Goal: Task Accomplishment & Management: Use online tool/utility

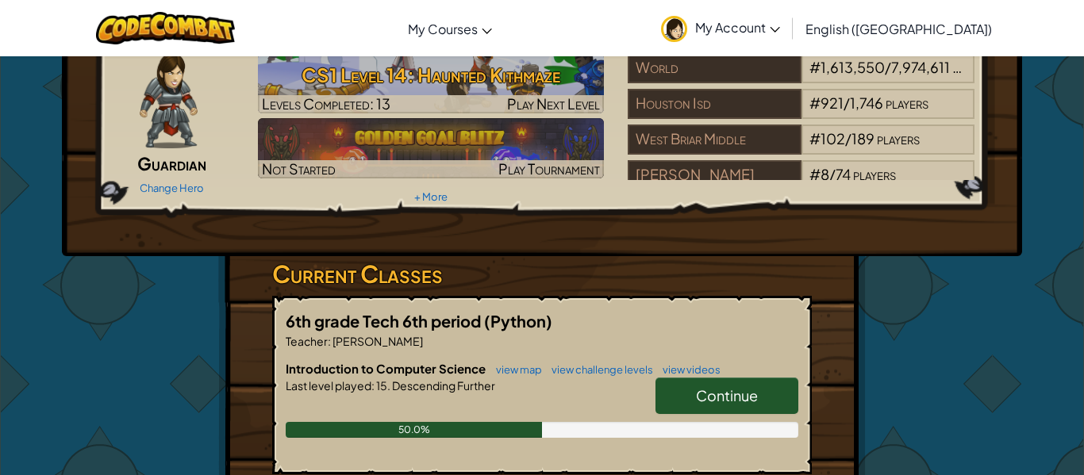
scroll to position [68, 0]
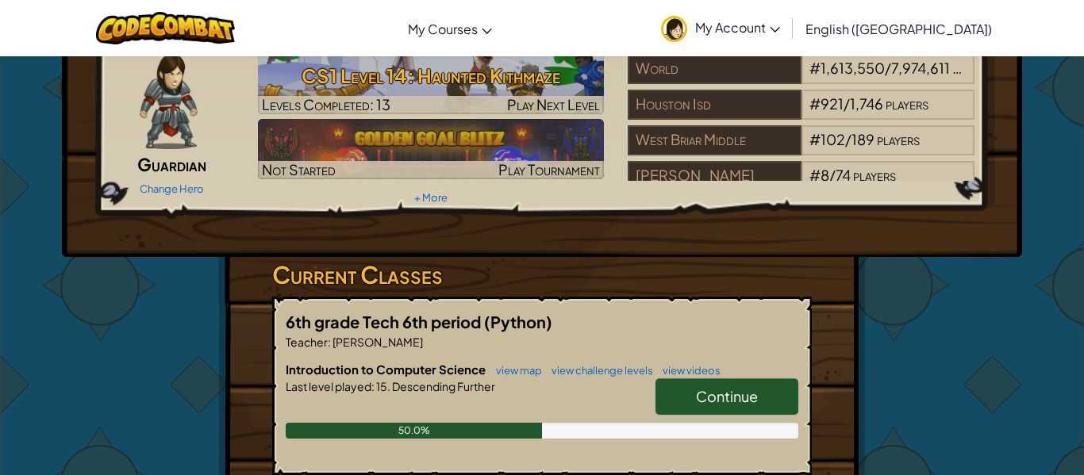
click at [745, 396] on span "Continue" at bounding box center [727, 396] width 62 height 18
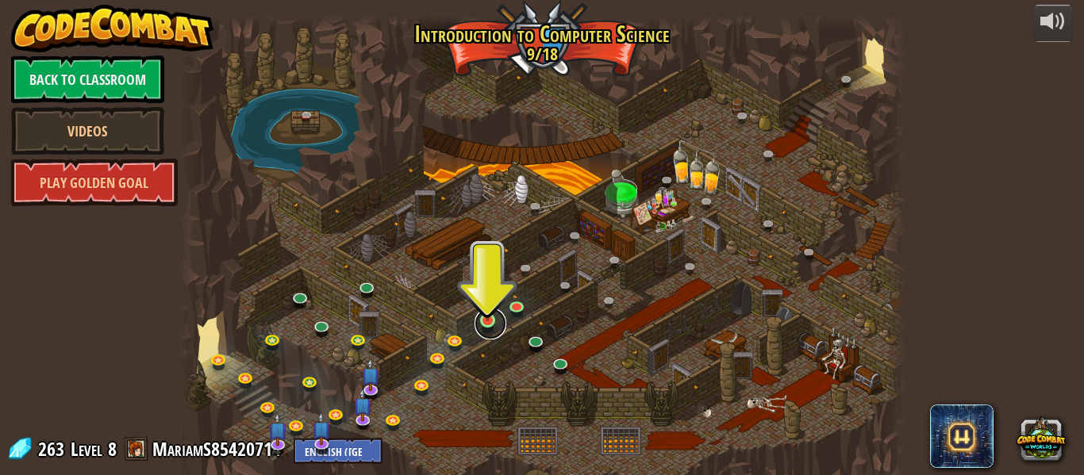
click at [502, 317] on link at bounding box center [491, 324] width 32 height 32
click at [486, 321] on img at bounding box center [487, 302] width 17 height 38
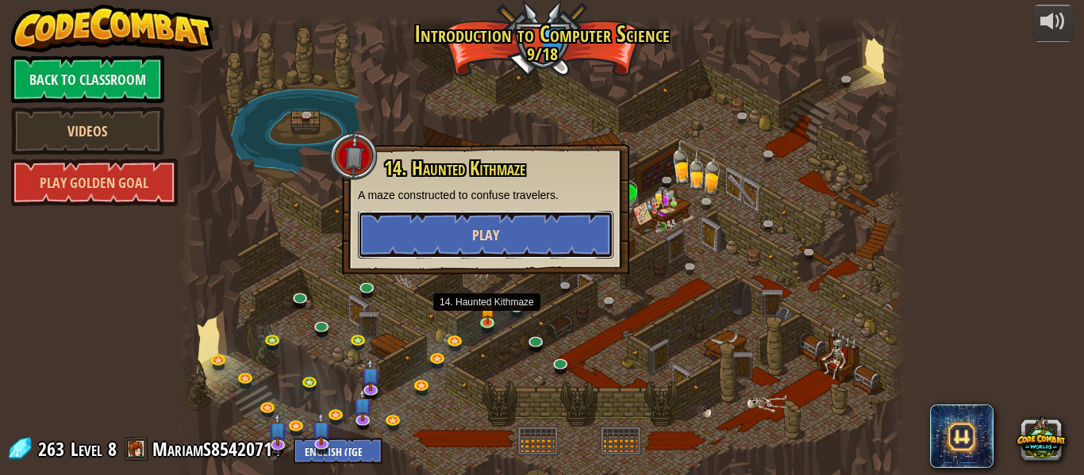
click at [543, 228] on button "Play" at bounding box center [486, 235] width 256 height 48
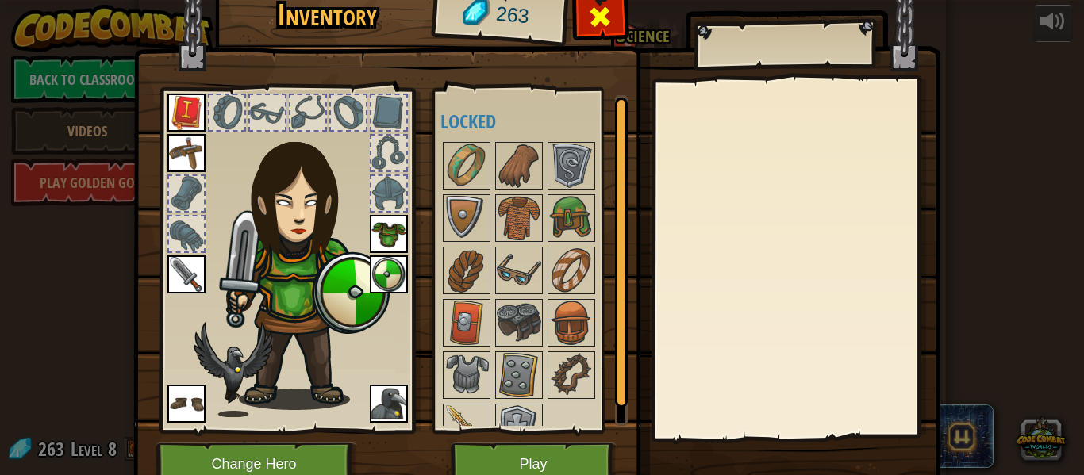
click at [616, 13] on div at bounding box center [600, 21] width 50 height 50
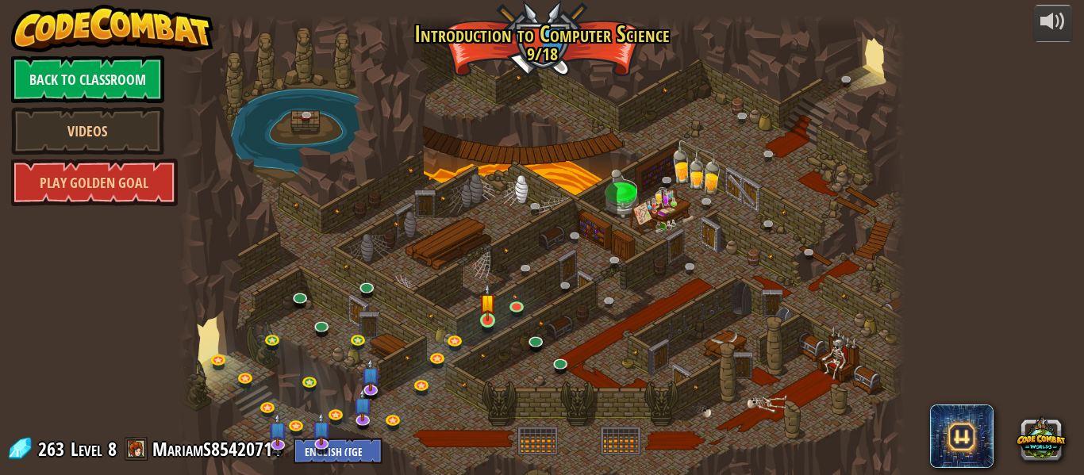
click at [482, 319] on img at bounding box center [487, 302] width 17 height 38
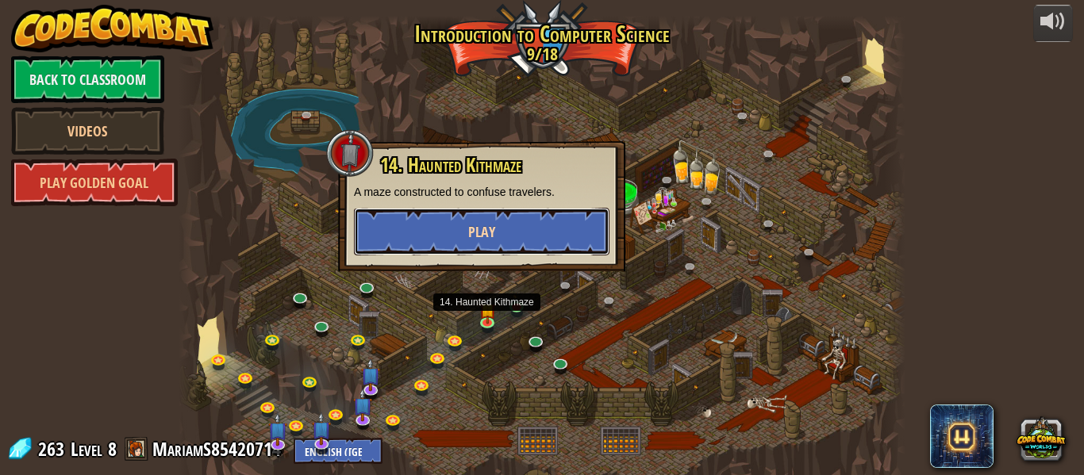
click at [537, 229] on button "Play" at bounding box center [482, 232] width 256 height 48
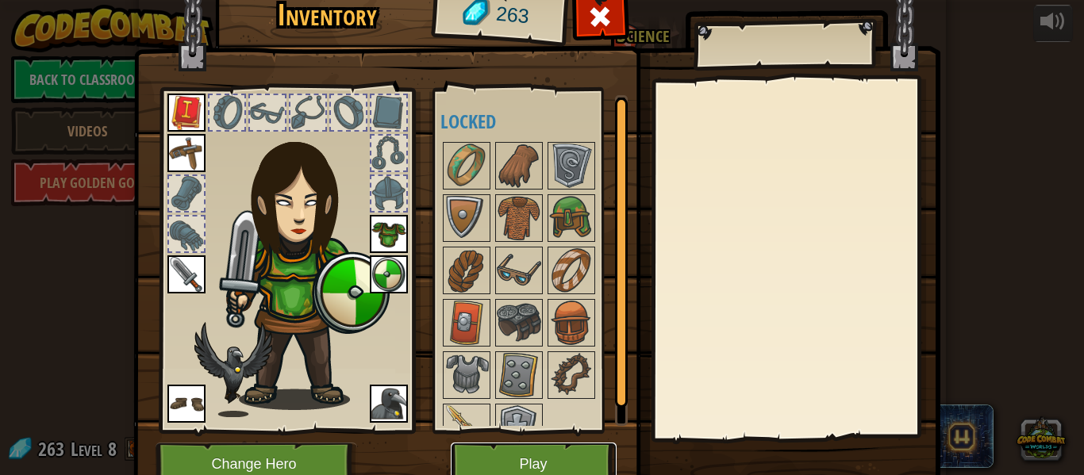
click at [548, 466] on button "Play" at bounding box center [534, 465] width 166 height 44
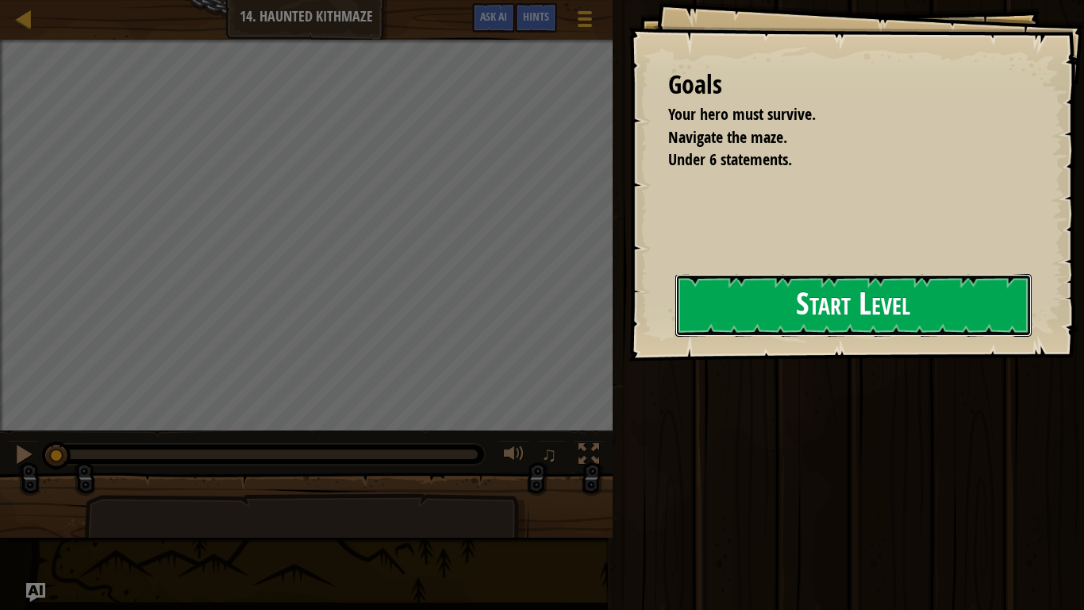
click at [838, 337] on button "Start Level" at bounding box center [853, 305] width 356 height 63
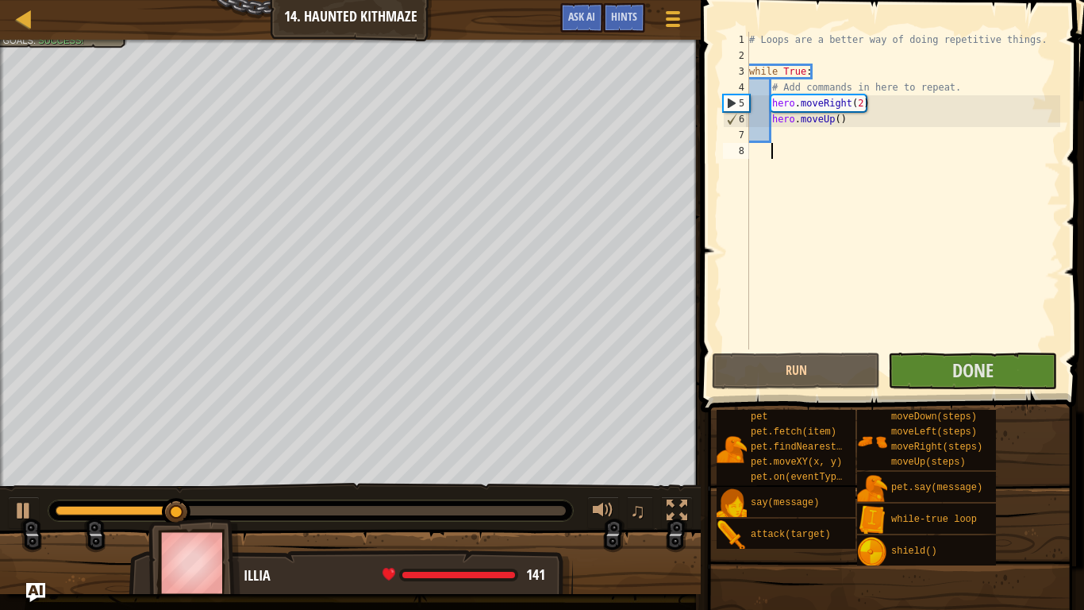
click at [862, 106] on div "# Loops are a better way of doing repetitive things. while True : # Add command…" at bounding box center [903, 206] width 314 height 349
type textarea "hero.moveRight()"
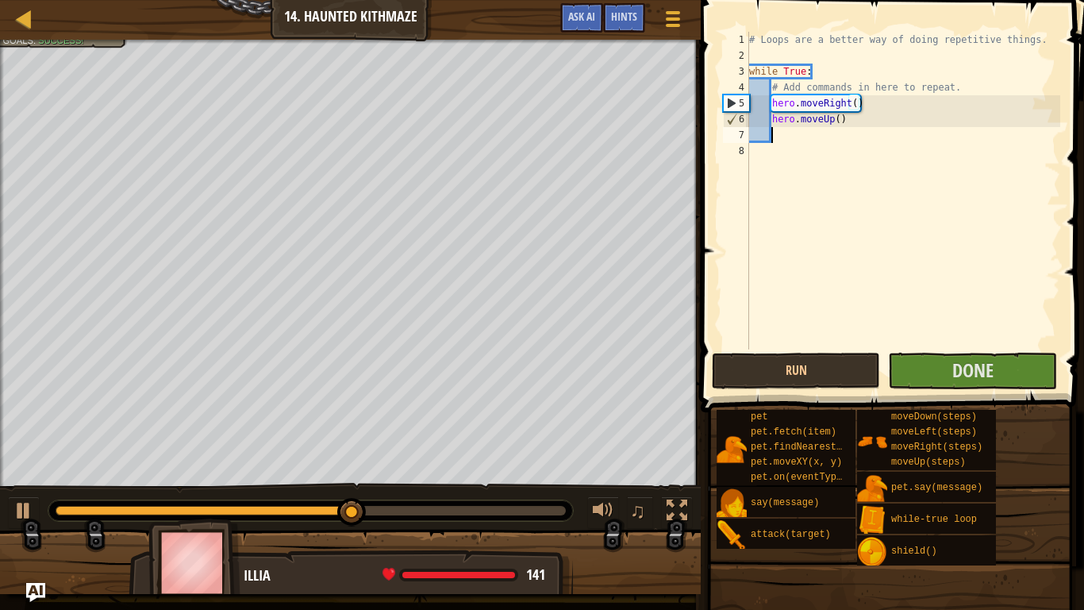
click at [780, 131] on div "# Loops are a better way of doing repetitive things. while True : # Add command…" at bounding box center [903, 206] width 314 height 349
click at [787, 135] on div "# Loops are a better way of doing repetitive things. while True : # Add command…" at bounding box center [903, 206] width 314 height 349
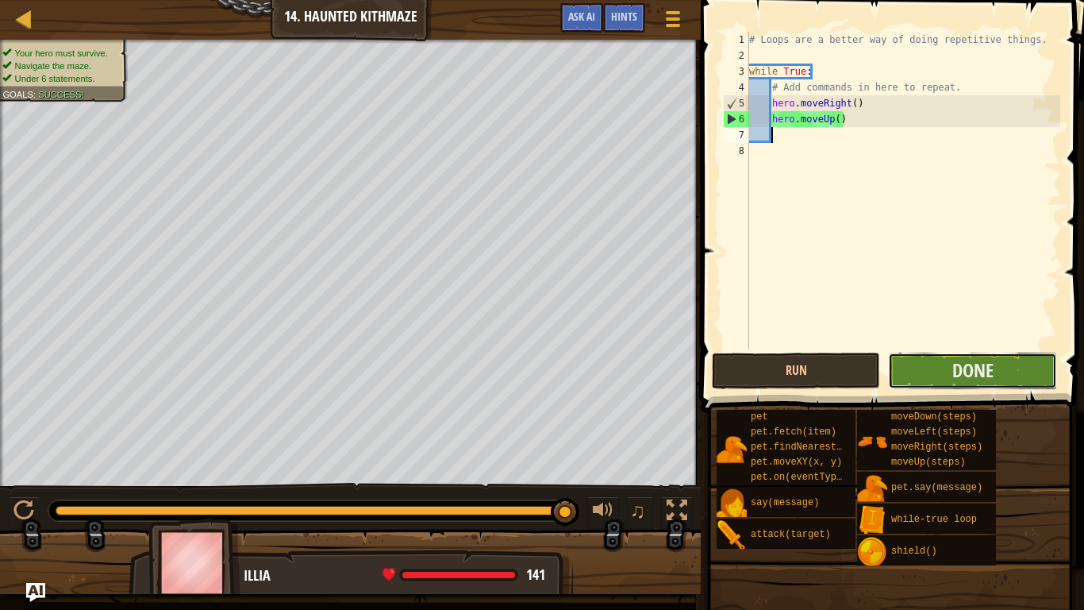
click at [942, 371] on button "Done" at bounding box center [972, 370] width 168 height 37
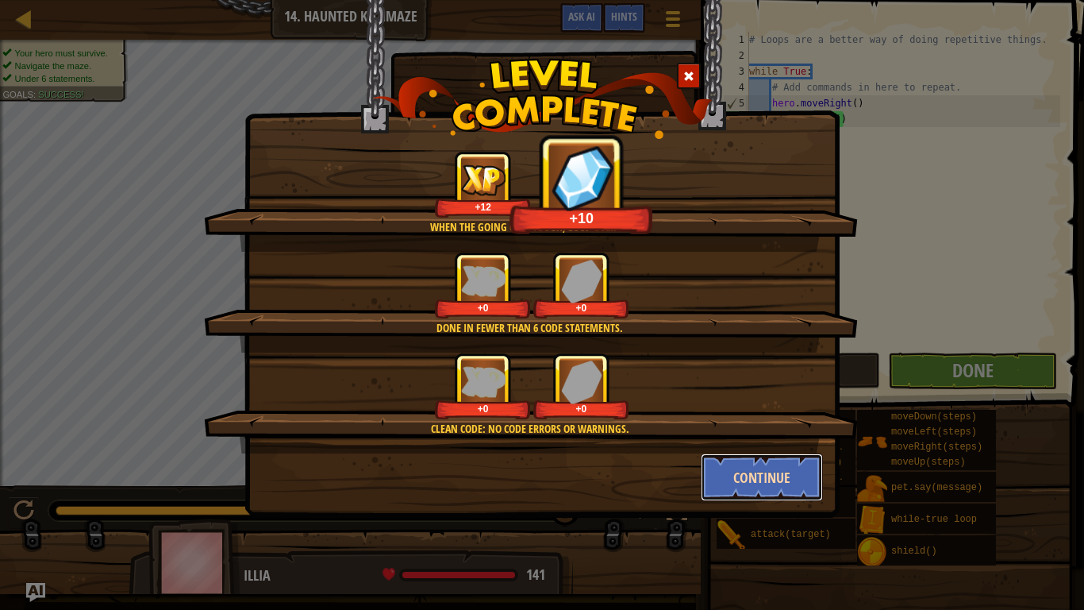
click at [737, 472] on button "Continue" at bounding box center [762, 477] width 123 height 48
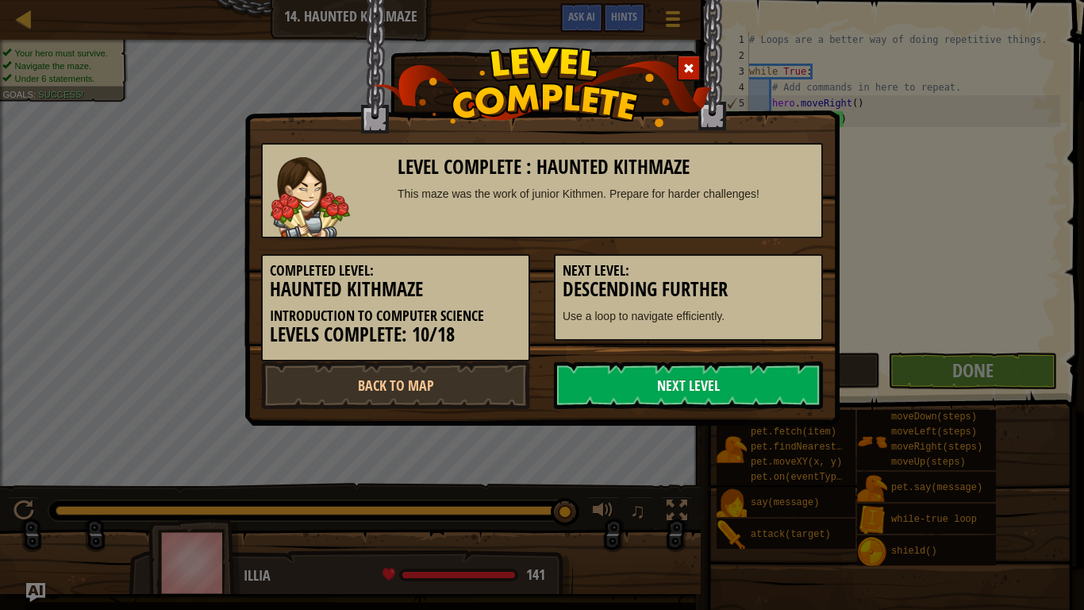
click at [716, 387] on link "Next Level" at bounding box center [688, 385] width 269 height 48
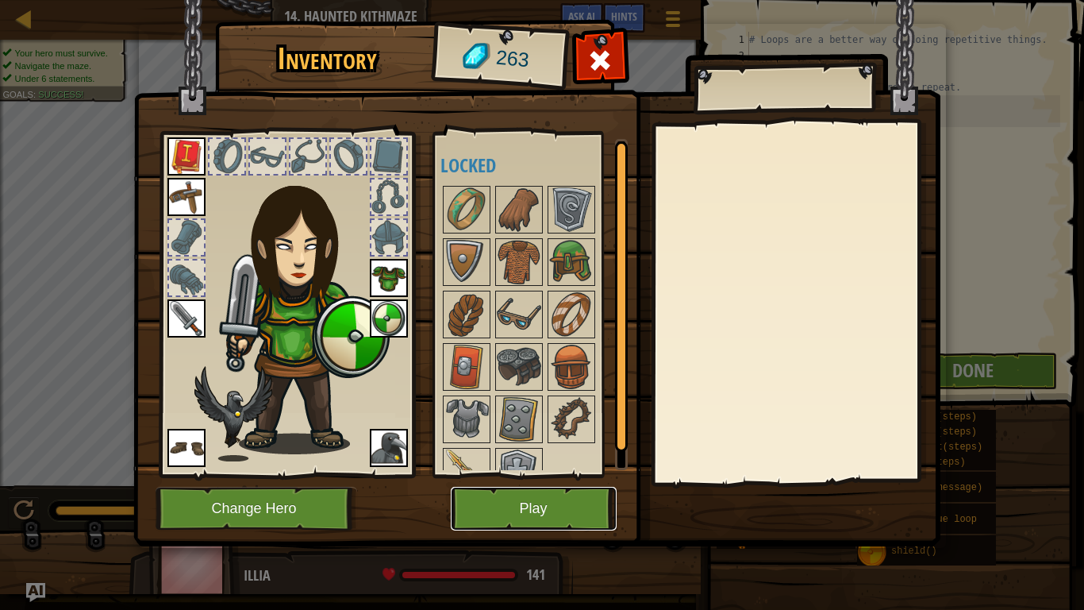
click at [526, 475] on button "Play" at bounding box center [534, 509] width 166 height 44
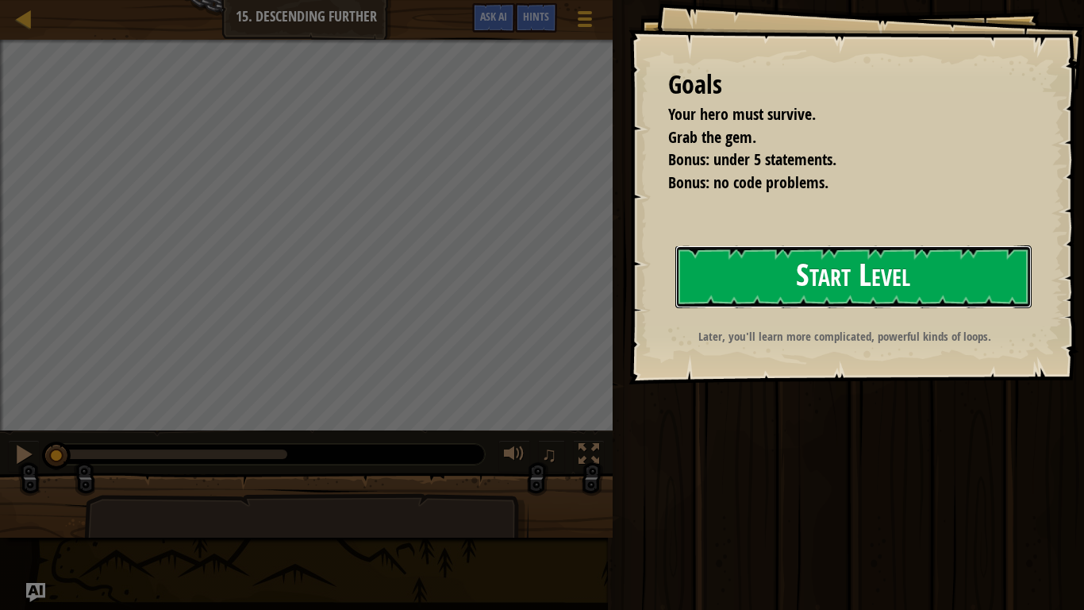
click at [976, 296] on button "Start Level" at bounding box center [853, 276] width 356 height 63
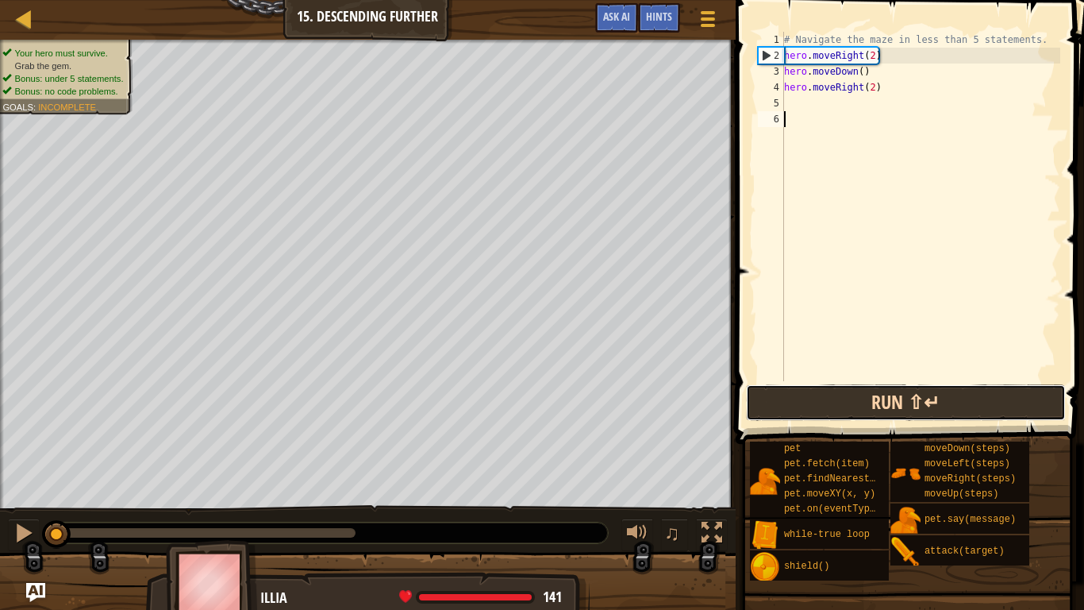
click at [848, 399] on button "Run ⇧↵" at bounding box center [906, 402] width 320 height 37
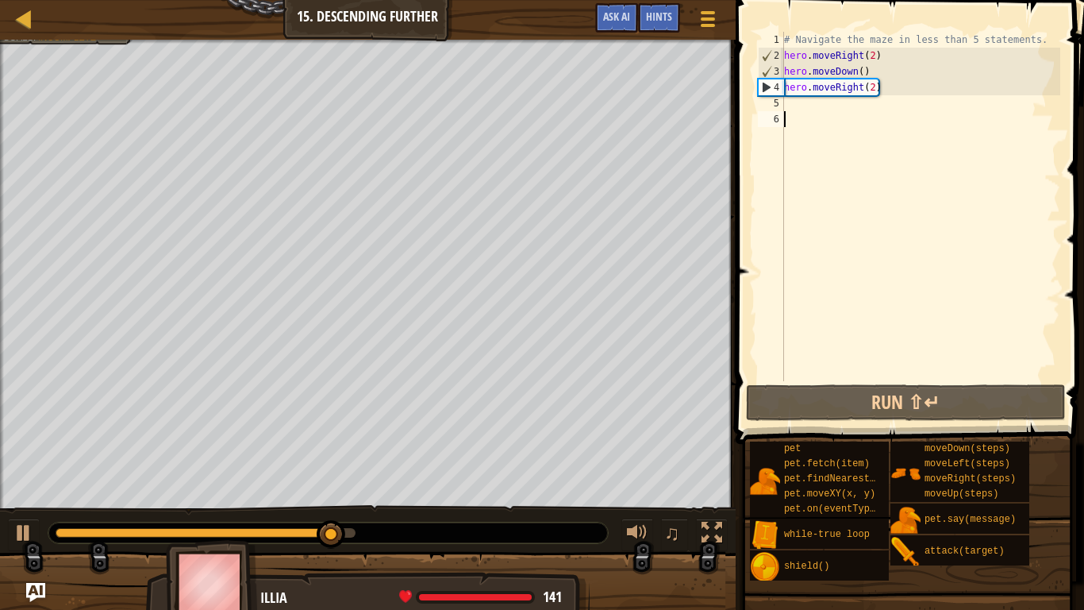
click at [788, 110] on div "# Navigate the maze in less than 5 statements. hero . moveRight ( 2 ) hero . mo…" at bounding box center [920, 222] width 279 height 381
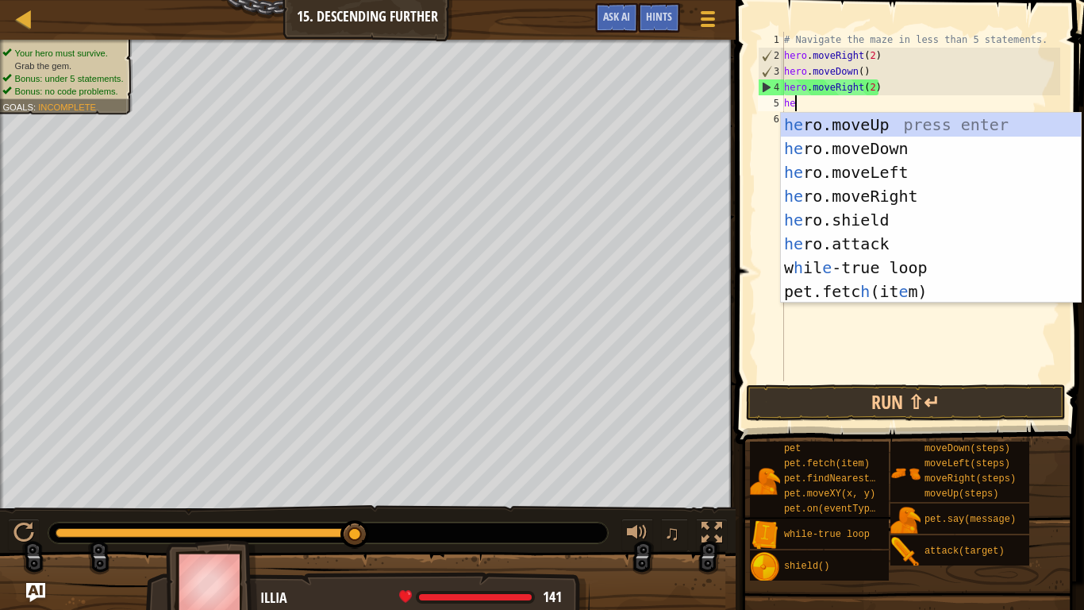
type textarea "her"
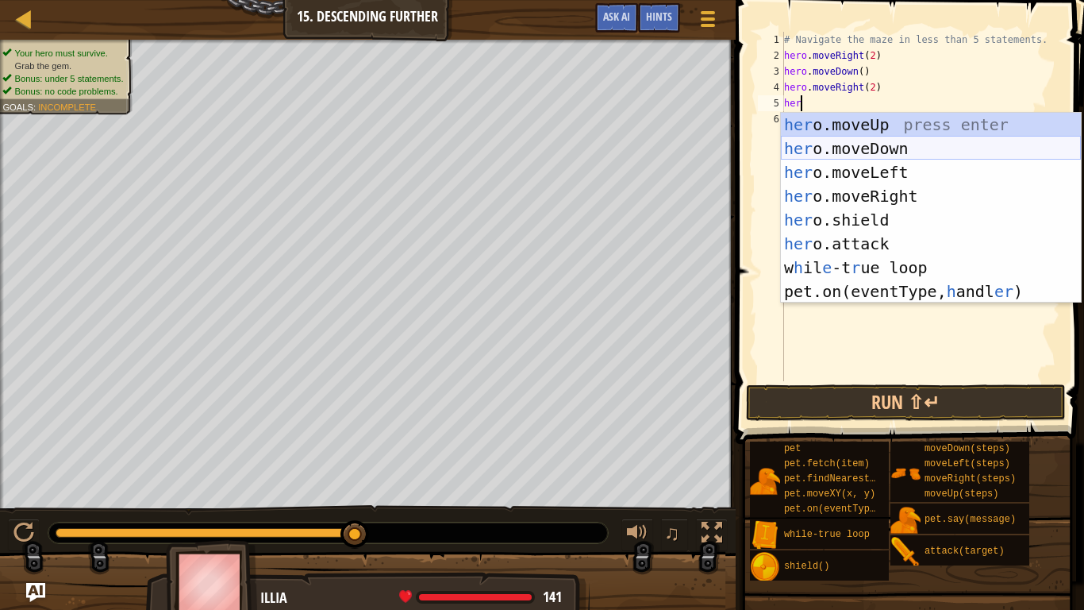
click at [833, 151] on div "her o.moveUp press enter her o.moveDown press enter her o.moveLeft press enter …" at bounding box center [931, 232] width 300 height 238
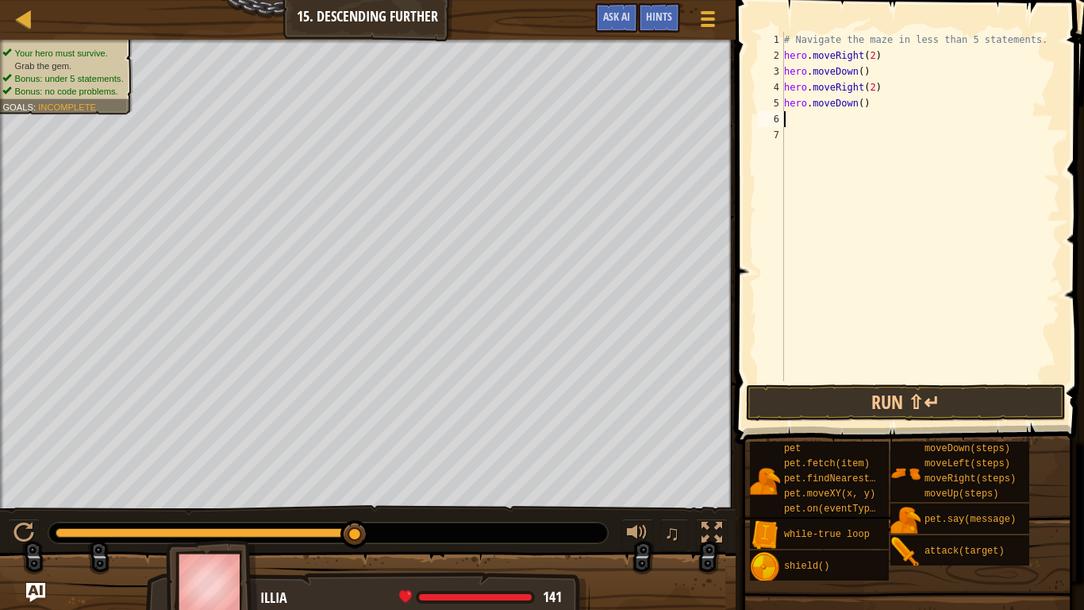
scroll to position [7, 0]
click at [861, 108] on div "# Navigate the maze in less than 5 statements. hero . moveRight ( 2 ) hero . mo…" at bounding box center [920, 222] width 279 height 381
click at [858, 405] on button "Run ⇧↵" at bounding box center [906, 402] width 320 height 37
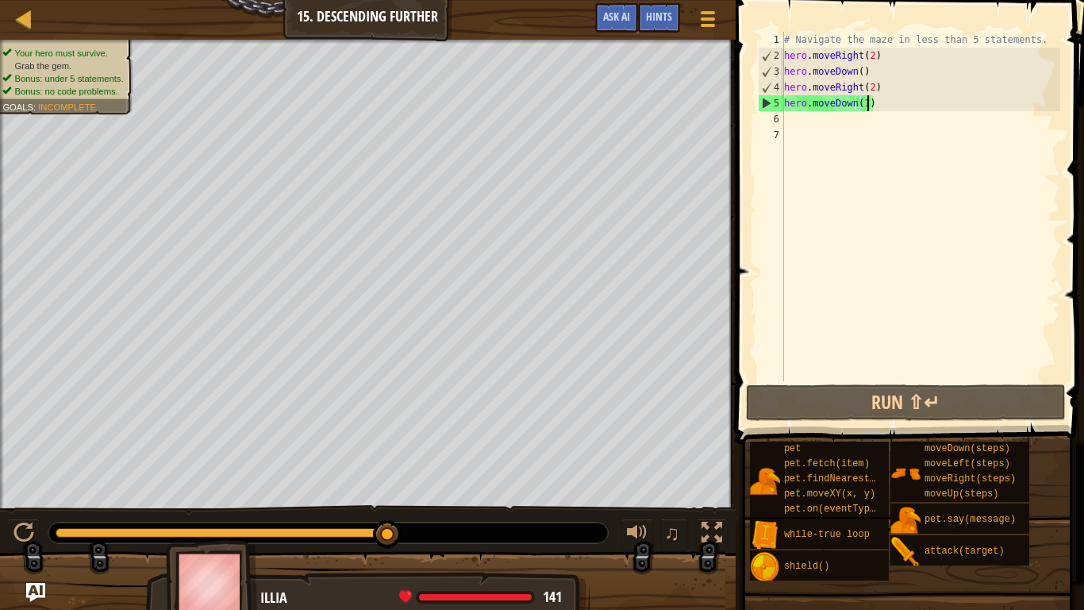
click at [809, 39] on div "# Navigate the maze in less than 5 statements. hero . moveRight ( 2 ) hero . mo…" at bounding box center [920, 222] width 279 height 381
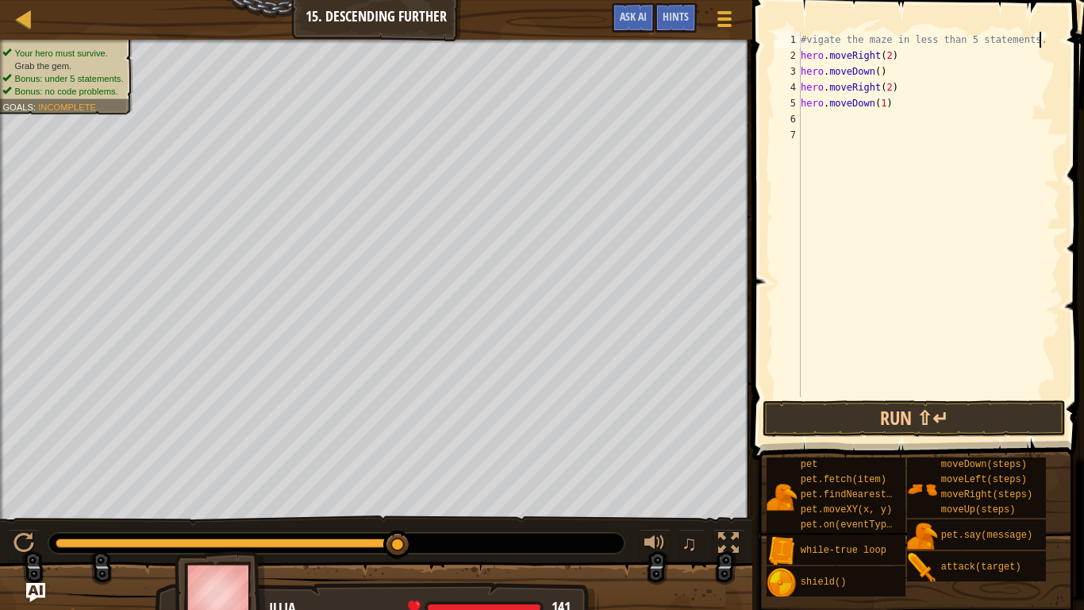
click at [1040, 40] on div "#vigate the maze in less than 5 statements. hero . moveRight ( 2 ) hero . moveD…" at bounding box center [929, 230] width 263 height 397
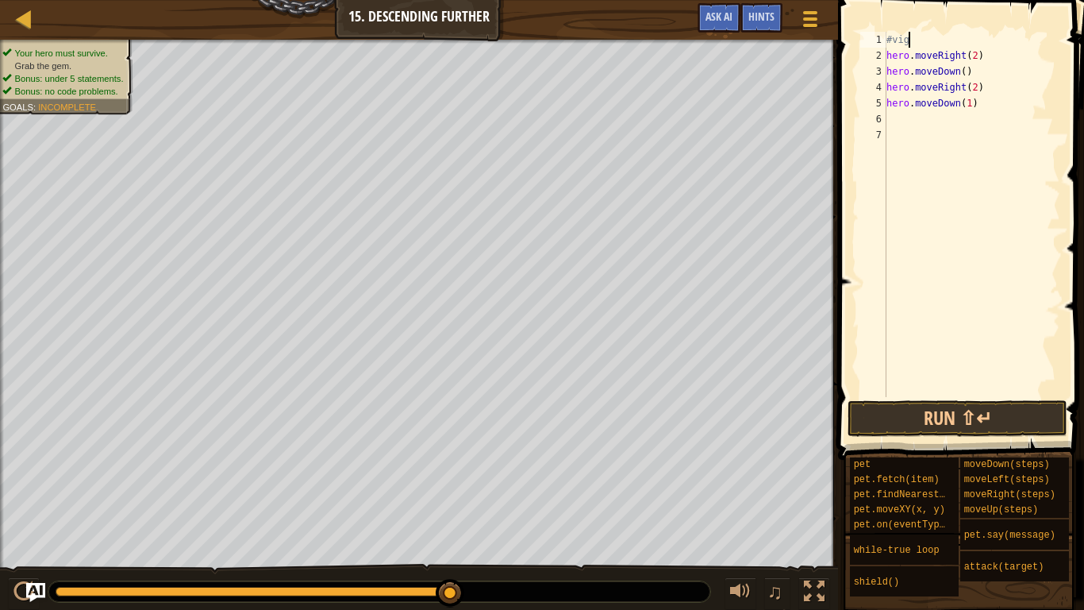
scroll to position [7, 2]
type textarea "#"
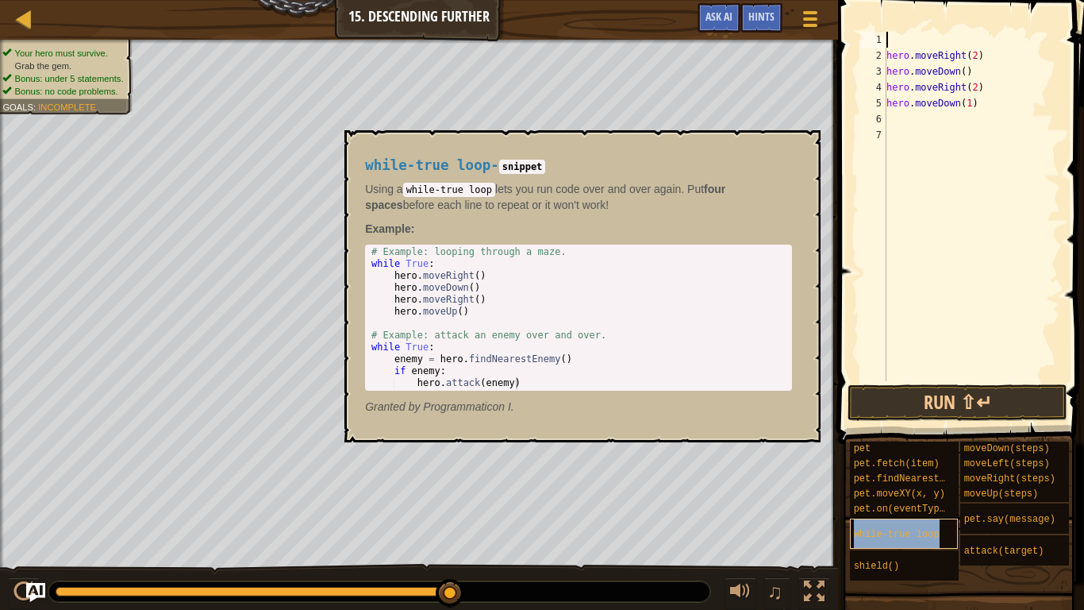
click at [932, 475] on span "while-true loop" at bounding box center [897, 534] width 86 height 11
click at [900, 410] on button "Run ⇧↵" at bounding box center [958, 402] width 220 height 37
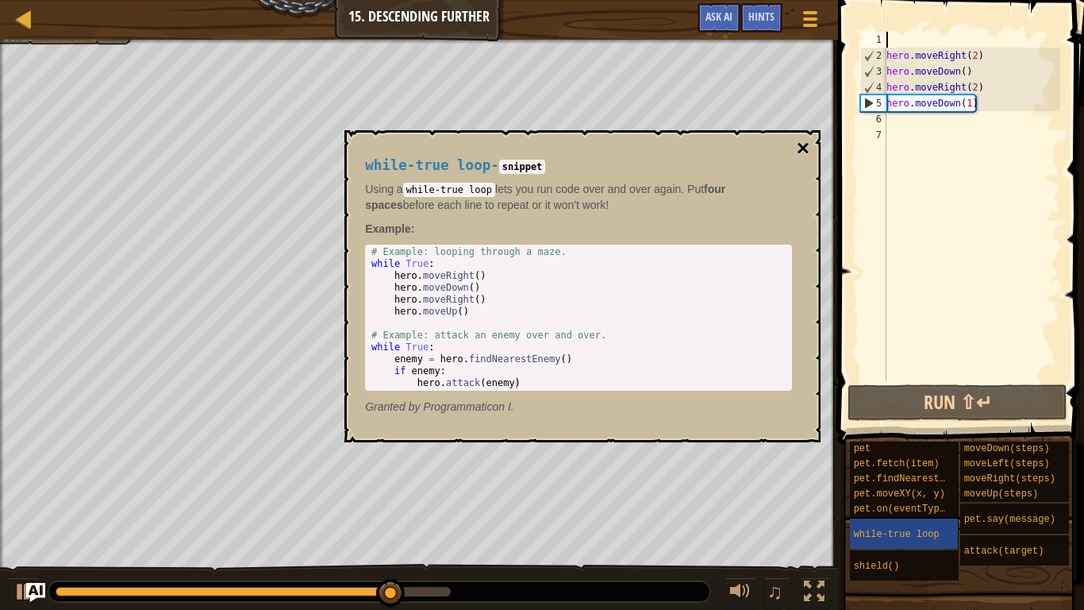
click at [799, 147] on button "×" at bounding box center [803, 148] width 13 height 22
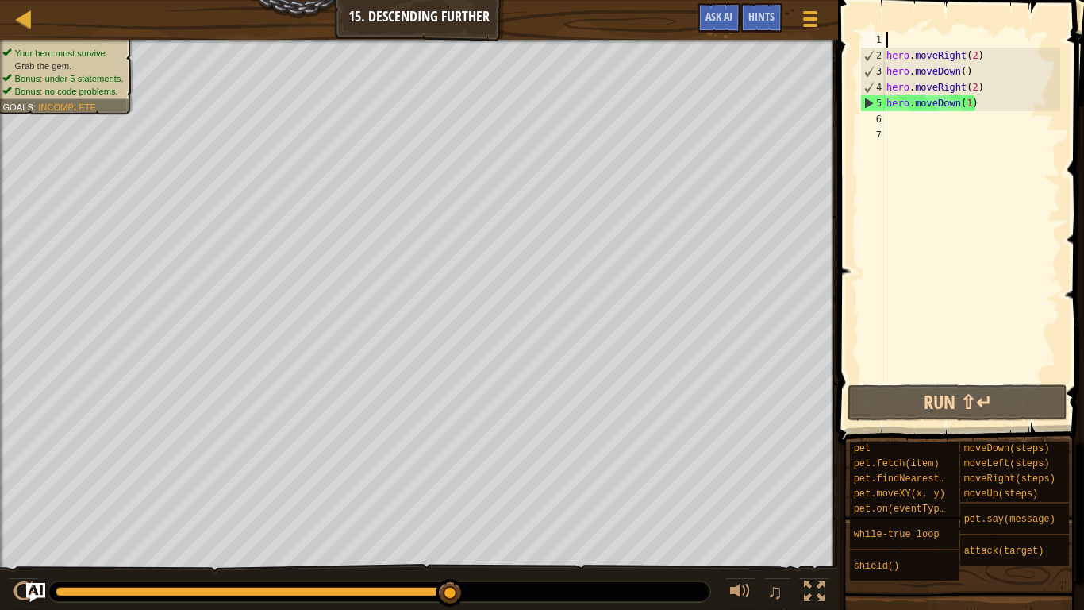
click at [894, 39] on div "hero . moveRight ( 2 ) hero . moveDown ( ) hero . moveRight ( 2 ) hero . moveDo…" at bounding box center [971, 222] width 177 height 381
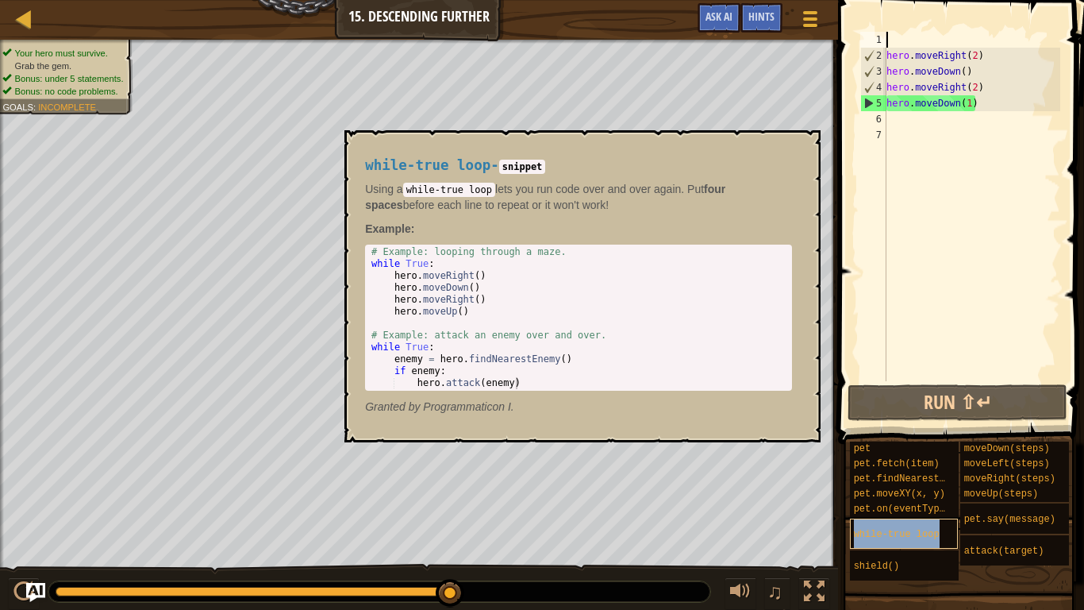
click at [918, 475] on span "while-true loop" at bounding box center [897, 534] width 86 height 11
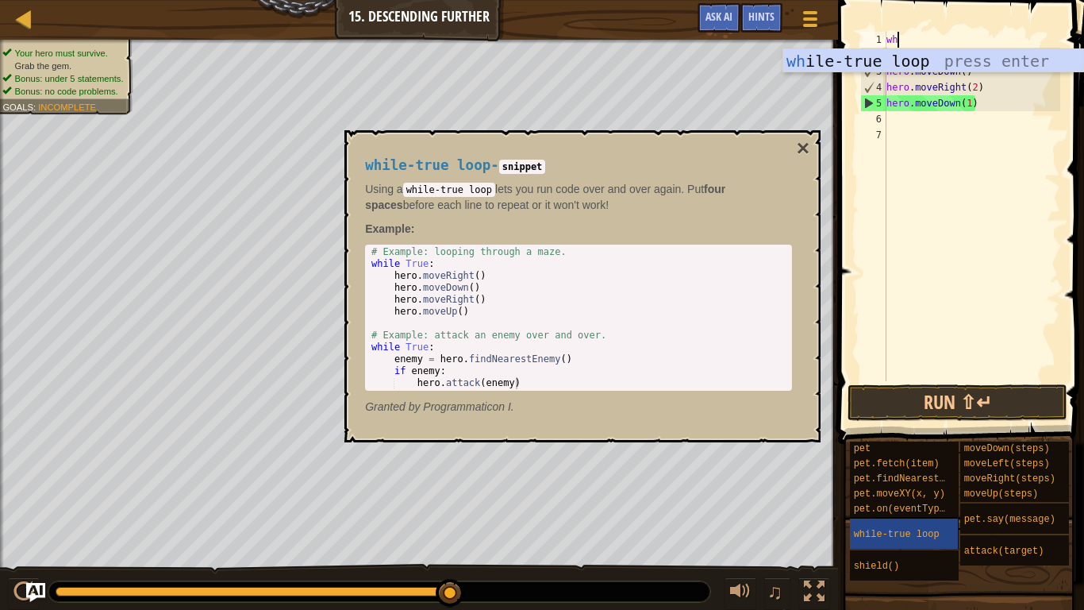
type textarea "whi"
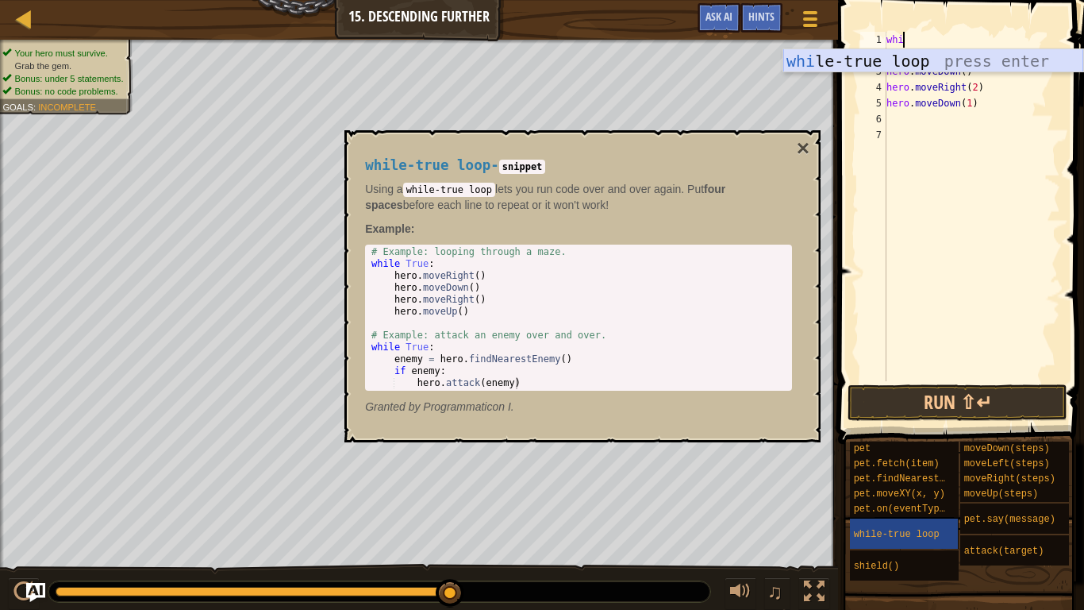
click at [919, 59] on div "whi le-true loop press enter" at bounding box center [933, 84] width 300 height 71
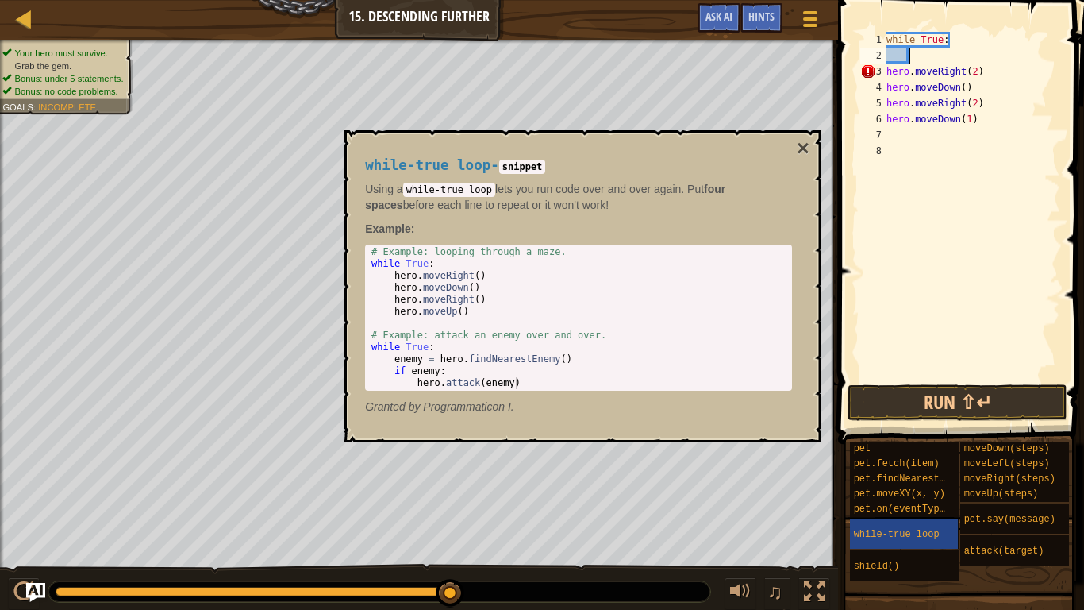
scroll to position [7, 0]
click at [955, 37] on div "while True : hero . moveRight ( 2 ) hero . moveDown ( ) hero . moveRight ( 2 ) …" at bounding box center [971, 222] width 177 height 381
type textarea "w"
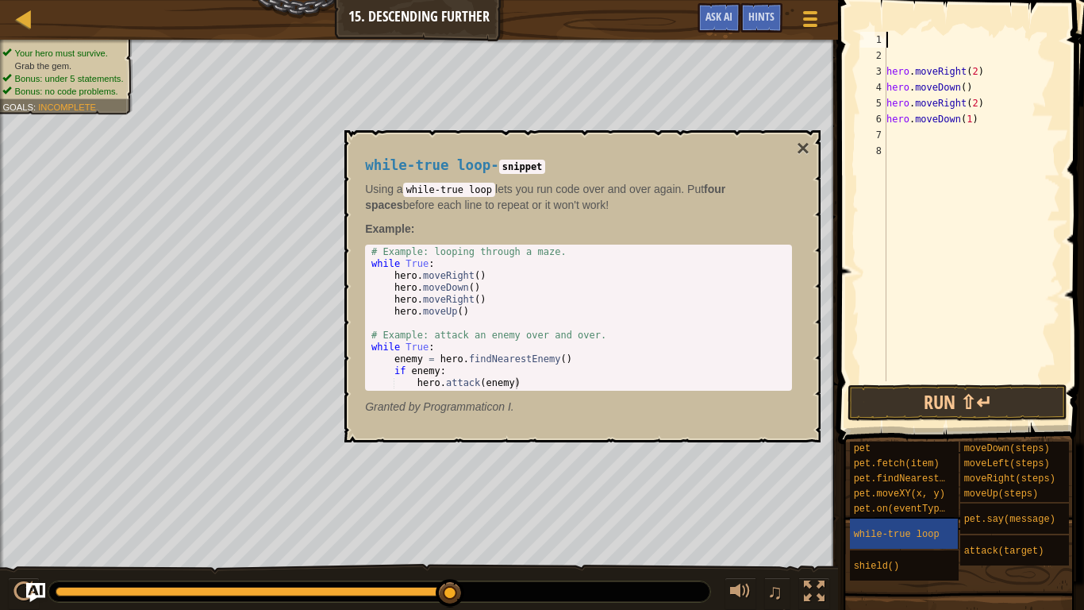
click at [896, 61] on div "hero . moveRight ( 2 ) hero . moveDown ( ) hero . moveRight ( 2 ) hero . moveDo…" at bounding box center [971, 222] width 177 height 381
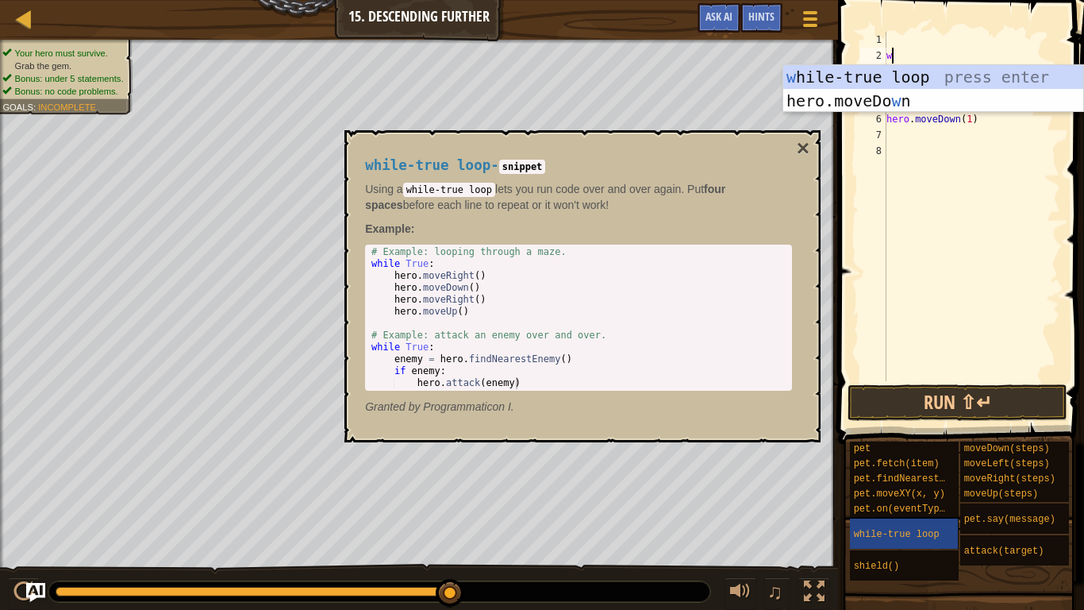
type textarea "whi"
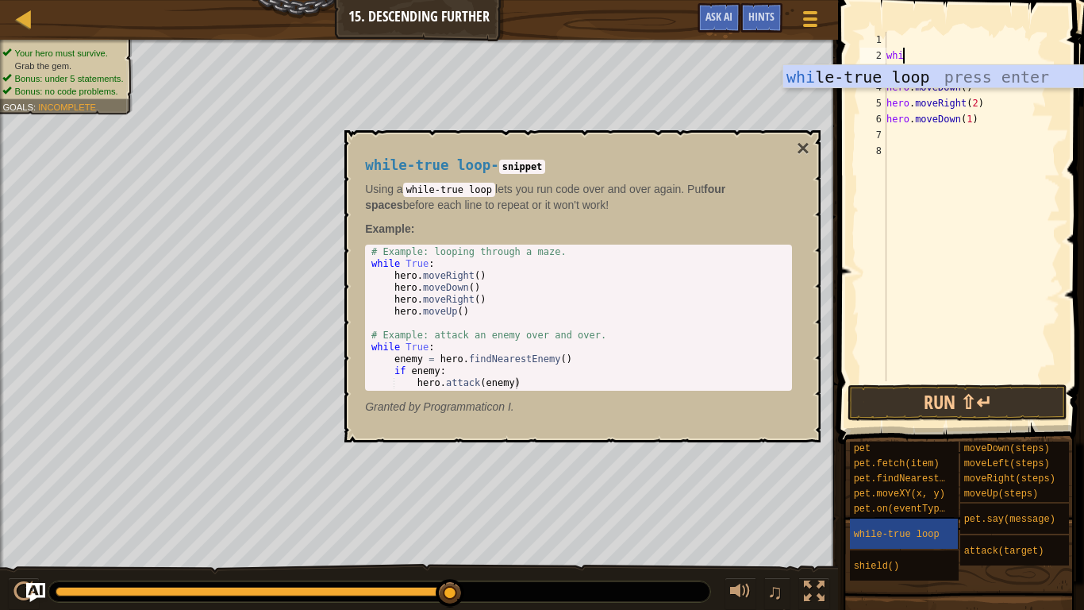
scroll to position [7, 2]
click at [949, 78] on div "whi le-true loop press enter" at bounding box center [933, 100] width 300 height 71
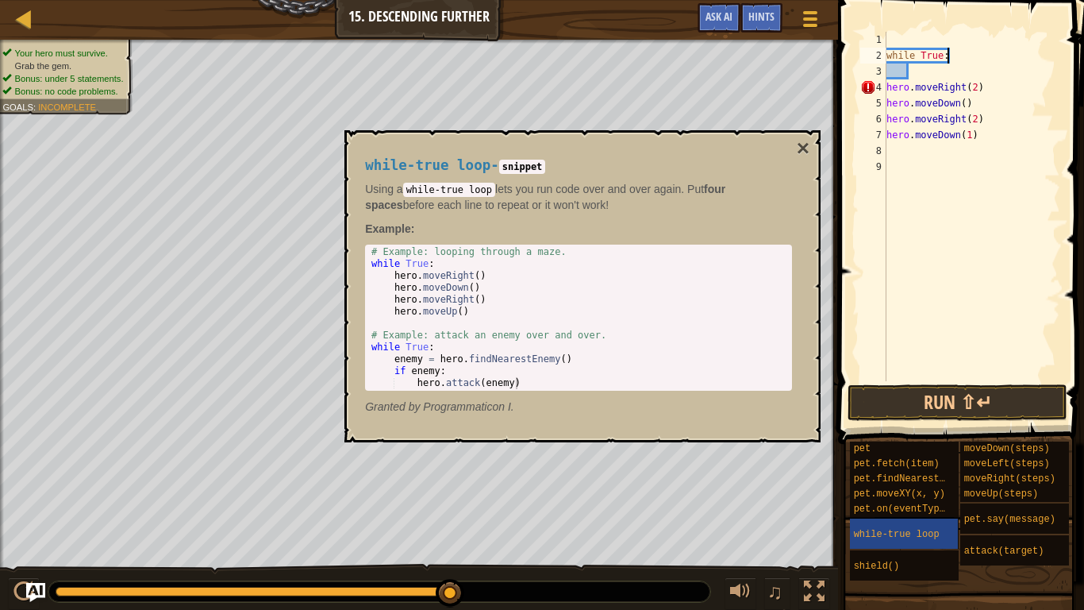
click at [954, 60] on div "while True : hero . moveRight ( 2 ) hero . moveDown ( ) hero . moveRight ( 2 ) …" at bounding box center [971, 222] width 177 height 381
click at [804, 156] on button "×" at bounding box center [803, 148] width 13 height 22
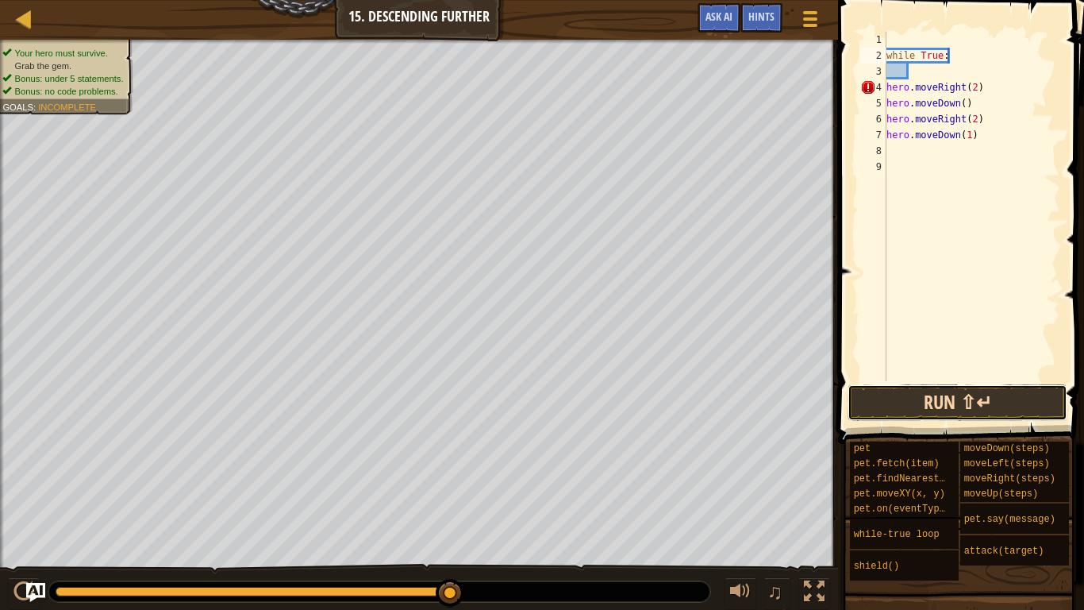
click at [984, 391] on button "Run ⇧↵" at bounding box center [958, 402] width 220 height 37
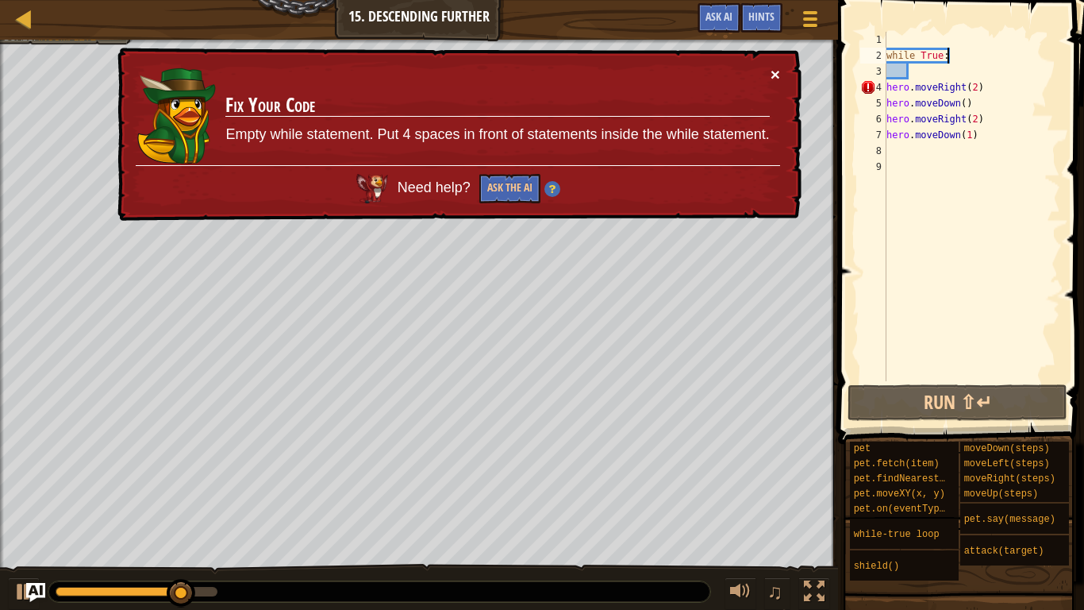
click at [772, 75] on button "×" at bounding box center [776, 74] width 10 height 17
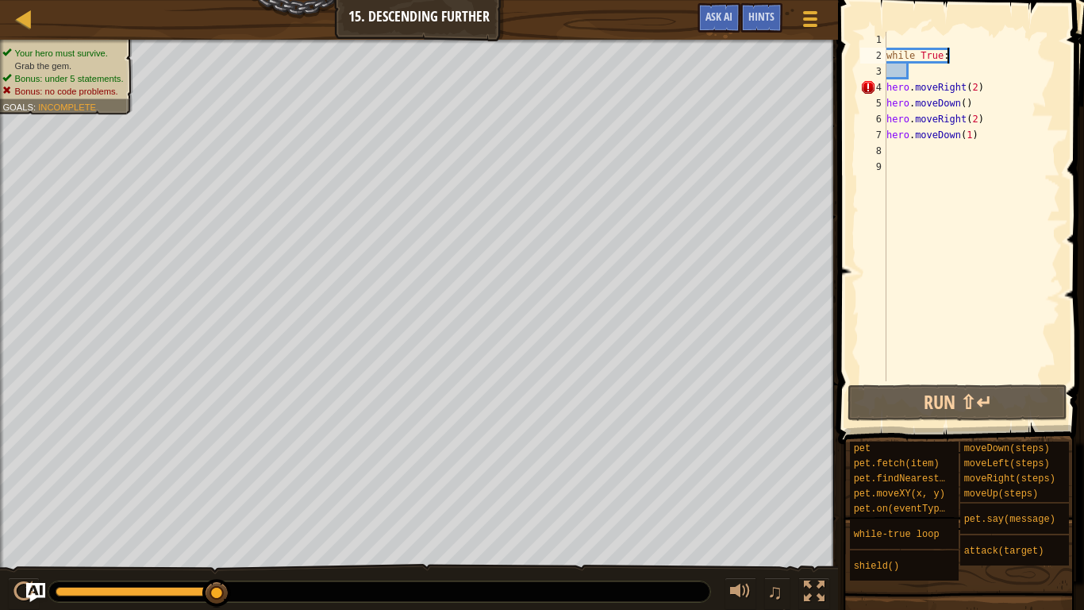
click at [887, 86] on div "while True : hero . moveRight ( 2 ) hero . moveDown ( ) hero . moveRight ( 2 ) …" at bounding box center [971, 222] width 177 height 381
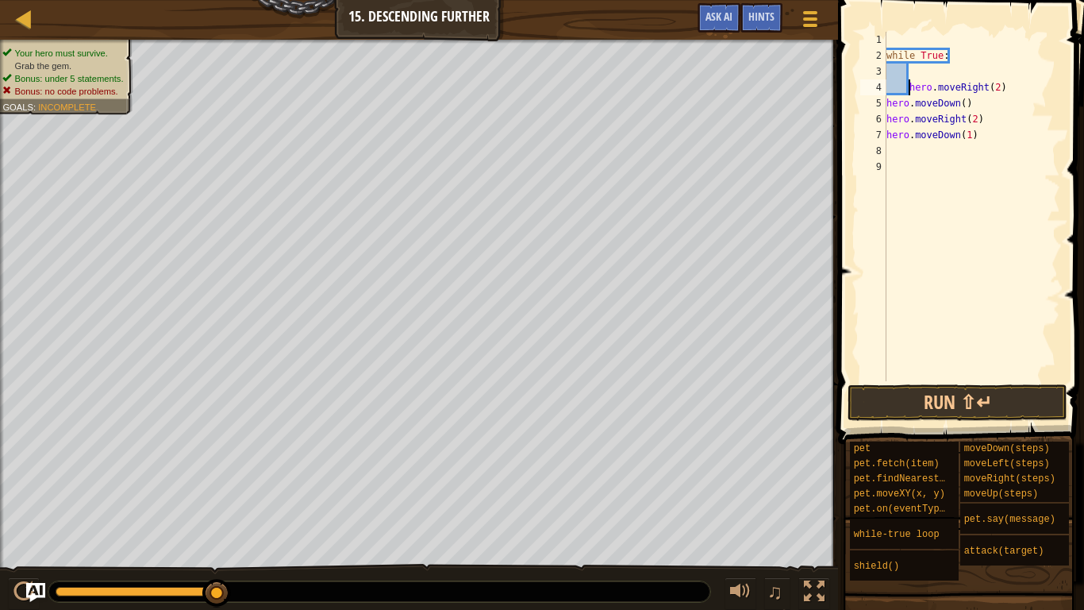
click at [886, 106] on div "5" at bounding box center [873, 103] width 26 height 16
click at [886, 116] on div "6" at bounding box center [873, 119] width 26 height 16
click at [887, 136] on div "while True : hero . moveRight ( 2 ) hero . moveDown ( ) hero . moveRight ( 2 ) …" at bounding box center [971, 222] width 177 height 381
type textarea "hero.moveDown(1)"
click at [953, 397] on button "Run ⇧↵" at bounding box center [958, 402] width 220 height 37
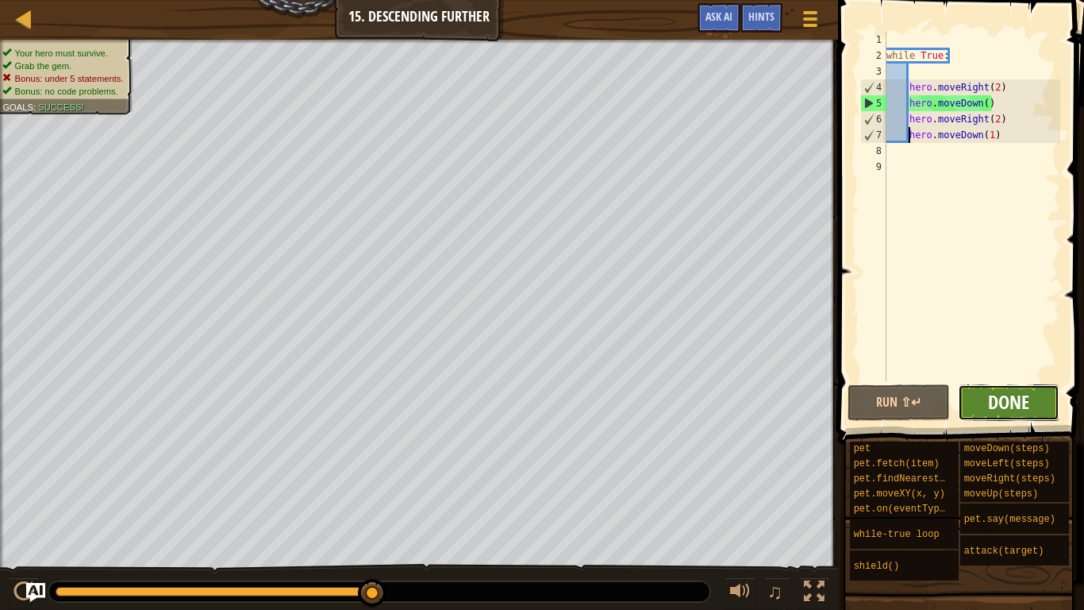
click at [1006, 409] on span "Done" at bounding box center [1008, 401] width 41 height 25
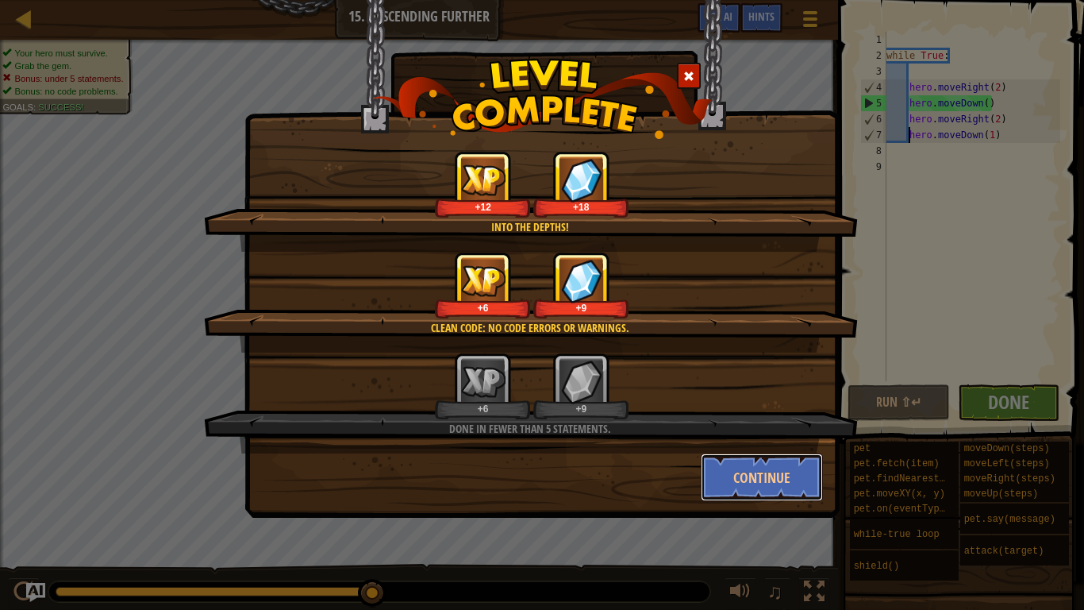
click at [762, 475] on button "Continue" at bounding box center [762, 477] width 123 height 48
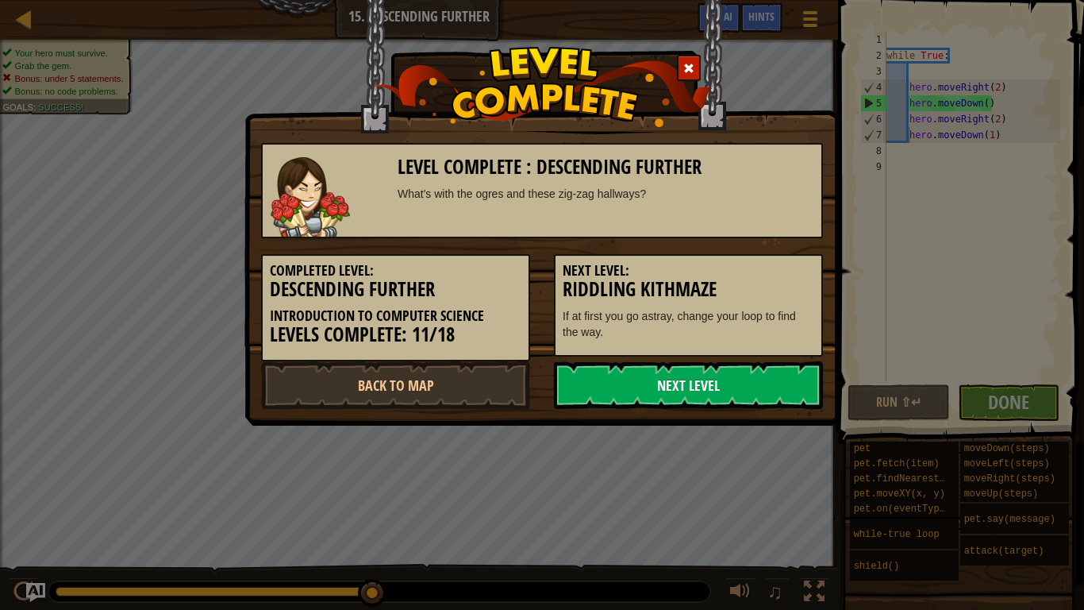
click at [745, 380] on link "Next Level" at bounding box center [688, 385] width 269 height 48
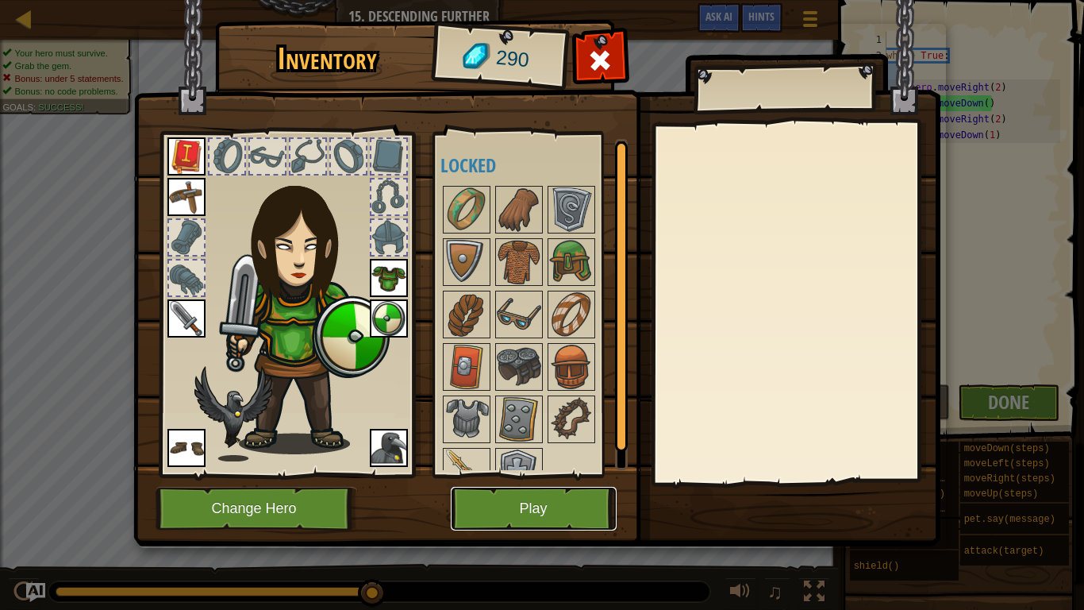
click at [526, 475] on button "Play" at bounding box center [534, 509] width 166 height 44
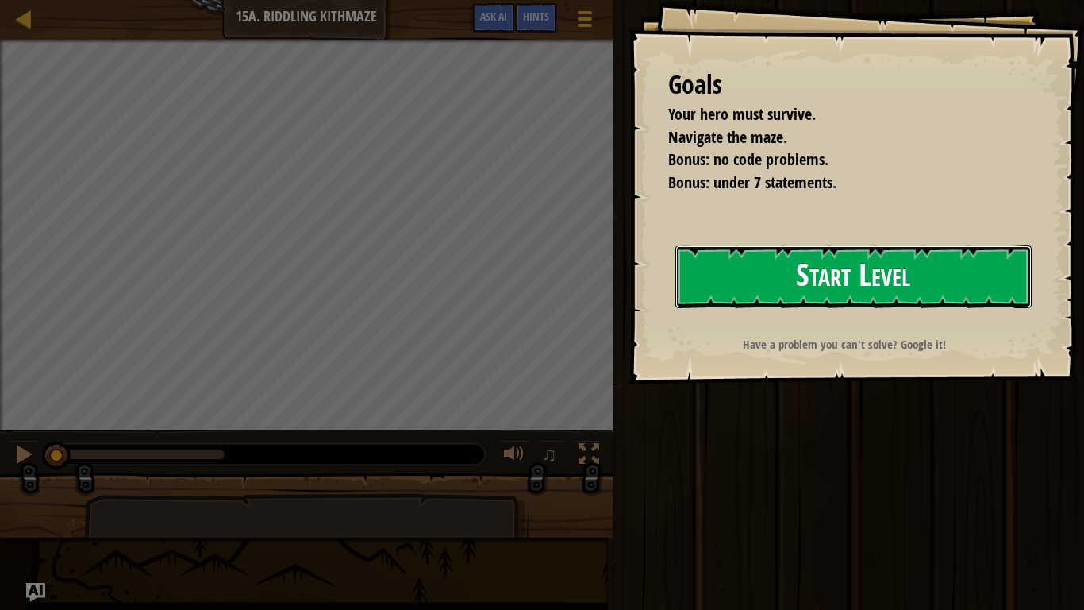
click at [894, 283] on button "Start Level" at bounding box center [853, 276] width 356 height 63
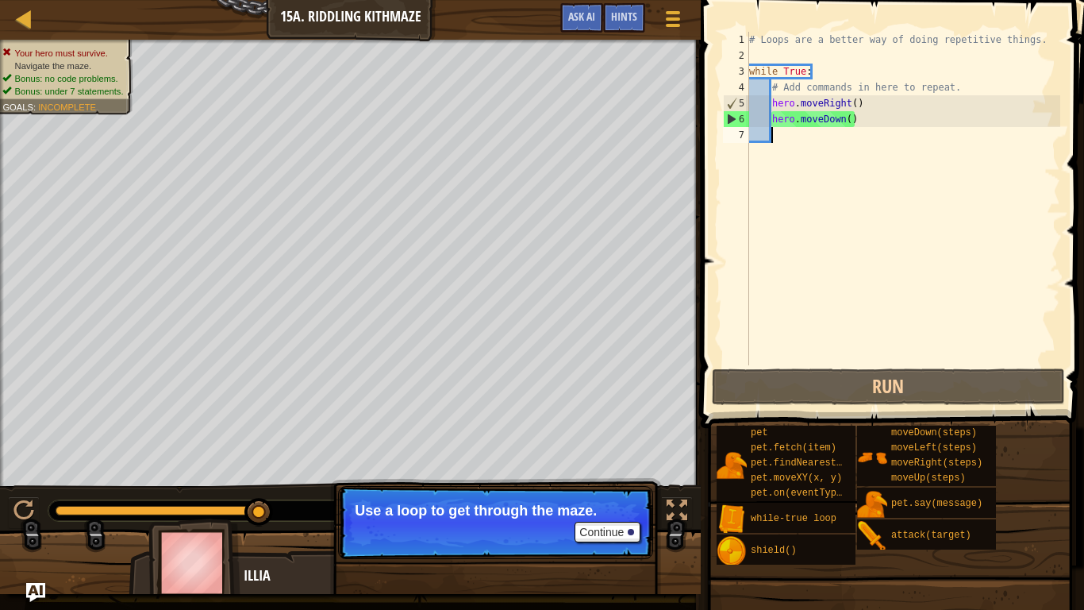
click at [853, 123] on div "# Loops are a better way of doing repetitive things. while True : # Add command…" at bounding box center [903, 214] width 314 height 365
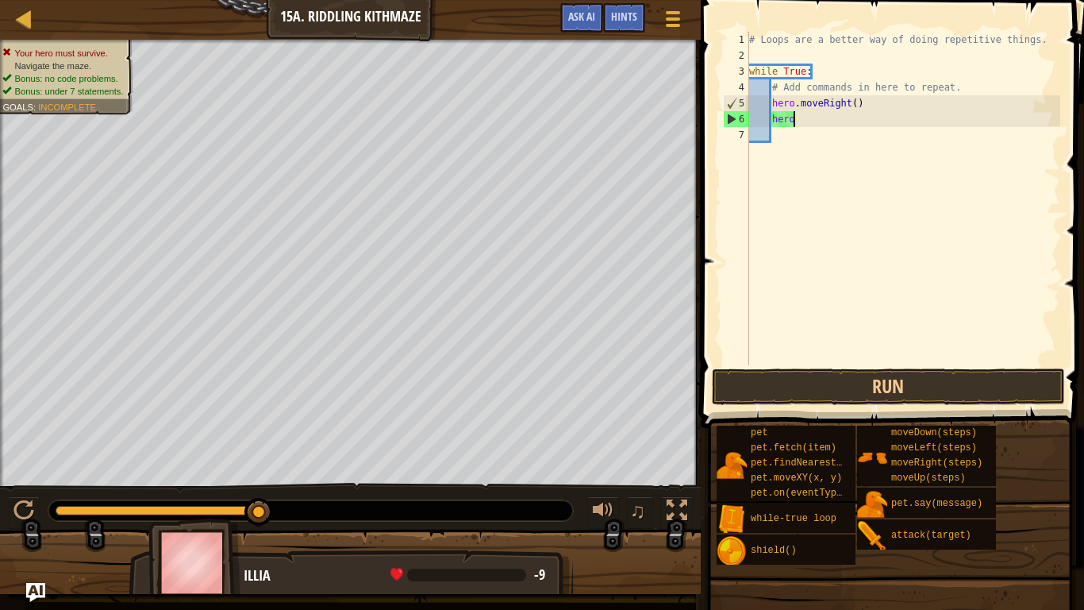
type textarea "h"
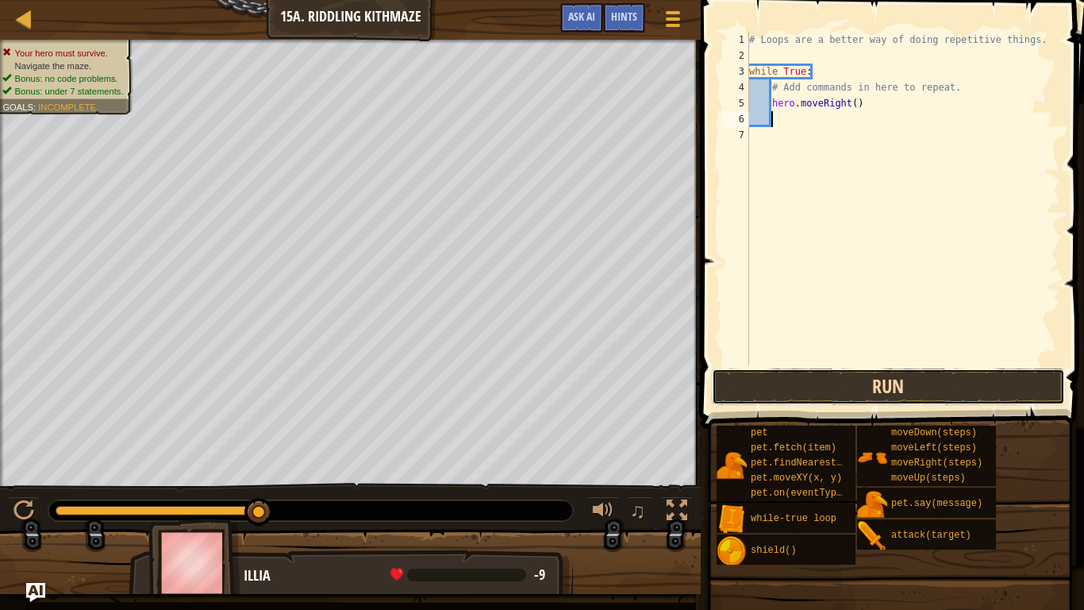
click at [999, 383] on button "Run" at bounding box center [888, 386] width 353 height 37
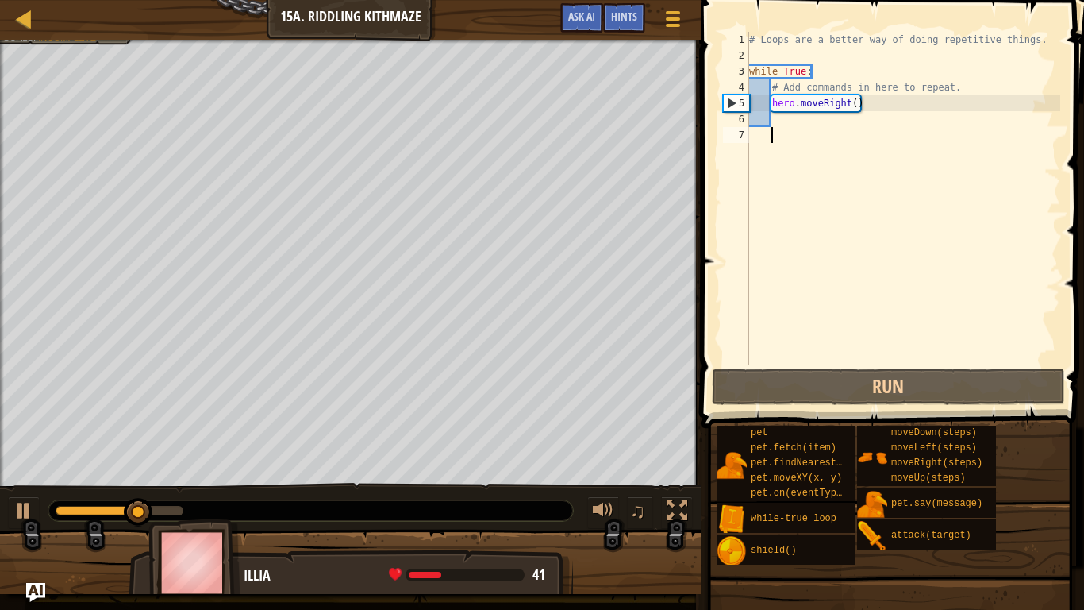
click at [791, 127] on div "# Loops are a better way of doing repetitive things. while True : # Add command…" at bounding box center [903, 214] width 314 height 365
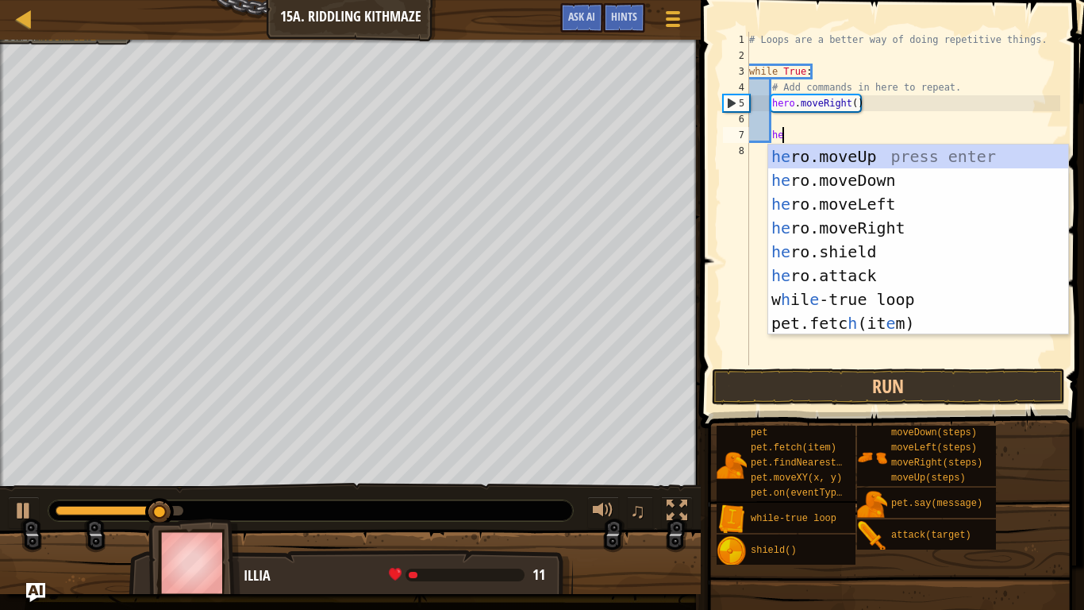
type textarea "her"
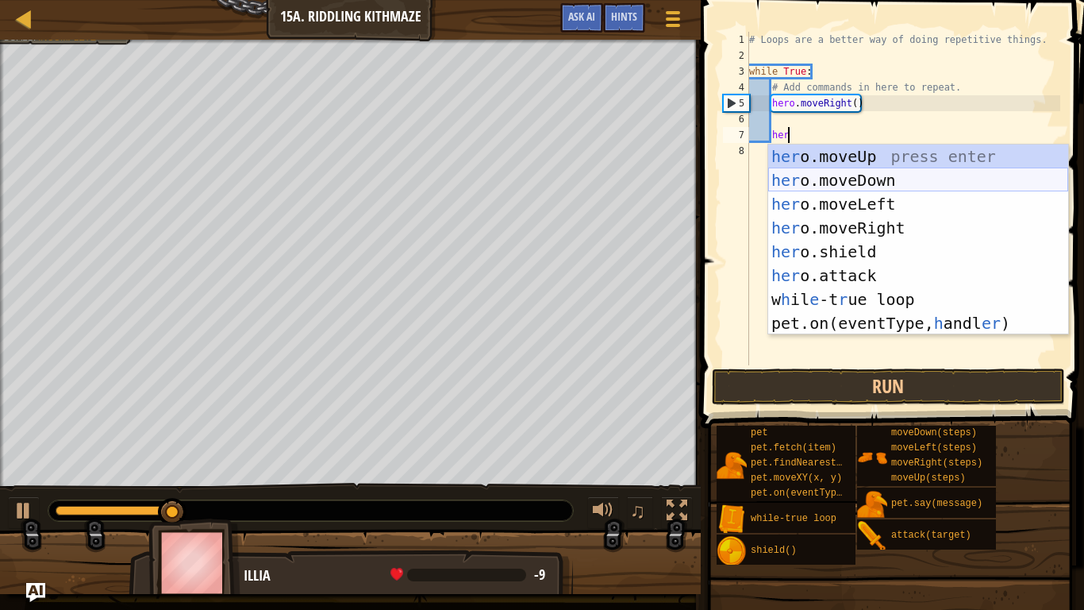
click at [900, 175] on div "her o.moveUp press enter her o.moveDown press enter her o.moveLeft press enter …" at bounding box center [918, 263] width 300 height 238
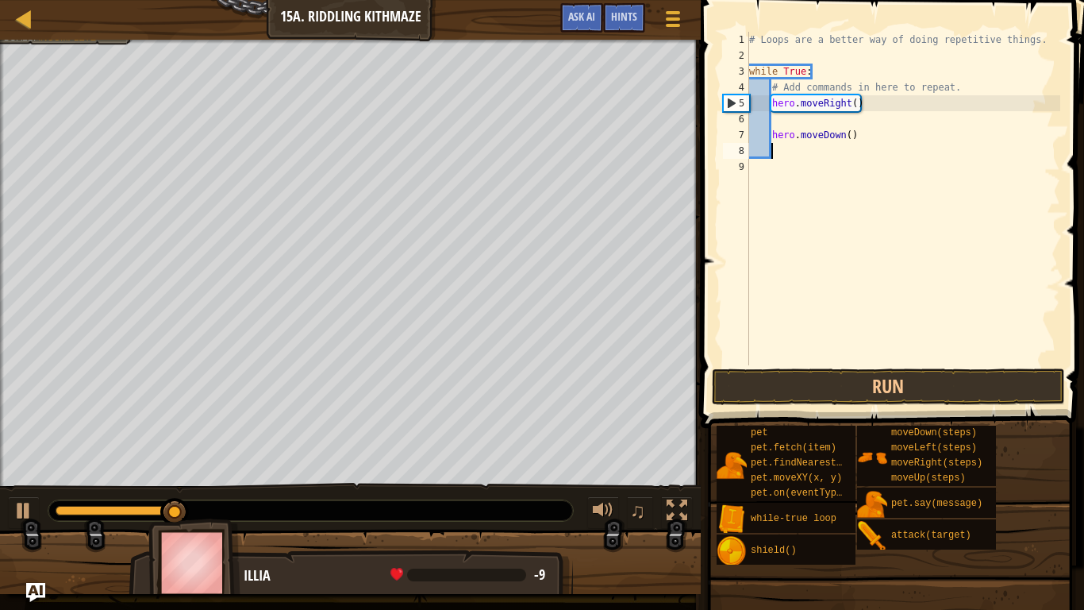
scroll to position [7, 2]
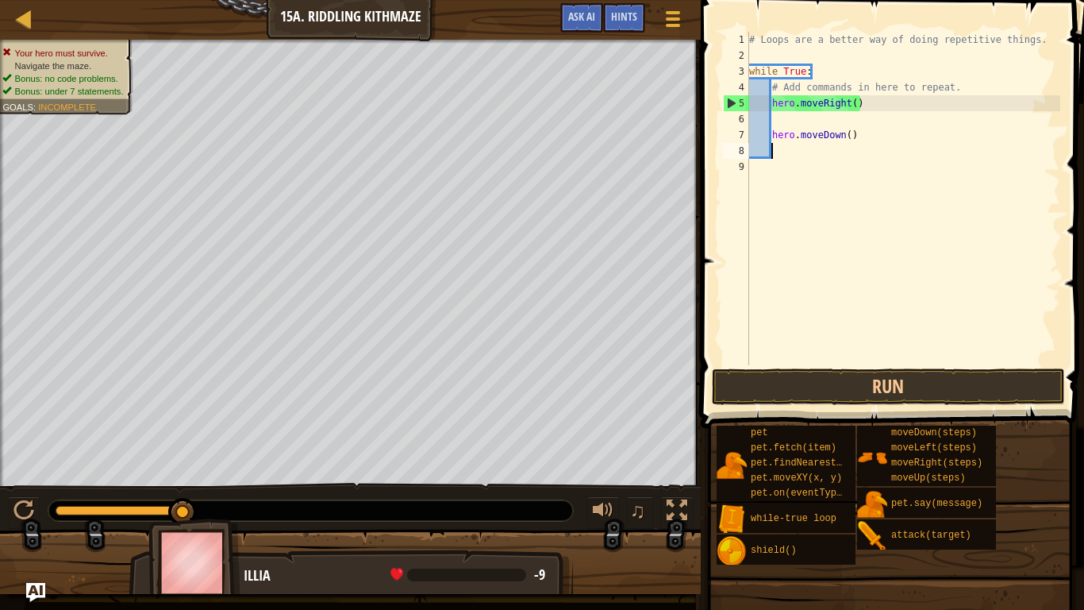
click at [859, 138] on div "# Loops are a better way of doing repetitive things. while True : # Add command…" at bounding box center [903, 214] width 314 height 365
type textarea "h"
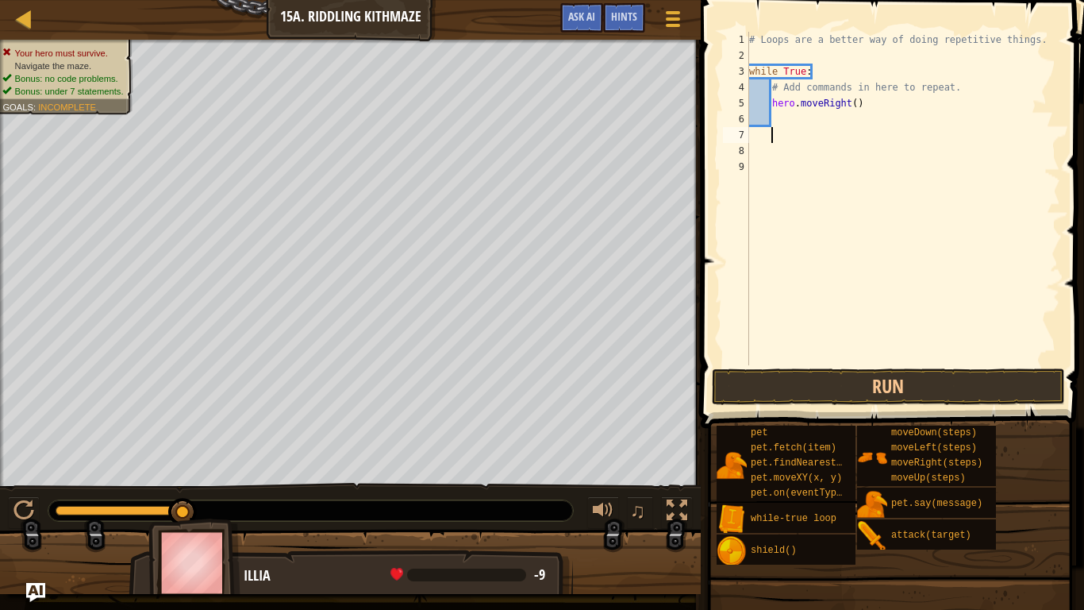
click at [783, 114] on div "# Loops are a better way of doing repetitive things. while True : # Add command…" at bounding box center [903, 214] width 314 height 365
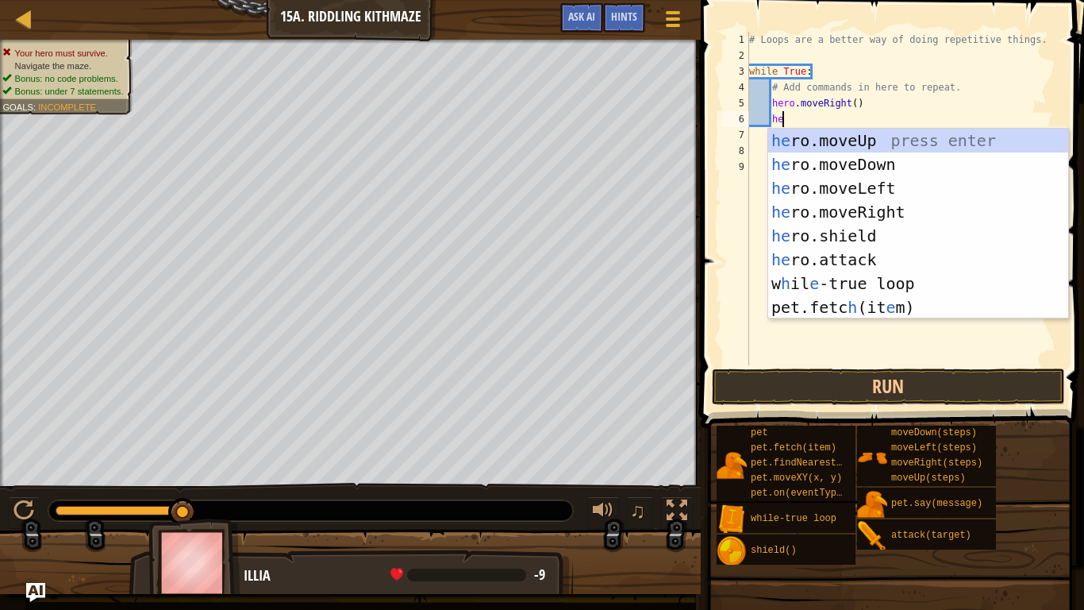
type textarea "her"
click at [848, 164] on div "her o.moveUp press enter her o.moveDown press enter her o.moveLeft press enter …" at bounding box center [918, 248] width 300 height 238
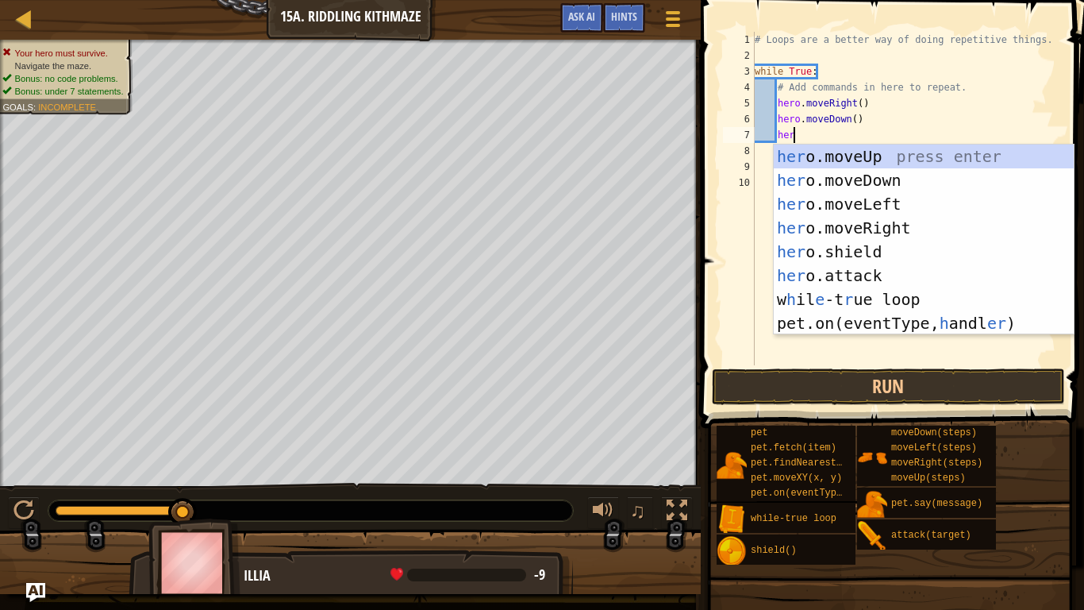
type textarea "hero"
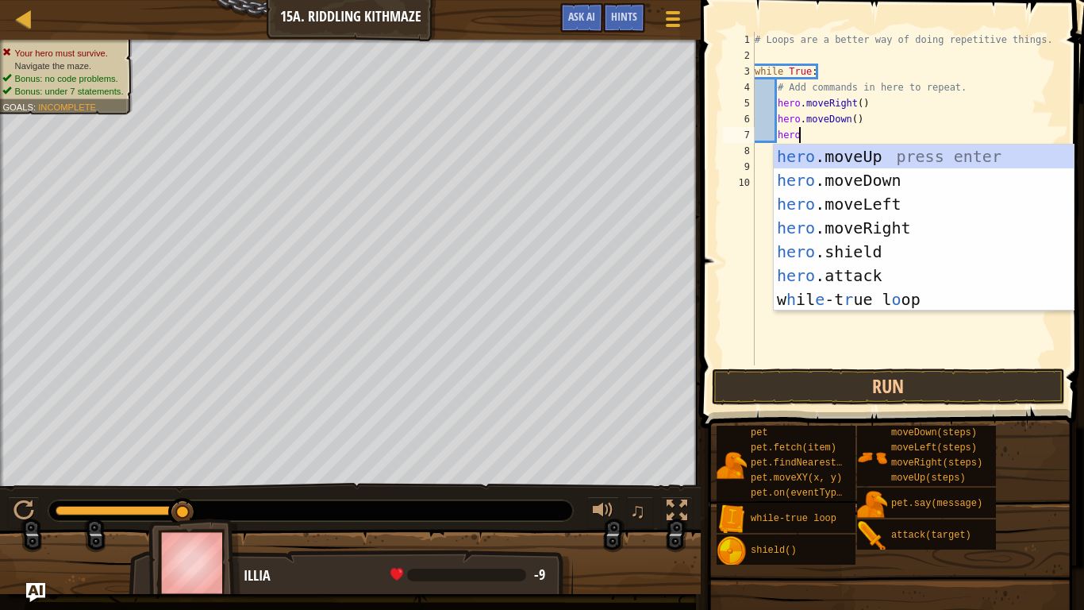
scroll to position [7, 6]
click at [870, 233] on div "hero .moveUp press enter hero .moveDown press enter hero .moveLeft press enter …" at bounding box center [924, 251] width 300 height 214
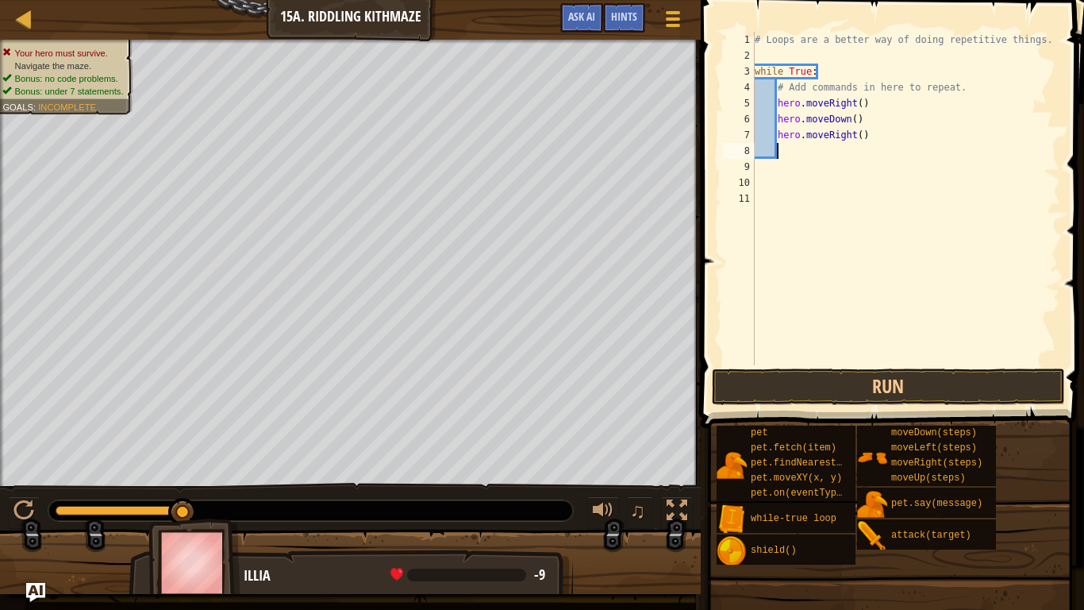
scroll to position [7, 4]
type textarea "he"
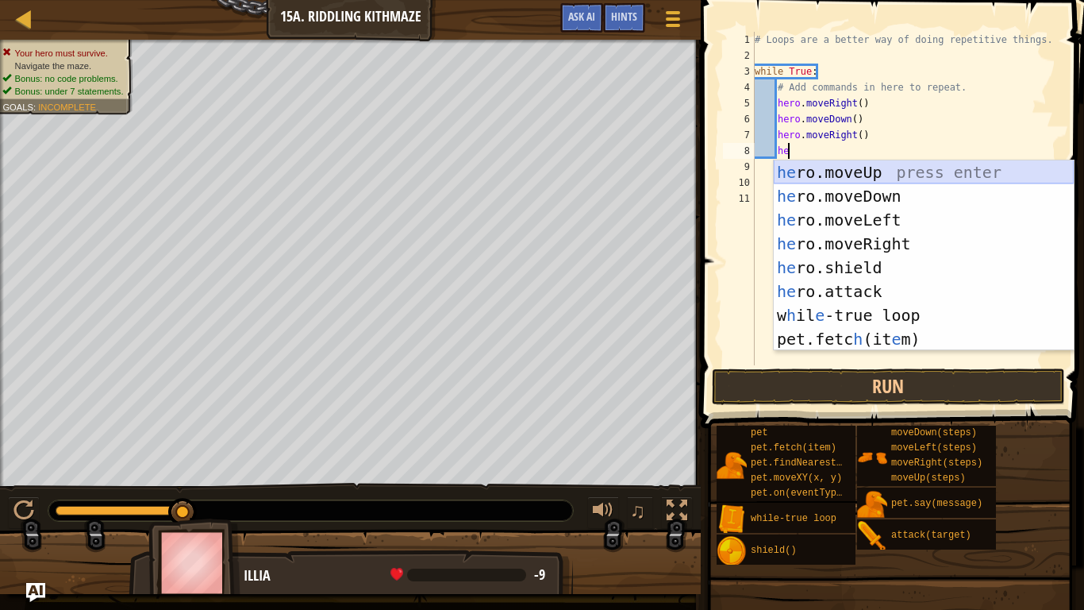
click at [864, 173] on div "he ro.moveUp press enter he ro.moveDown press enter he ro.moveLeft press enter …" at bounding box center [924, 279] width 300 height 238
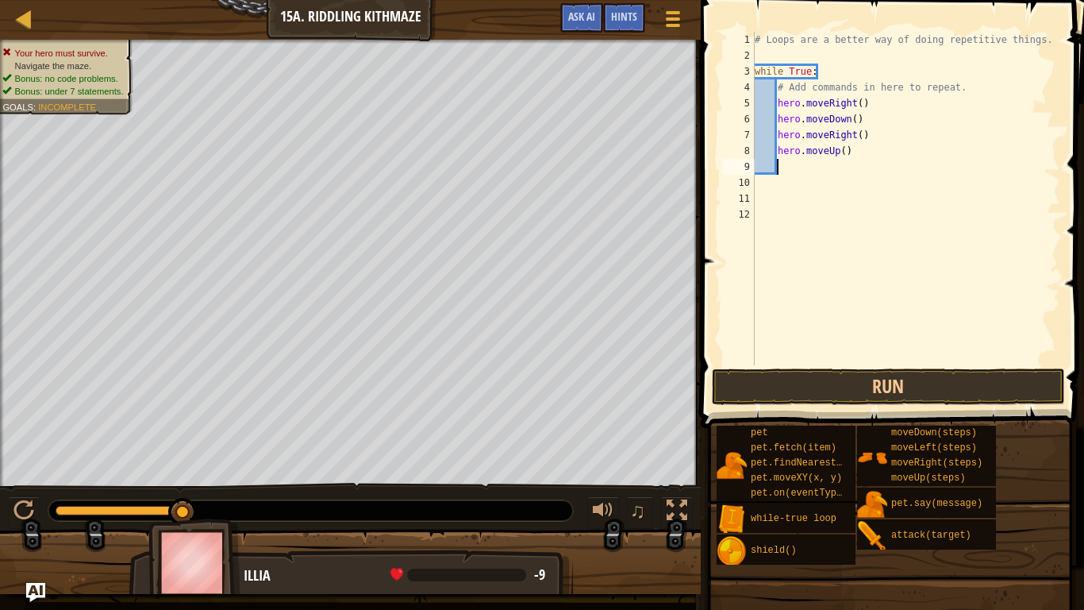
scroll to position [7, 2]
click at [815, 173] on div "# Loops are a better way of doing repetitive things. while True : # Add command…" at bounding box center [906, 214] width 309 height 365
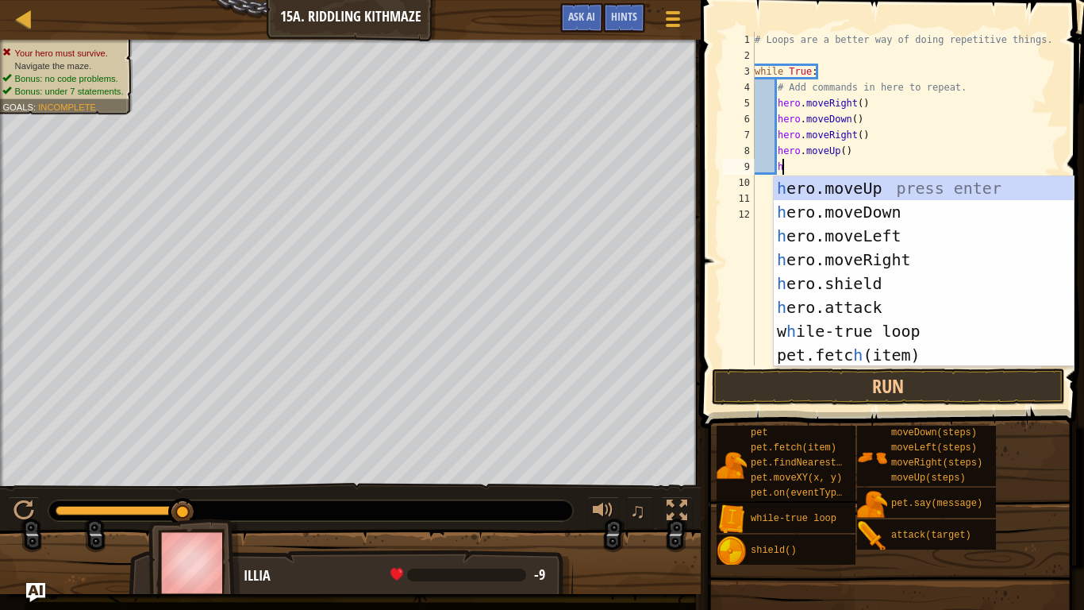
type textarea "her"
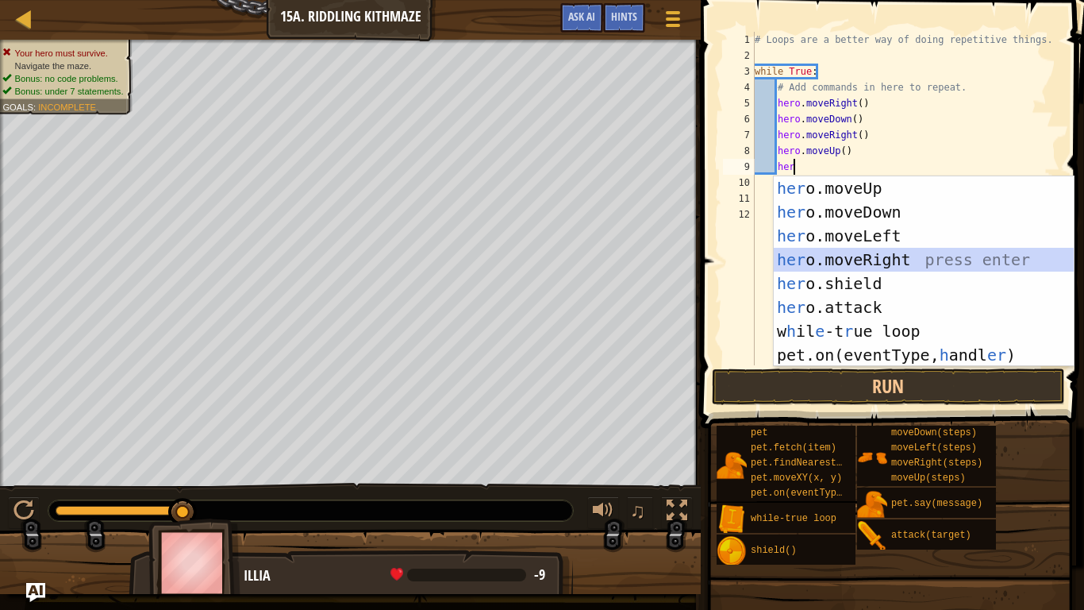
click at [860, 252] on div "her o.moveUp press enter her o.moveDown press enter her o.moveLeft press enter …" at bounding box center [924, 295] width 300 height 238
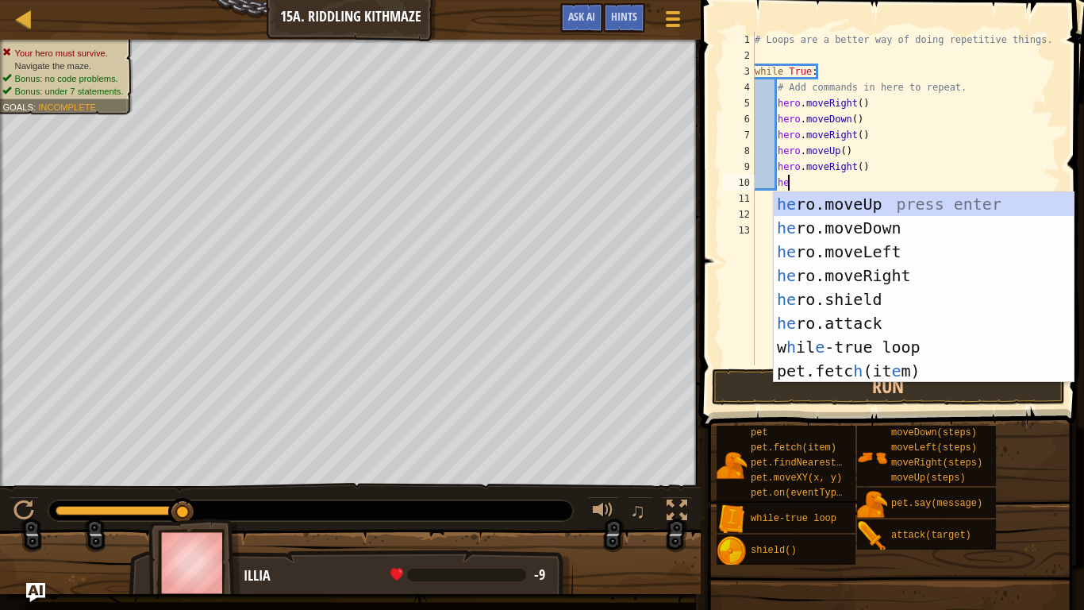
type textarea "her"
click at [860, 230] on div "her o.moveUp press enter her o.moveDown press enter her o.moveLeft press enter …" at bounding box center [924, 311] width 300 height 238
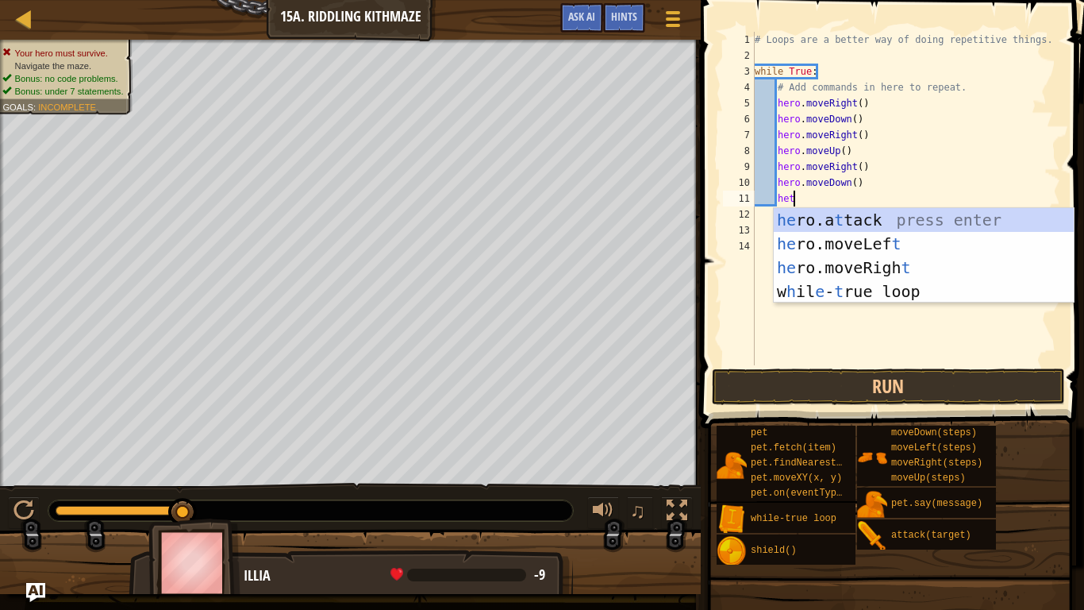
scroll to position [7, 6]
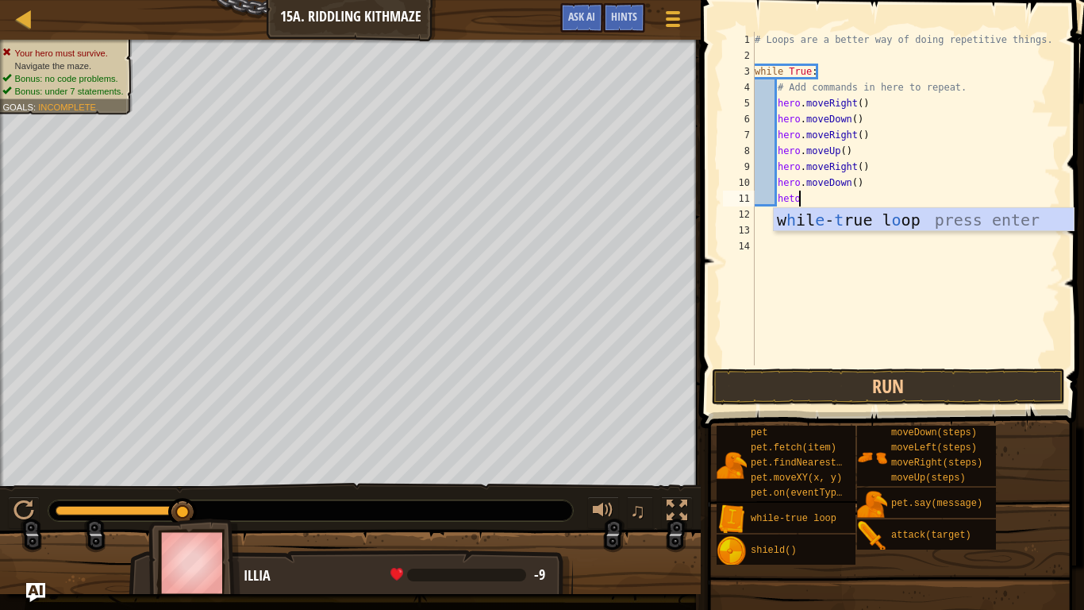
type textarea "het"
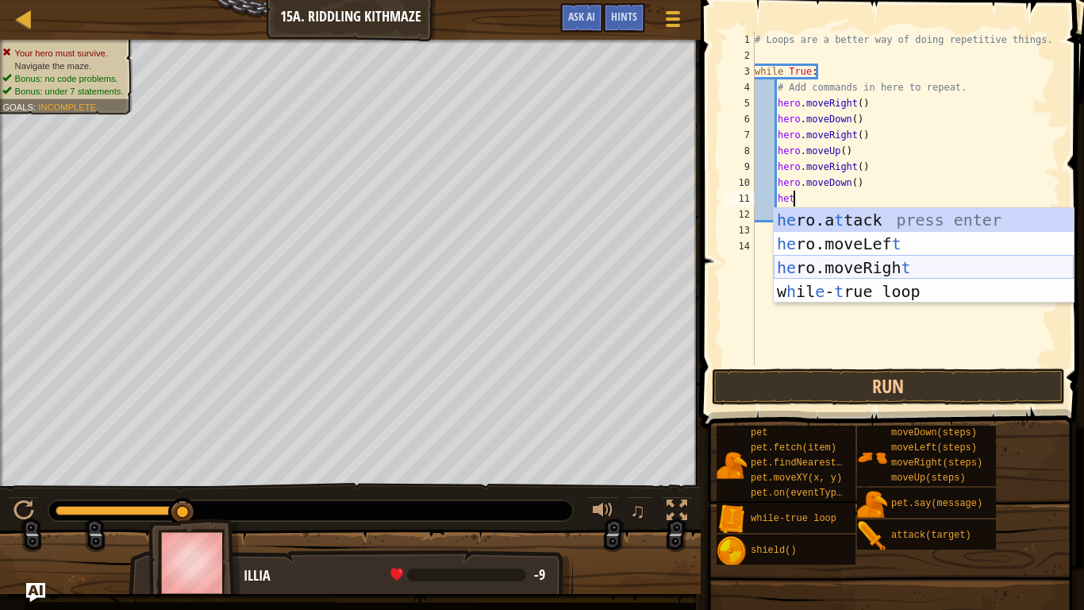
click at [869, 267] on div "he ro.a t tack press enter he ro.moveLef t press enter he ro.moveRigh t press e…" at bounding box center [924, 279] width 300 height 143
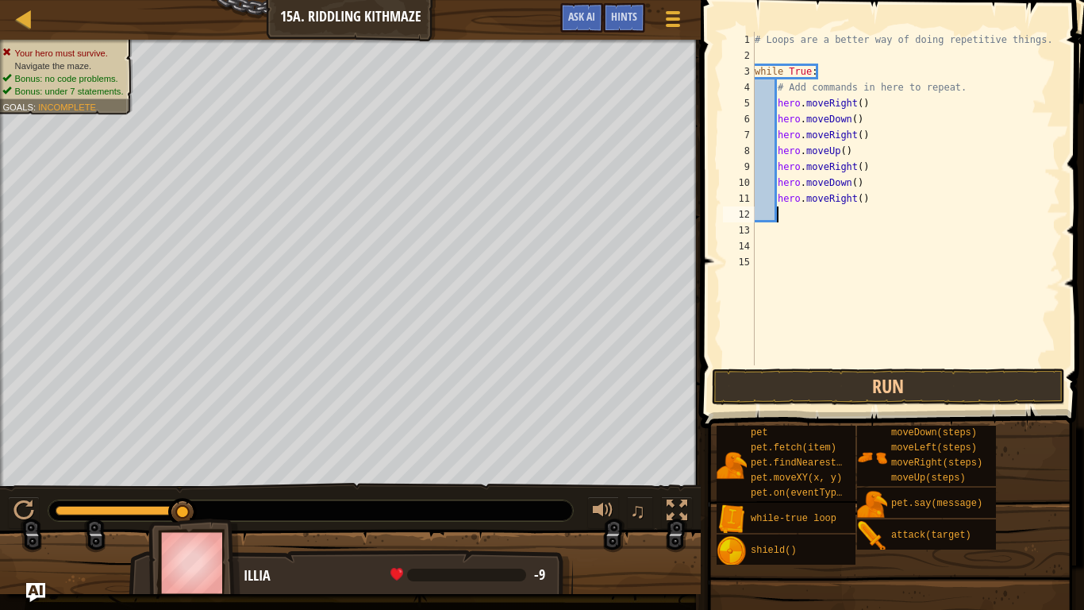
scroll to position [7, 2]
click at [862, 200] on div "# Loops are a better way of doing repetitive things. while True : # Add command…" at bounding box center [906, 214] width 309 height 365
type textarea "hero.moveRight(3)"
click at [796, 210] on div "# Loops are a better way of doing repetitive things. while True : # Add command…" at bounding box center [906, 214] width 309 height 365
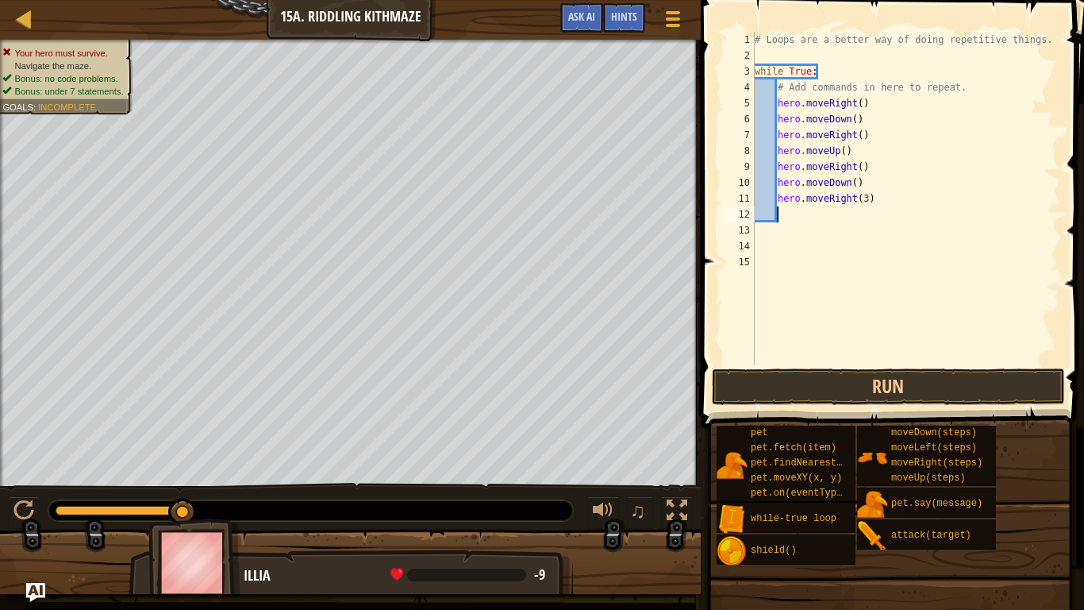
type textarea "he"
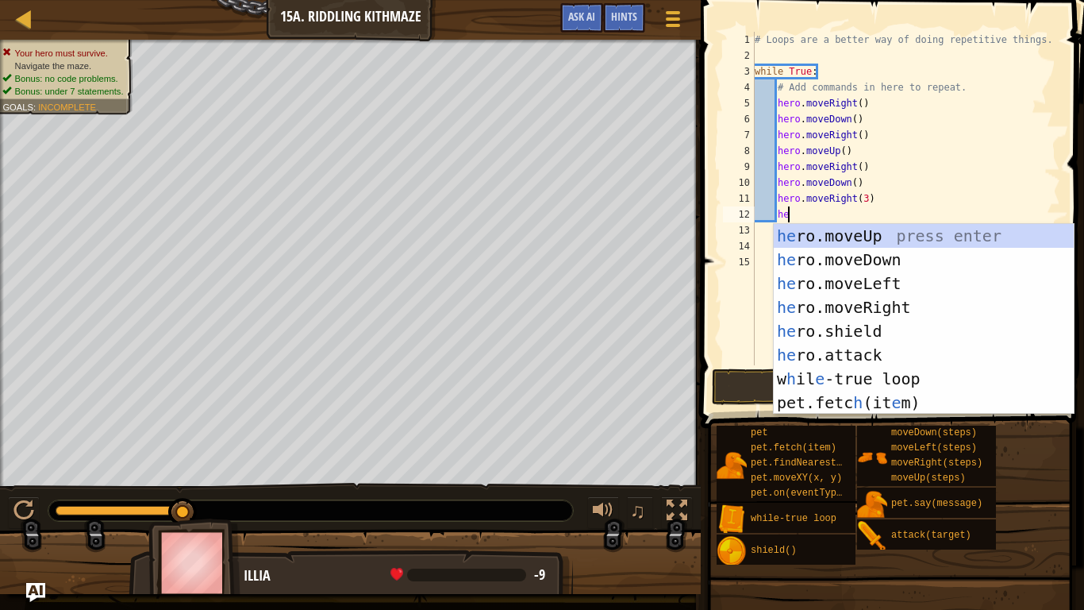
scroll to position [7, 4]
click at [852, 241] on div "he ro.moveUp press enter he ro.moveDown press enter he ro.moveLeft press enter …" at bounding box center [924, 343] width 300 height 238
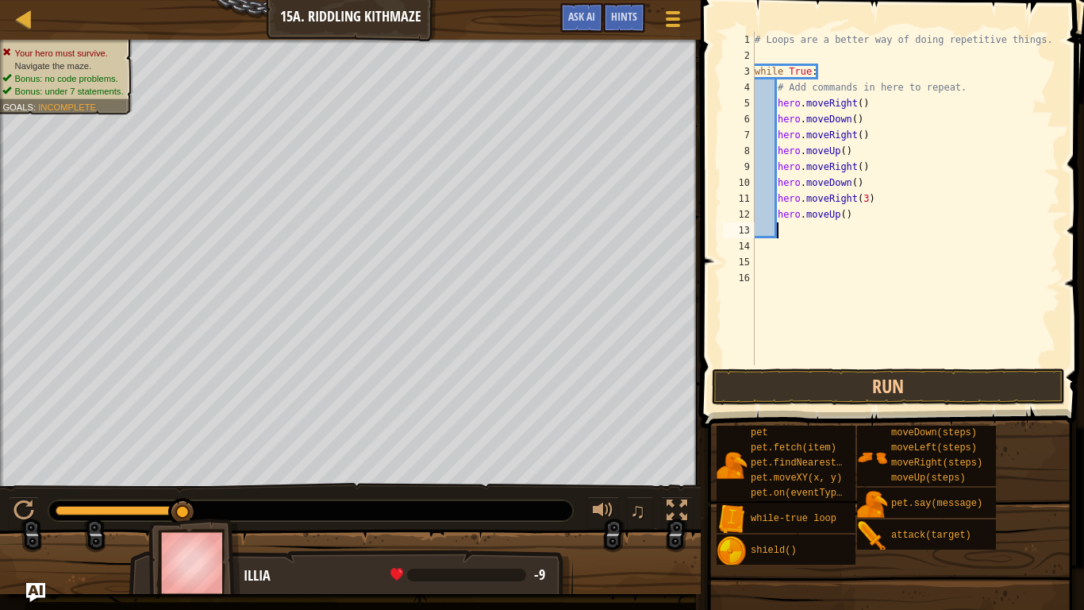
scroll to position [7, 2]
click at [823, 395] on button "Run" at bounding box center [888, 386] width 353 height 37
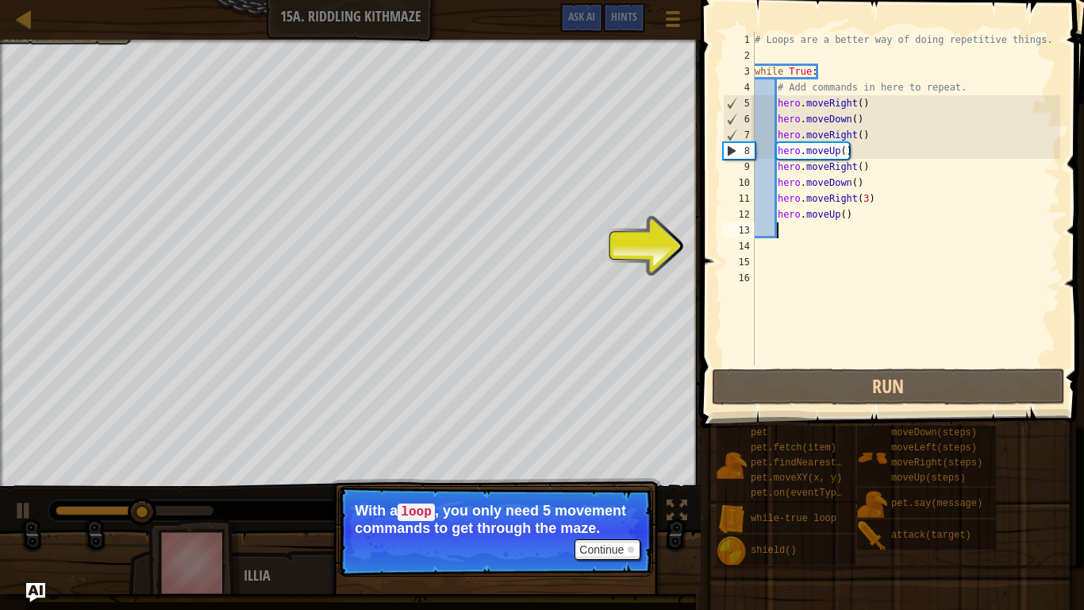
click at [860, 153] on div "# Loops are a better way of doing repetitive things. while True : # Add command…" at bounding box center [906, 214] width 309 height 365
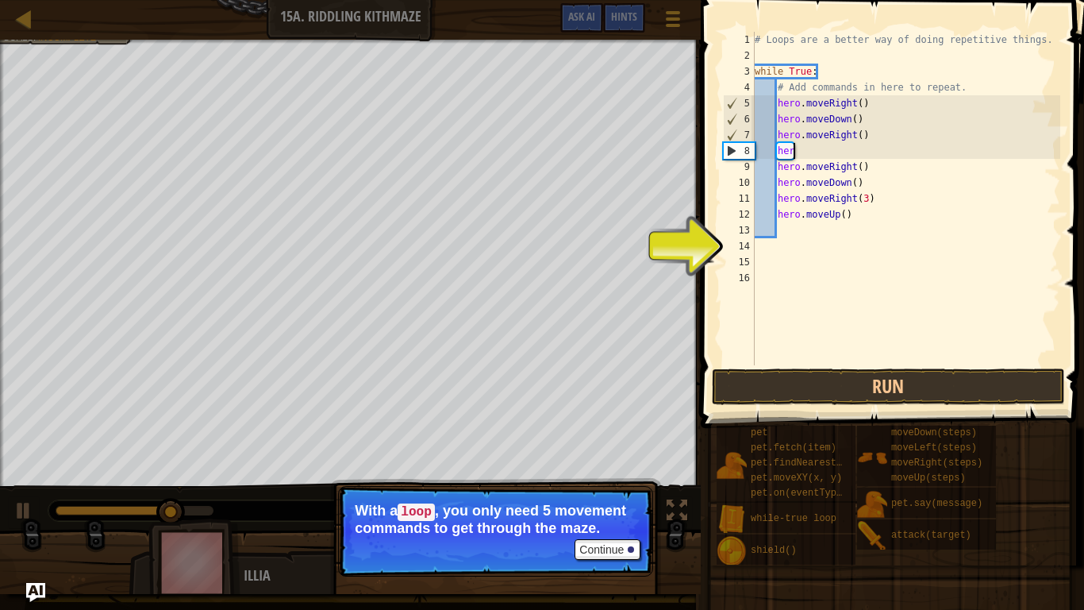
type textarea "h"
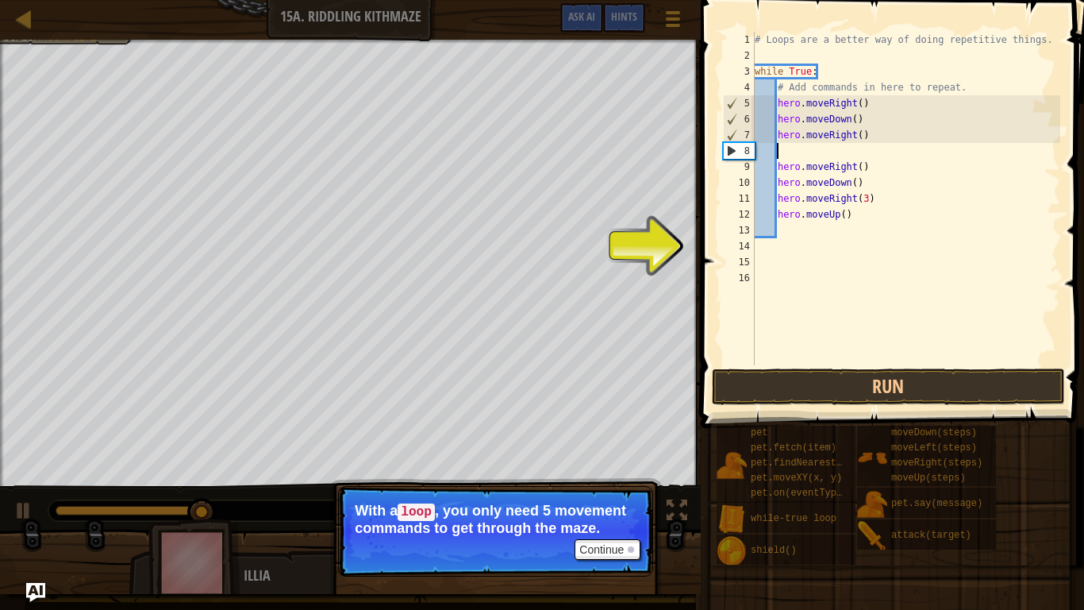
click at [863, 136] on div "# Loops are a better way of doing repetitive things. while True : # Add command…" at bounding box center [906, 214] width 309 height 365
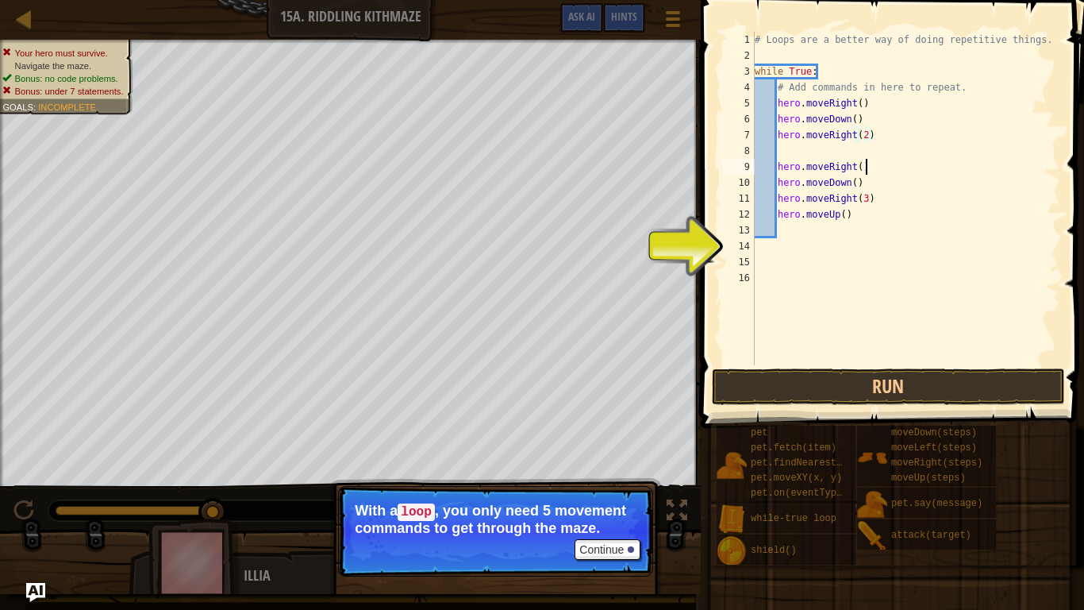
click at [865, 164] on div "# Loops are a better way of doing repetitive things. while True : # Add command…" at bounding box center [906, 214] width 309 height 365
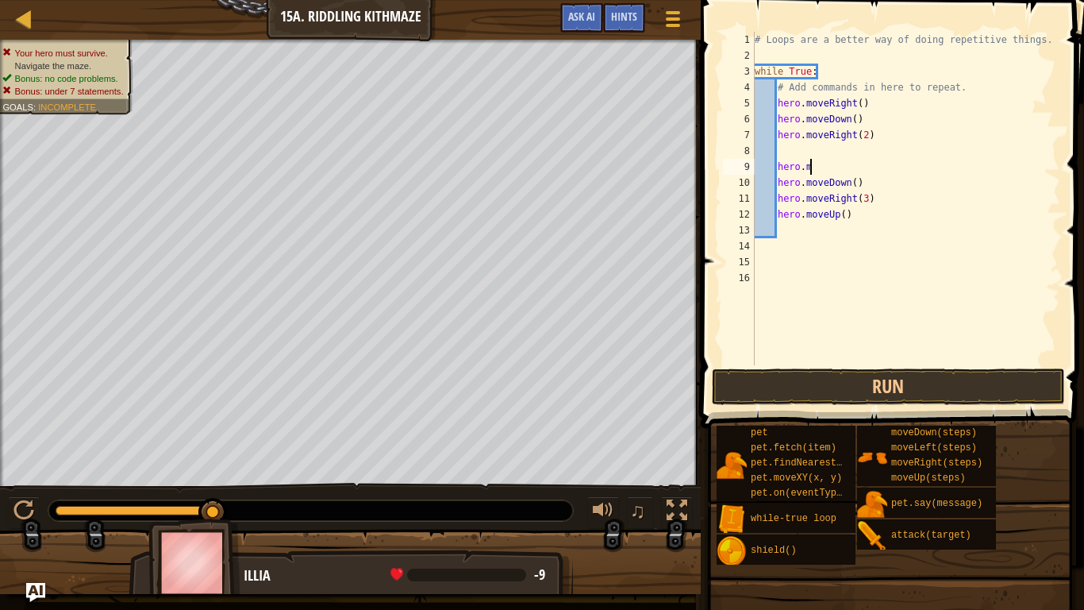
type textarea "h"
click at [745, 395] on button "Run" at bounding box center [888, 386] width 353 height 37
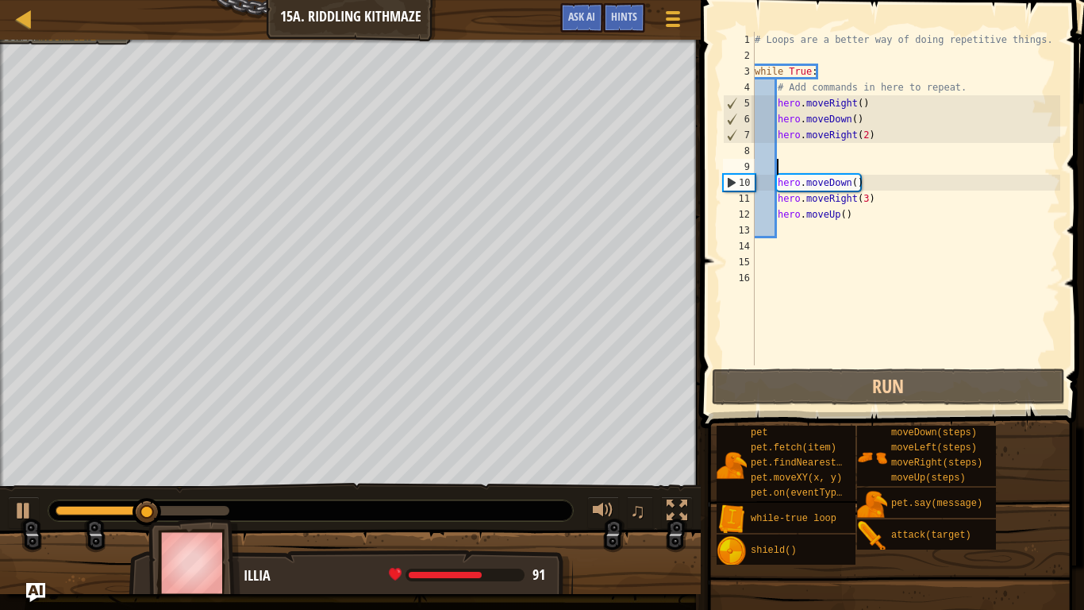
click at [864, 185] on div "# Loops are a better way of doing repetitive things. while True : # Add command…" at bounding box center [906, 214] width 309 height 365
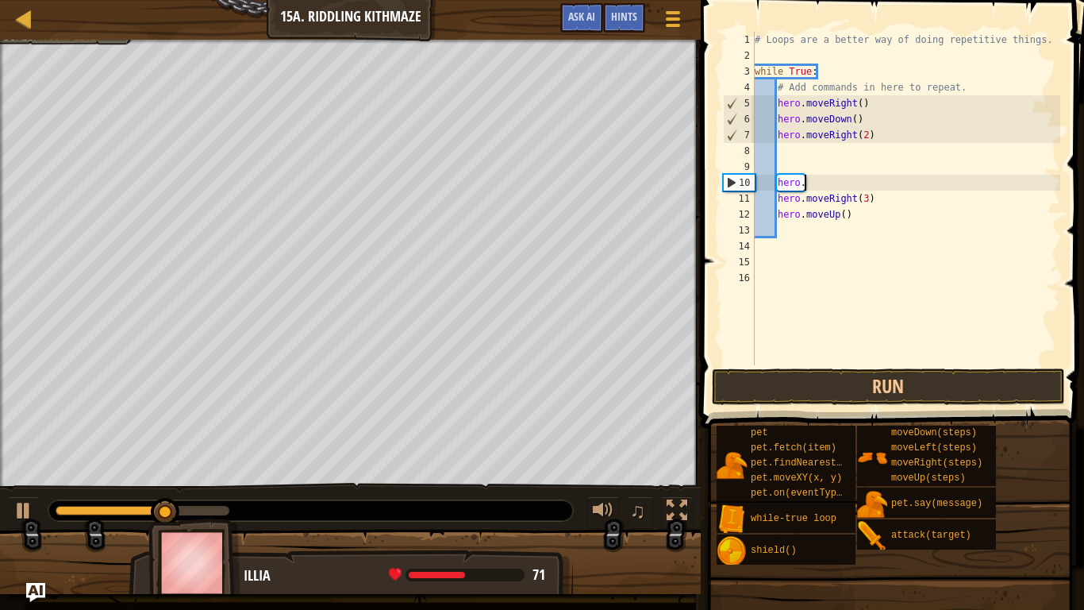
type textarea "h"
click at [781, 150] on div "# Loops are a better way of doing repetitive things. while True : # Add command…" at bounding box center [906, 214] width 309 height 365
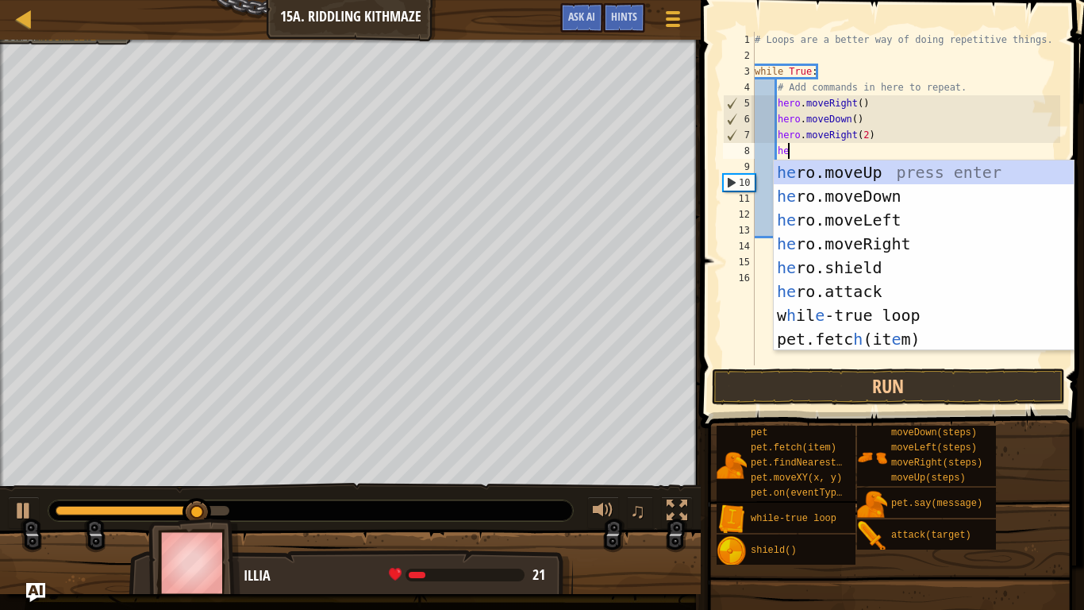
type textarea "her"
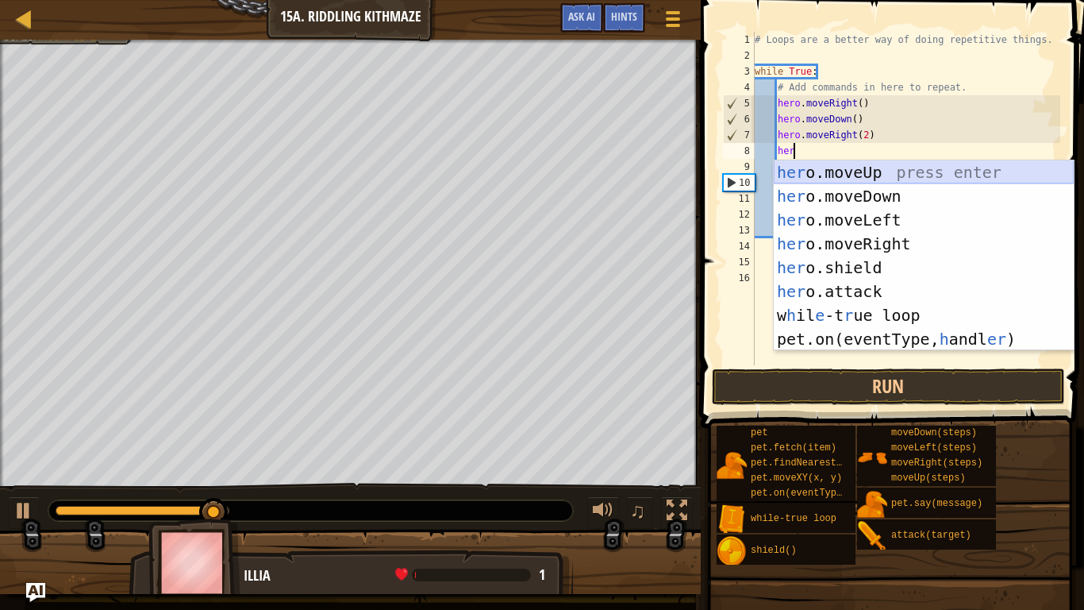
click at [905, 172] on div "her o.moveUp press enter her o.moveDown press enter her o.moveLeft press enter …" at bounding box center [924, 279] width 300 height 238
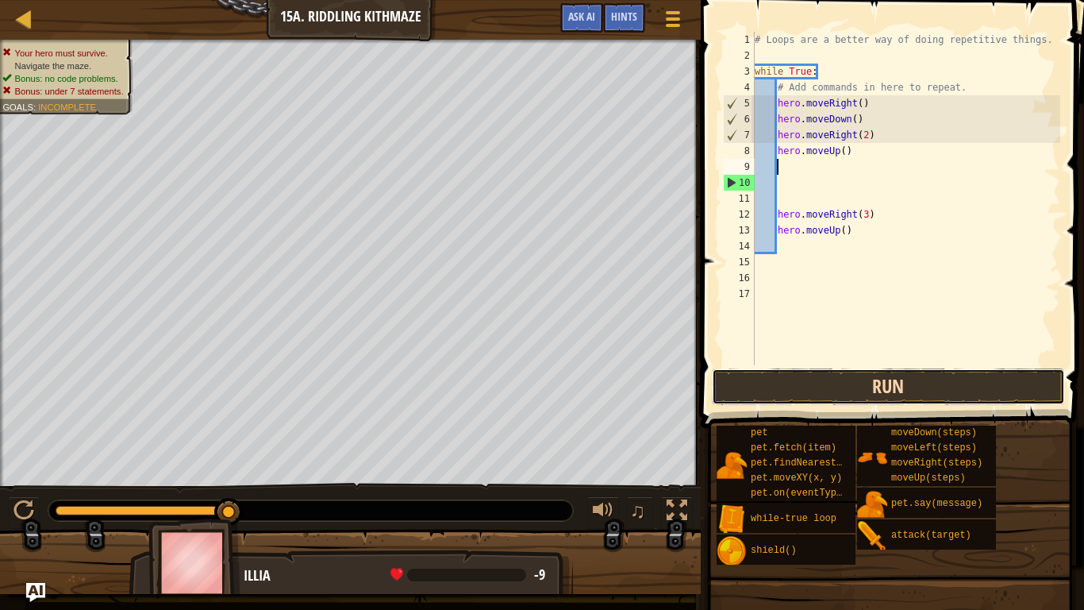
click at [862, 380] on button "Run" at bounding box center [888, 386] width 353 height 37
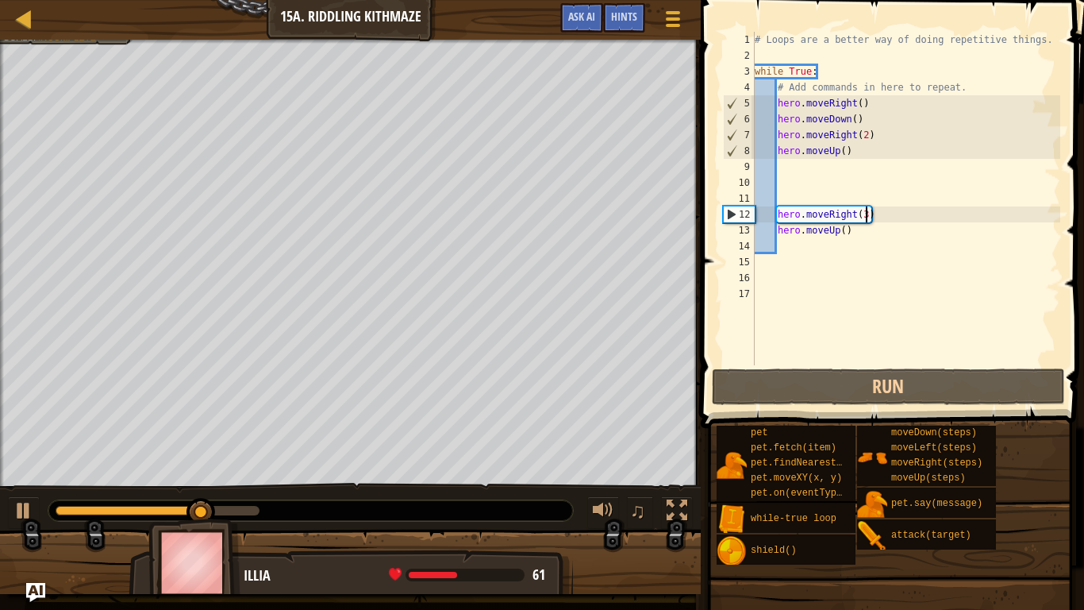
click at [867, 210] on div "# Loops are a better way of doing repetitive things. while True : # Add command…" at bounding box center [906, 214] width 309 height 365
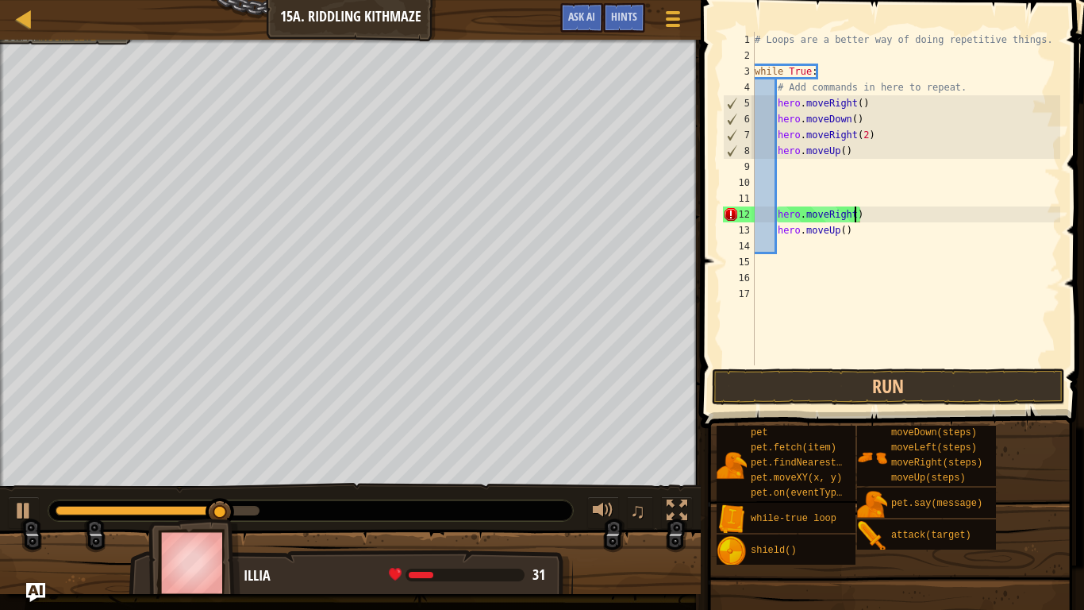
click at [868, 214] on div "# Loops are a better way of doing repetitive things. while True : # Add command…" at bounding box center [906, 214] width 309 height 365
type textarea "h"
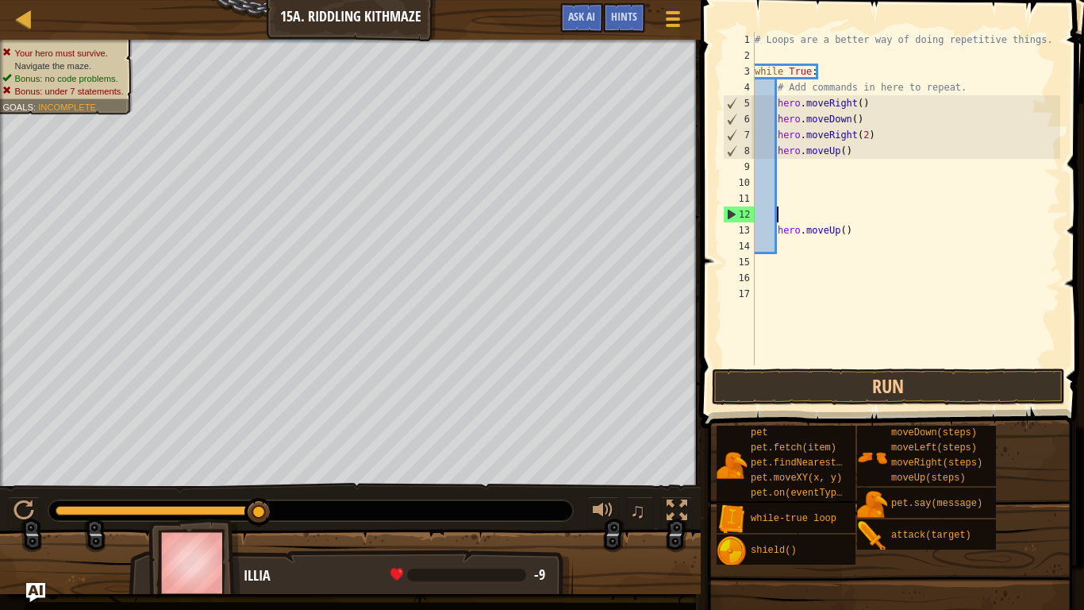
click at [866, 230] on div "# Loops are a better way of doing repetitive things. while True : # Add command…" at bounding box center [906, 214] width 309 height 365
type textarea "h"
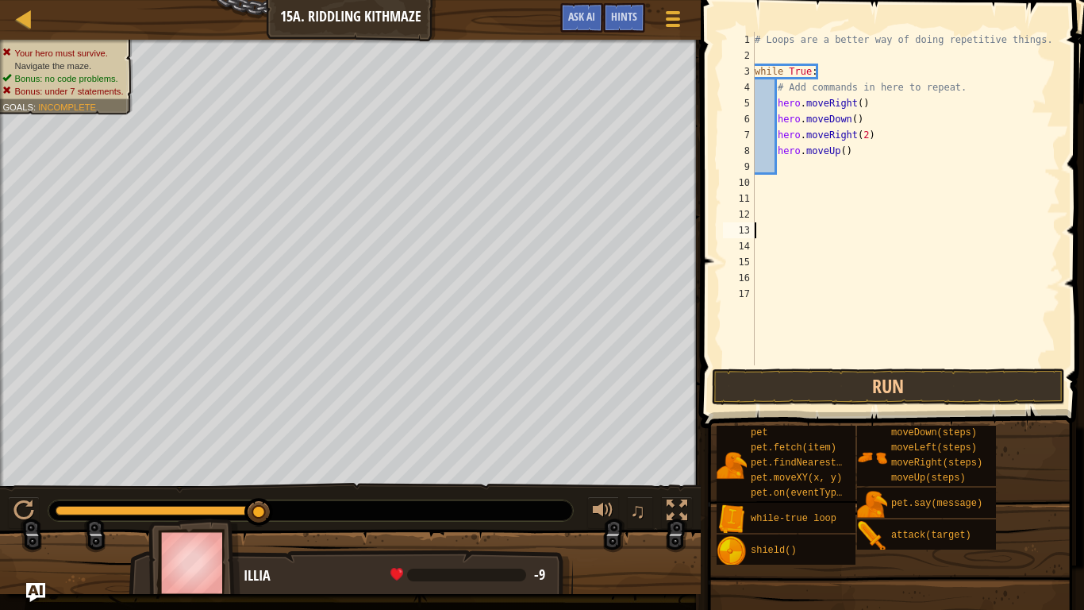
click at [782, 163] on div "# Loops are a better way of doing repetitive things. while True : # Add command…" at bounding box center [906, 214] width 309 height 365
click at [799, 397] on button "Run" at bounding box center [888, 386] width 353 height 37
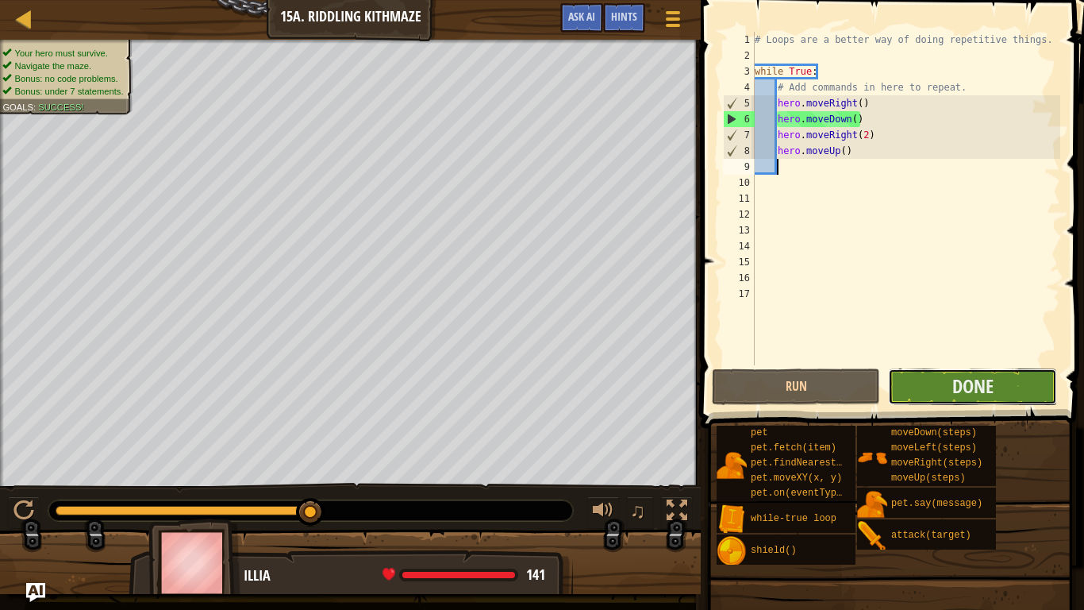
click at [935, 382] on button "Done" at bounding box center [972, 386] width 168 height 37
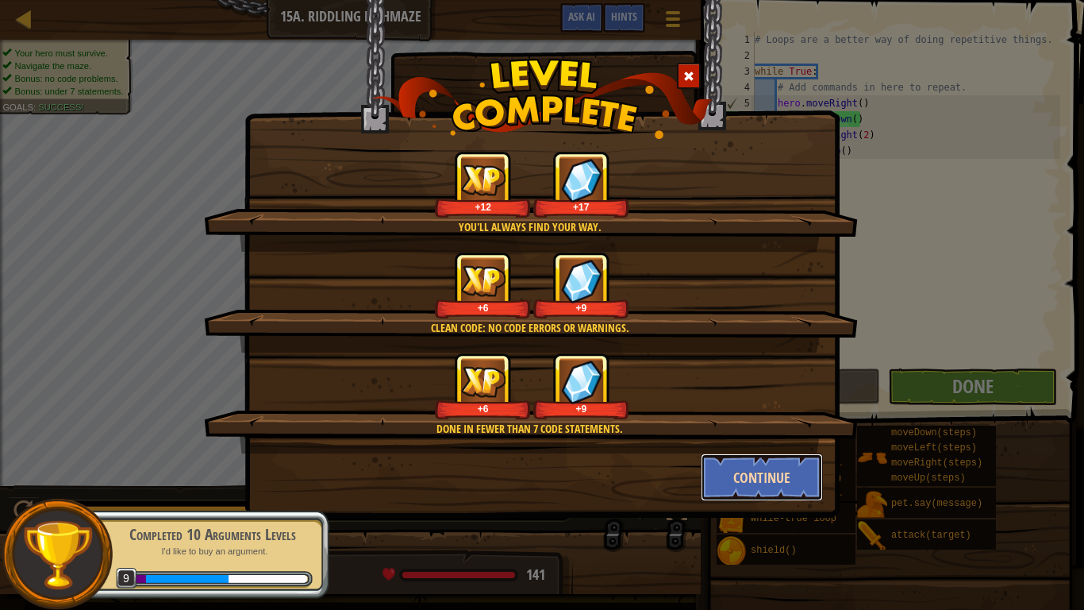
click at [719, 469] on button "Continue" at bounding box center [762, 477] width 123 height 48
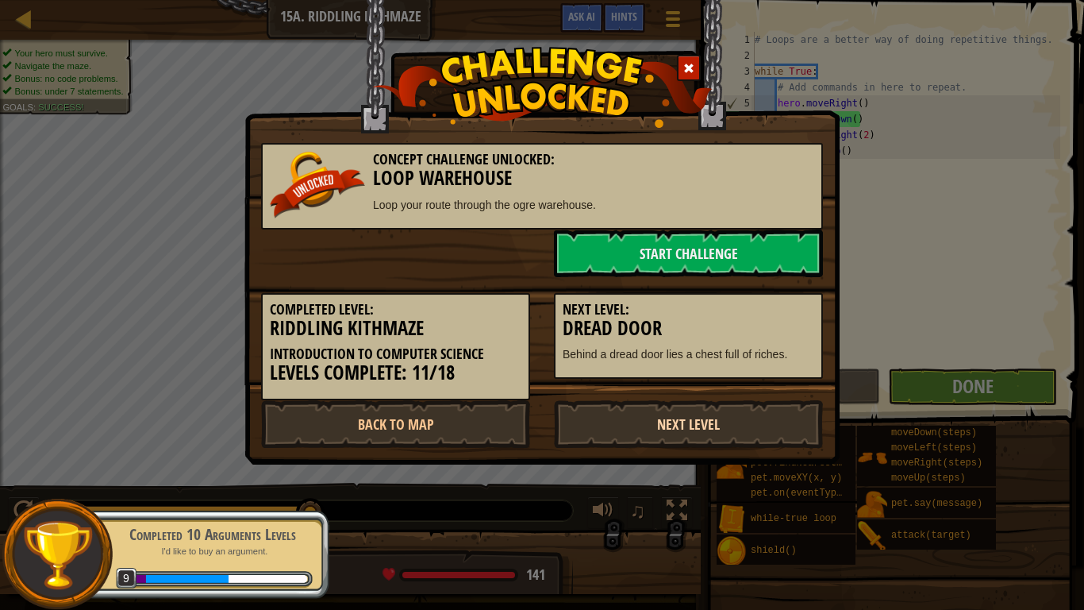
click at [801, 475] on div "Concept Challenge Unlocked: Loop Warehouse Loop your route through the ogre war…" at bounding box center [542, 305] width 1084 height 610
click at [795, 468] on div "Concept Challenge Unlocked: Loop Warehouse Loop your route through the ogre war…" at bounding box center [542, 305] width 1084 height 610
click at [794, 445] on link "Next Level" at bounding box center [688, 424] width 269 height 48
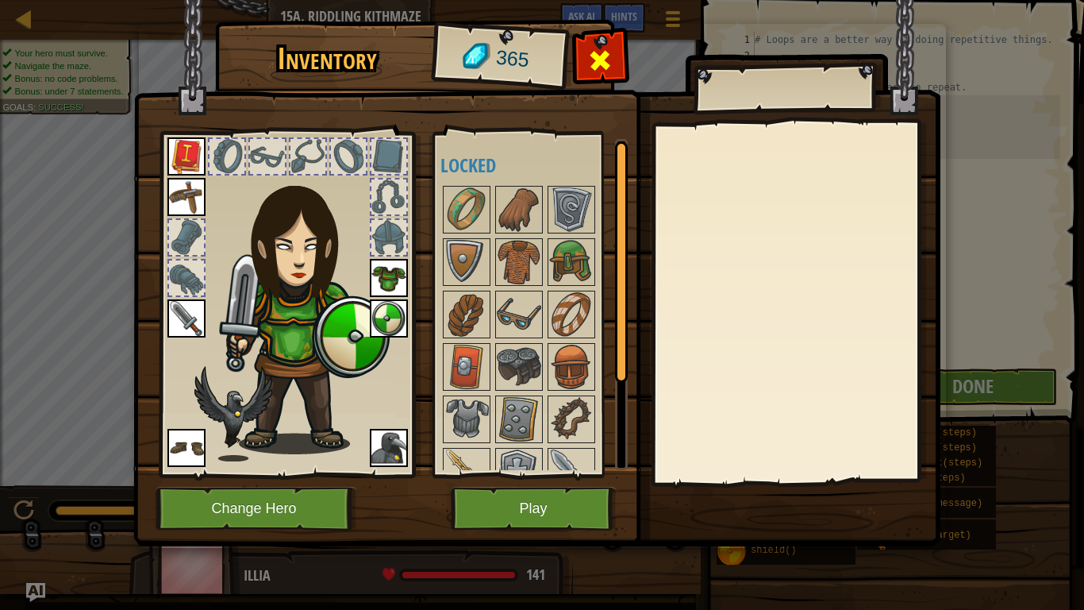
click at [615, 48] on div at bounding box center [600, 65] width 50 height 50
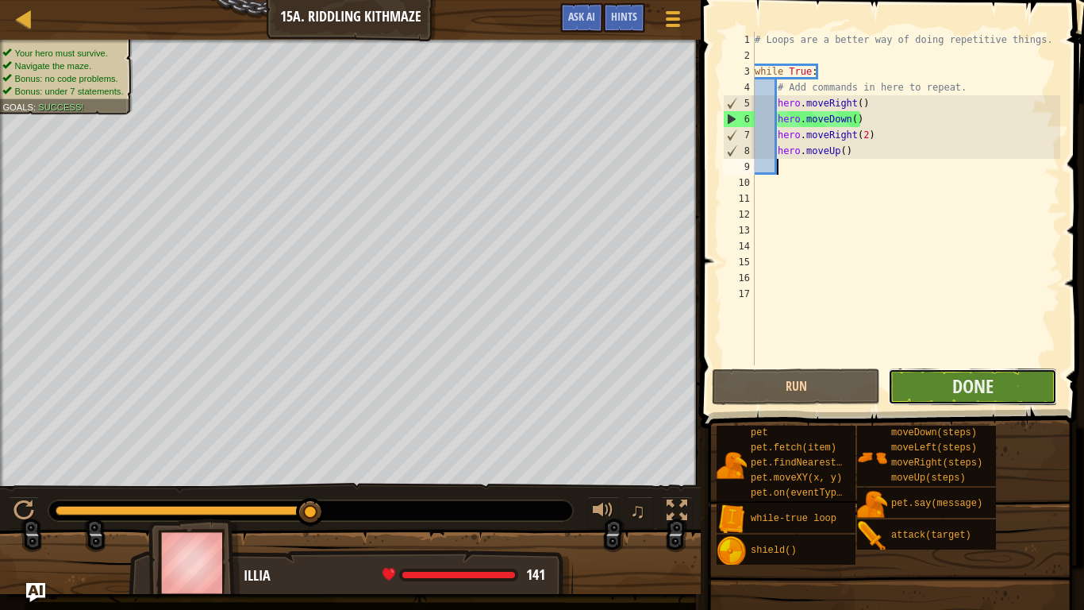
click at [1010, 400] on button "Done" at bounding box center [972, 386] width 168 height 37
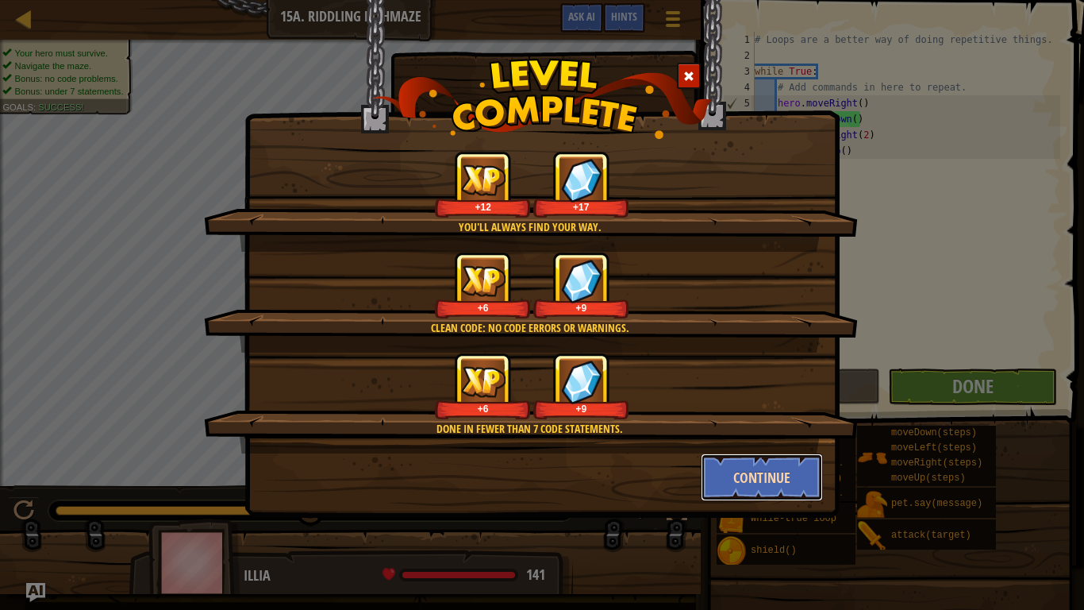
click at [756, 475] on button "Continue" at bounding box center [762, 477] width 123 height 48
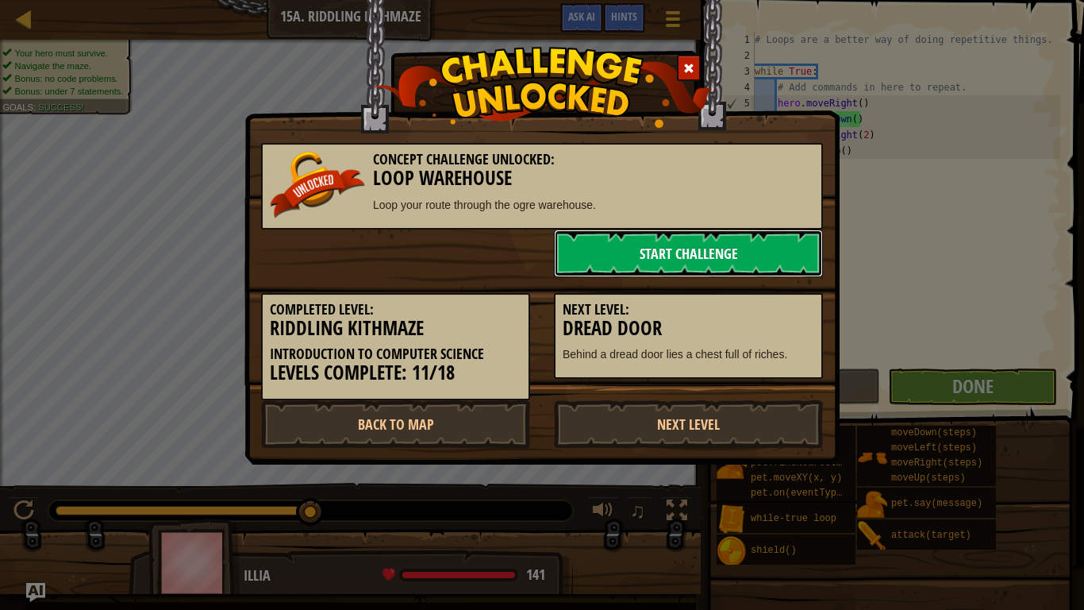
click at [737, 267] on link "Start Challenge" at bounding box center [688, 253] width 269 height 48
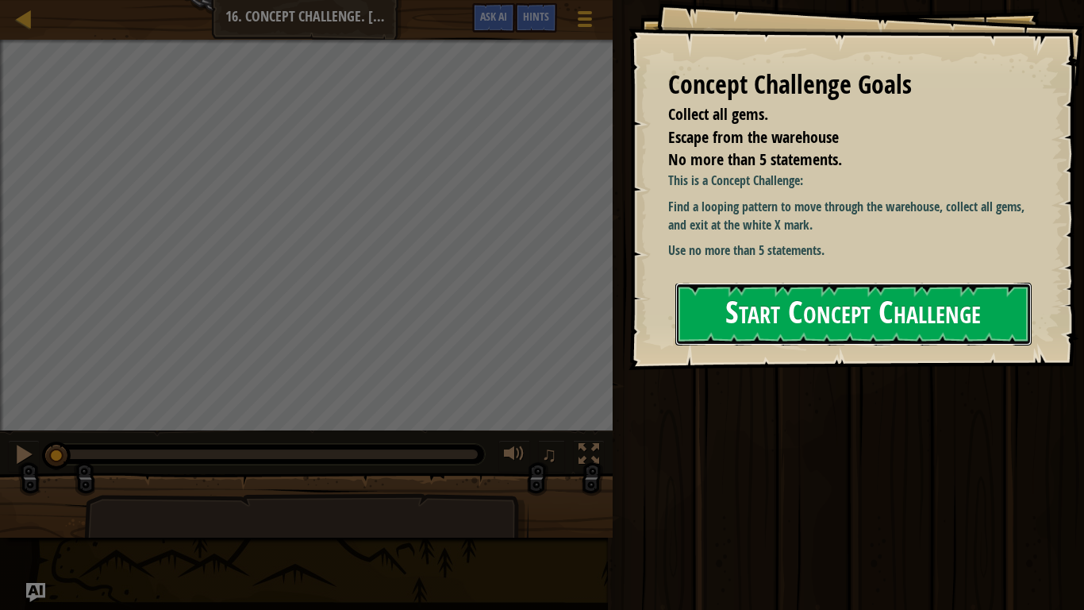
click at [756, 304] on button "Start Concept Challenge" at bounding box center [853, 314] width 356 height 63
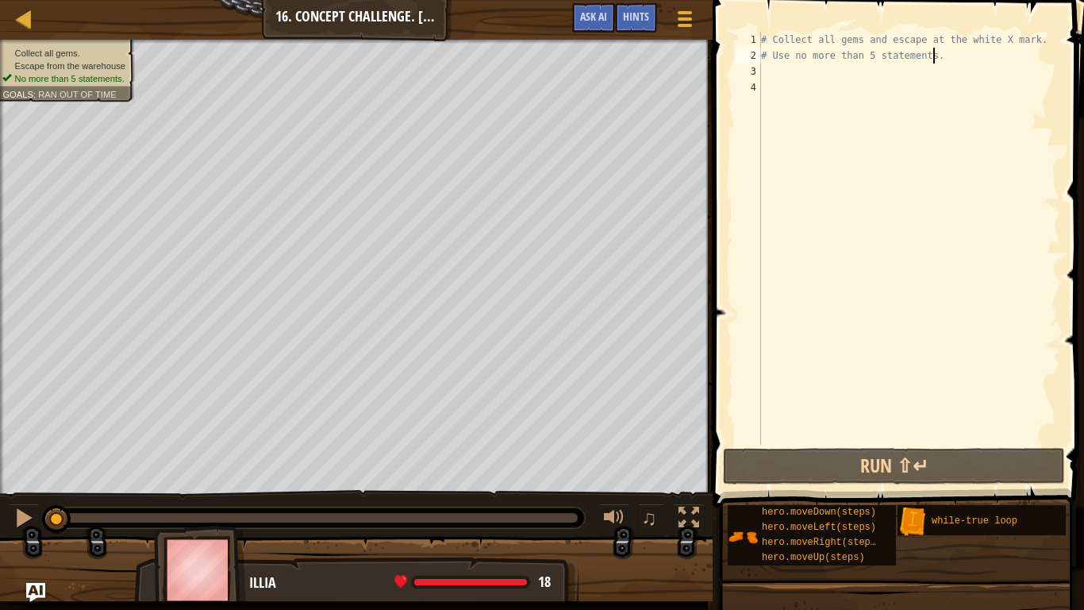
click at [933, 60] on div "# Collect all gems and escape at the white X mark. # Use no more than 5 stateme…" at bounding box center [909, 254] width 302 height 445
click at [941, 58] on div "# Collect all gems and escape at the white X mark. # Use no more than 5 stateme…" at bounding box center [909, 254] width 302 height 445
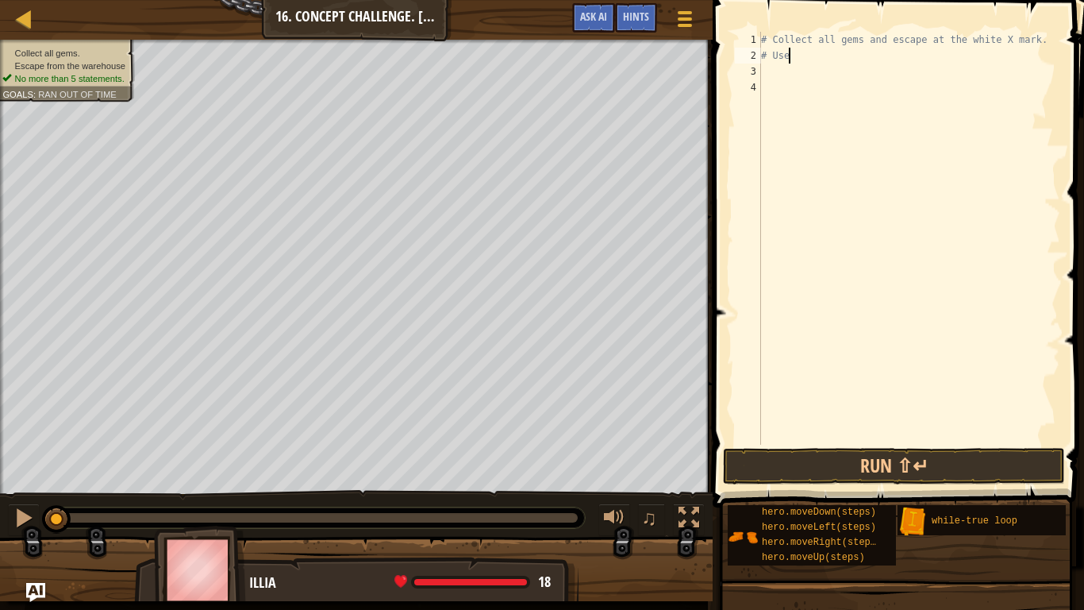
type textarea "#"
click at [1036, 40] on div "# Collect all gems and escape at the white X mark." at bounding box center [909, 254] width 302 height 445
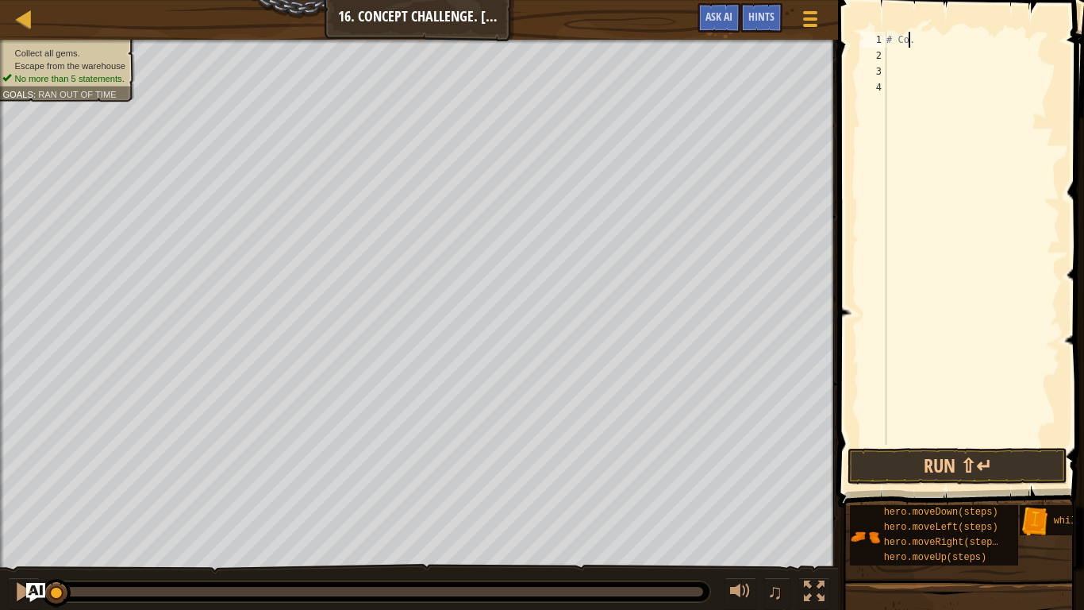
type textarea "."
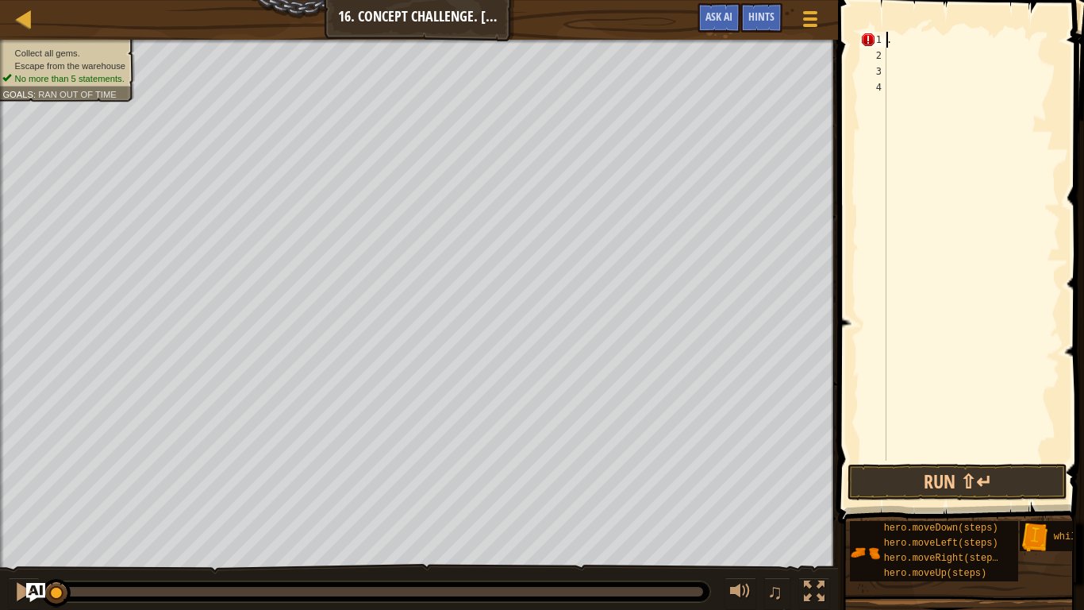
click at [920, 45] on div "." at bounding box center [971, 262] width 177 height 460
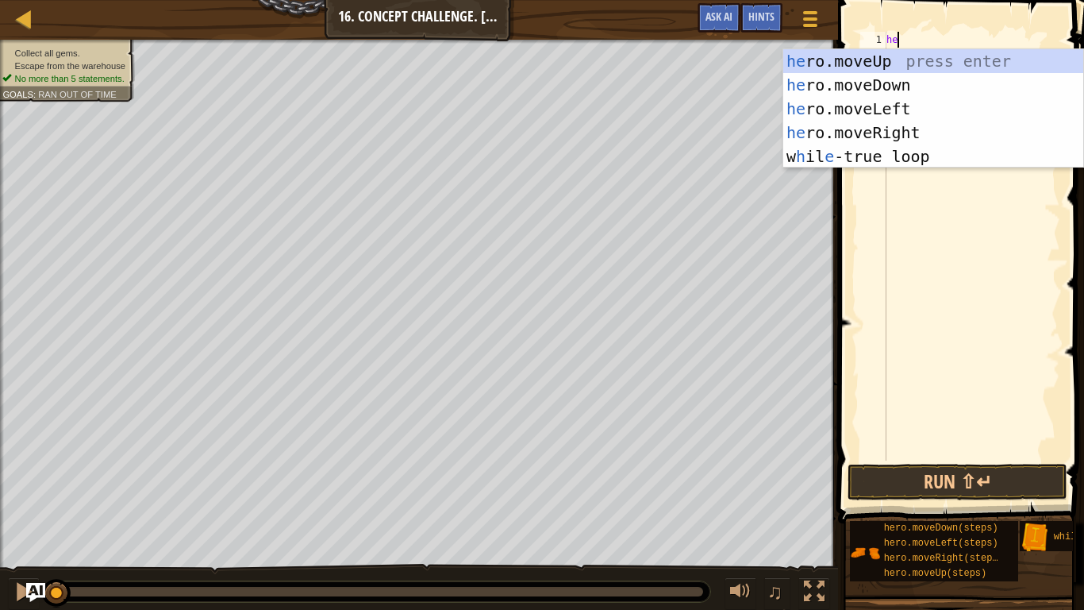
scroll to position [7, 2]
type textarea "hero"
click at [896, 61] on div "hero .moveUp press enter hero .moveDown press enter hero .moveLeft press enter …" at bounding box center [933, 132] width 300 height 167
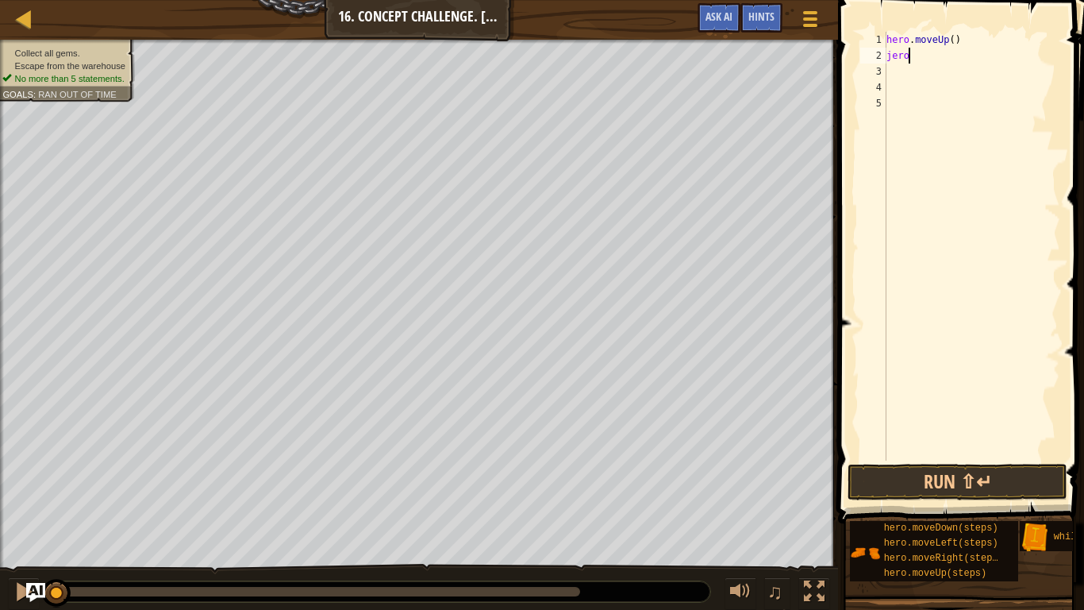
scroll to position [7, 1]
type textarea "j"
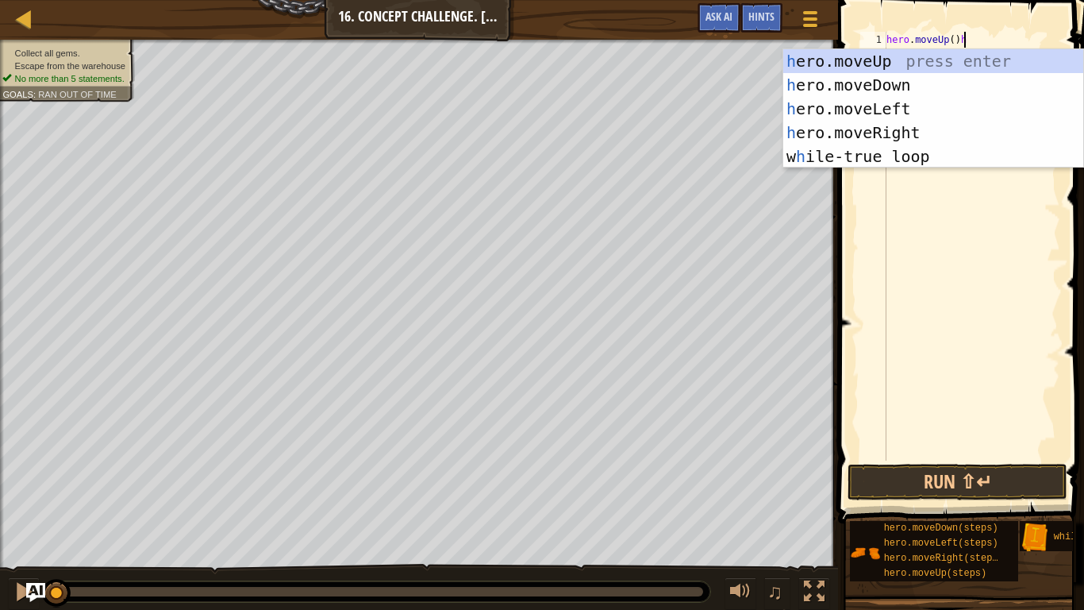
scroll to position [7, 12]
click at [892, 125] on div "her o.moveUp press enter her o.moveDown press enter her o.moveLeft press enter …" at bounding box center [933, 132] width 300 height 167
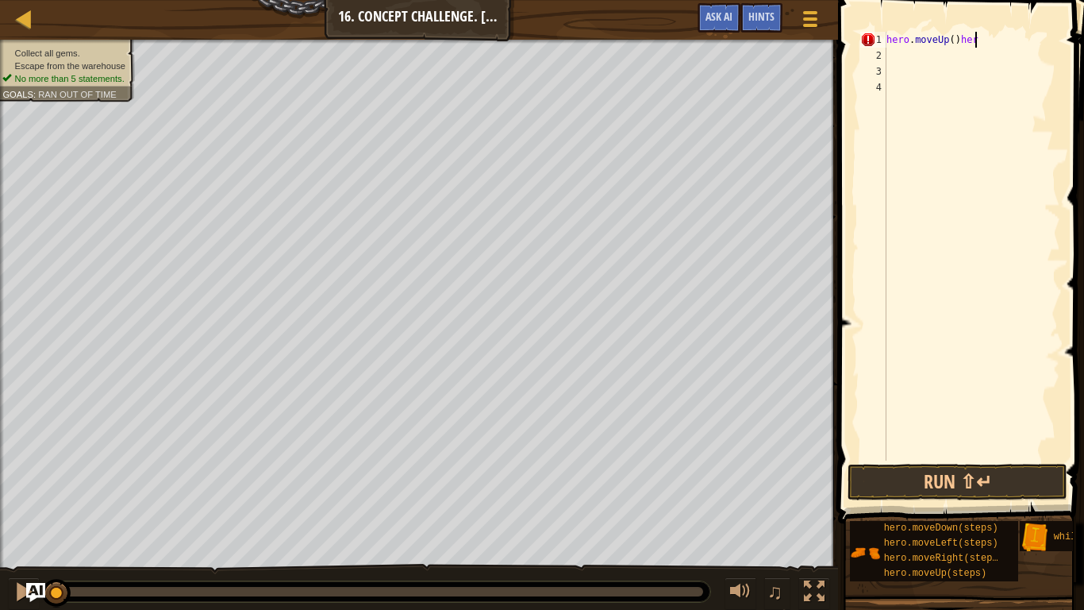
scroll to position [7, 9]
type textarea "hero.moveUp()"
click at [895, 58] on div "hero . moveUp ( )" at bounding box center [971, 262] width 177 height 460
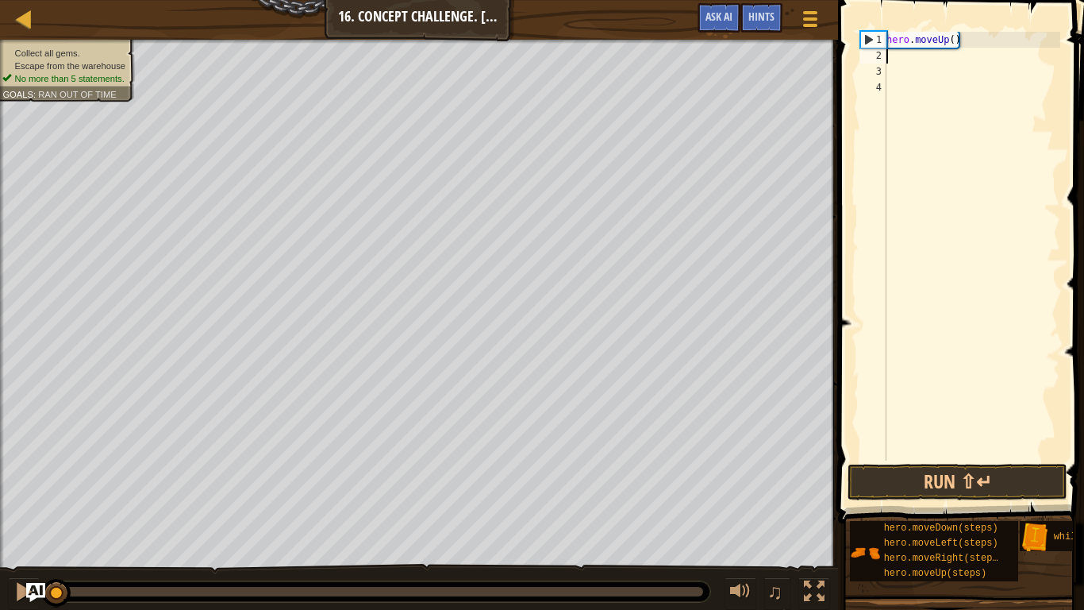
type textarea "he"
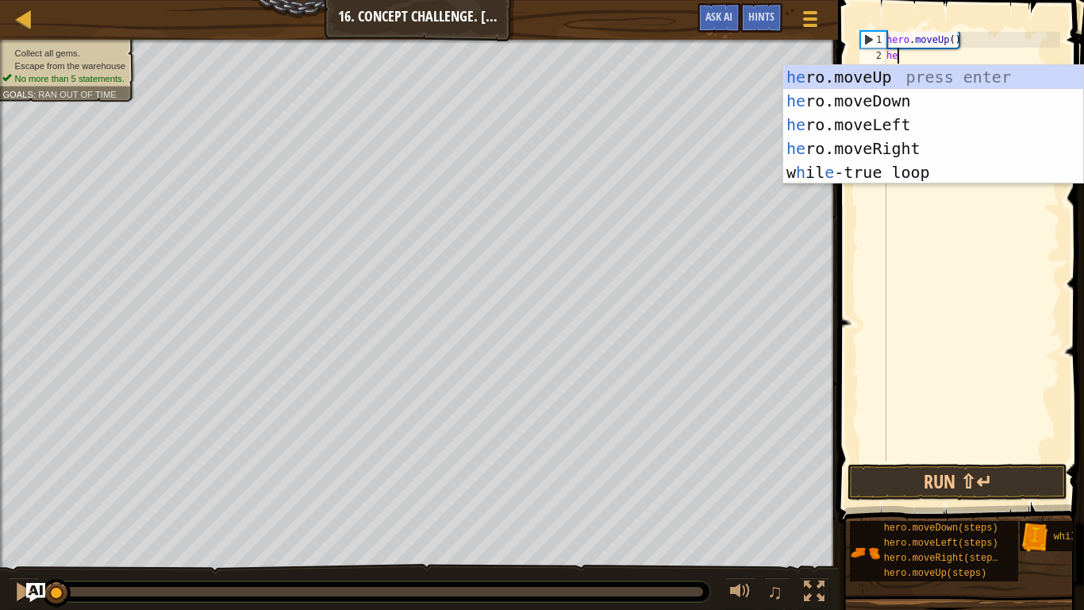
scroll to position [7, 1]
click at [909, 142] on div "he ro.moveUp press enter he ro.moveDown press enter he ro.moveLeft press enter …" at bounding box center [933, 148] width 300 height 167
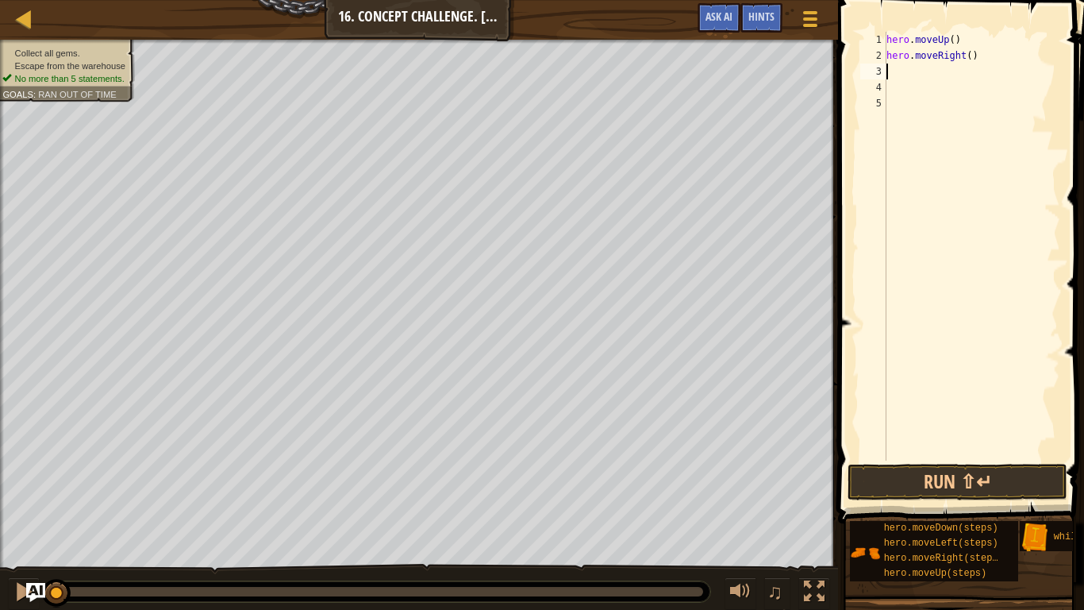
click at [970, 59] on div "hero . moveUp ( ) hero . moveRight ( )" at bounding box center [971, 262] width 177 height 460
click at [873, 467] on button "Run ⇧↵" at bounding box center [958, 482] width 220 height 37
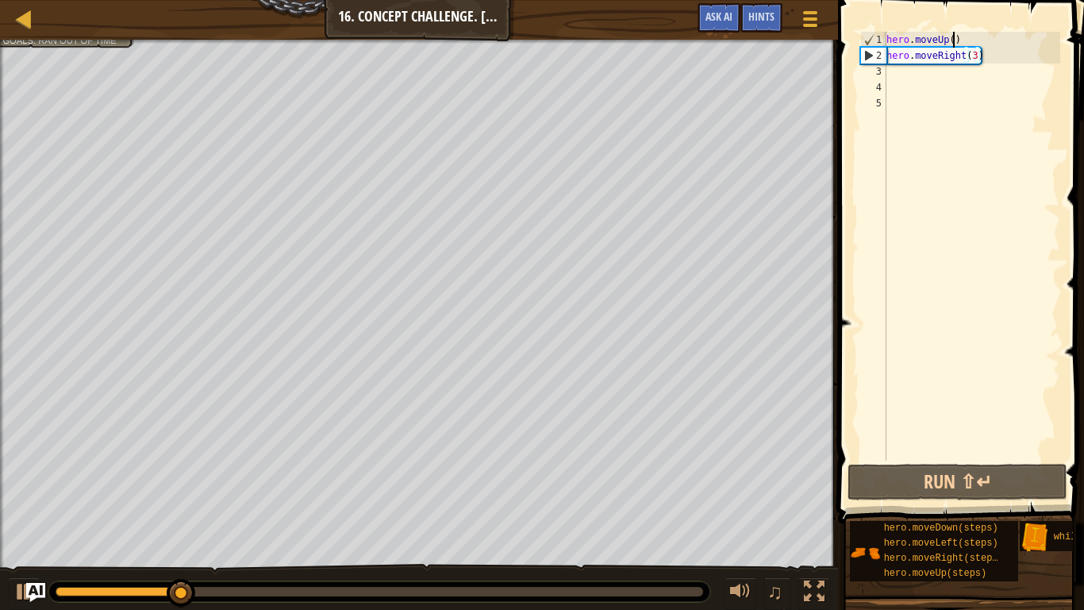
click at [954, 39] on div "hero . moveUp ( ) hero . moveRight ( 3 )" at bounding box center [971, 262] width 177 height 460
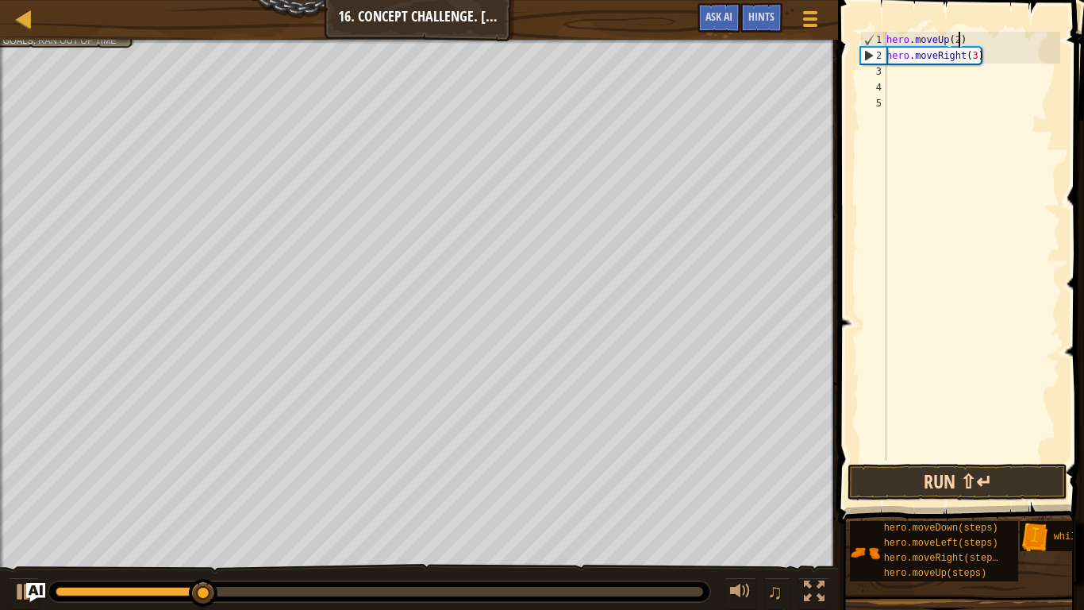
type textarea "hero.moveUp(2)"
click at [891, 468] on button "Run ⇧↵" at bounding box center [958, 482] width 220 height 37
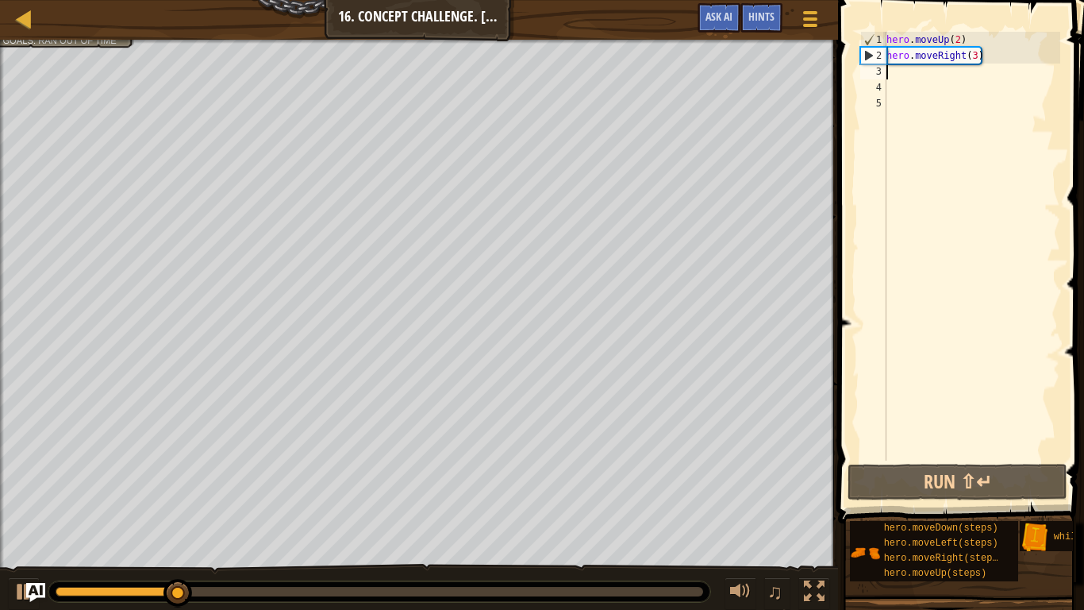
click at [901, 78] on div "hero . moveUp ( 2 ) hero . moveRight ( 3 )" at bounding box center [971, 262] width 177 height 460
click at [888, 75] on div "hero . moveUp ( 2 ) hero . moveRight ( 3 )" at bounding box center [971, 262] width 177 height 460
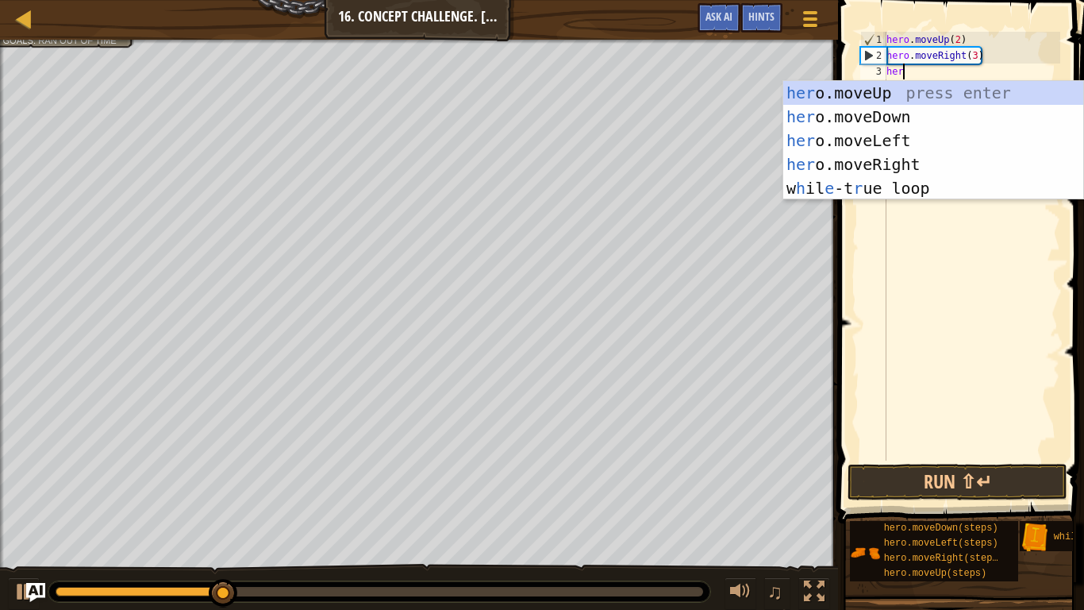
type textarea "herp"
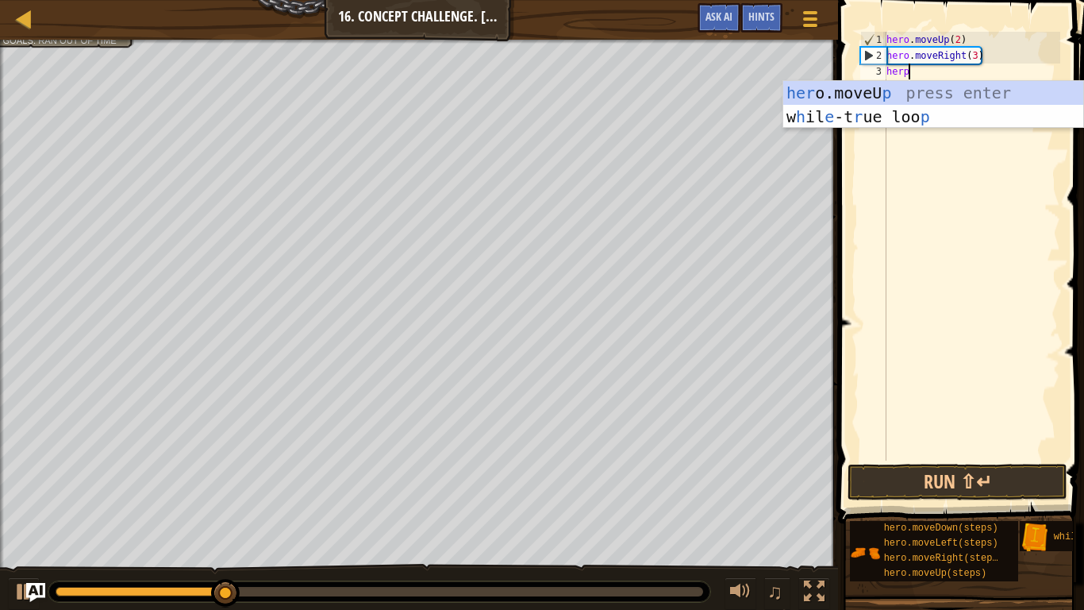
scroll to position [7, 2]
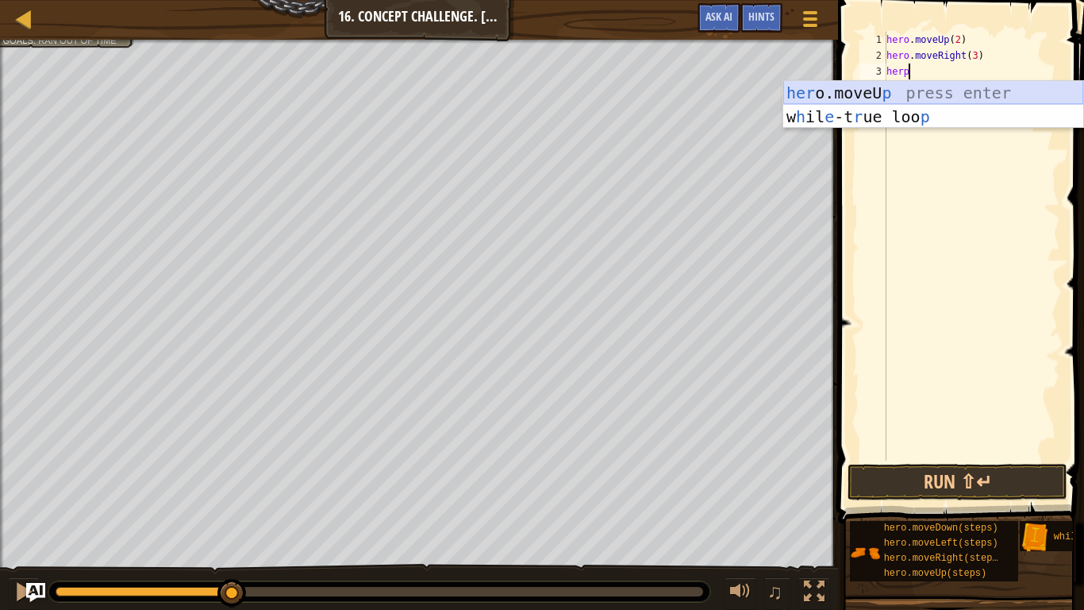
click at [886, 90] on div "her o.moveU p press enter w h il e -t r ue loo p press enter" at bounding box center [933, 128] width 300 height 95
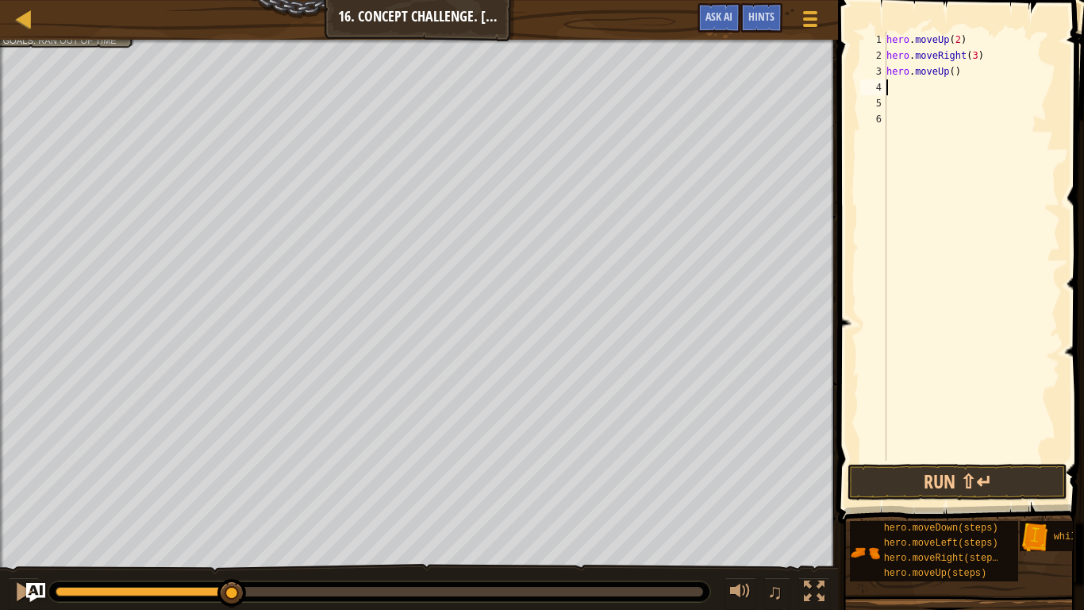
scroll to position [7, 0]
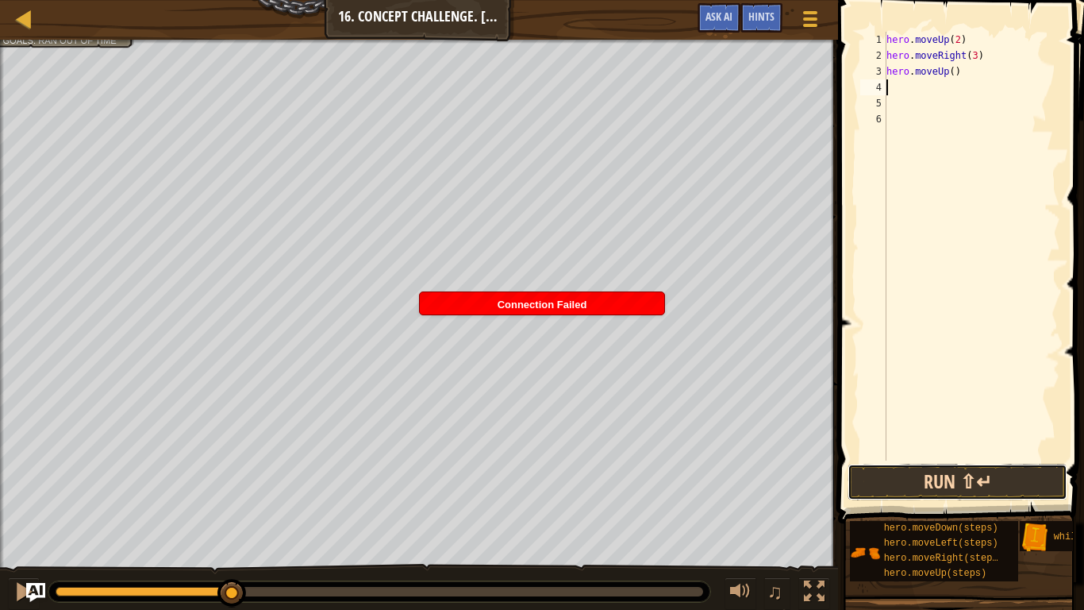
click at [918, 475] on button "Run ⇧↵" at bounding box center [958, 482] width 220 height 37
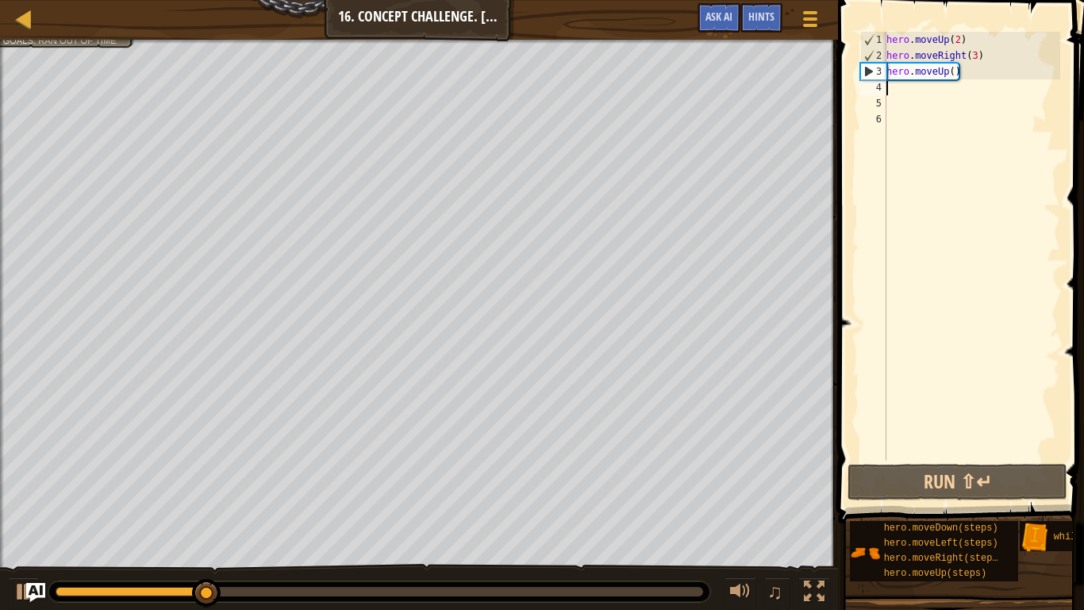
click at [890, 90] on div "hero . moveUp ( 2 ) hero . moveRight ( 3 ) hero . moveUp ( )" at bounding box center [971, 262] width 177 height 460
type textarea "her"
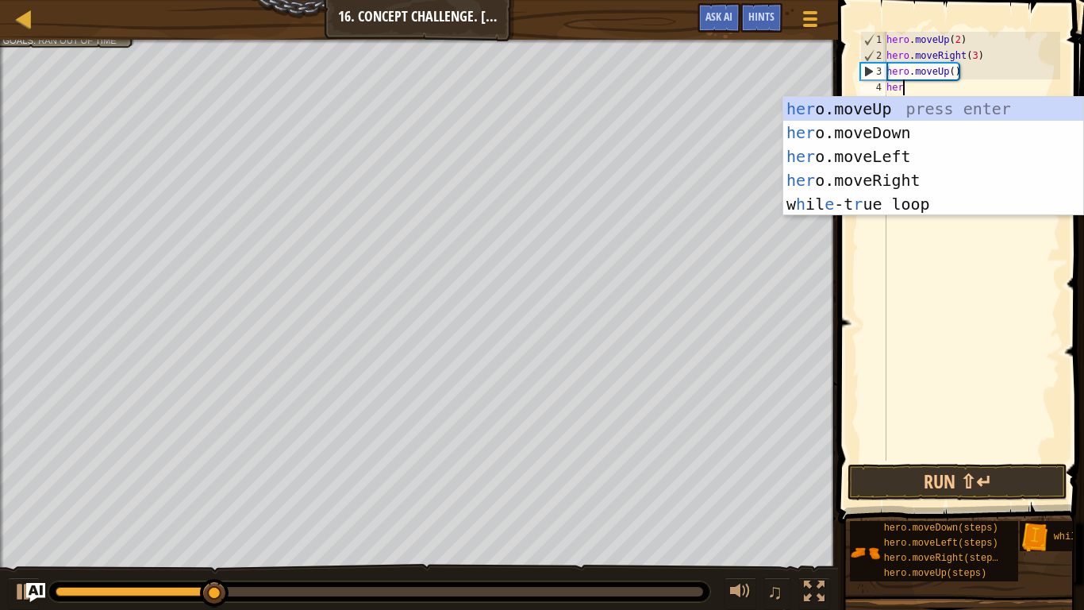
scroll to position [7, 2]
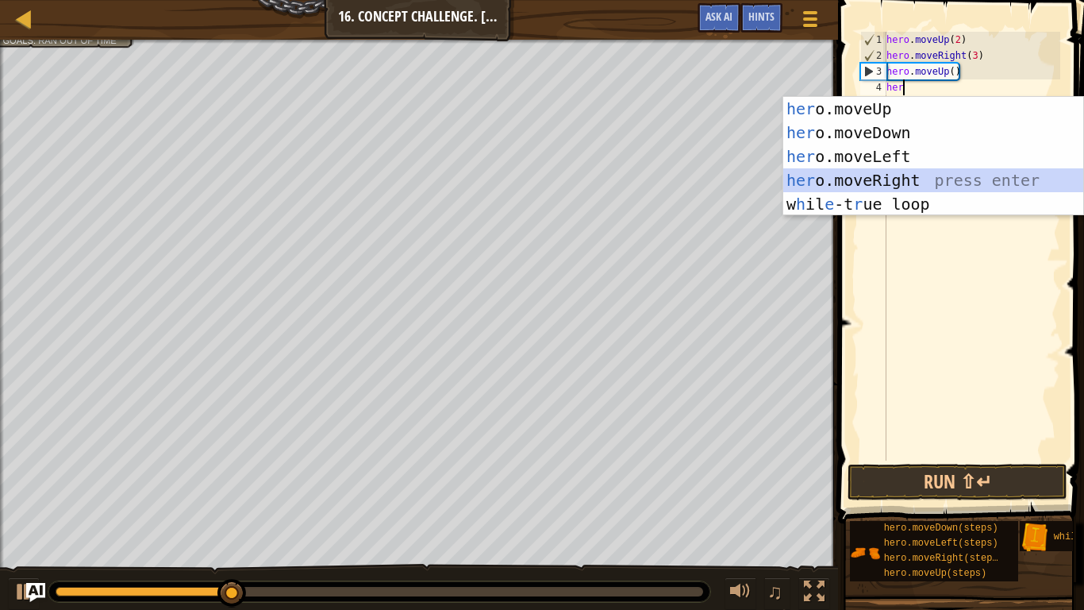
click at [865, 183] on div "her o.moveUp press enter her o.moveDown press enter her o.moveLeft press enter …" at bounding box center [933, 180] width 300 height 167
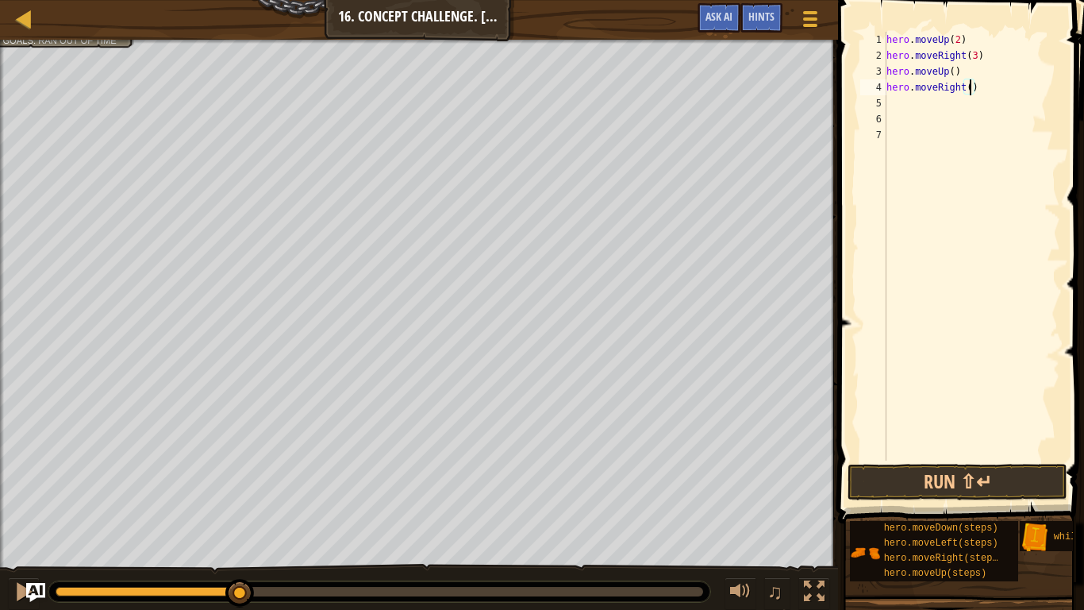
click at [969, 89] on div "hero . moveUp ( 2 ) hero . moveRight ( 3 ) hero . moveUp ( ) hero . moveRight (…" at bounding box center [971, 262] width 177 height 460
type textarea "hero.moveRight()"
click at [899, 104] on div "hero . moveUp ( 2 ) hero . moveRight ( 3 ) hero . moveUp ( ) hero . moveRight (…" at bounding box center [971, 262] width 177 height 460
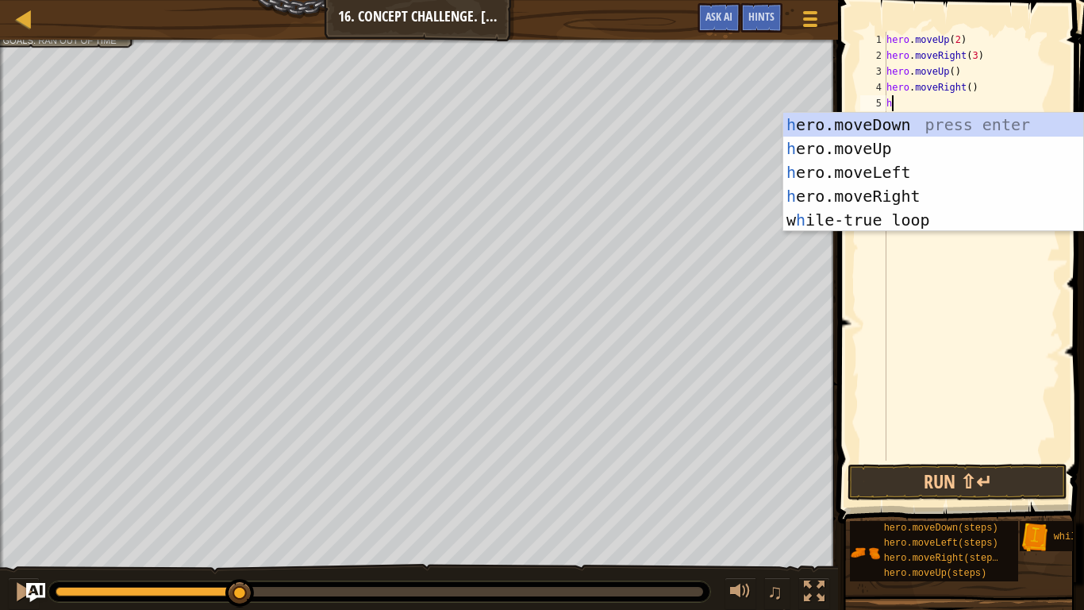
type textarea "he"
click at [902, 127] on div "he ro.moveUp press enter he ro.moveDown press enter he ro.moveLeft press enter …" at bounding box center [933, 196] width 300 height 167
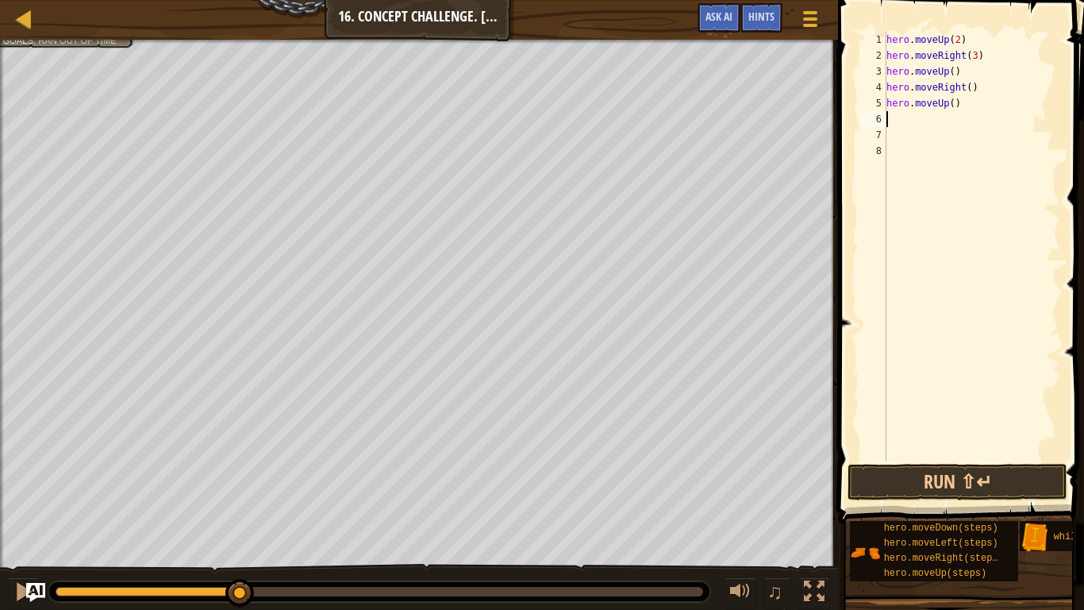
scroll to position [7, 0]
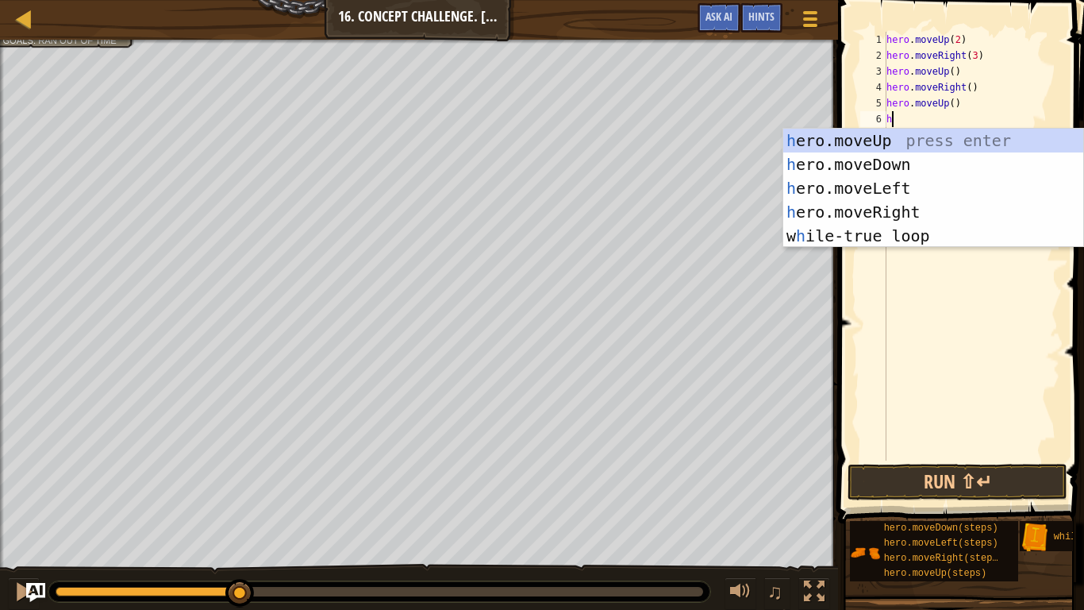
type textarea "her"
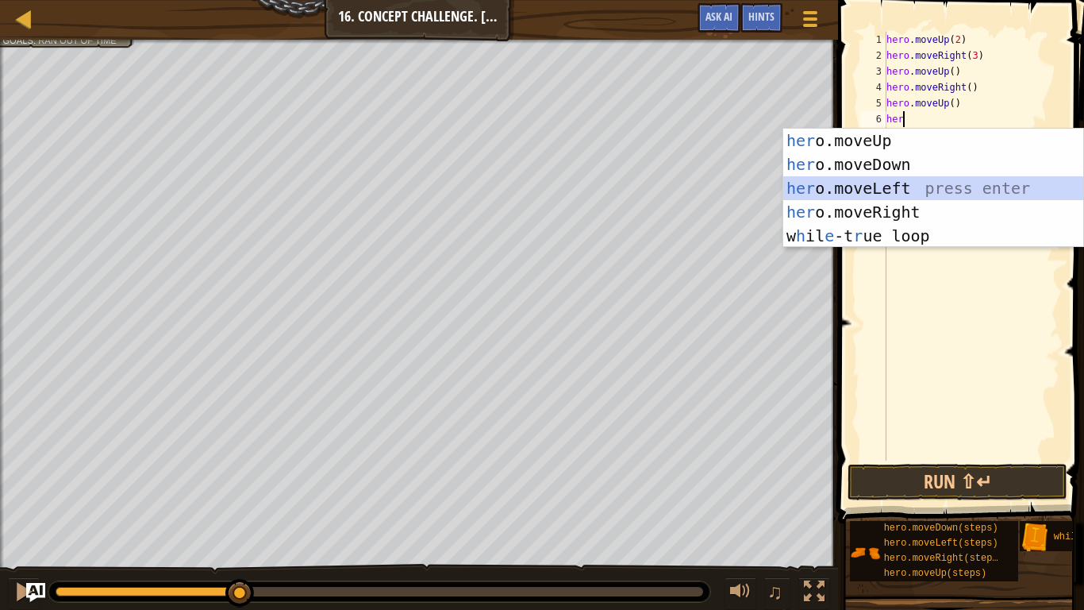
click at [905, 181] on div "her o.moveUp press enter her o.moveDown press enter her o.moveLeft press enter …" at bounding box center [933, 212] width 300 height 167
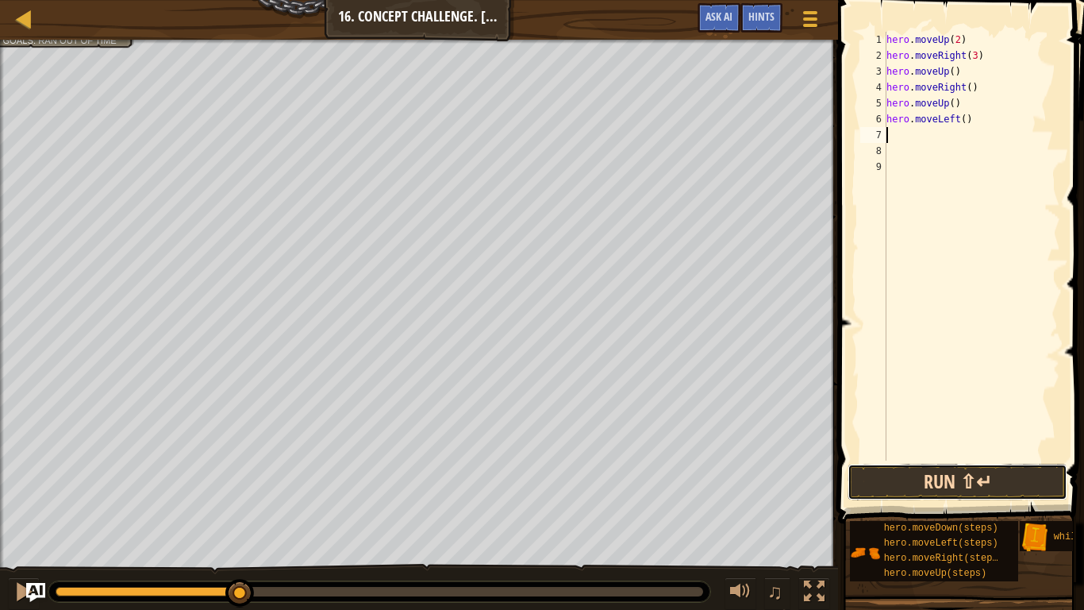
click at [948, 466] on button "Run ⇧↵" at bounding box center [958, 482] width 220 height 37
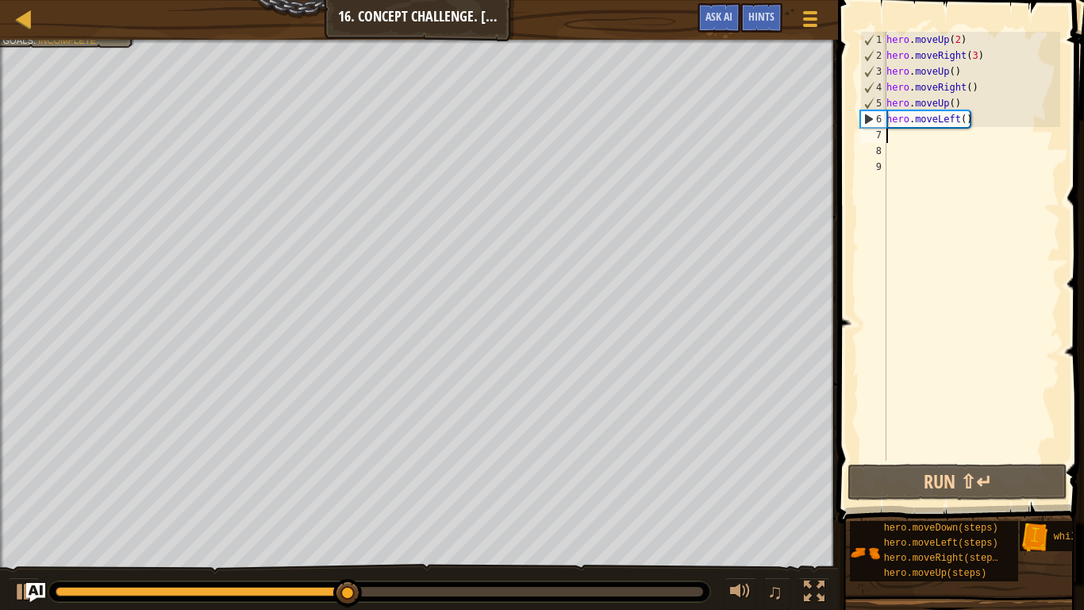
click at [964, 117] on div "hero . moveUp ( 2 ) hero . moveRight ( 3 ) hero . moveUp ( ) hero . moveRight (…" at bounding box center [971, 262] width 177 height 460
type textarea "hero.moveLeft(2)"
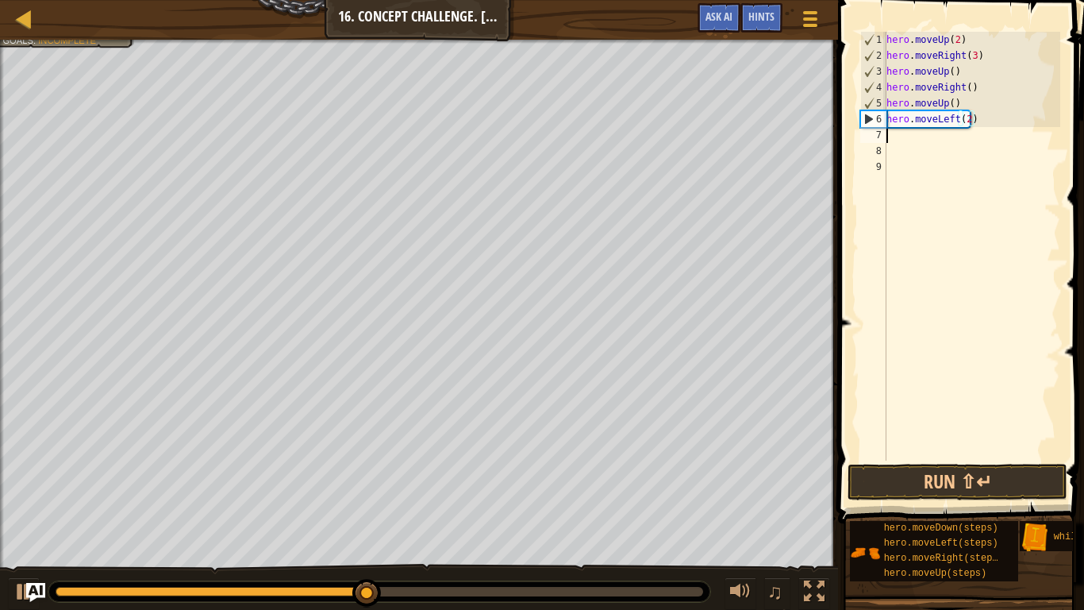
click at [889, 138] on div "hero . moveUp ( 2 ) hero . moveRight ( 3 ) hero . moveUp ( ) hero . moveRight (…" at bounding box center [971, 262] width 177 height 460
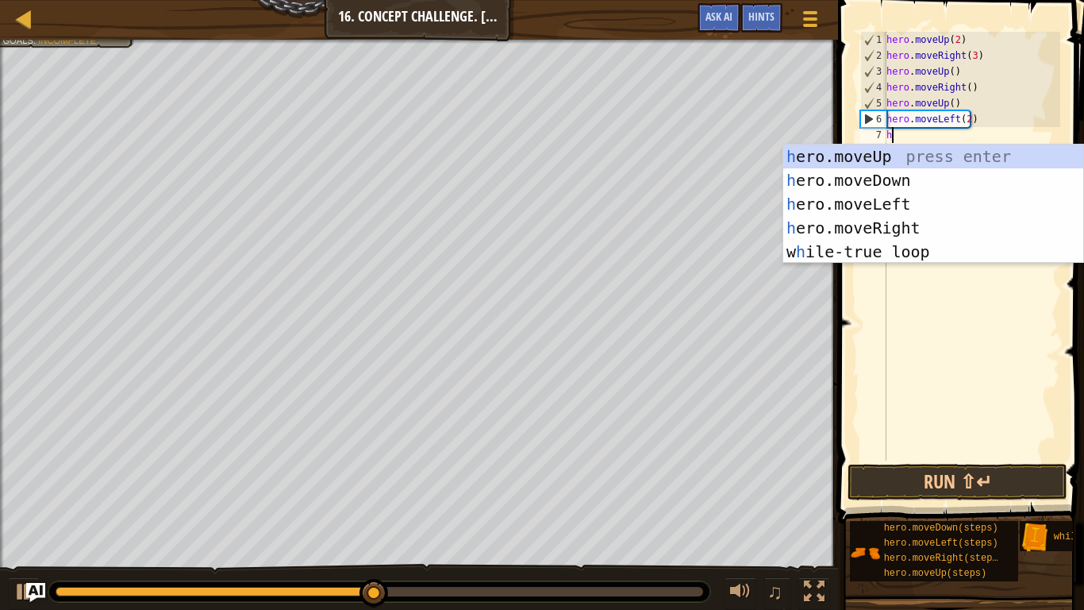
type textarea "her"
click at [895, 182] on div "her o.moveUp press enter her o.moveDown press enter her o.moveLeft press enter …" at bounding box center [933, 227] width 300 height 167
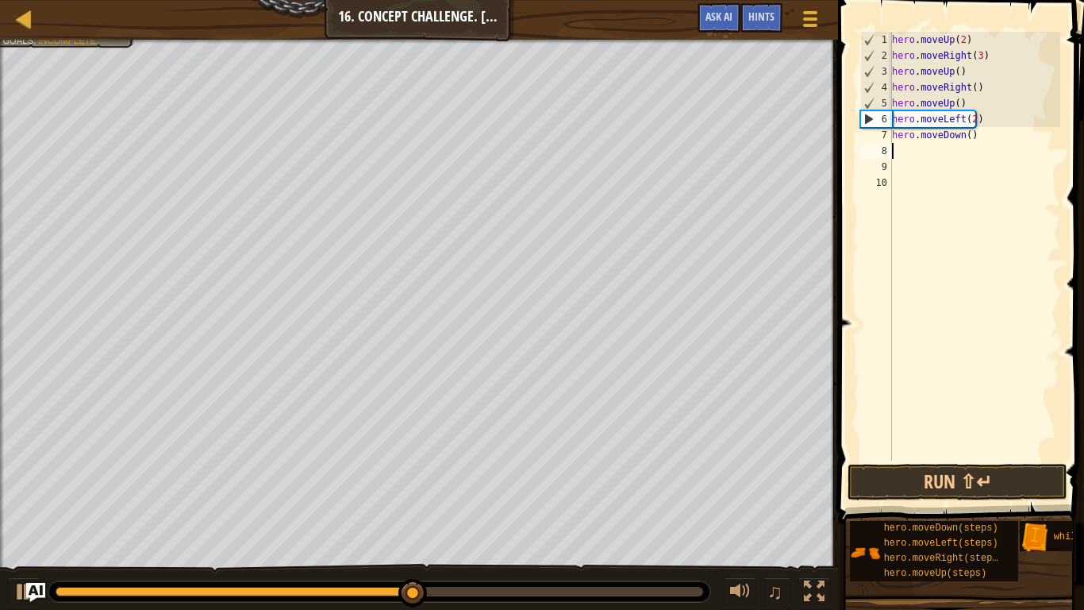
scroll to position [7, 0]
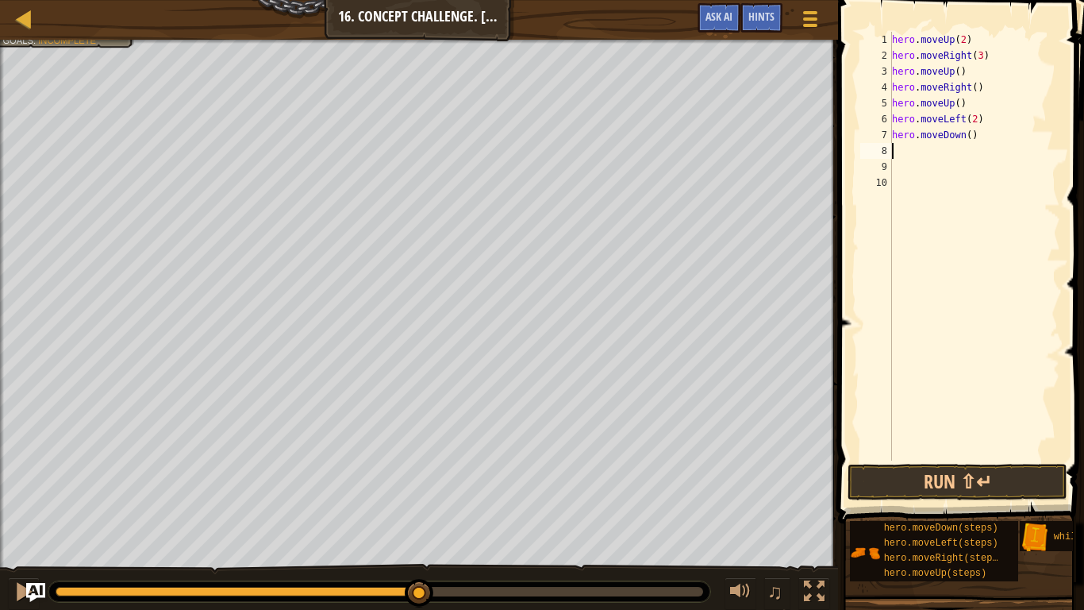
type textarea "h"
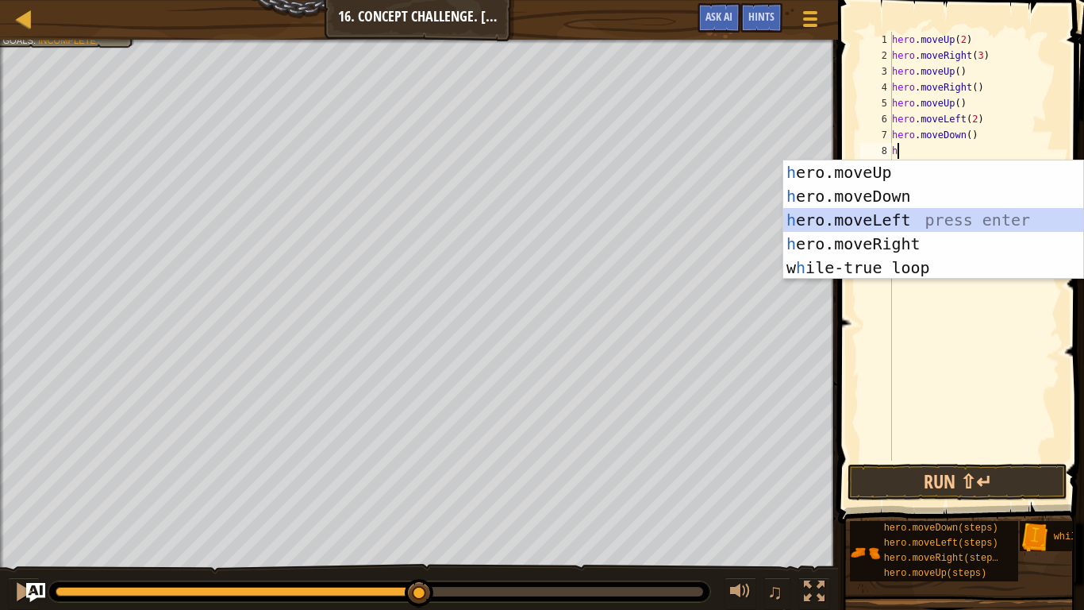
click at [922, 215] on div "h ero.moveUp press enter h ero.moveDown press enter h ero.moveLeft press enter …" at bounding box center [933, 243] width 300 height 167
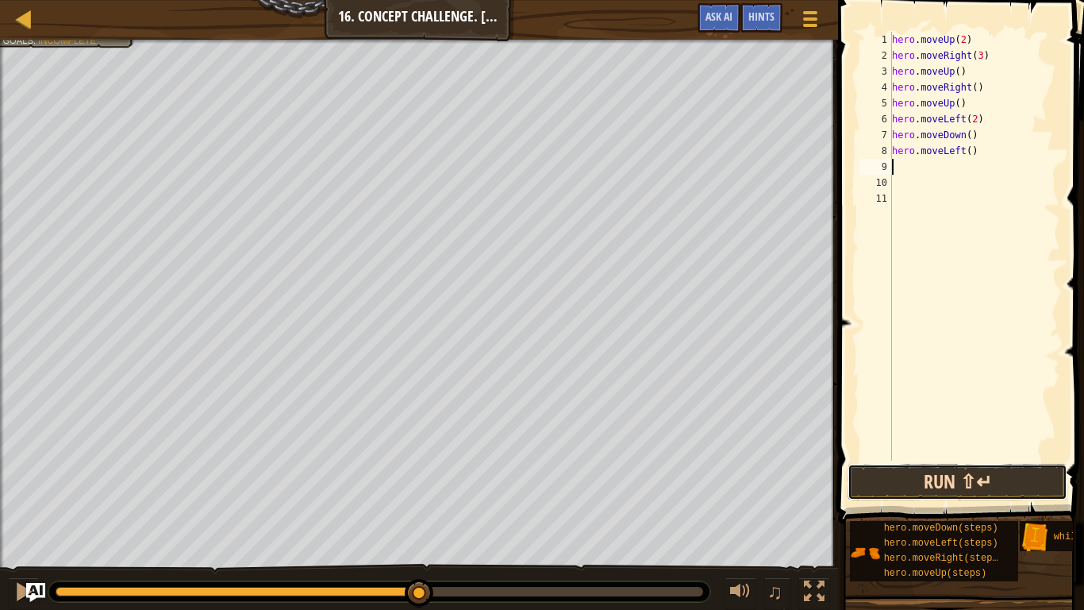
click at [940, 475] on button "Run ⇧↵" at bounding box center [958, 482] width 220 height 37
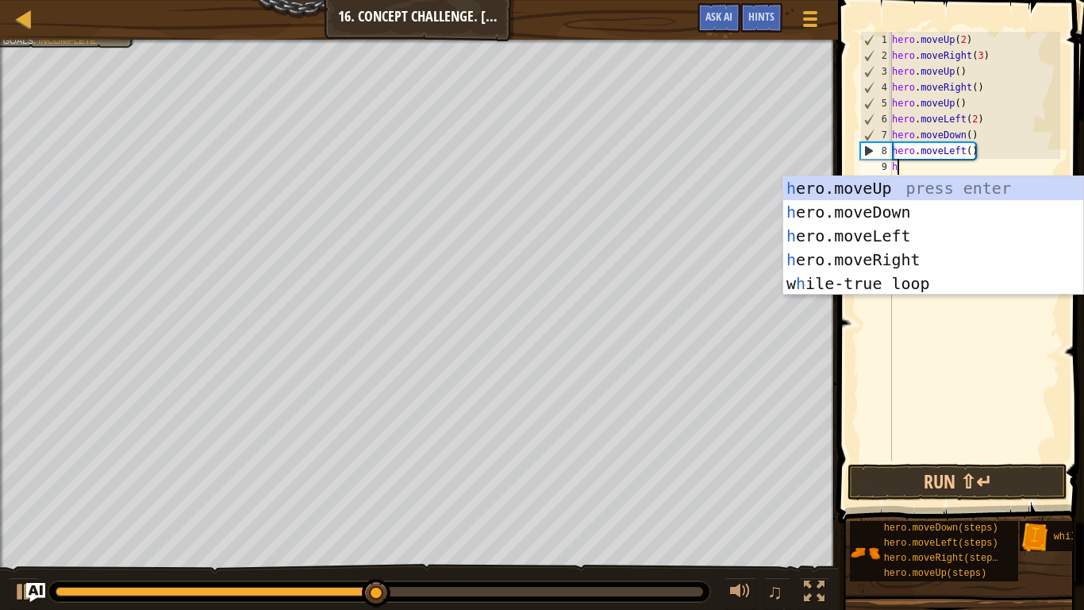
type textarea "her"
click at [878, 214] on div "her o.moveUp press enter her o.moveDown press enter her o.moveLeft press enter …" at bounding box center [933, 259] width 300 height 167
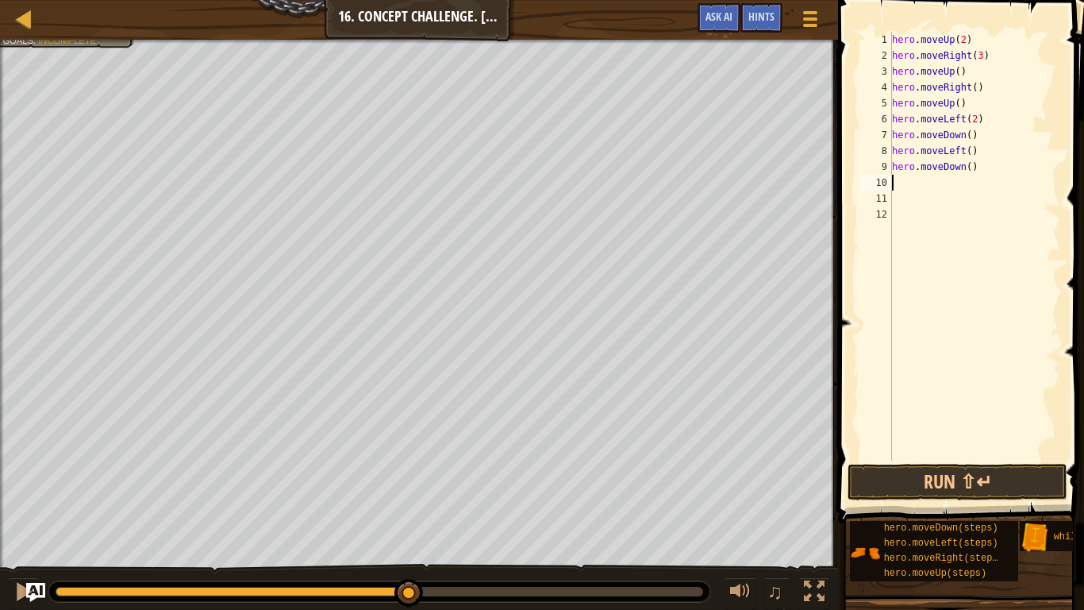
click at [971, 170] on div "hero . moveUp ( 2 ) hero . moveRight ( 3 ) hero . moveUp ( ) hero . moveRight (…" at bounding box center [974, 262] width 171 height 460
type textarea "hero.moveDown(2)"
click at [899, 186] on div "hero . moveUp ( 2 ) hero . moveRight ( 3 ) hero . moveUp ( ) hero . moveRight (…" at bounding box center [974, 262] width 171 height 460
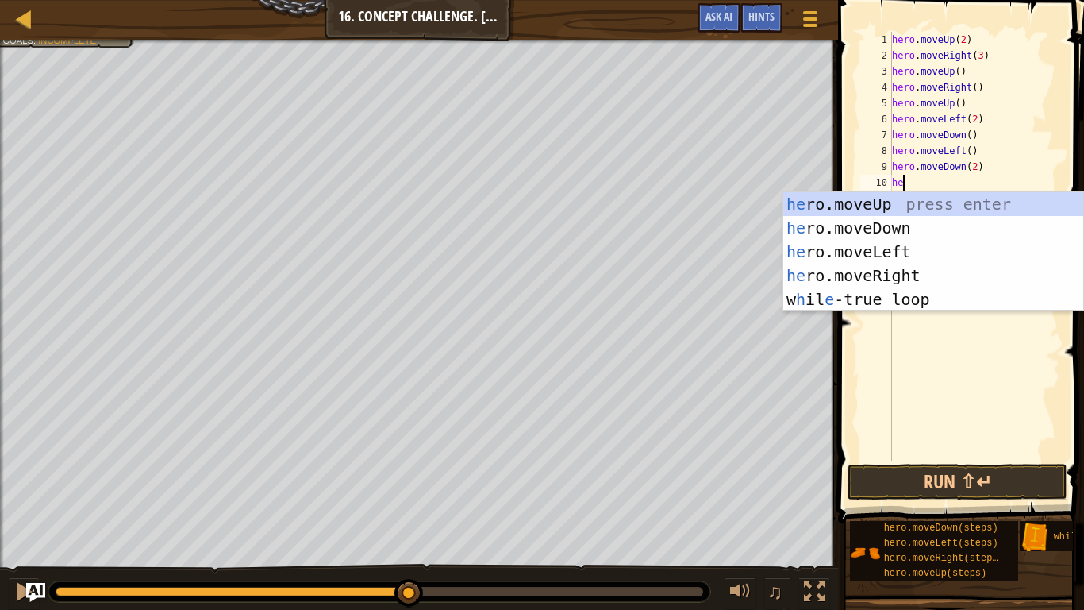
scroll to position [7, 2]
type textarea "her"
click at [910, 267] on div "her o.moveUp press enter her o.moveDown press enter her o.moveLeft press enter …" at bounding box center [933, 275] width 300 height 167
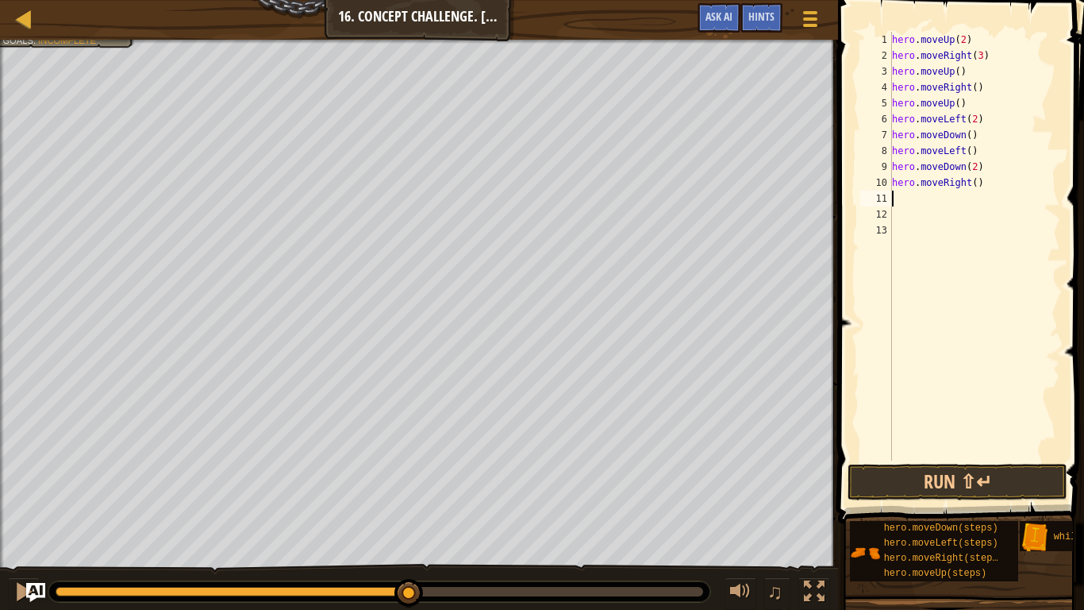
scroll to position [7, 0]
click at [914, 200] on div "hero . moveUp ( 2 ) hero . moveRight ( 3 ) hero . moveUp ( ) hero . moveRight (…" at bounding box center [974, 262] width 171 height 460
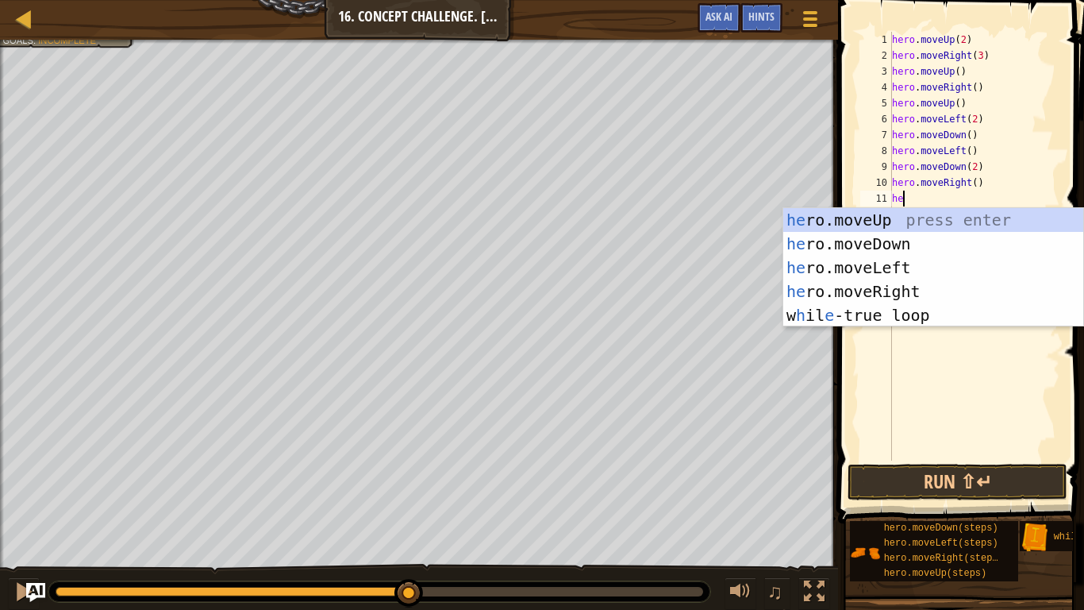
type textarea "her"
click at [904, 216] on div "her o.moveUp press enter her o.moveDown press enter her o.moveLeft press enter …" at bounding box center [933, 291] width 300 height 167
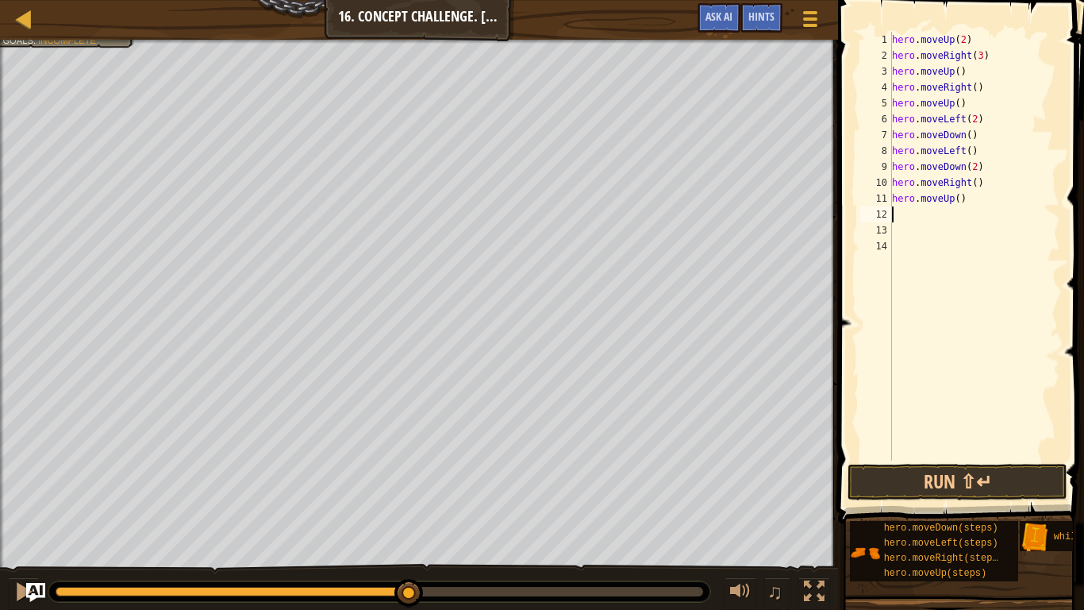
click at [957, 200] on div "hero . moveUp ( 2 ) hero . moveRight ( 3 ) hero . moveUp ( ) hero . moveRight (…" at bounding box center [974, 262] width 171 height 460
type textarea "hero.moveUp(4)"
click at [906, 212] on div "hero . moveUp ( 2 ) hero . moveRight ( 3 ) hero . moveUp ( ) hero . moveRight (…" at bounding box center [974, 262] width 171 height 460
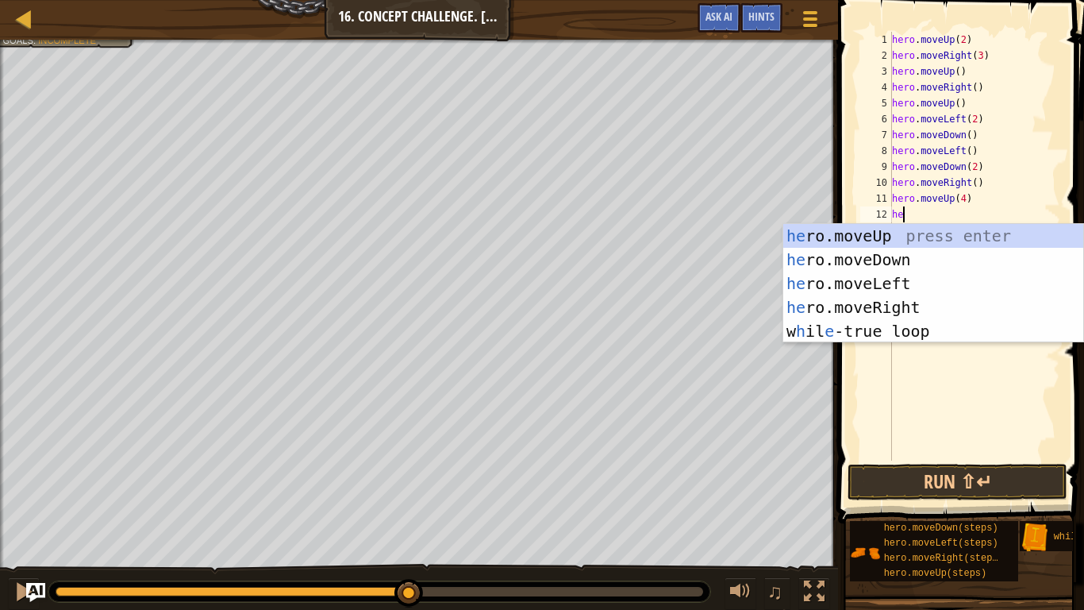
type textarea "het"
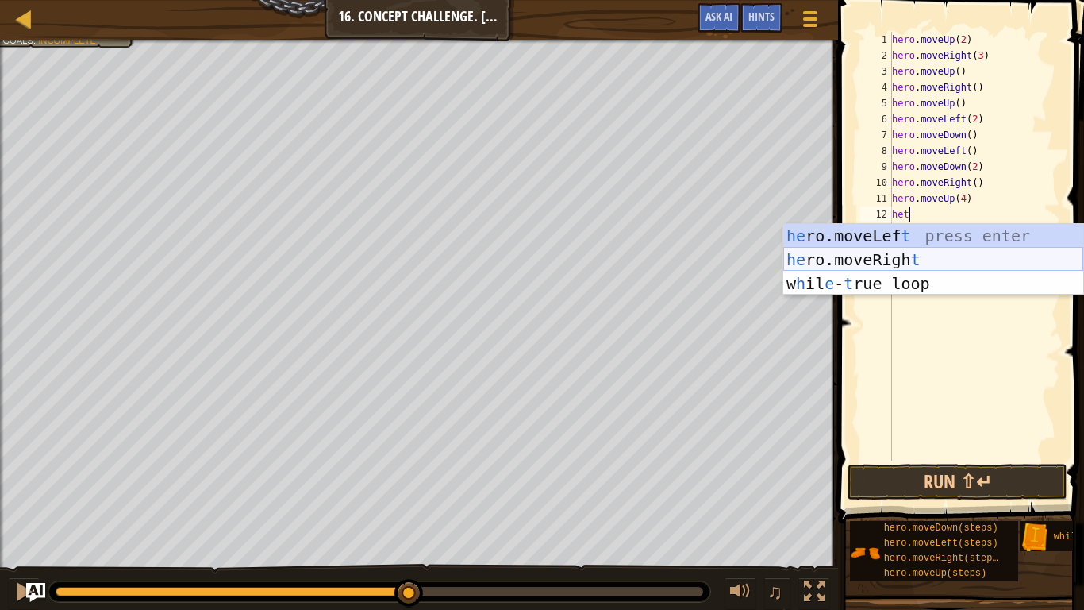
click at [899, 254] on div "he ro.moveLef t press enter he ro.moveRigh t press enter w h il e - t rue loop …" at bounding box center [933, 283] width 300 height 119
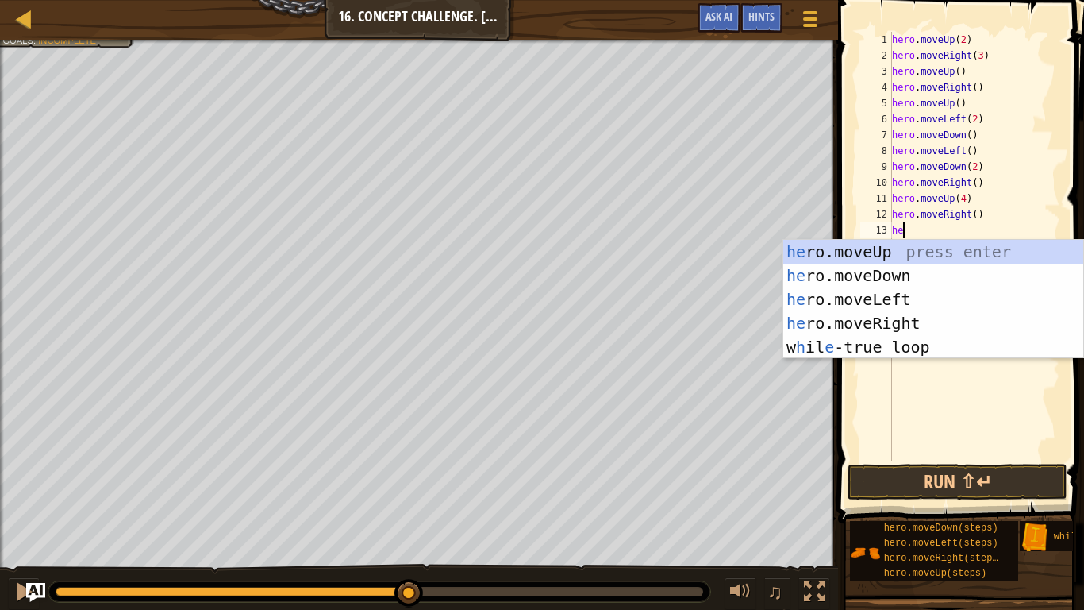
type textarea "her"
click at [938, 252] on div "her o.moveUp press enter her o.moveDown press enter her o.moveLeft press enter …" at bounding box center [933, 323] width 300 height 167
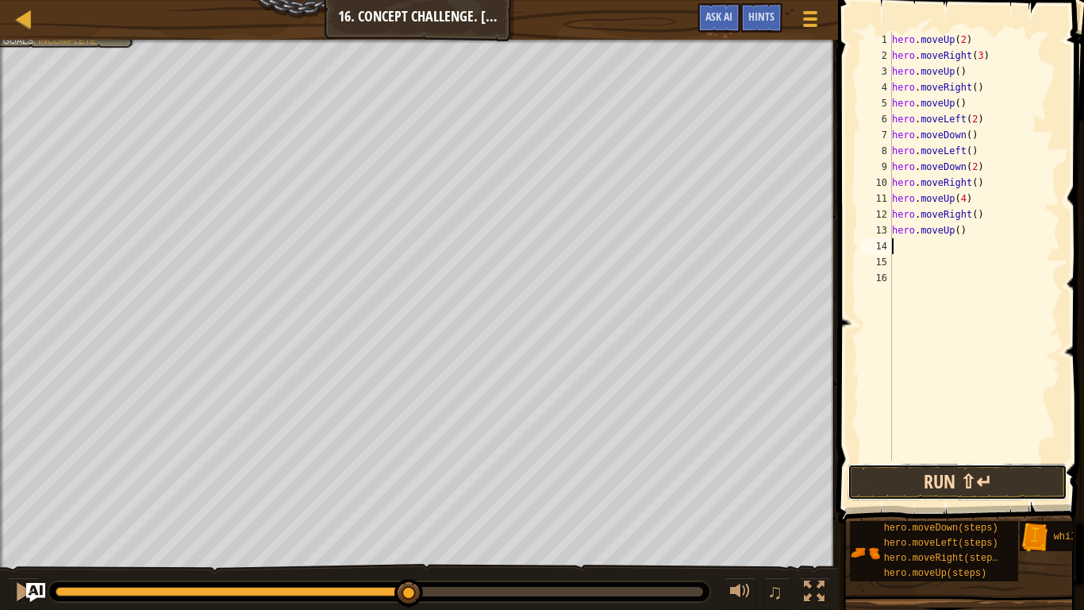
click at [937, 468] on button "Run ⇧↵" at bounding box center [958, 482] width 220 height 37
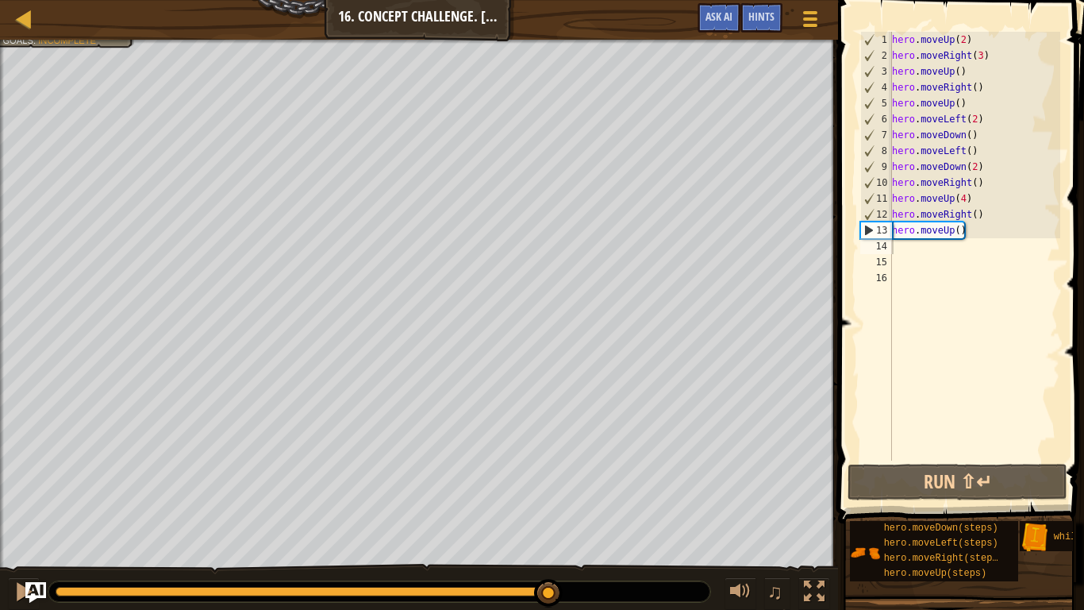
click at [35, 475] on img "Ask AI" at bounding box center [35, 592] width 21 height 21
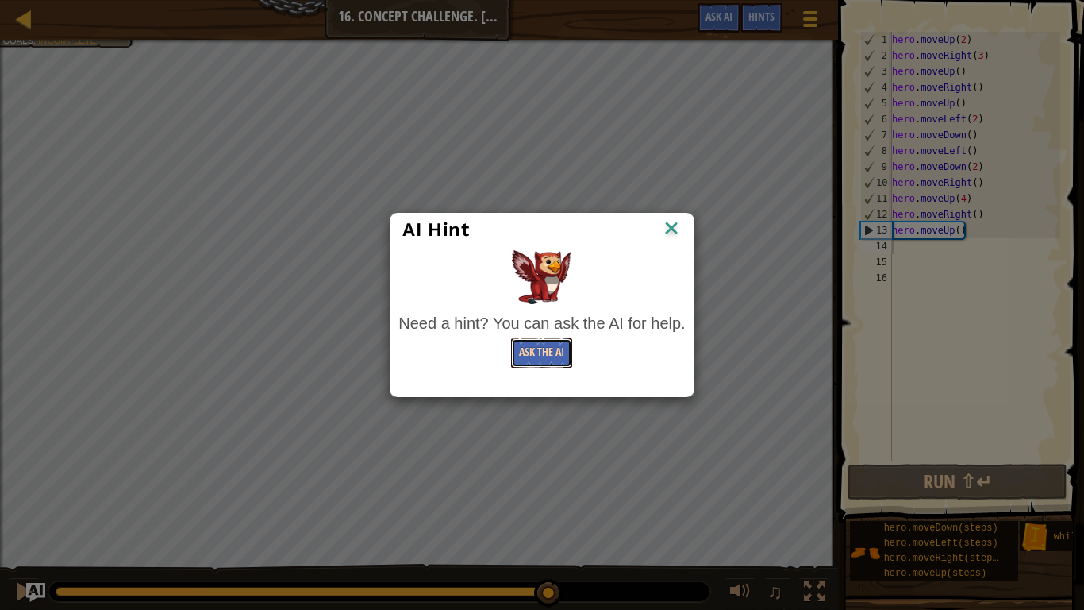
click at [541, 352] on button "Ask the AI" at bounding box center [541, 352] width 61 height 29
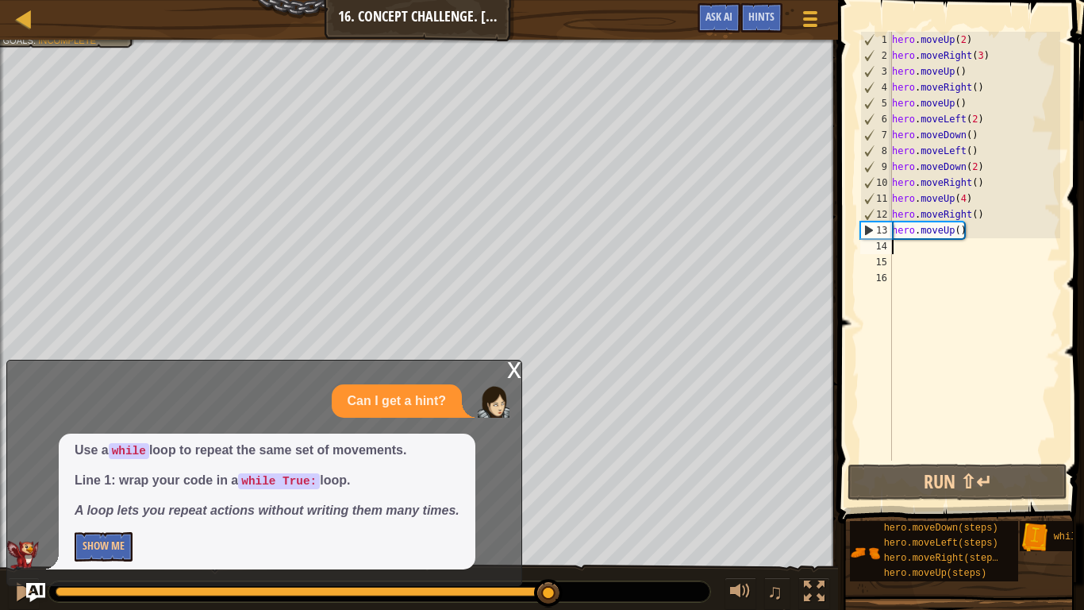
click at [994, 229] on div "hero . moveUp ( 2 ) hero . moveRight ( 3 ) hero . moveUp ( ) hero . moveRight (…" at bounding box center [974, 262] width 171 height 460
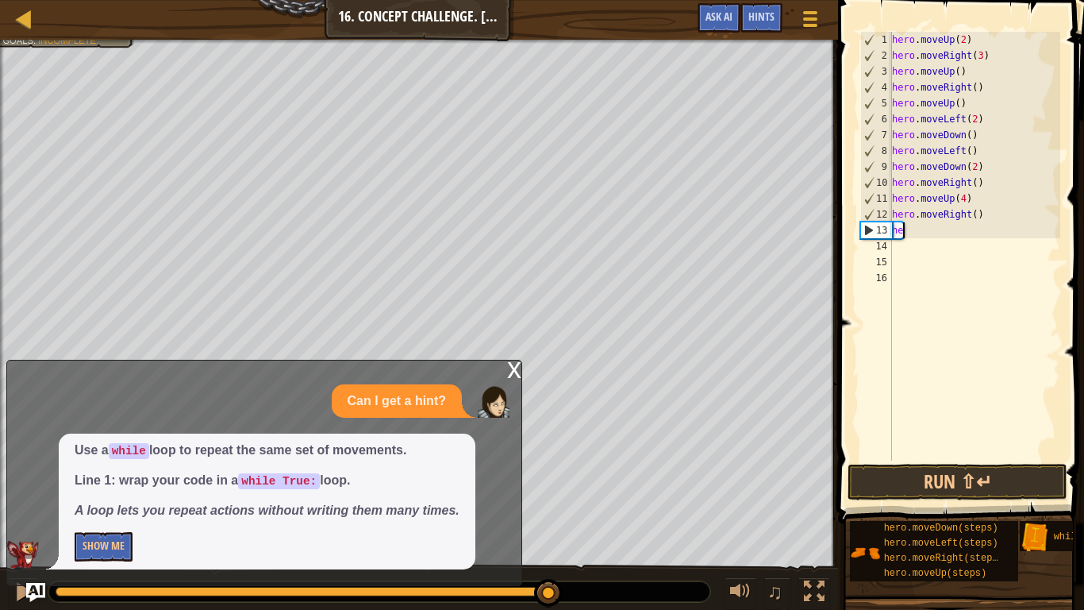
type textarea "h"
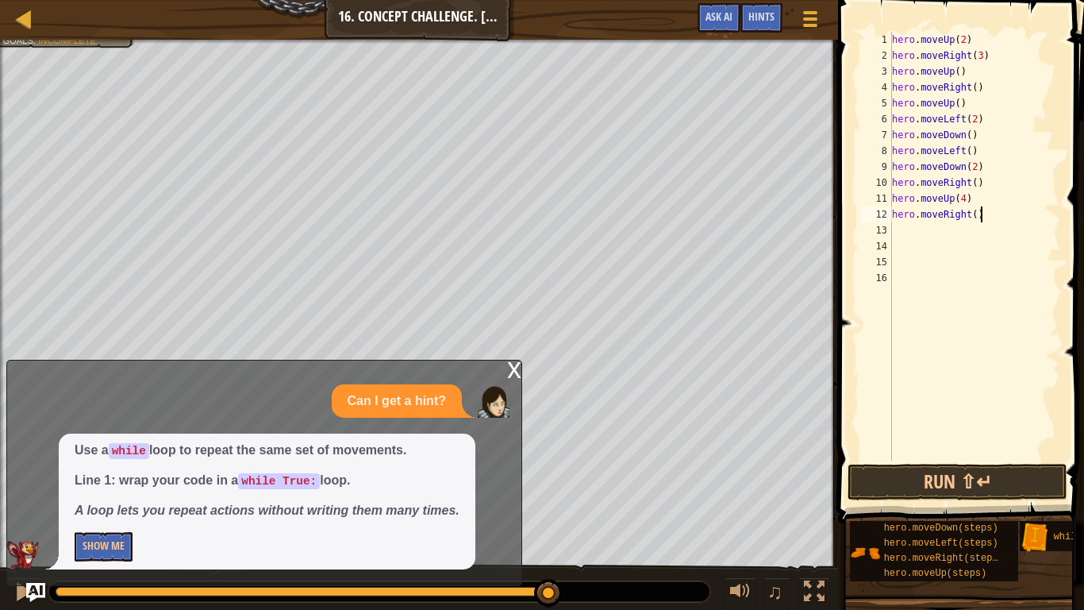
click at [991, 221] on div "hero . moveUp ( 2 ) hero . moveRight ( 3 ) hero . moveUp ( ) hero . moveRight (…" at bounding box center [974, 262] width 171 height 460
type textarea "h"
click at [987, 207] on div "hero . moveUp ( 2 ) hero . moveRight ( 3 ) hero . moveUp ( ) hero . moveRight (…" at bounding box center [974, 262] width 171 height 460
type textarea "h"
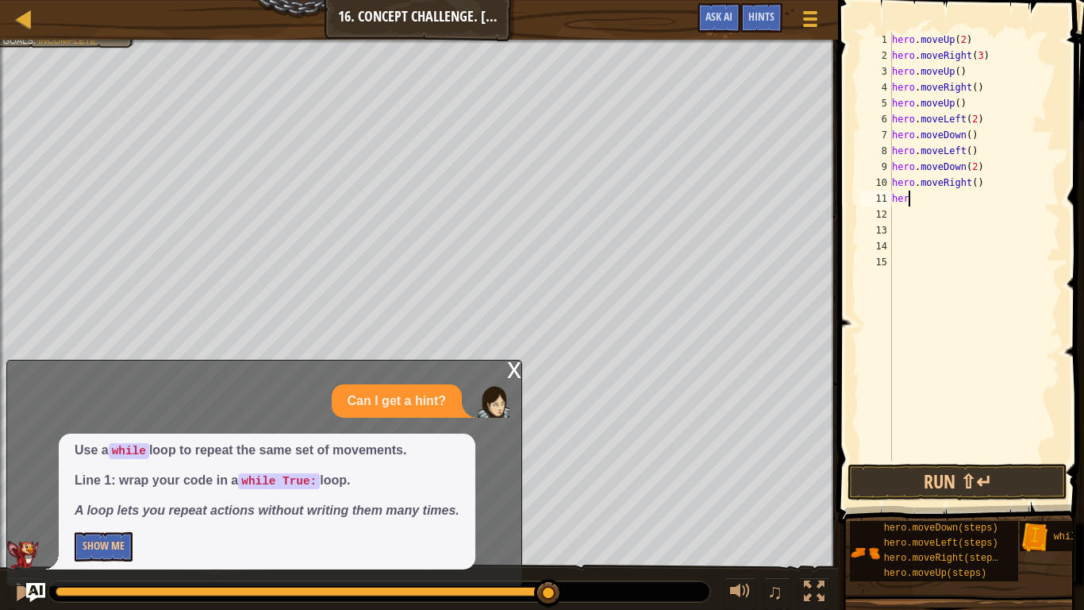
scroll to position [7, 0]
click at [983, 183] on div "hero . moveUp ( 2 ) hero . moveRight ( 3 ) hero . moveUp ( ) hero . moveRight (…" at bounding box center [974, 262] width 171 height 460
type textarea "h"
click at [1017, 167] on div "hero . moveUp ( 2 ) hero . moveRight ( 3 ) hero . moveUp ( ) hero . moveRight (…" at bounding box center [974, 262] width 171 height 460
type textarea "h"
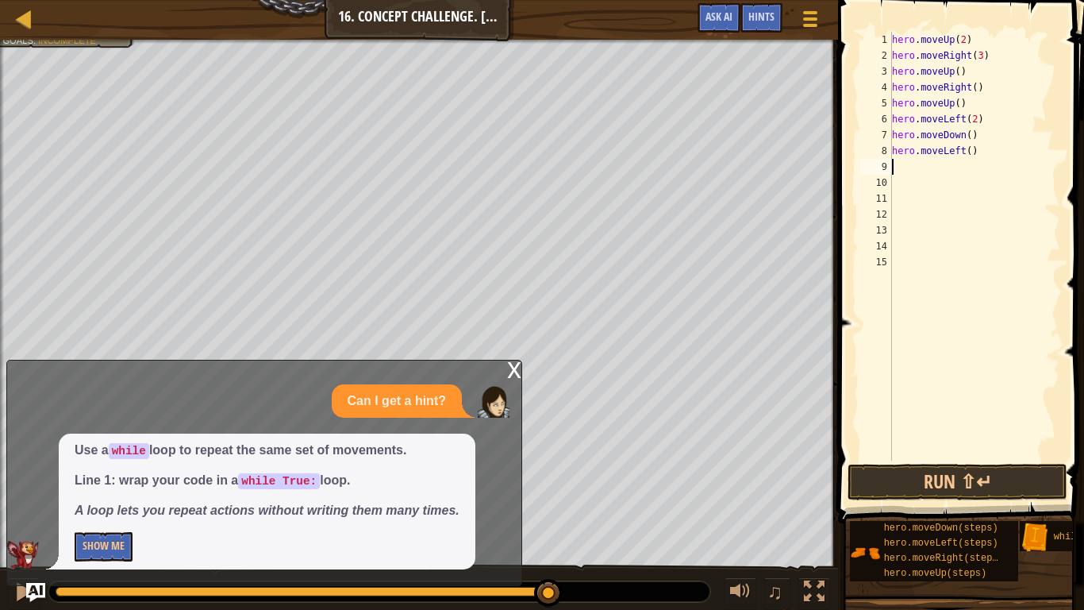
click at [1015, 161] on div "hero . moveUp ( 2 ) hero . moveRight ( 3 ) hero . moveUp ( ) hero . moveRight (…" at bounding box center [974, 262] width 171 height 460
click at [983, 149] on div "hero . moveUp ( 2 ) hero . moveRight ( 3 ) hero . moveUp ( ) hero . moveRight (…" at bounding box center [974, 262] width 171 height 460
type textarea "h"
click at [976, 137] on div "hero . moveUp ( 2 ) hero . moveRight ( 3 ) hero . moveUp ( ) hero . moveRight (…" at bounding box center [974, 262] width 171 height 460
type textarea "h"
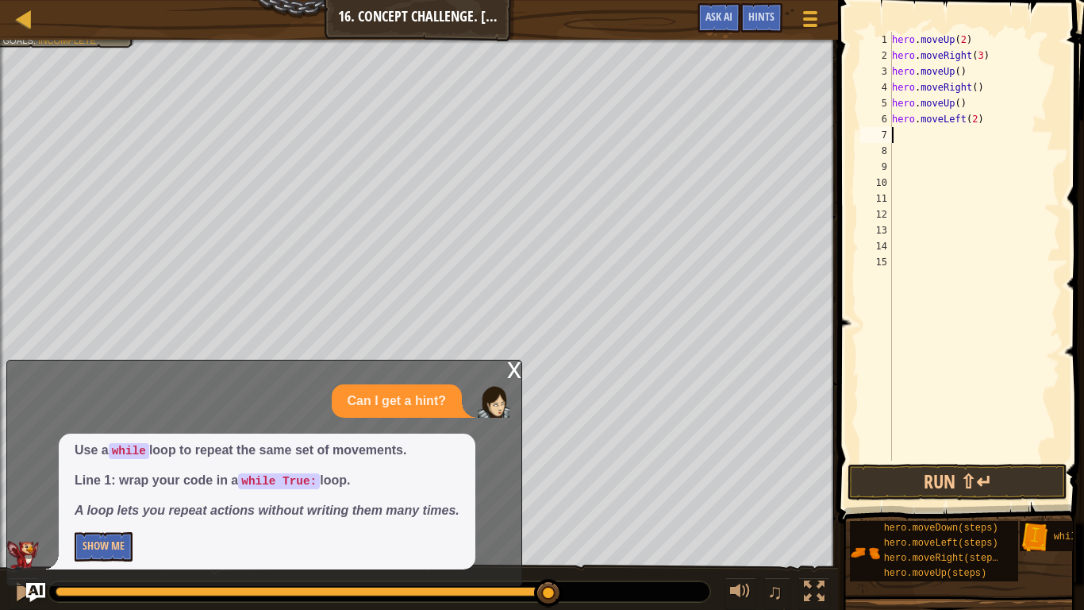
click at [985, 125] on div "hero . moveUp ( 2 ) hero . moveRight ( 3 ) hero . moveUp ( ) hero . moveRight (…" at bounding box center [974, 262] width 171 height 460
type textarea "h"
click at [964, 104] on div "hero . moveUp ( 2 ) hero . moveRight ( 3 ) hero . moveUp ( ) hero . moveRight (…" at bounding box center [974, 262] width 171 height 460
type textarea "h"
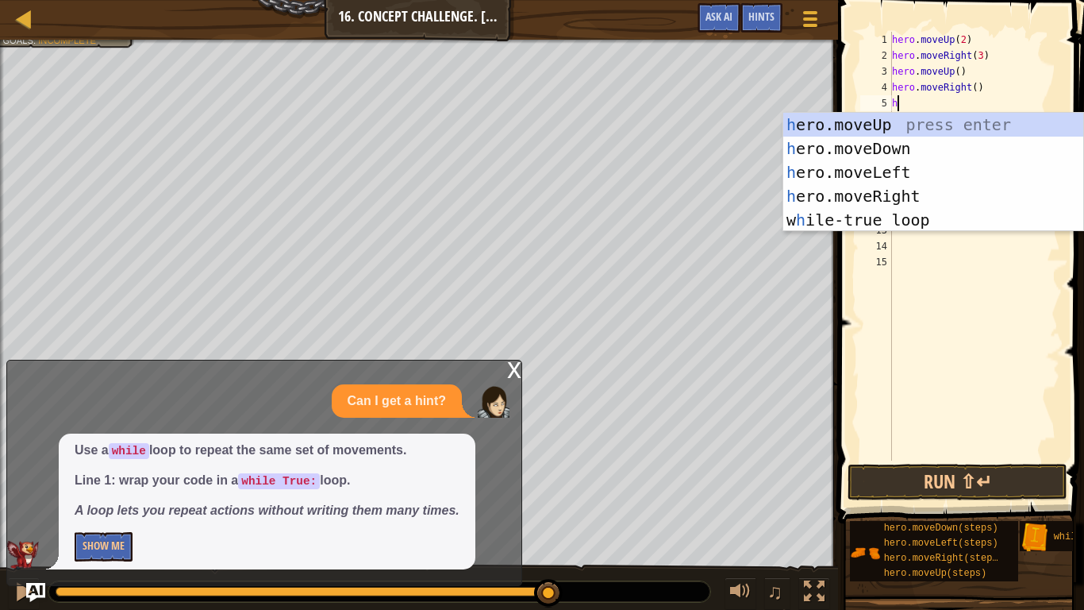
type textarea "her"
click at [916, 191] on div "her o.moveUp press enter her o.moveDown press enter her o.moveLeft press enter …" at bounding box center [933, 196] width 300 height 167
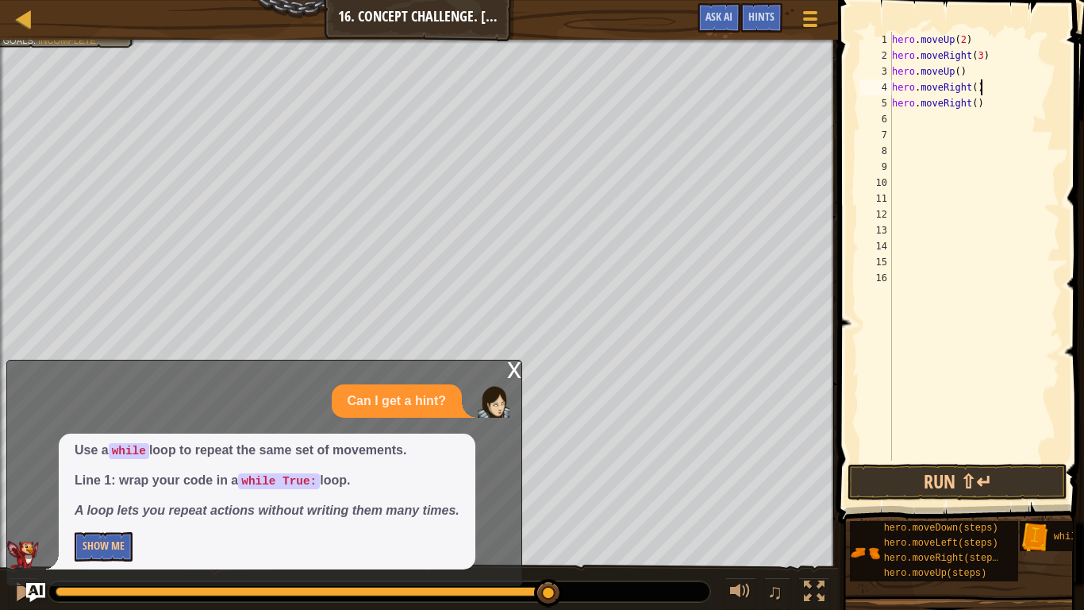
click at [987, 88] on div "hero . moveUp ( 2 ) hero . moveRight ( 3 ) hero . moveUp ( ) hero . moveRight (…" at bounding box center [974, 262] width 171 height 460
type textarea "h"
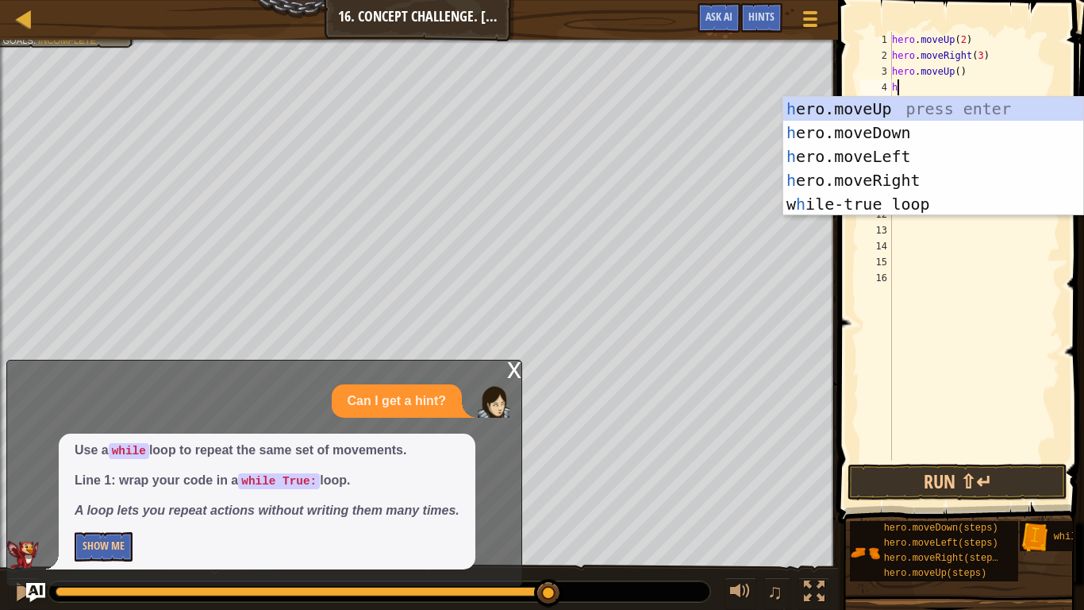
type textarea "her"
click at [972, 109] on div "her o.moveUp press enter her o.moveDown press enter her o.moveLeft press enter …" at bounding box center [933, 180] width 300 height 167
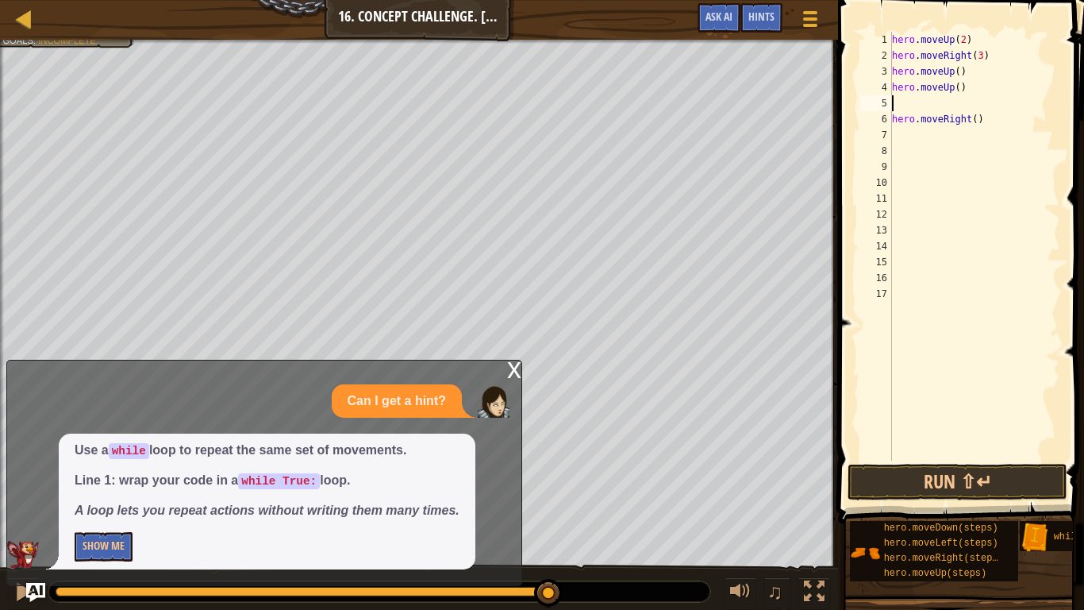
scroll to position [7, 0]
click at [963, 75] on div "hero . moveUp ( 2 ) hero . moveRight ( 3 ) hero . moveUp ( ) hero . moveUp ( ) …" at bounding box center [974, 262] width 171 height 460
type textarea "h"
click at [970, 88] on div "hero . moveUp ( 2 ) hero . moveRight ( 3 ) hero . moveUp ( ) hero . moveRight (…" at bounding box center [974, 262] width 171 height 460
type textarea "h"
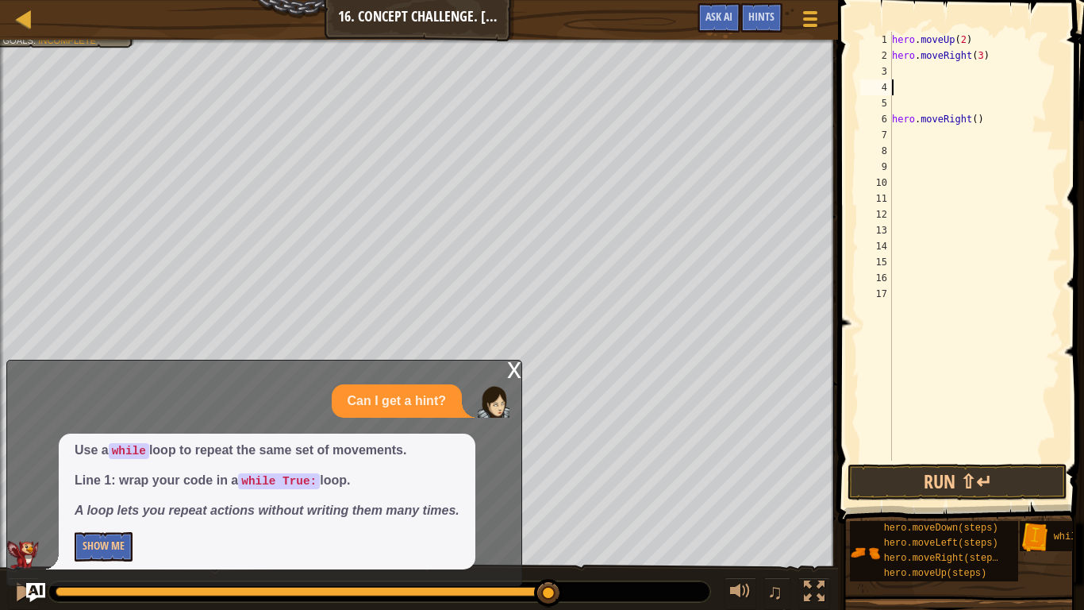
click at [918, 100] on div "hero . moveUp ( 2 ) hero . moveRight ( 3 ) hero . moveRight ( )" at bounding box center [974, 262] width 171 height 460
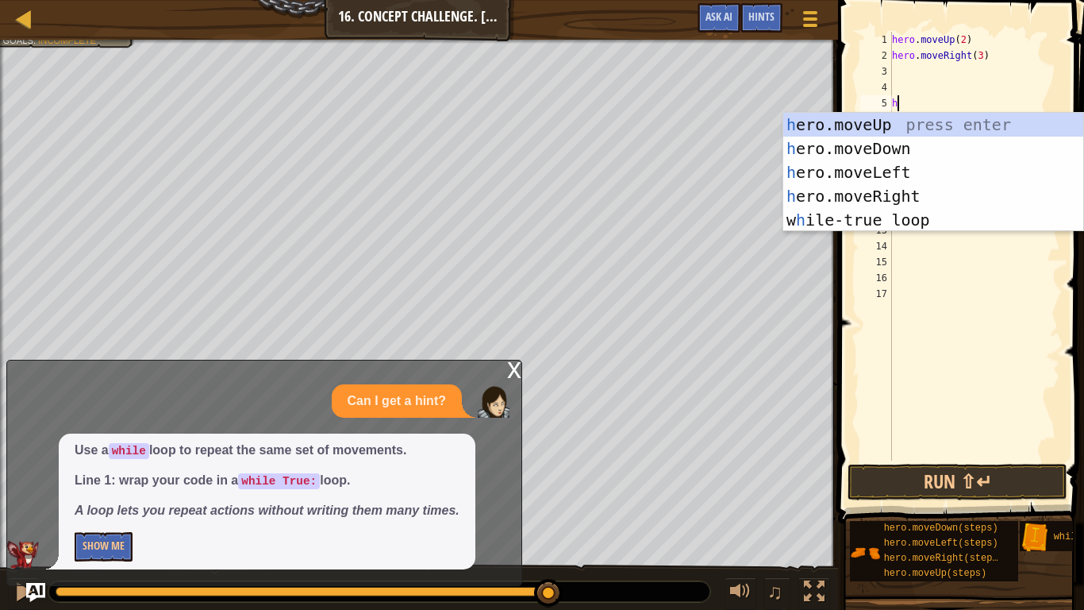
type textarea "her"
click at [918, 125] on div "her o.moveUp press enter her o.moveDown press enter her o.moveLeft press enter …" at bounding box center [933, 196] width 300 height 167
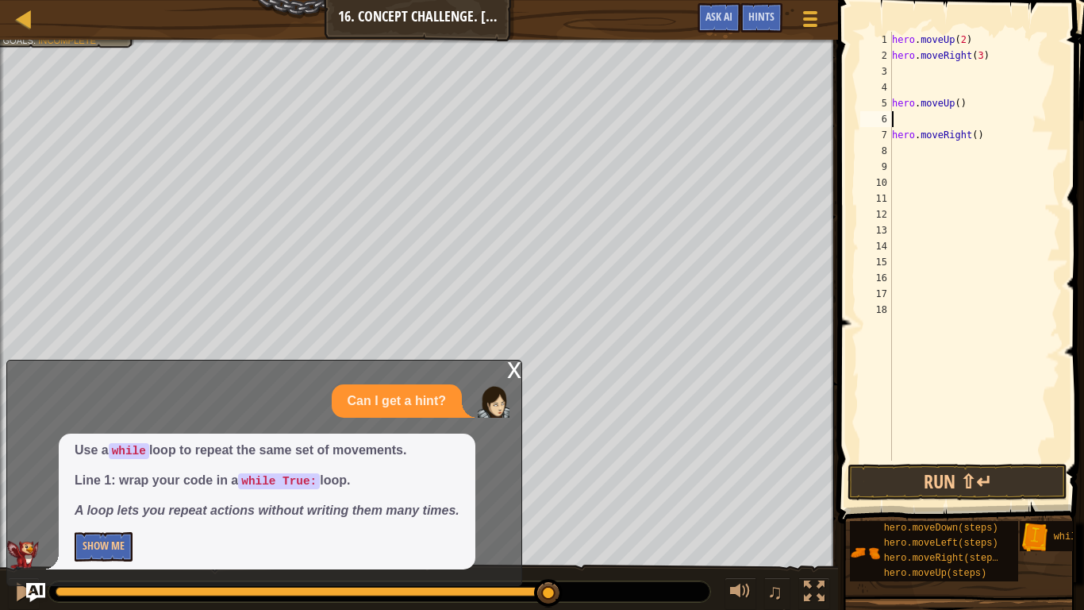
scroll to position [7, 0]
click at [895, 90] on div "hero . moveUp ( 2 ) hero . moveRight ( 3 ) hero . moveUp ( ) hero . moveRight (…" at bounding box center [974, 262] width 171 height 460
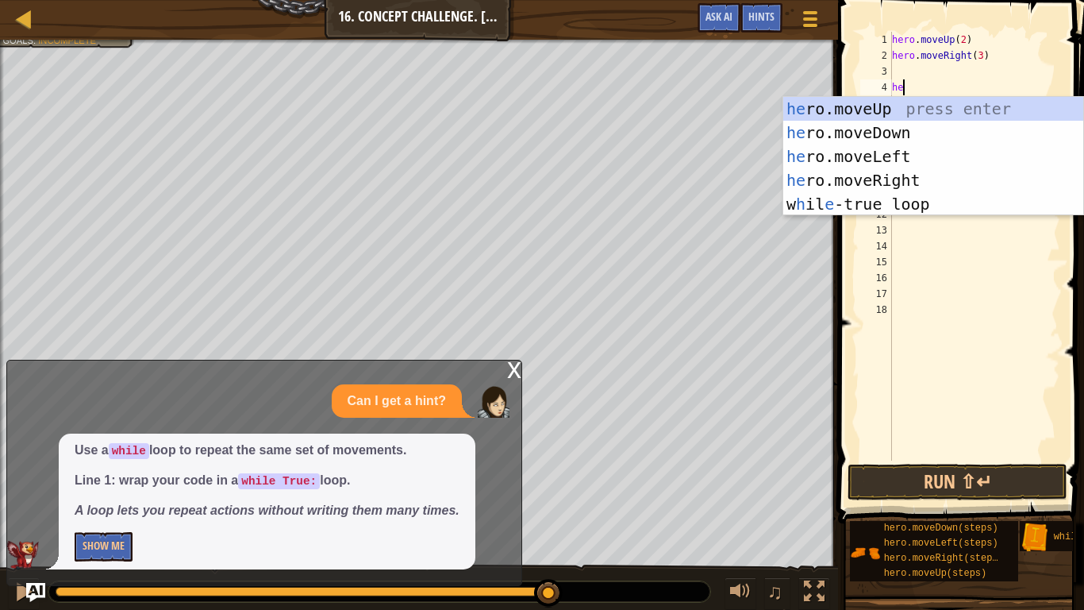
type textarea "her"
click at [875, 180] on div "her o.moveUp press enter her o.moveDown press enter her o.moveLeft press enter …" at bounding box center [933, 180] width 300 height 167
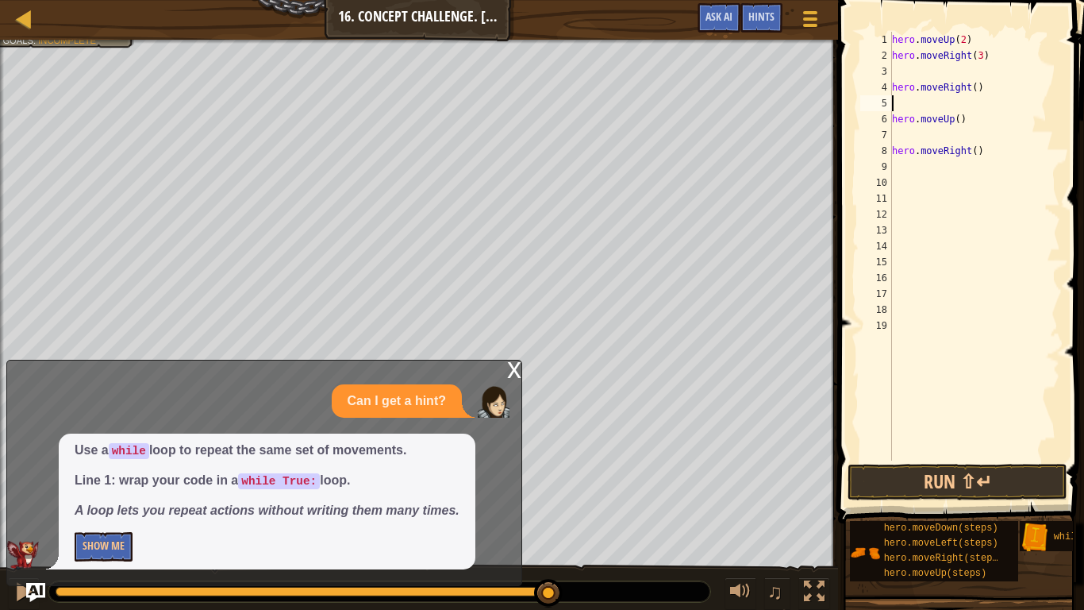
click at [977, 93] on div "hero . moveUp ( 2 ) hero . moveRight ( 3 ) hero . moveRight ( ) hero . moveUp (…" at bounding box center [974, 262] width 171 height 460
type textarea "hero.moveRight(3)"
click at [897, 74] on div "hero . moveUp ( 2 ) hero . moveRight ( 3 ) hero . moveRight ( 3 ) hero . moveUp…" at bounding box center [974, 262] width 171 height 460
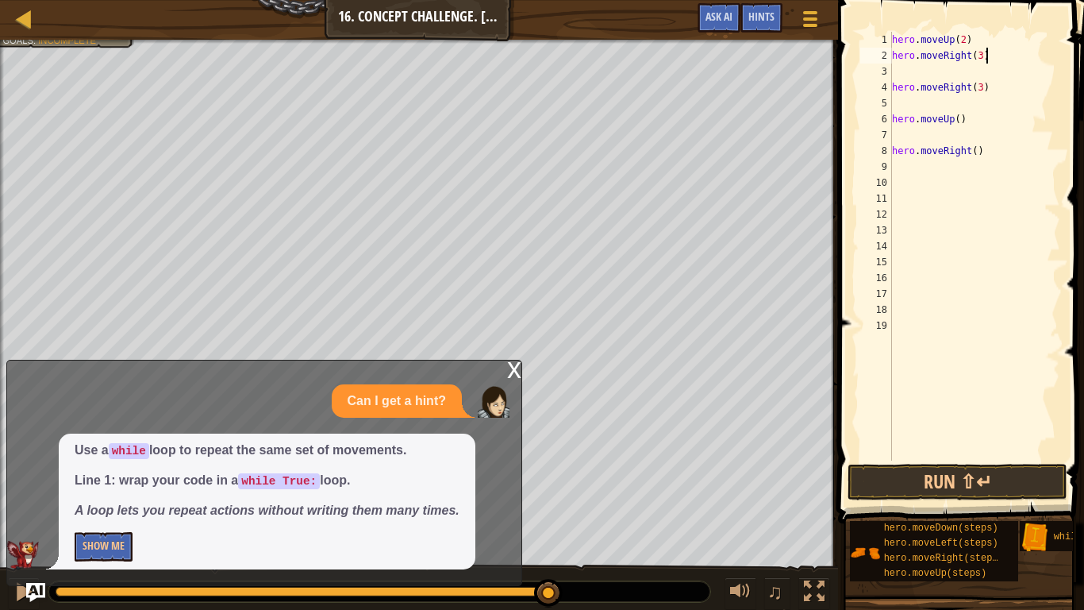
click at [988, 58] on div "hero . moveUp ( 2 ) hero . moveRight ( 3 ) hero . moveRight ( 3 ) hero . moveUp…" at bounding box center [974, 262] width 171 height 460
type textarea "h"
click at [897, 79] on div "hero . moveUp ( 2 ) hero . moveRight ( 3 ) hero . moveUp ( ) hero . moveRight (…" at bounding box center [974, 262] width 171 height 460
type textarea "hero.moveRight(3)"
click at [895, 67] on div "hero . moveUp ( 2 ) hero . moveRight ( 3 ) hero . moveUp ( ) hero . moveRight (…" at bounding box center [974, 262] width 171 height 460
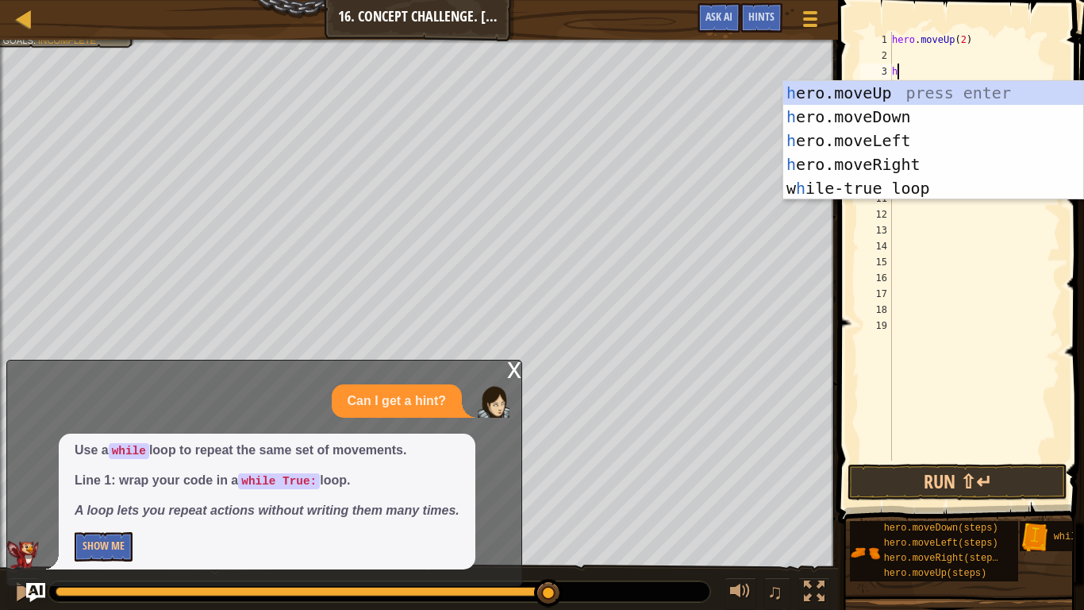
type textarea "her"
click at [906, 90] on div "her o.moveUp press enter her o.moveDown press enter her o.moveLeft press enter …" at bounding box center [933, 164] width 300 height 167
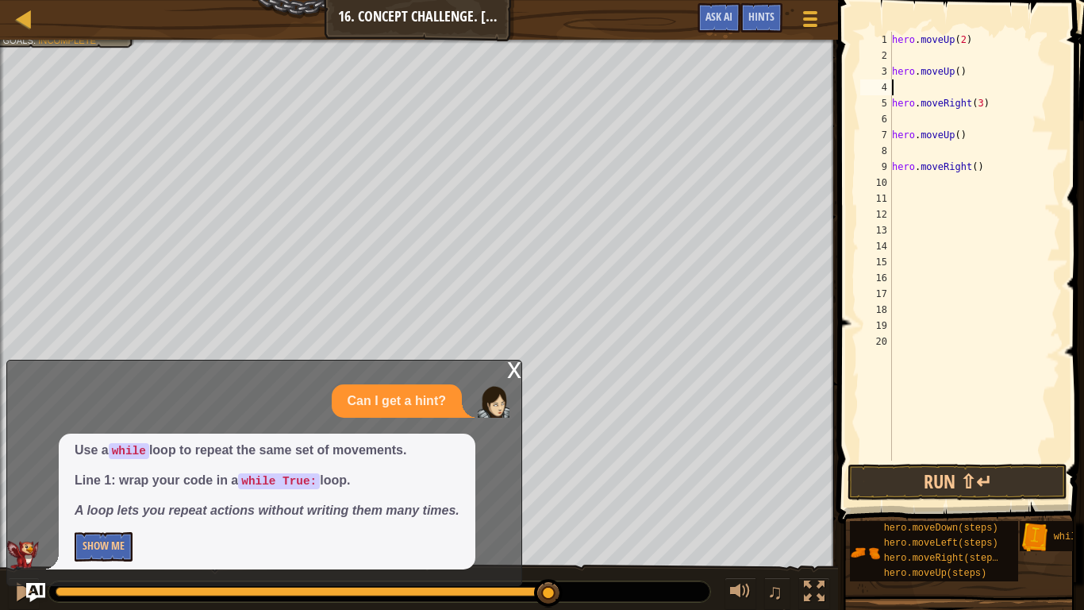
click at [960, 71] on div "hero . moveUp ( 2 ) hero . moveUp ( ) hero . moveRight ( 3 ) hero . moveUp ( ) …" at bounding box center [974, 262] width 171 height 460
click at [972, 40] on div "hero . moveUp ( 2 ) hero . moveUp ( 2 ) hero . moveRight ( 3 ) hero . moveUp ( …" at bounding box center [974, 262] width 171 height 460
type textarea "h"
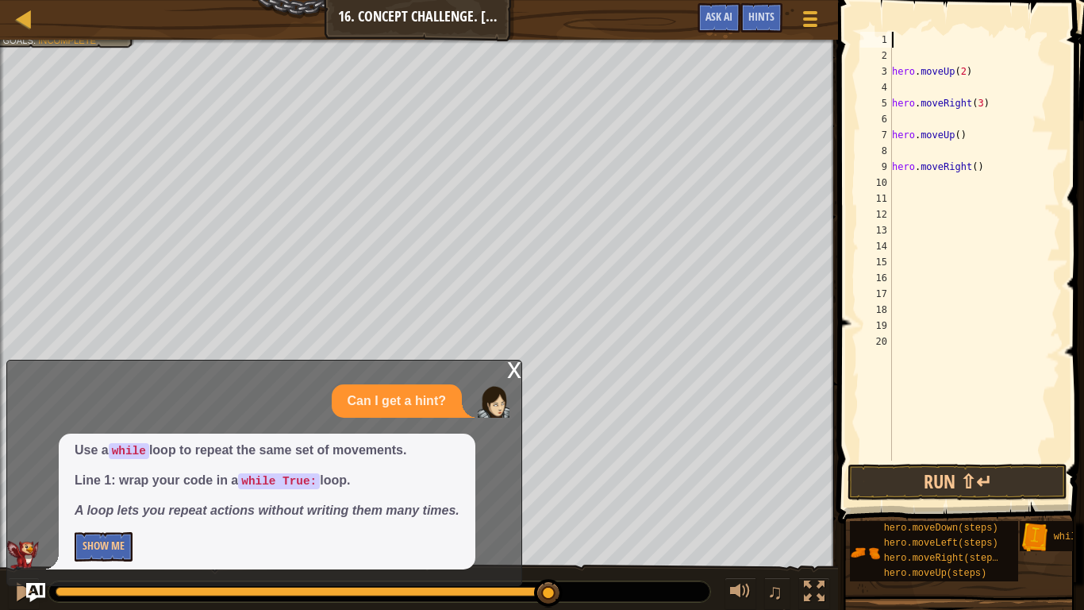
scroll to position [7, 0]
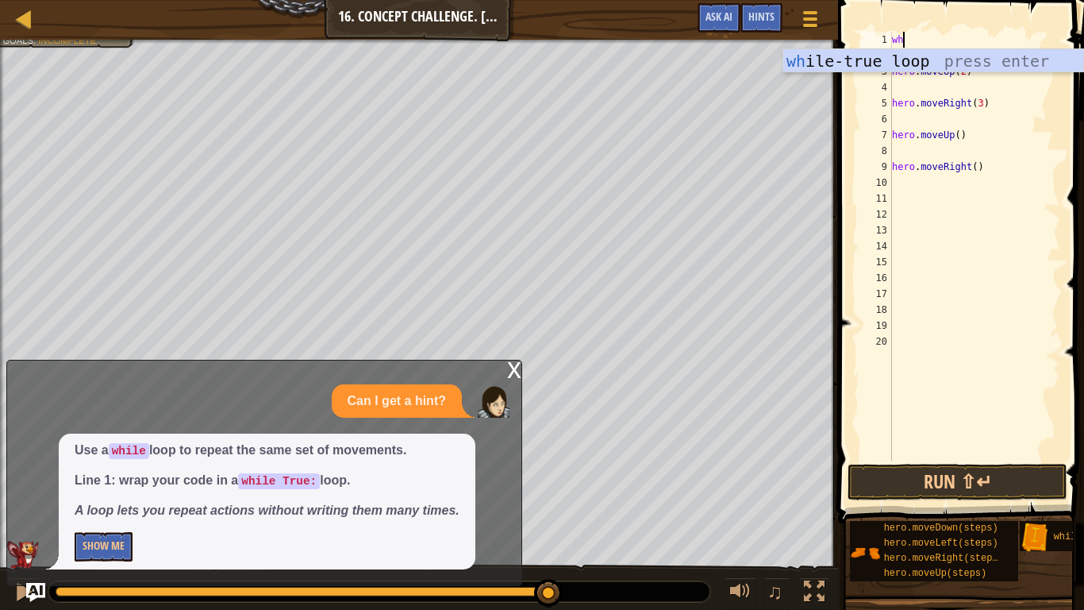
type textarea "whi"
click at [986, 65] on div "whi le-true loop press enter" at bounding box center [933, 84] width 300 height 71
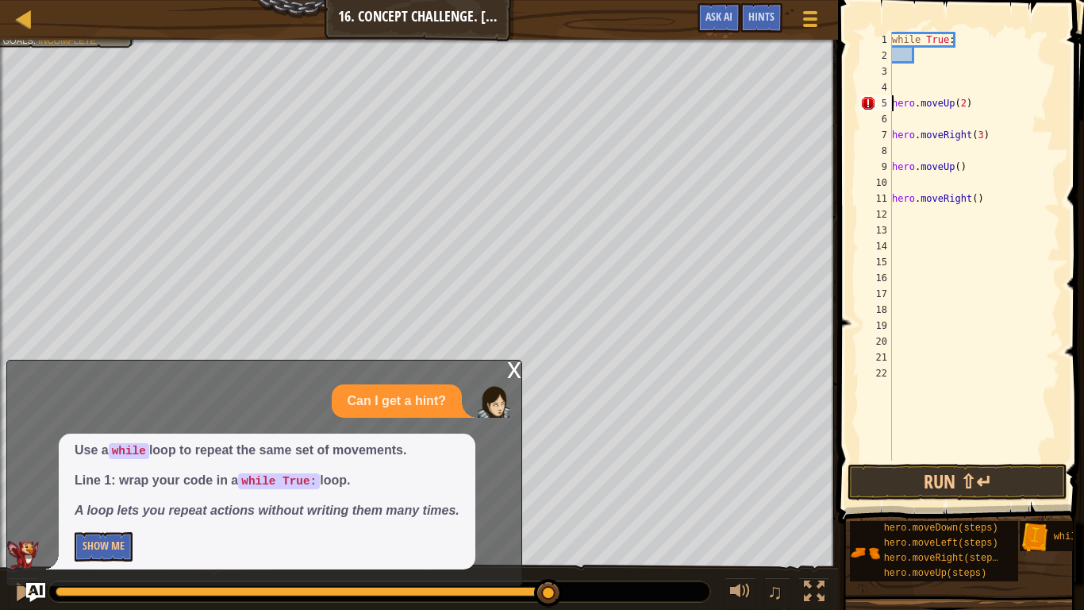
click at [893, 102] on div "while True : hero . moveUp ( 2 ) hero . moveRight ( 3 ) hero . moveUp ( ) hero …" at bounding box center [974, 262] width 171 height 460
click at [894, 128] on div "while True : hero . moveUp ( 2 ) hero . moveRight ( 3 ) hero . moveUp ( ) hero …" at bounding box center [974, 262] width 171 height 460
click at [895, 163] on div "while True : hero . moveUp ( 2 ) hero . moveRight ( 3 ) hero . moveUp ( ) hero …" at bounding box center [974, 262] width 171 height 460
click at [891, 199] on div "11" at bounding box center [876, 199] width 32 height 16
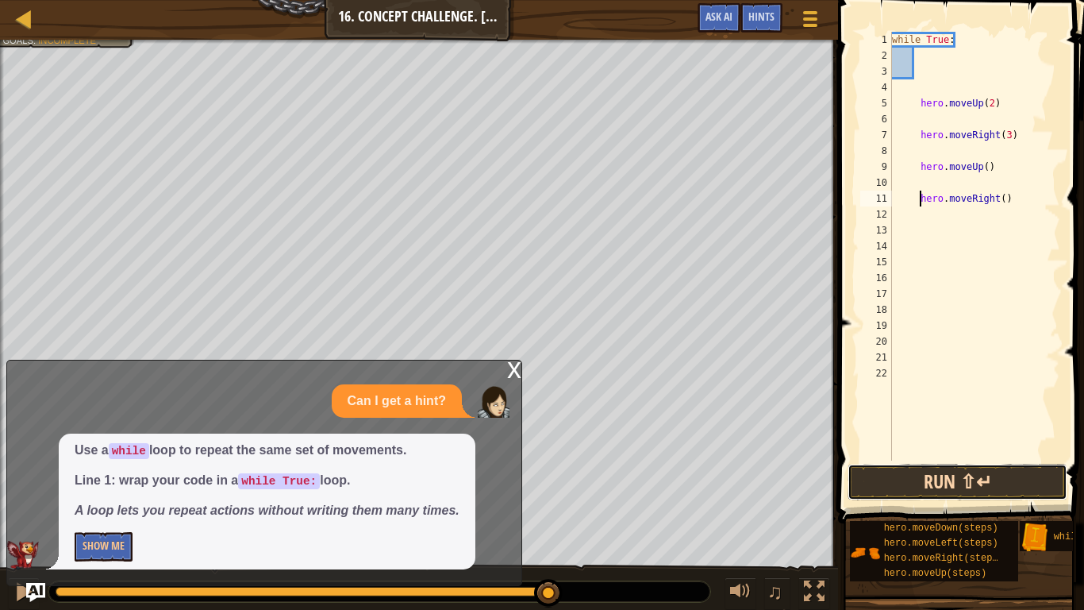
click at [982, 475] on button "Run ⇧↵" at bounding box center [958, 482] width 220 height 37
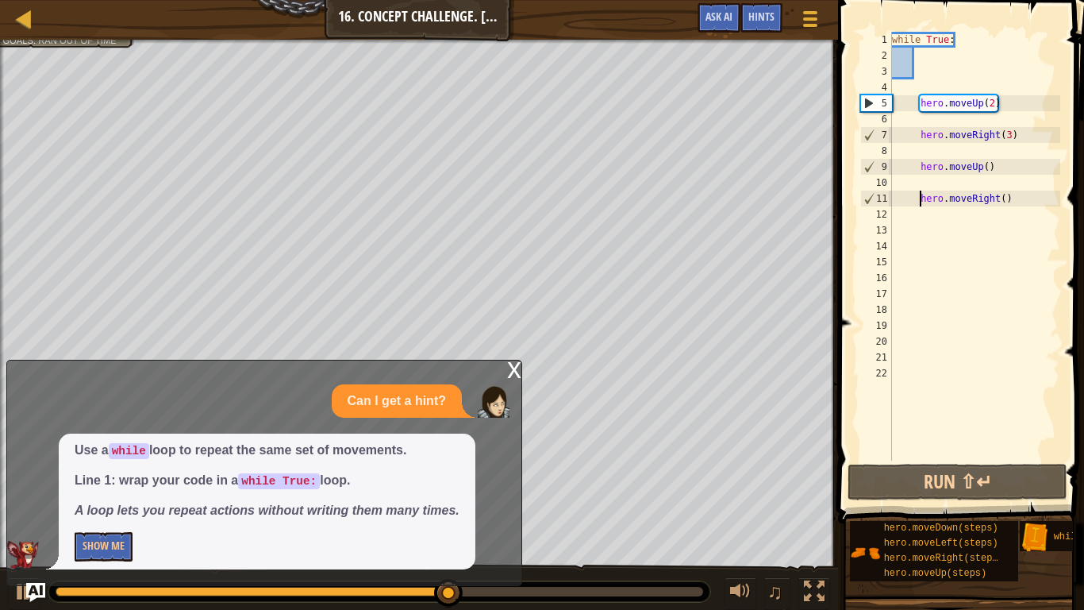
click at [996, 198] on div "while True : hero . moveUp ( 2 ) hero . moveRight ( 3 ) hero . moveUp ( ) hero …" at bounding box center [974, 262] width 171 height 460
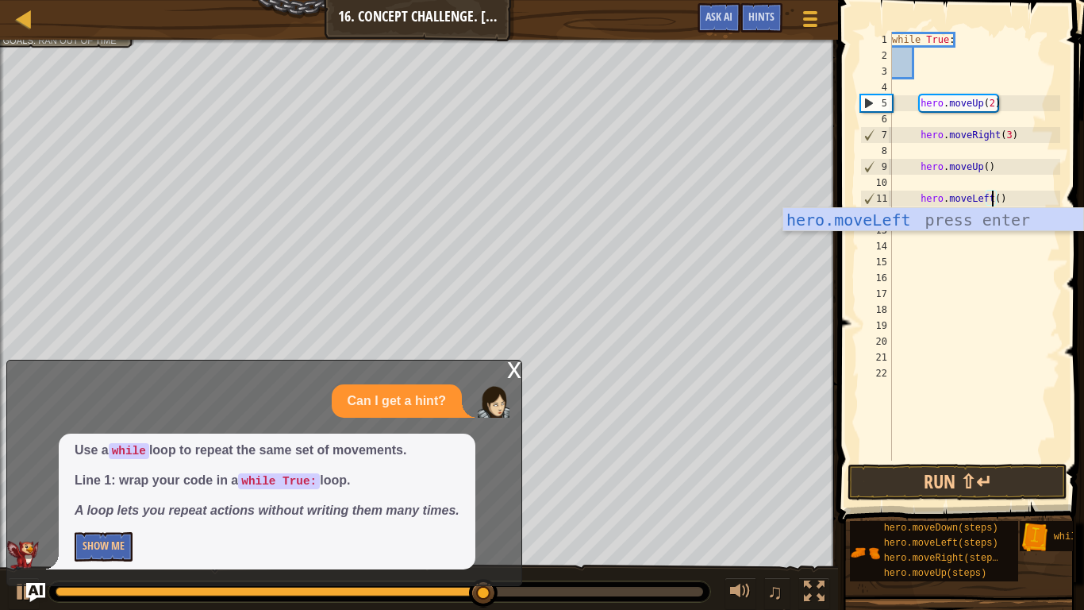
scroll to position [7, 15]
click at [959, 475] on button "Run ⇧↵" at bounding box center [958, 482] width 220 height 37
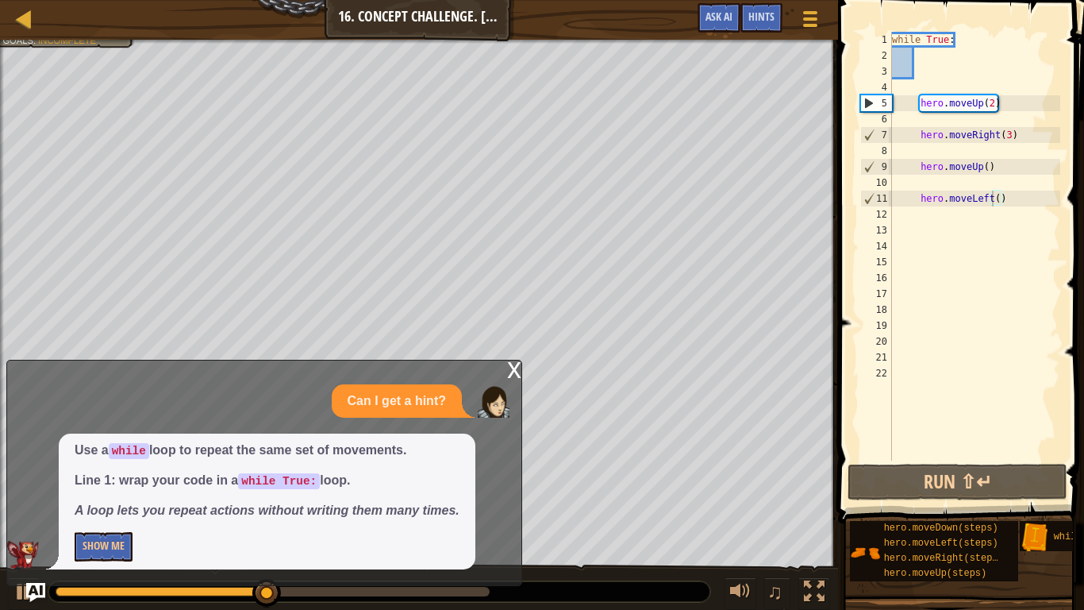
click at [515, 376] on div "x" at bounding box center [514, 368] width 14 height 16
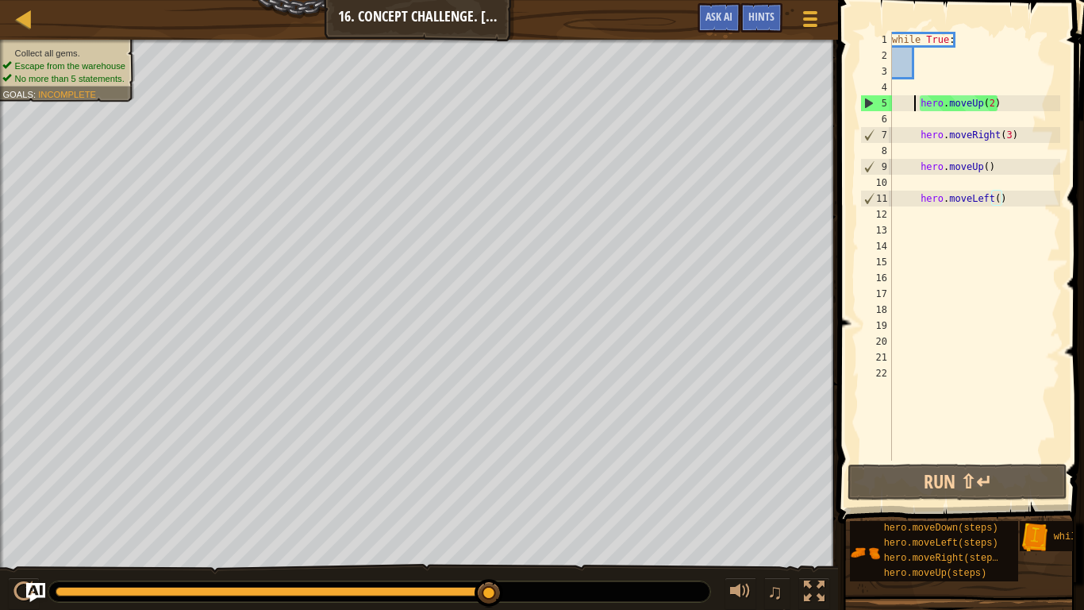
scroll to position [7, 14]
click at [917, 102] on div "while True : hero . moveUp ( 2 ) hero . moveRight ( 3 ) hero . moveUp ( ) hero …" at bounding box center [974, 262] width 171 height 460
click at [14, 475] on button at bounding box center [24, 593] width 32 height 33
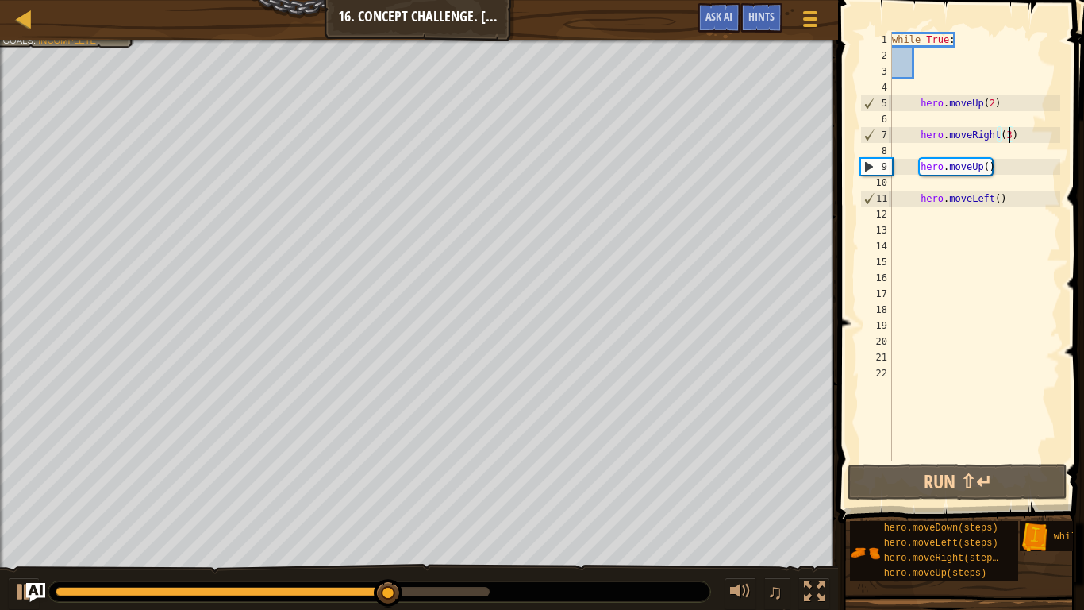
click at [1010, 136] on div "while True : hero . moveUp ( 2 ) hero . moveRight ( 3 ) hero . moveUp ( ) hero …" at bounding box center [974, 262] width 171 height 460
click at [986, 164] on div "while True : hero . moveUp ( 2 ) hero . moveRight ( 3 ) hero . moveUp ( ) hero …" at bounding box center [974, 262] width 171 height 460
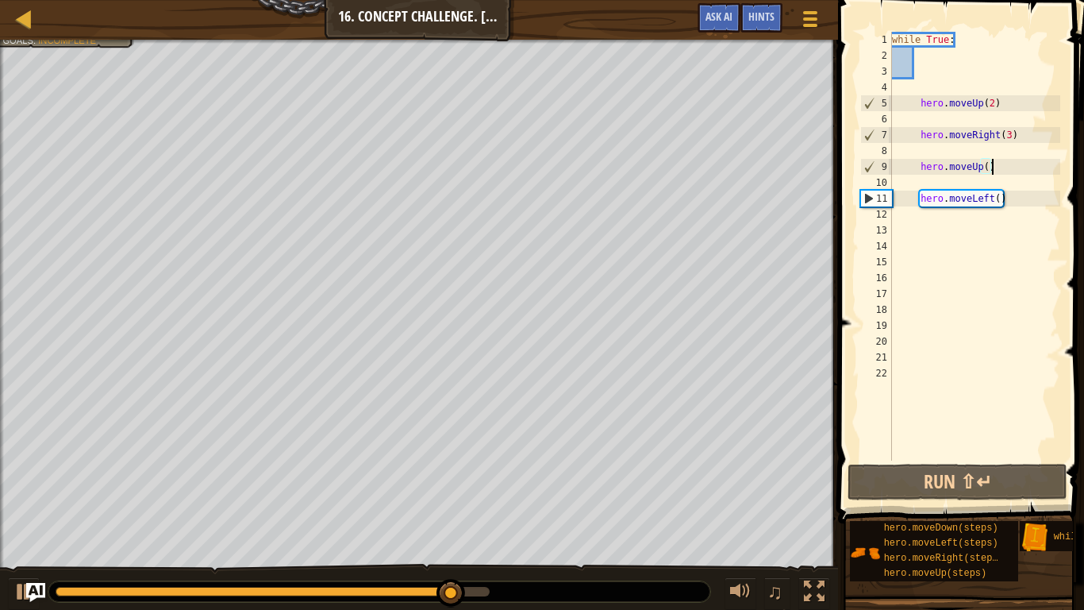
click at [995, 166] on div "while True : hero . moveUp ( 2 ) hero . moveRight ( 3 ) hero . moveUp ( ) hero …" at bounding box center [974, 262] width 171 height 460
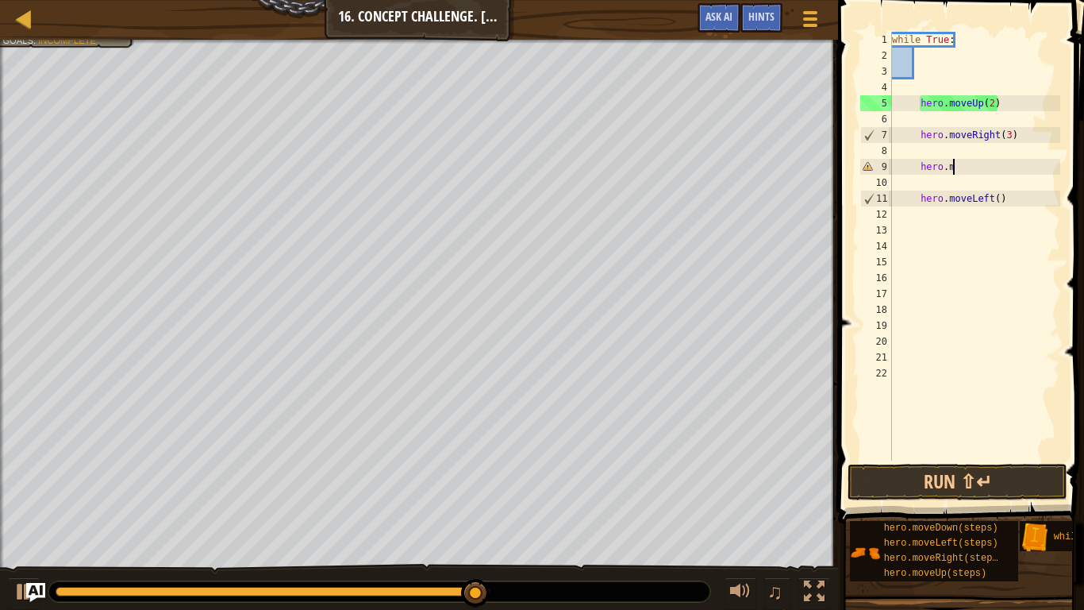
scroll to position [7, 8]
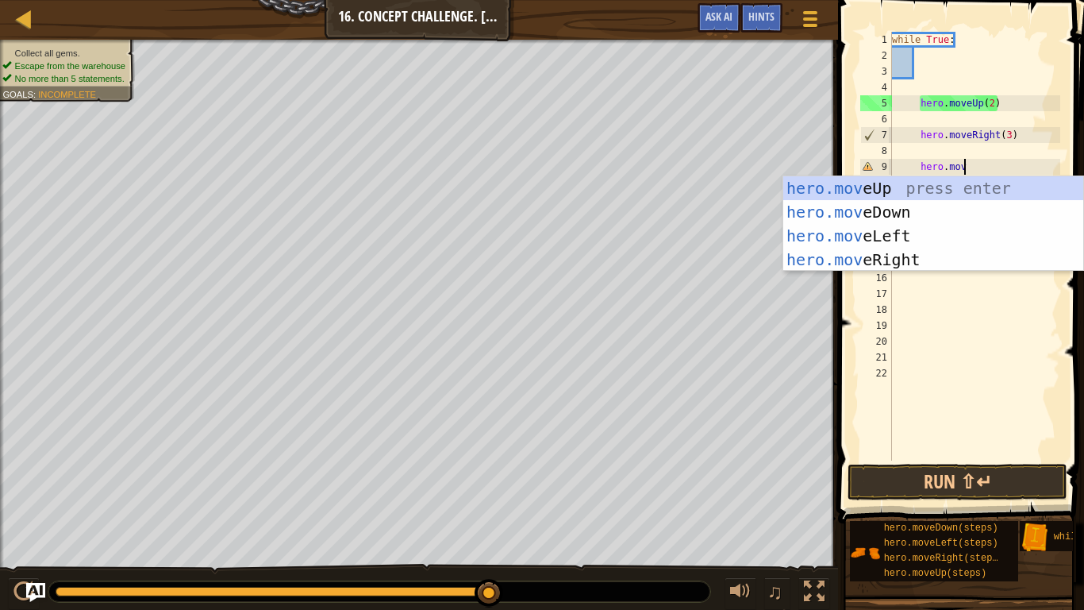
type textarea "hero.move"
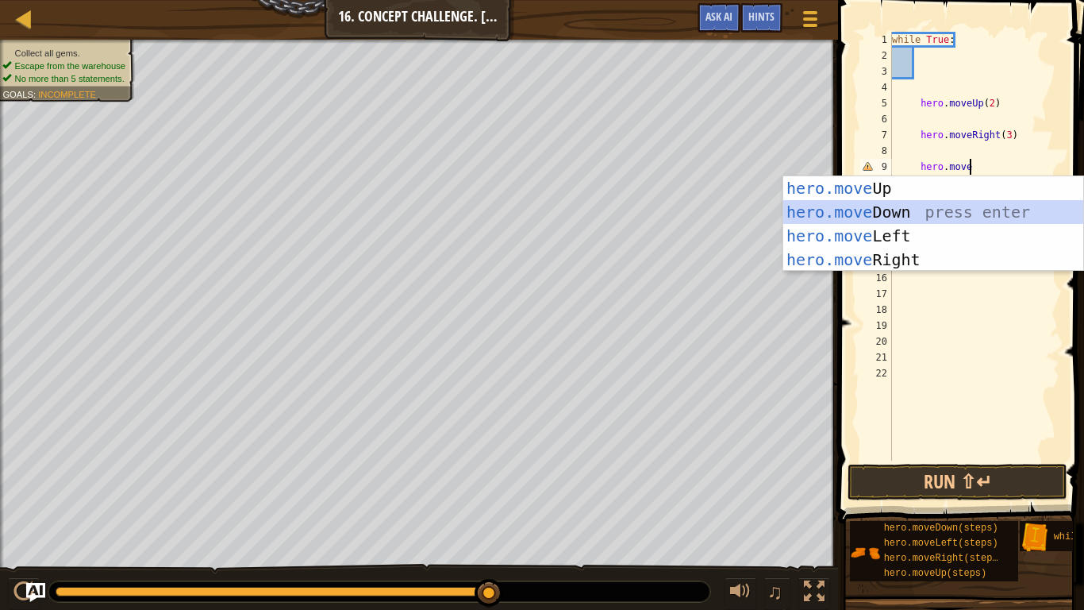
click at [899, 212] on div "hero.move Up press enter hero.move Down press enter hero.move Left press enter …" at bounding box center [933, 247] width 300 height 143
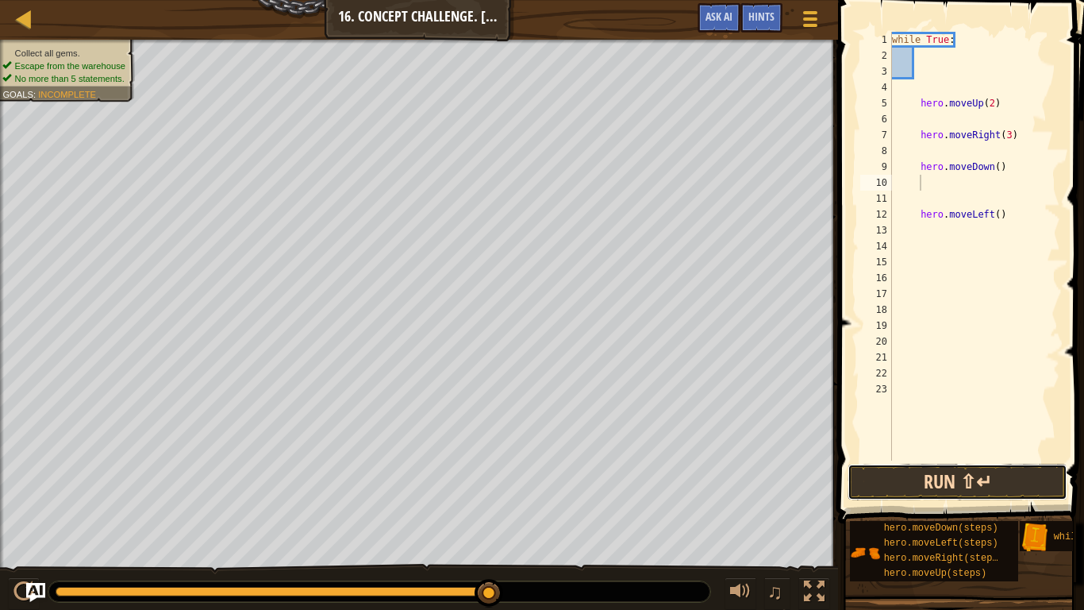
click at [908, 475] on button "Run ⇧↵" at bounding box center [958, 482] width 220 height 37
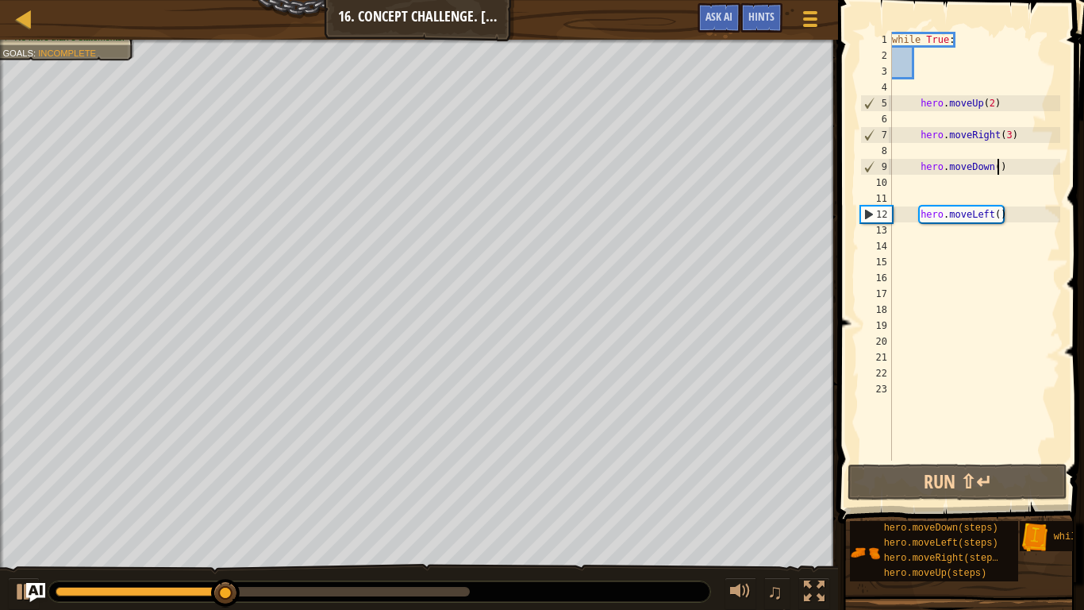
click at [999, 167] on div "while True : hero . moveUp ( 2 ) hero . moveRight ( 3 ) hero . moveDown ( ) her…" at bounding box center [974, 262] width 171 height 460
type textarea "hero.moveDown()"
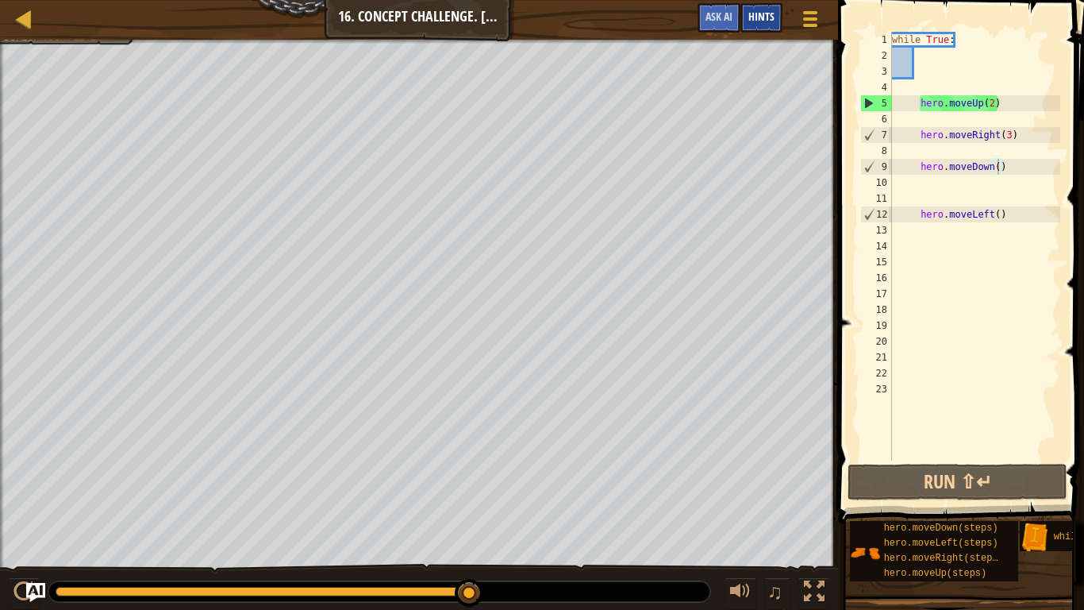
click at [766, 15] on span "Hints" at bounding box center [762, 16] width 26 height 15
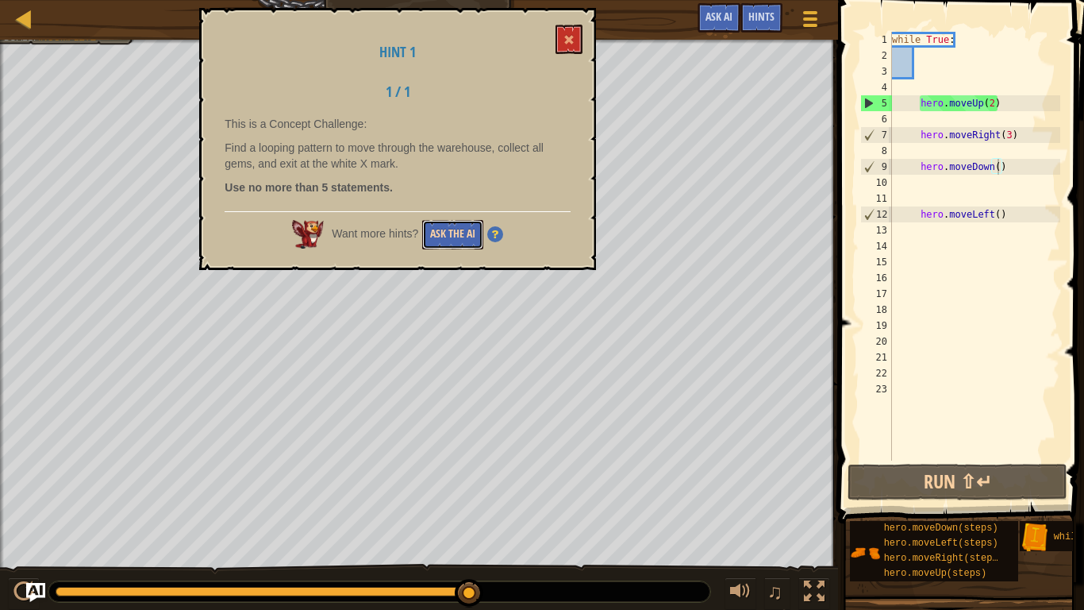
click at [444, 240] on button "Ask the AI" at bounding box center [452, 234] width 61 height 29
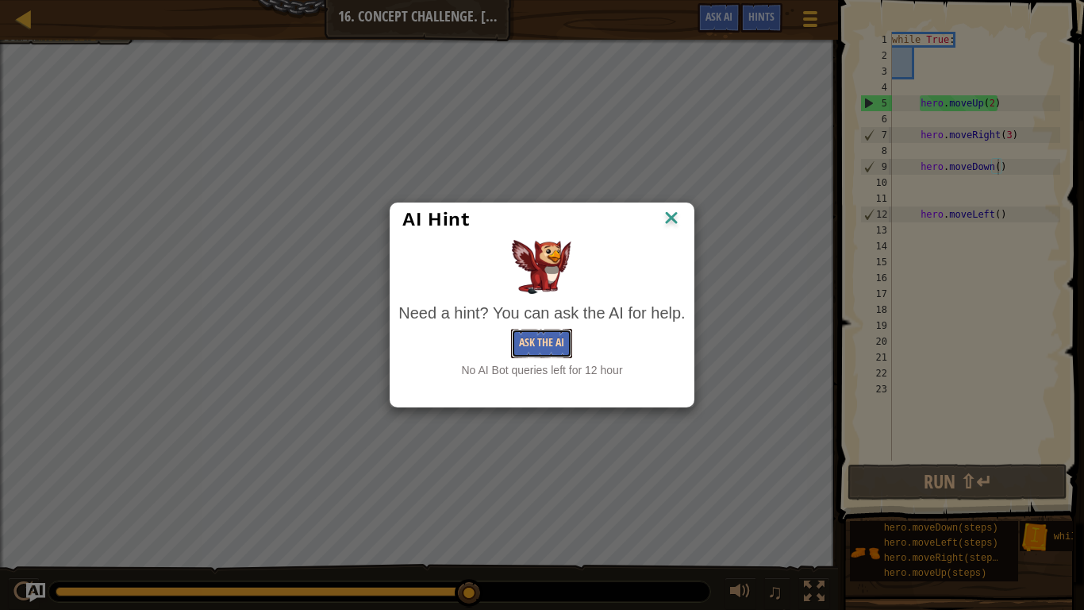
click at [554, 344] on button "Ask the AI" at bounding box center [541, 343] width 61 height 29
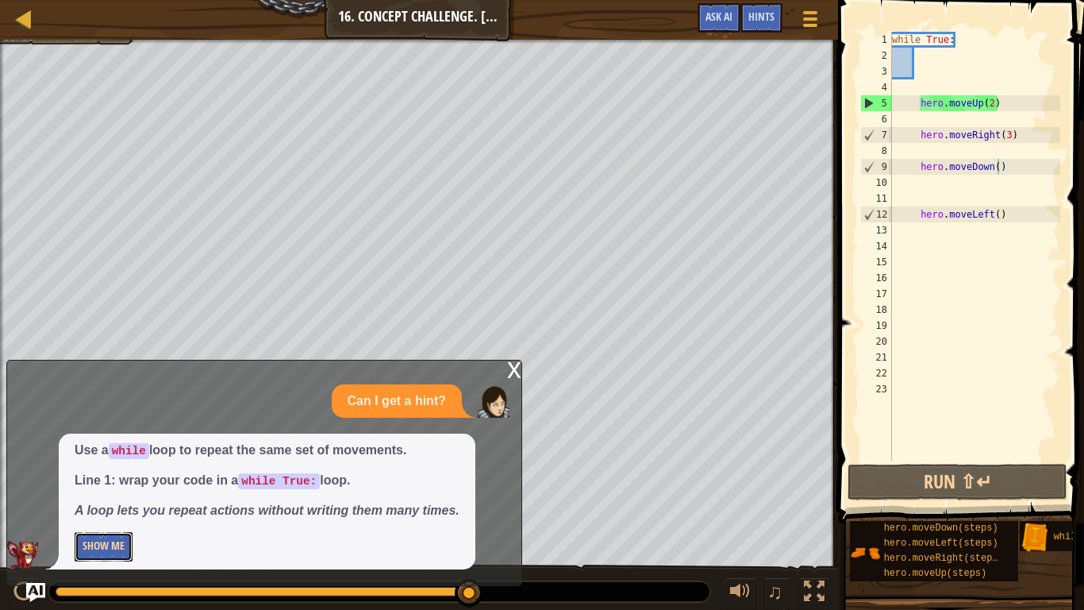
click at [106, 475] on button "Show Me" at bounding box center [104, 546] width 58 height 29
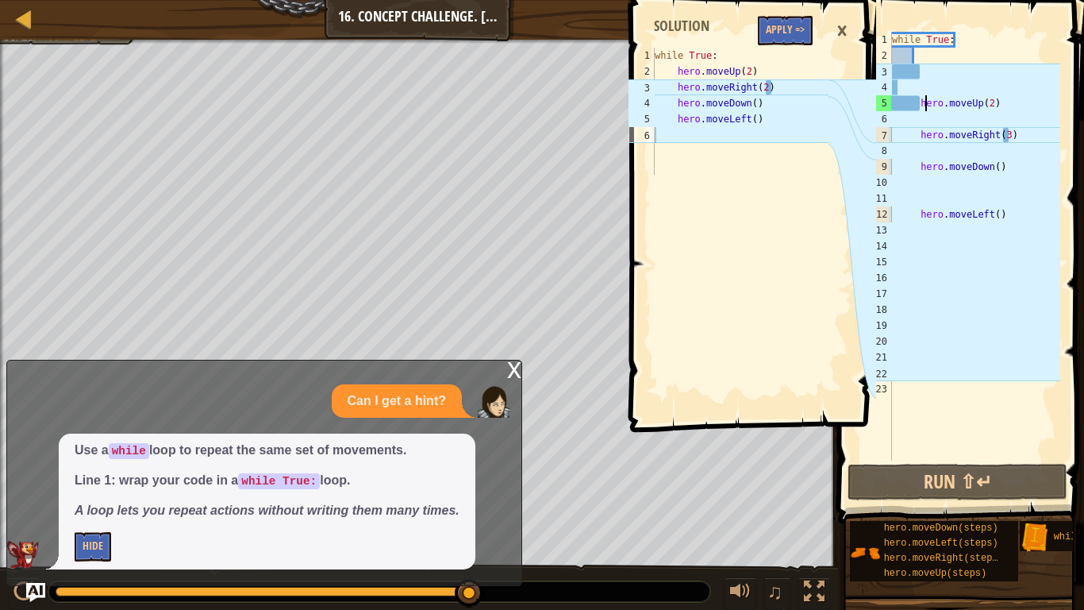
click at [926, 109] on div "while True : hero . moveUp ( 2 ) hero . moveRight ( 3 ) hero . moveDown ( ) her…" at bounding box center [974, 262] width 171 height 460
click at [1004, 217] on div "while True : hero . moveUp ( 2 ) hero . moveRight ( 3 ) hero . moveDown ( ) her…" at bounding box center [974, 262] width 171 height 460
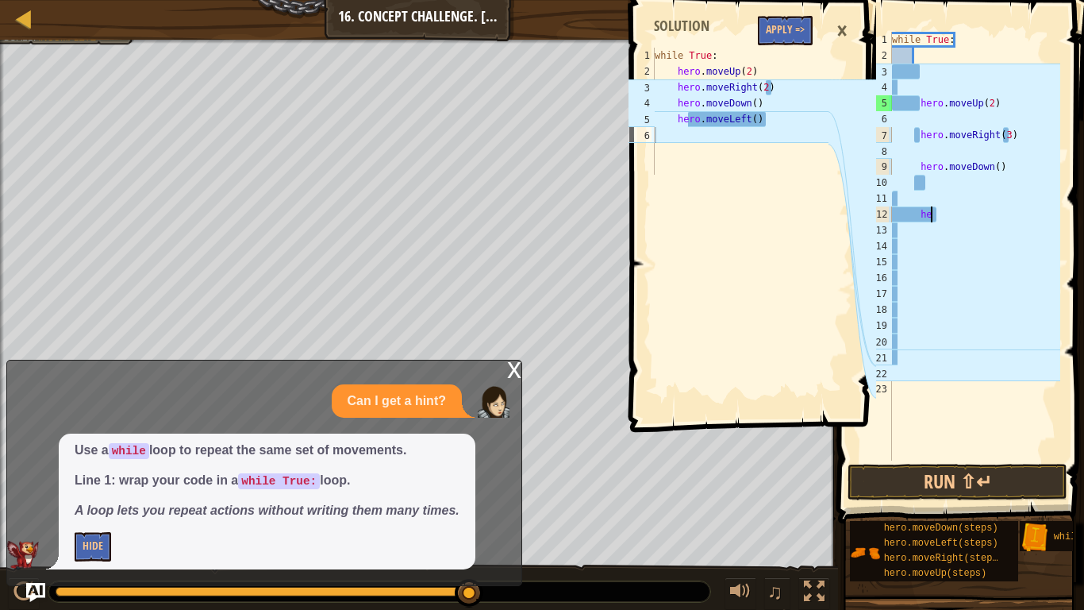
type textarea "h"
click at [1012, 169] on div "while True : hero . moveUp ( 2 ) hero . moveRight ( 3 ) hero . moveDown ( )" at bounding box center [974, 262] width 171 height 460
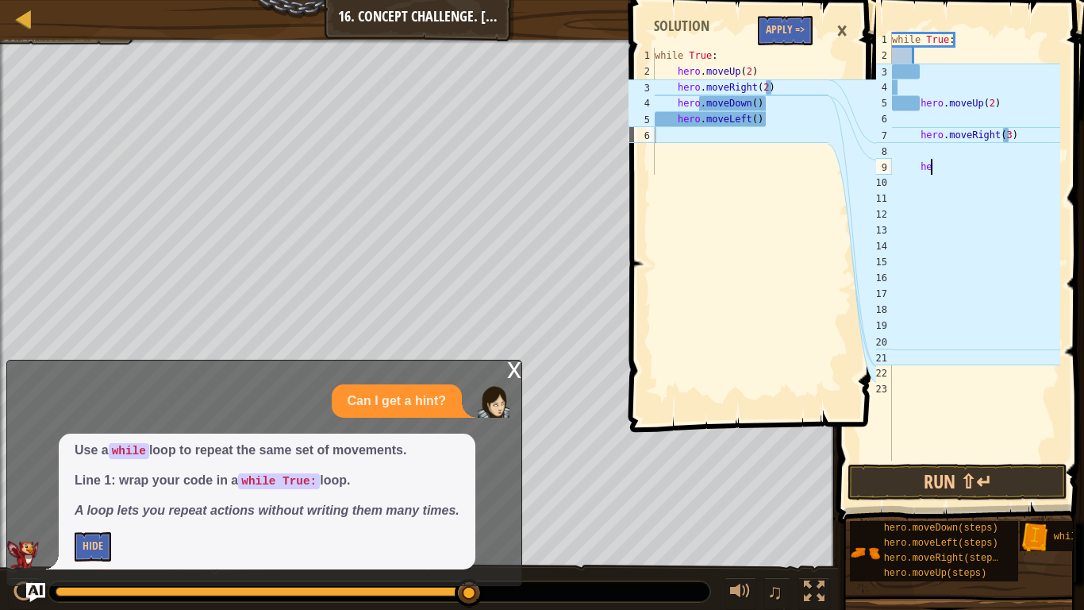
type textarea "h"
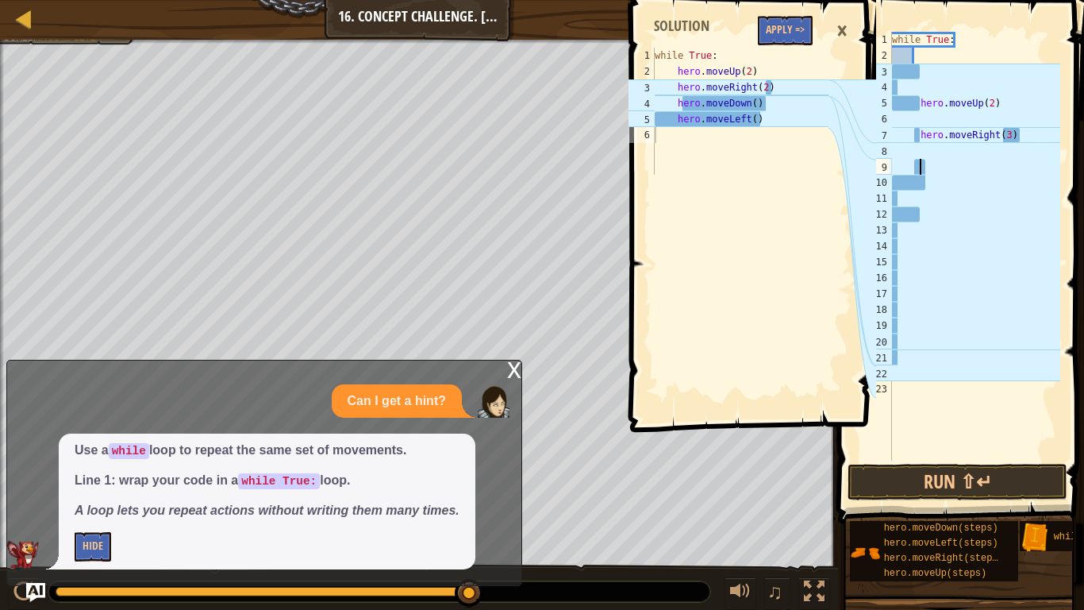
click at [1020, 134] on div "while True : hero . moveUp ( 2 ) hero . moveRight ( 3 )" at bounding box center [974, 262] width 171 height 460
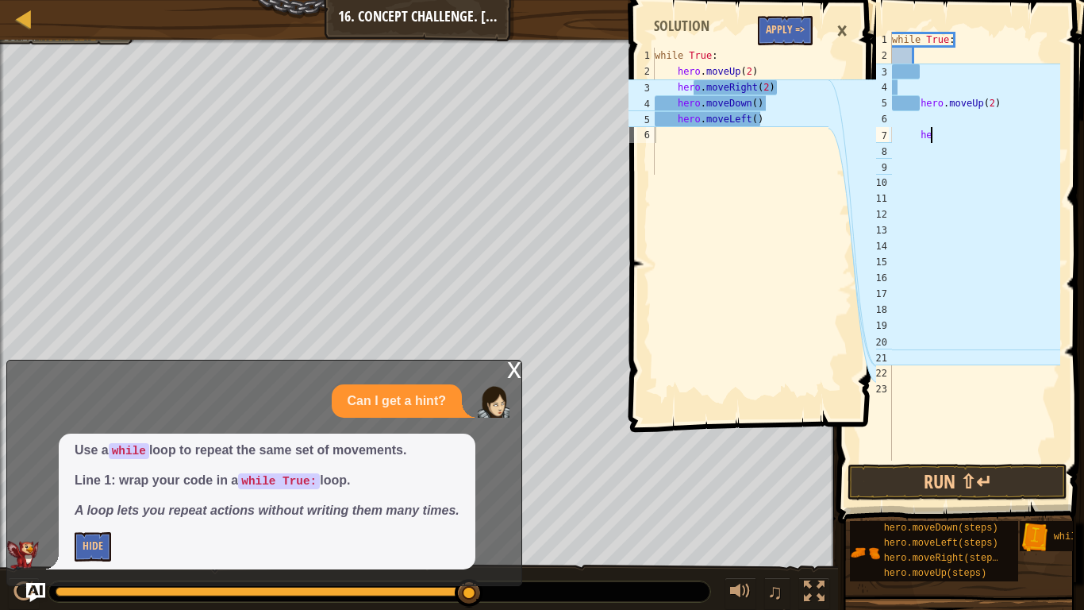
type textarea "h"
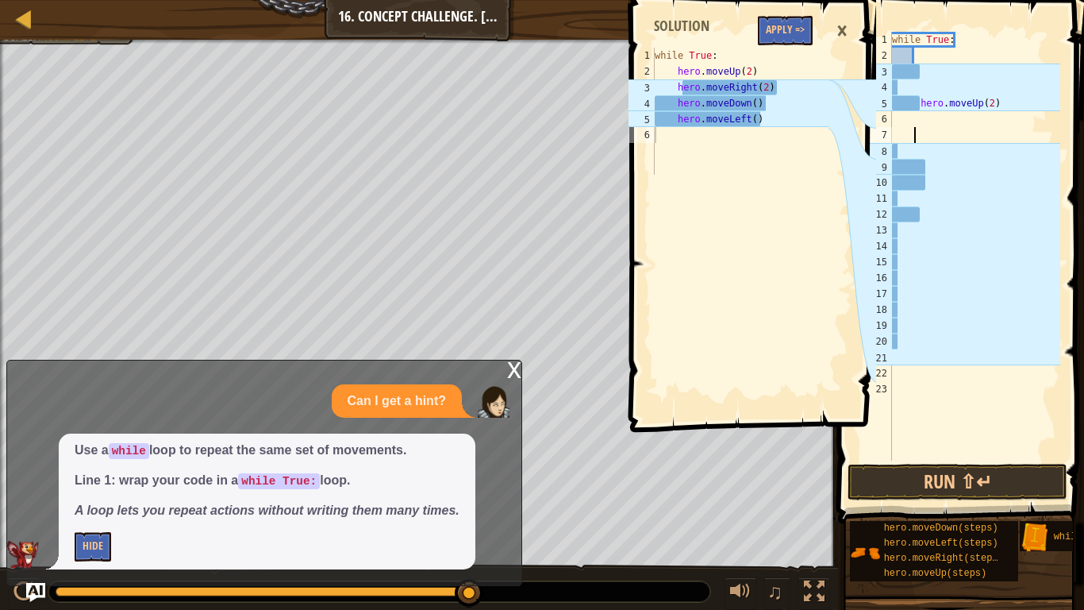
click at [995, 101] on div "while True : hero . moveUp ( 2 )" at bounding box center [974, 262] width 171 height 460
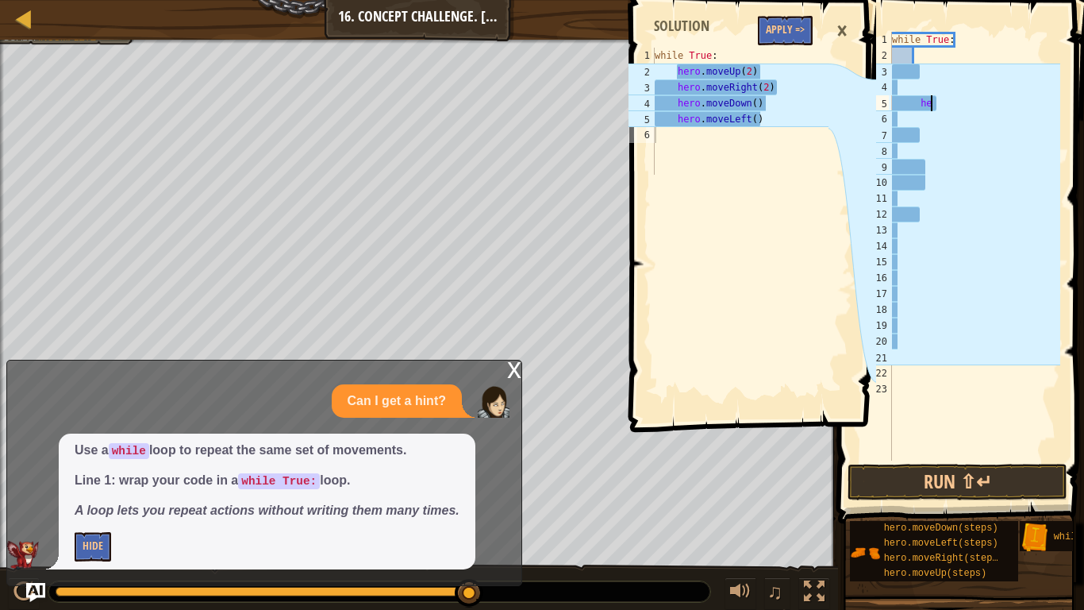
type textarea "h"
click at [925, 56] on div "while True :" at bounding box center [974, 262] width 171 height 460
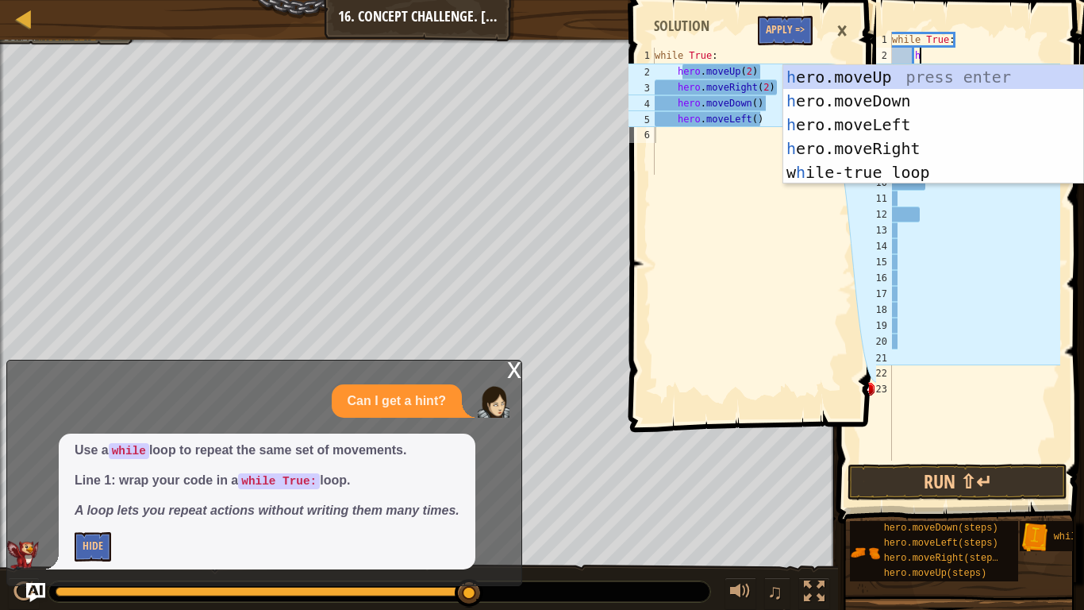
type textarea "her"
click at [912, 76] on div "her o.moveUp press enter her o.moveDown press enter her o.moveLeft press enter …" at bounding box center [933, 148] width 300 height 167
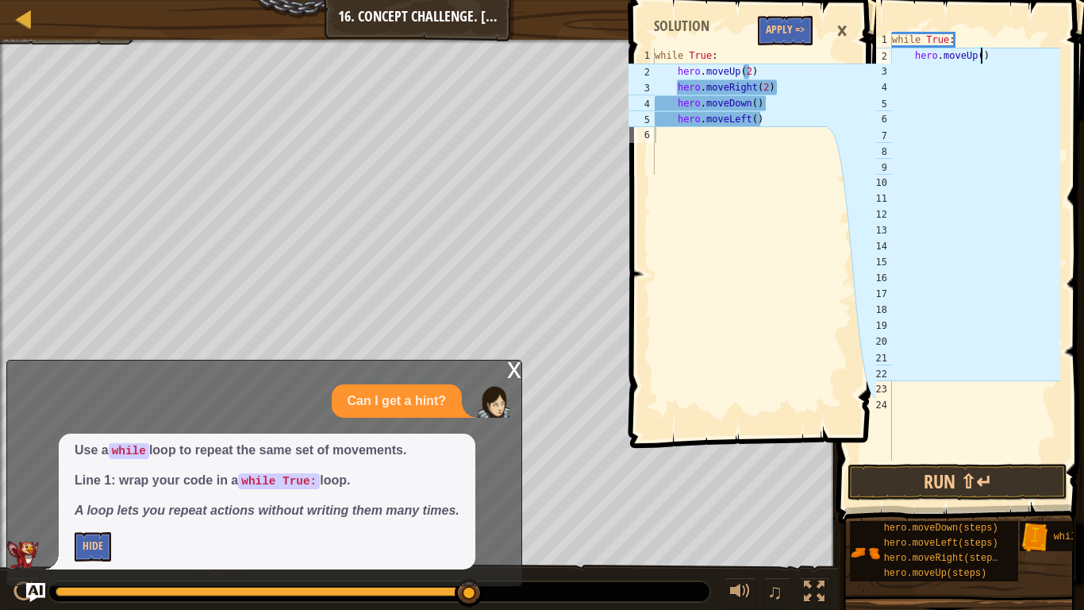
click at [979, 60] on div "while True : hero . moveUp ( )" at bounding box center [974, 262] width 171 height 460
type textarea "hero.moveUp(2)"
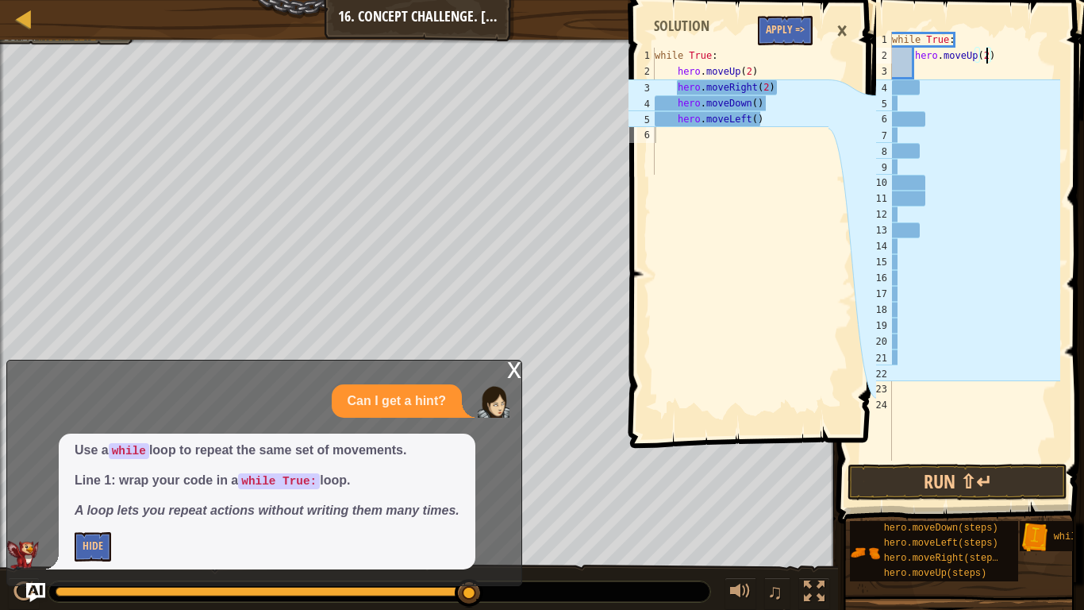
click at [923, 65] on div "while True : hero . moveUp ( 2 )" at bounding box center [974, 262] width 171 height 460
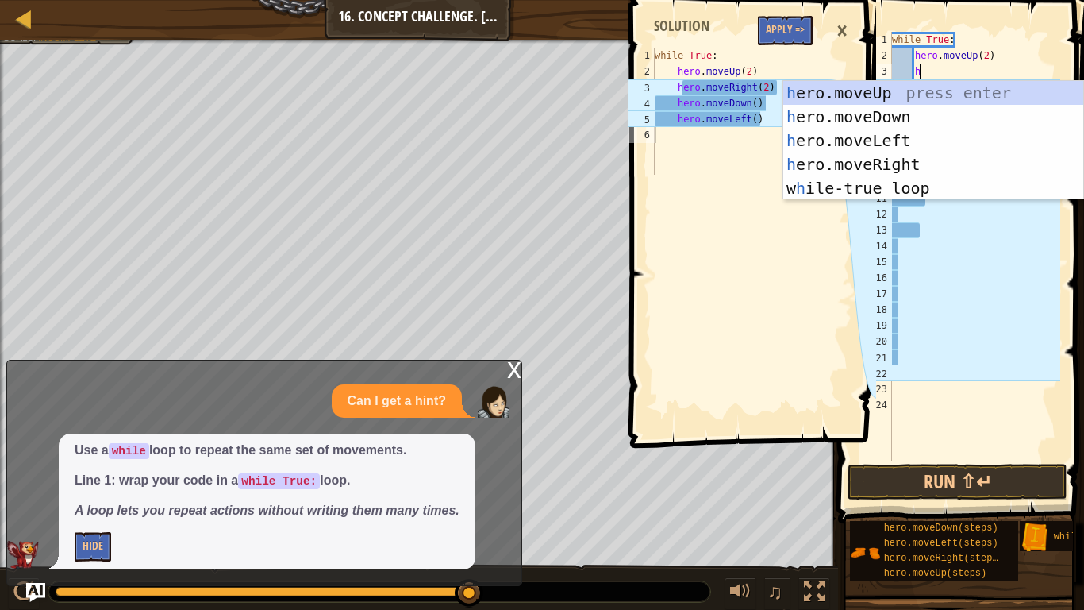
type textarea "he"
click at [914, 161] on div "he ro.moveUp press enter he ro.moveDown press enter he ro.moveLeft press enter …" at bounding box center [933, 164] width 300 height 167
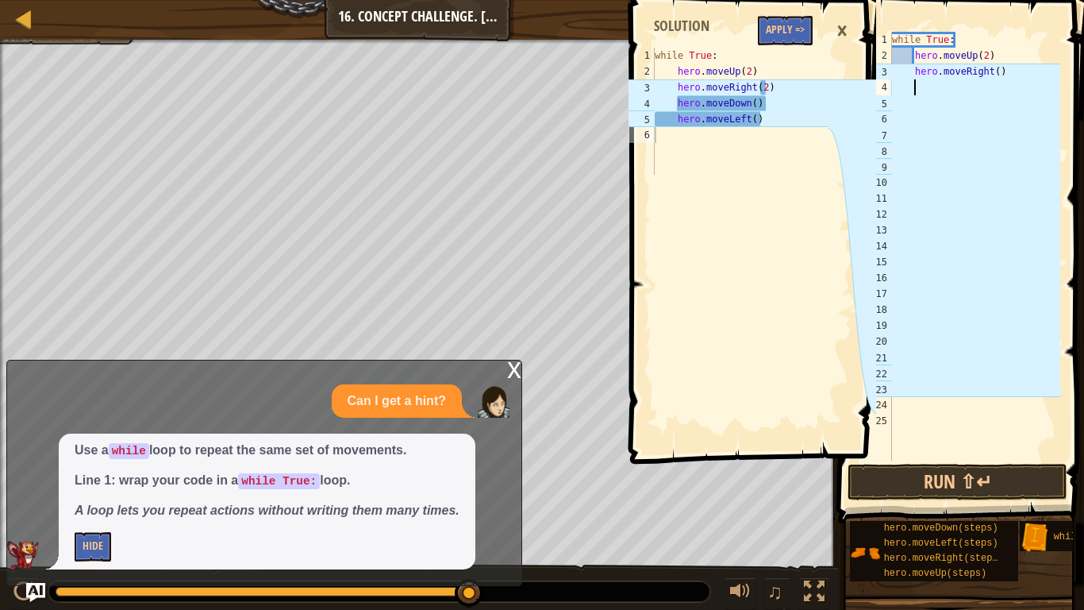
scroll to position [7, 2]
click at [1001, 71] on div "while True : hero . moveUp ( 2 ) hero . moveRight ( )" at bounding box center [974, 262] width 171 height 460
type textarea "hero.moveRight()2"
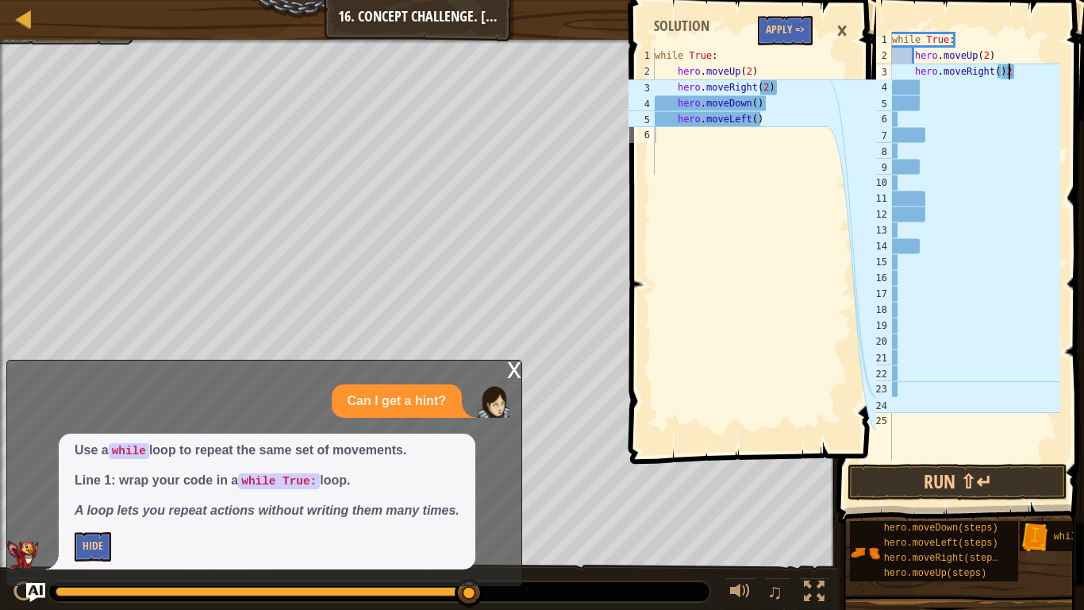
scroll to position [7, 16]
click at [932, 86] on div "while True : hero . moveUp ( 2 ) hero . moveRight ( ) 2" at bounding box center [974, 262] width 171 height 460
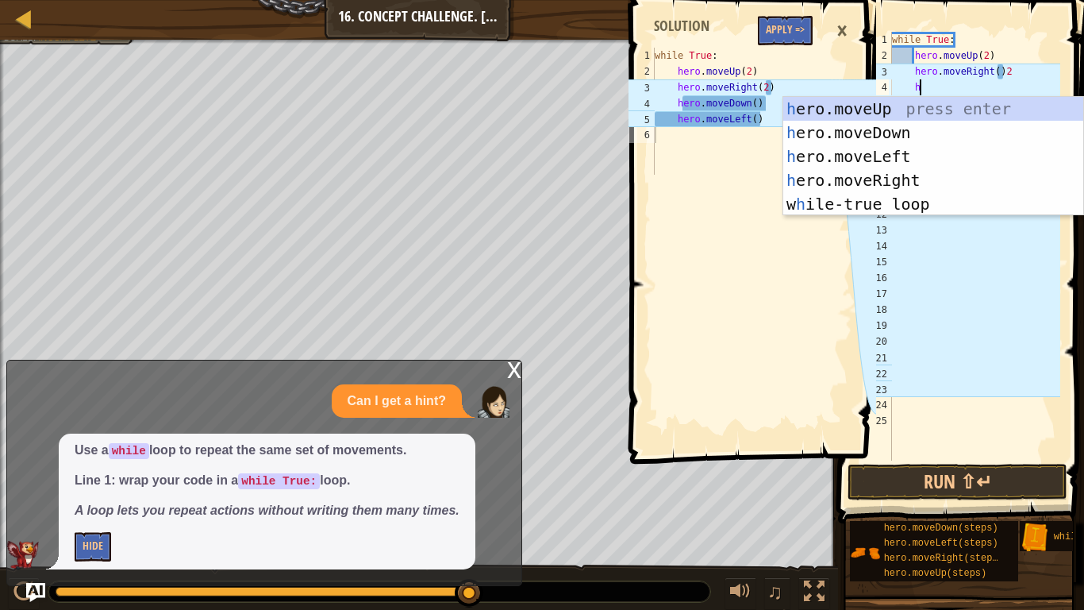
type textarea "her"
click at [938, 130] on div "her o.moveUp press enter her o.moveDown press enter her o.moveLeft press enter …" at bounding box center [933, 180] width 300 height 167
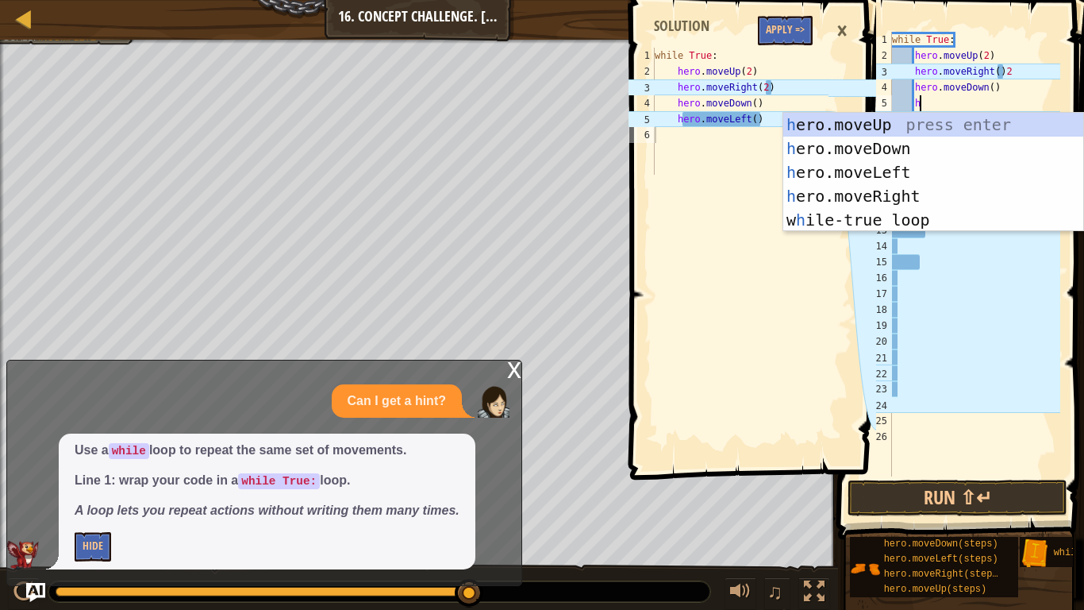
type textarea "her"
click at [942, 171] on div "her o.moveUp press enter her o.moveDown press enter her o.moveLeft press enter …" at bounding box center [933, 196] width 300 height 167
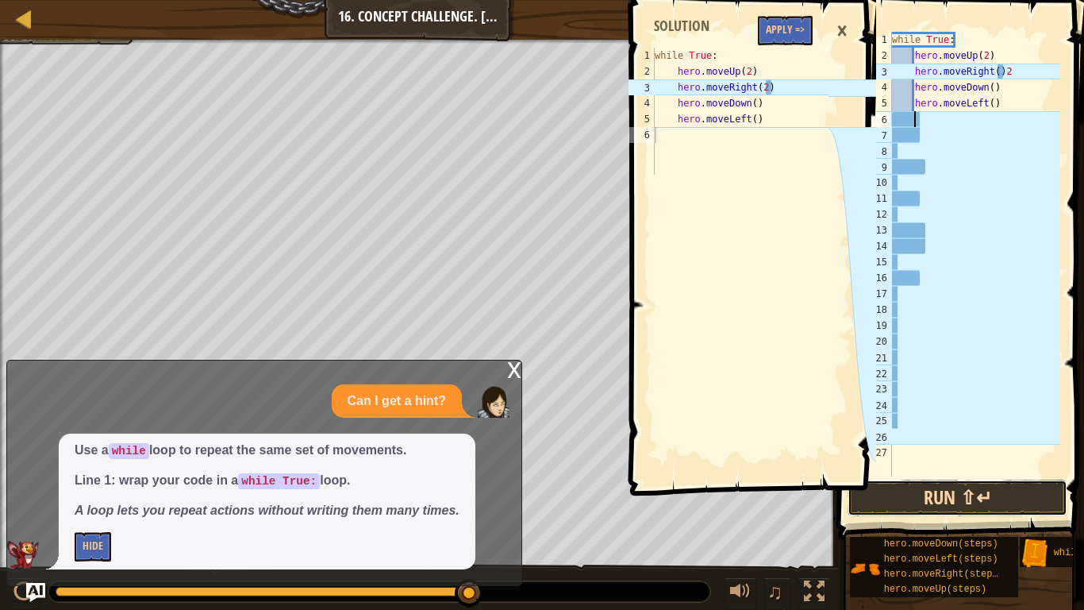
click at [967, 475] on button "Run ⇧↵" at bounding box center [958, 497] width 220 height 37
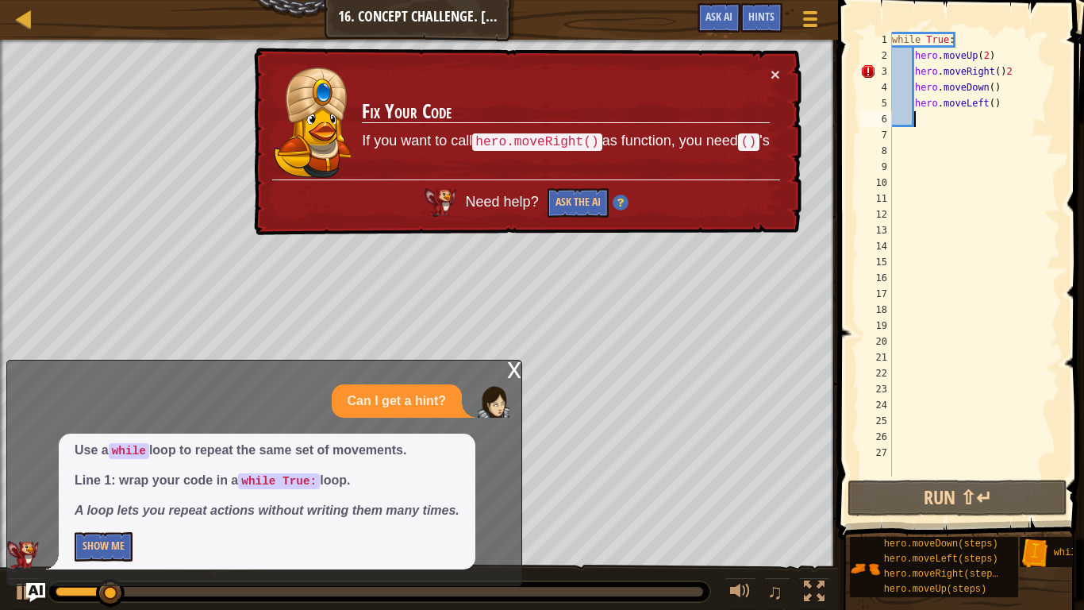
click at [783, 70] on div "× Fix Your Code If you want to call hero.moveRight() as function, you need () '…" at bounding box center [526, 142] width 551 height 188
click at [778, 68] on button "×" at bounding box center [776, 74] width 10 height 17
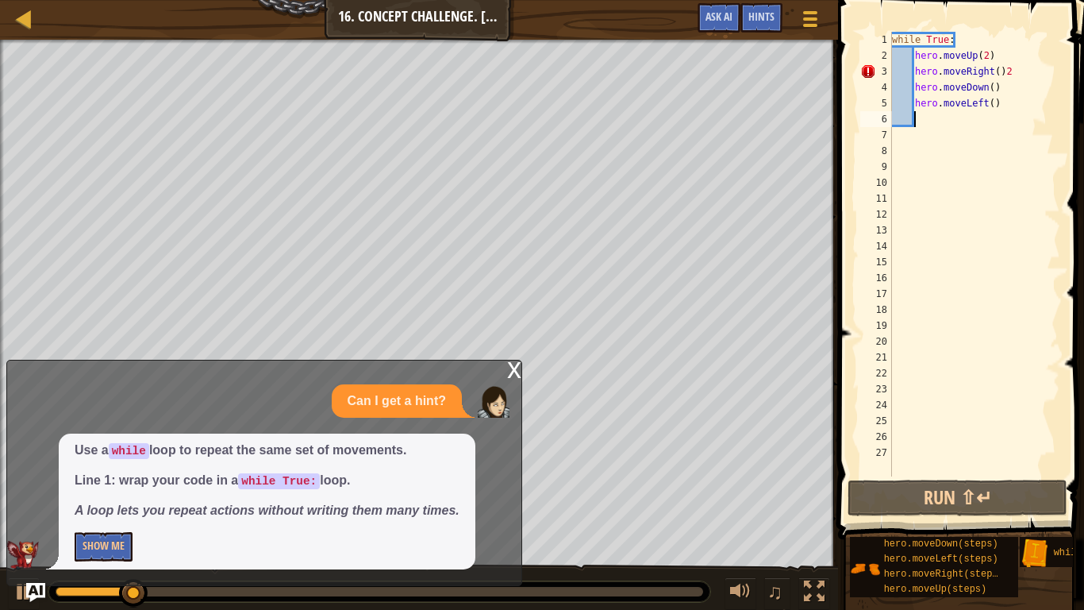
click at [1016, 79] on div "while True : hero . moveUp ( 2 ) hero . moveRight ( ) 2 hero . moveDown ( ) her…" at bounding box center [974, 270] width 171 height 476
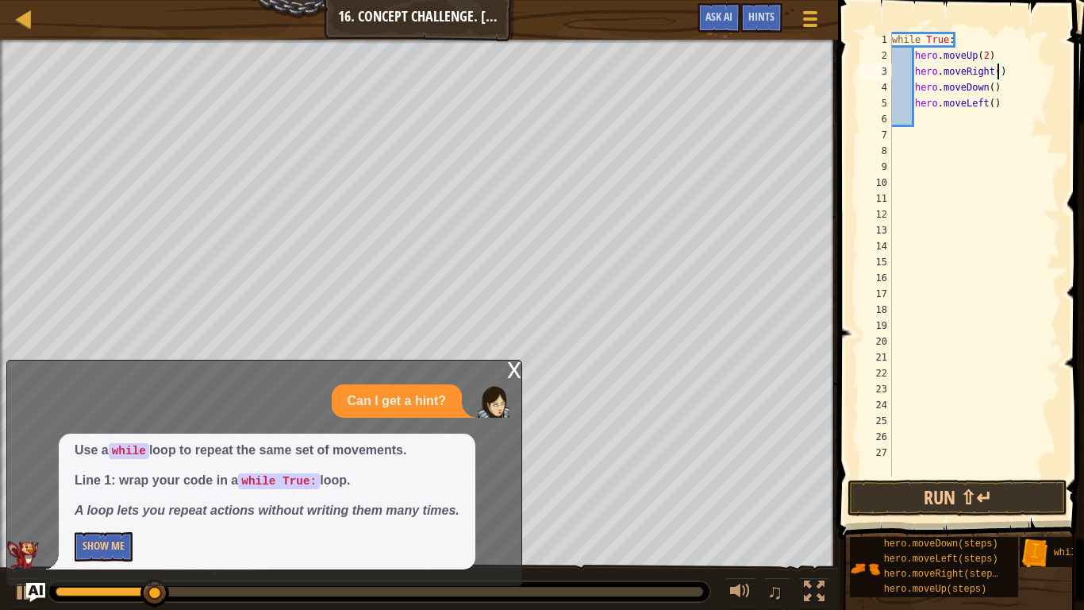
click at [996, 71] on div "while True : hero . moveUp ( 2 ) hero . moveRight ( ) hero . moveDown ( ) hero …" at bounding box center [974, 270] width 171 height 476
type textarea "hero.moveRight(2)"
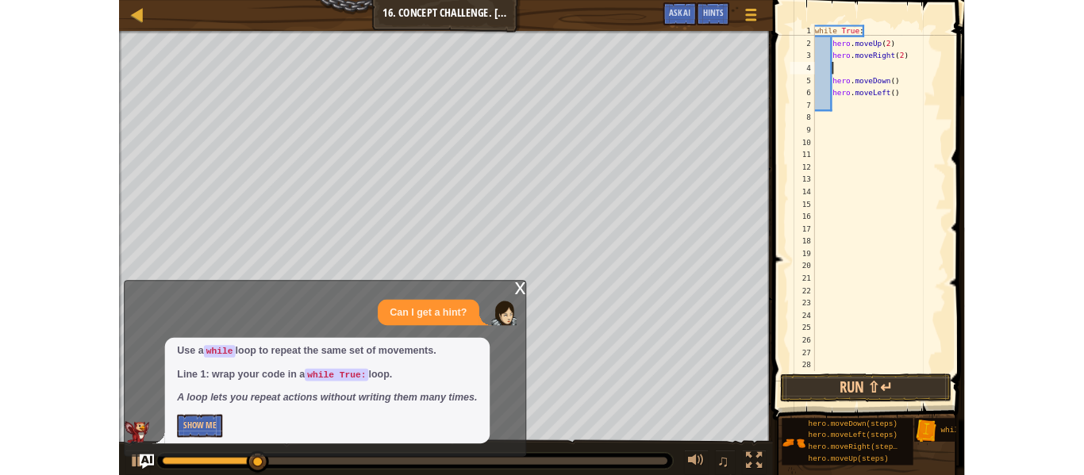
scroll to position [7, 0]
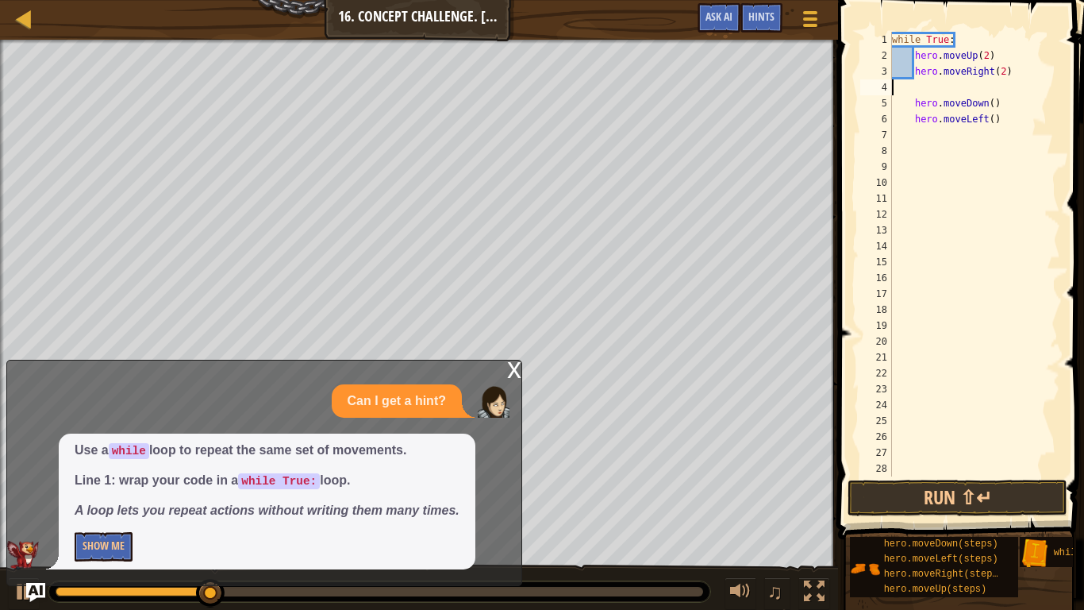
click at [999, 89] on div "while True : hero . moveUp ( 2 ) hero . moveRight ( 2 ) hero . moveDown ( ) her…" at bounding box center [974, 270] width 171 height 476
type textarea "hero.moveRight(2)"
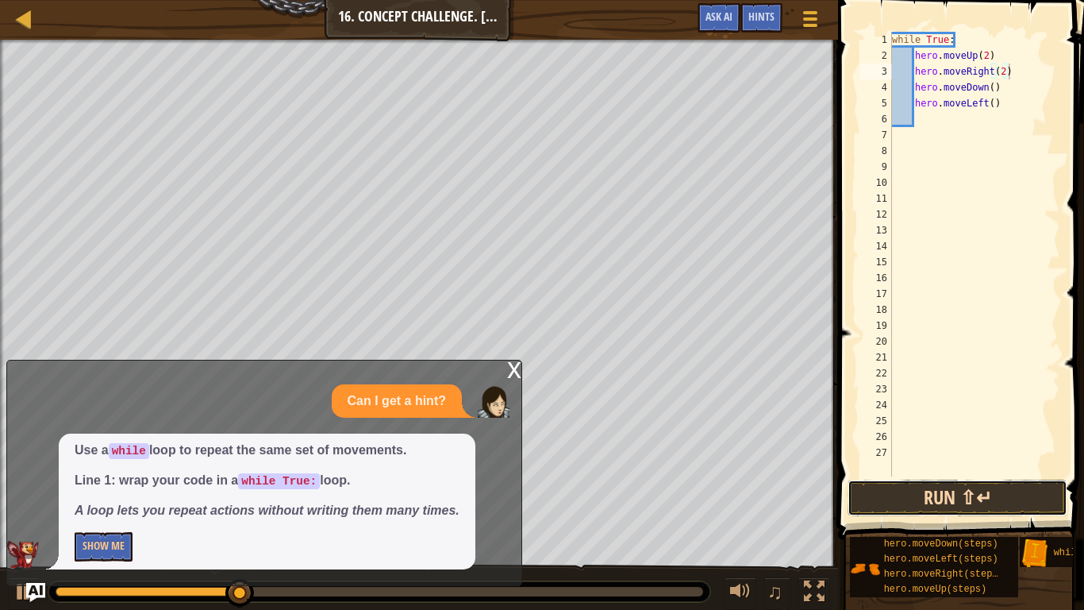
click at [880, 475] on button "Run ⇧↵" at bounding box center [958, 497] width 220 height 37
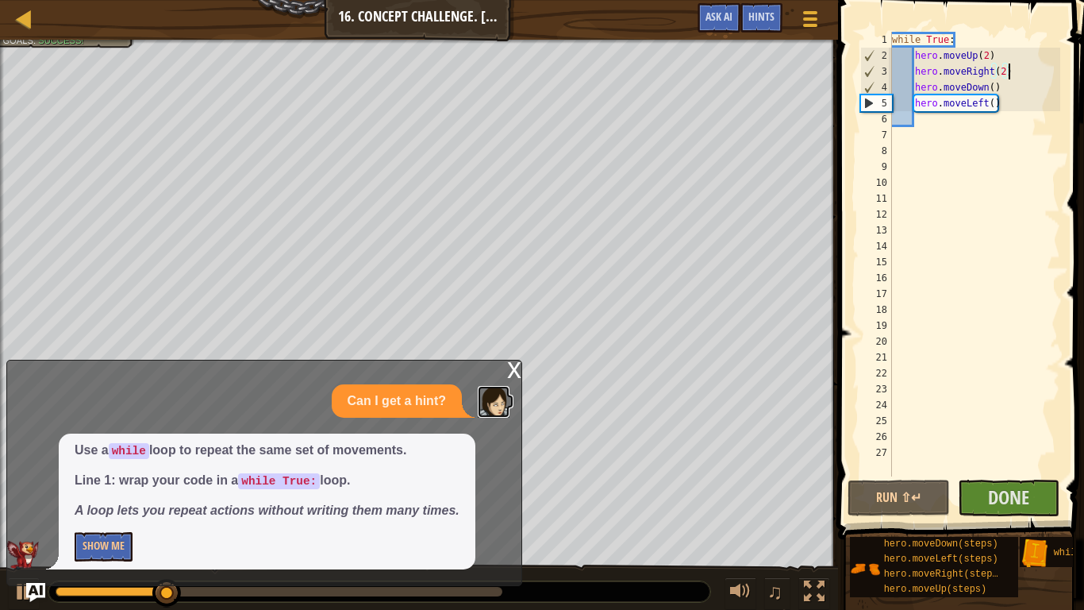
click at [487, 386] on img at bounding box center [494, 402] width 32 height 32
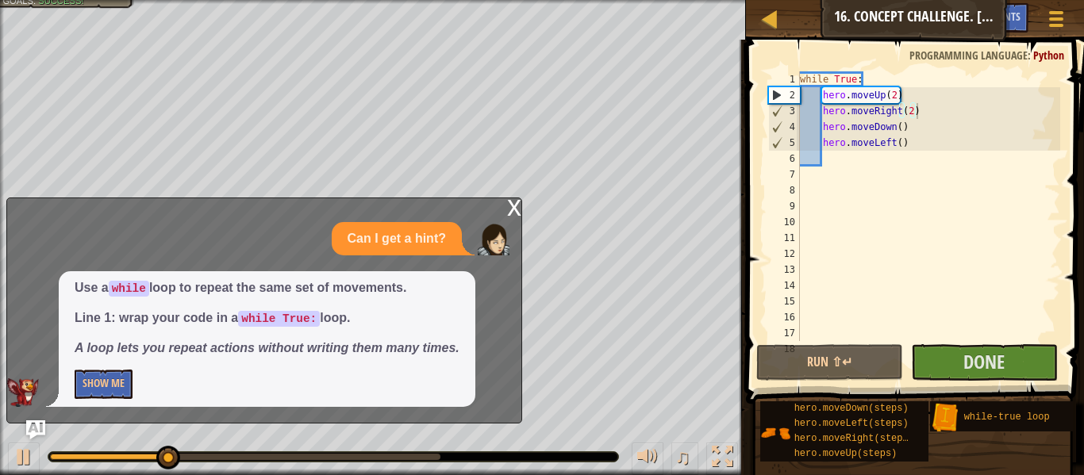
click at [503, 210] on div "x Can I get a hint? Use a while loop to repeat the same set of movements. Line …" at bounding box center [264, 311] width 516 height 226
click at [506, 210] on div "x Can I get a hint? Use a while loop to repeat the same set of movements. Line …" at bounding box center [264, 311] width 516 height 226
click at [503, 207] on div "x Can I get a hint? Use a while loop to repeat the same set of movements. Line …" at bounding box center [264, 311] width 516 height 226
click at [511, 206] on div "x" at bounding box center [514, 206] width 14 height 16
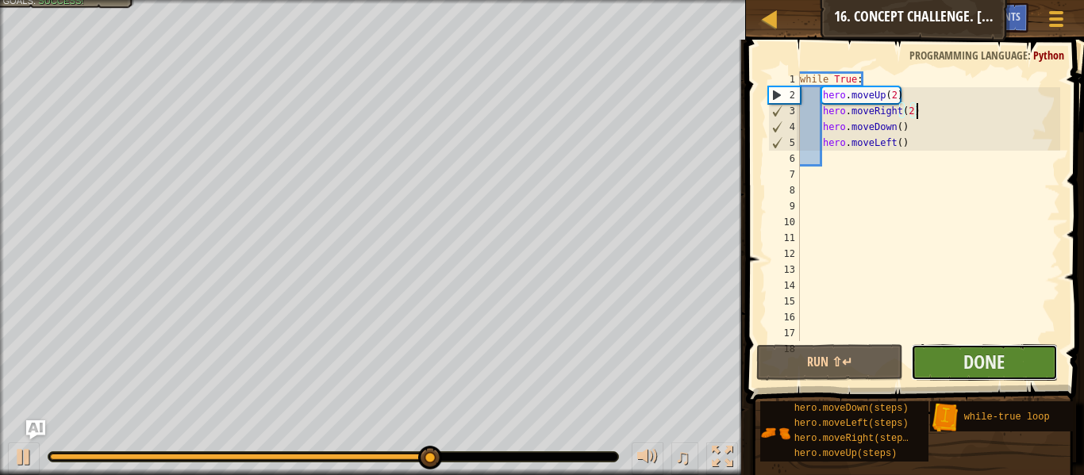
click at [1026, 360] on button "Done" at bounding box center [984, 362] width 147 height 37
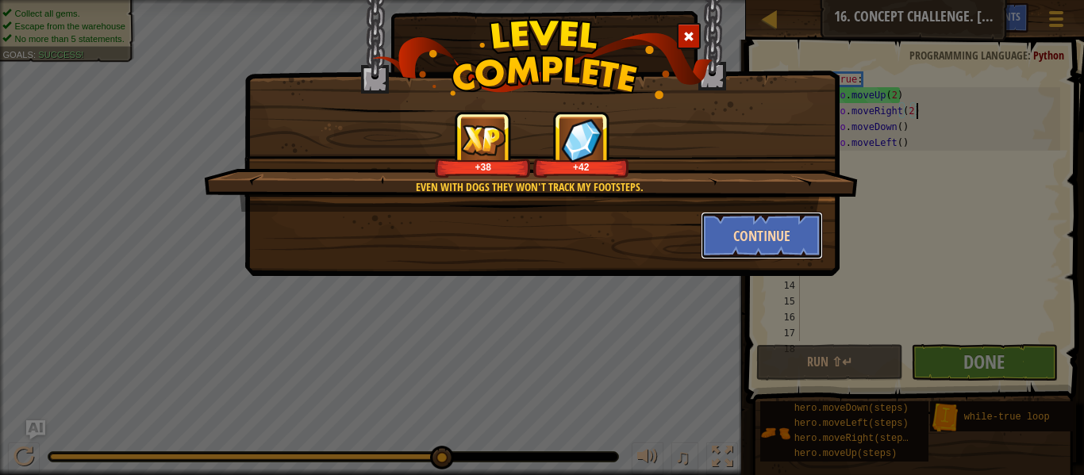
click at [754, 246] on button "Continue" at bounding box center [762, 236] width 123 height 48
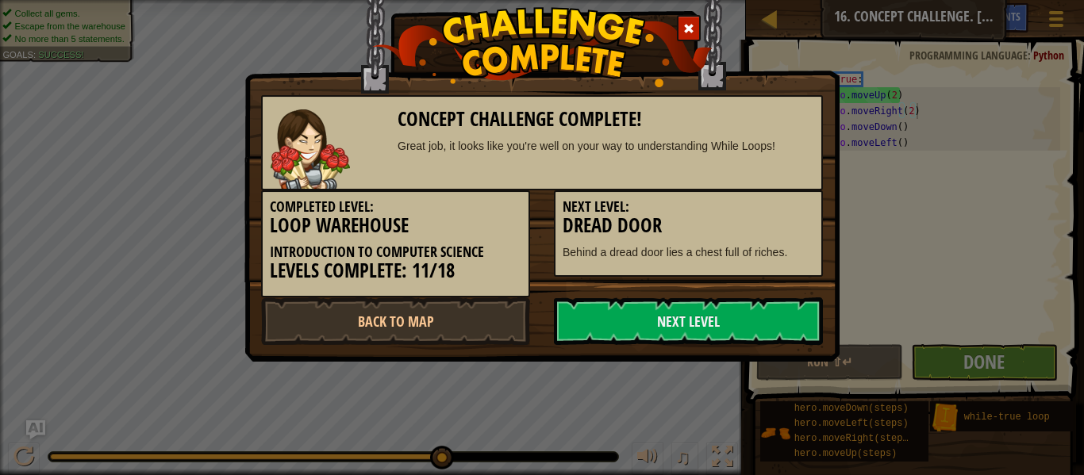
click at [769, 248] on p "Behind a dread door lies a chest full of riches." at bounding box center [689, 252] width 252 height 16
click at [770, 252] on p "Behind a dread door lies a chest full of riches." at bounding box center [689, 252] width 252 height 16
click at [776, 240] on div "Next Level: Dread Door Behind a dread door lies a chest full of riches." at bounding box center [688, 234] width 269 height 87
click at [783, 234] on h3 "Dread Door" at bounding box center [689, 225] width 252 height 21
click at [778, 237] on div "Next Level: Dread Door Behind a dread door lies a chest full of riches." at bounding box center [688, 234] width 269 height 87
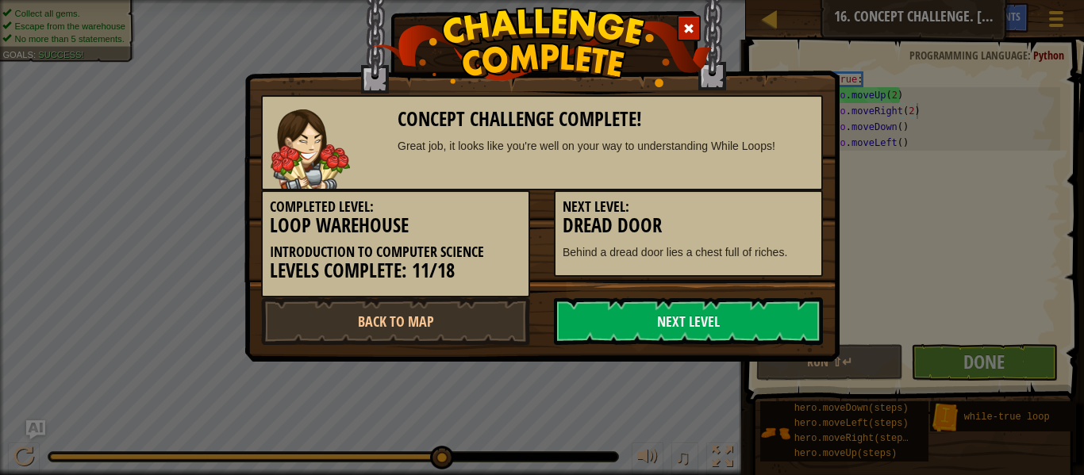
click at [779, 237] on div "Next Level: Dread Door Behind a dread door lies a chest full of riches." at bounding box center [688, 234] width 269 height 87
click at [772, 233] on h3 "Dread Door" at bounding box center [689, 225] width 252 height 21
click at [775, 229] on h3 "Dread Door" at bounding box center [689, 225] width 252 height 21
click at [772, 233] on h3 "Dread Door" at bounding box center [689, 225] width 252 height 21
click at [775, 244] on p "Behind a dread door lies a chest full of riches." at bounding box center [689, 252] width 252 height 16
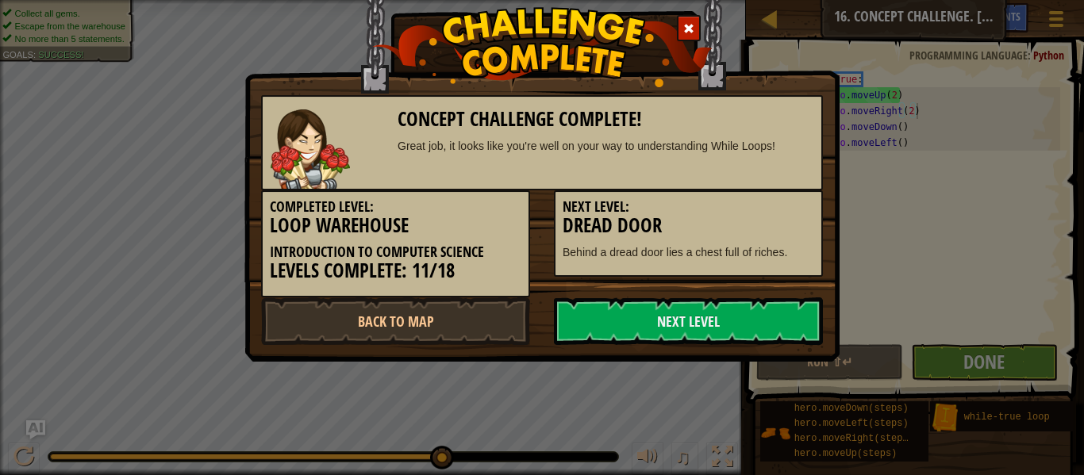
click at [776, 242] on div "Next Level: Dread Door Behind a dread door lies a chest full of riches." at bounding box center [688, 234] width 269 height 87
click at [778, 237] on div "Next Level: Dread Door Behind a dread door lies a chest full of riches." at bounding box center [688, 234] width 269 height 87
click at [718, 318] on link "Next Level" at bounding box center [688, 322] width 269 height 48
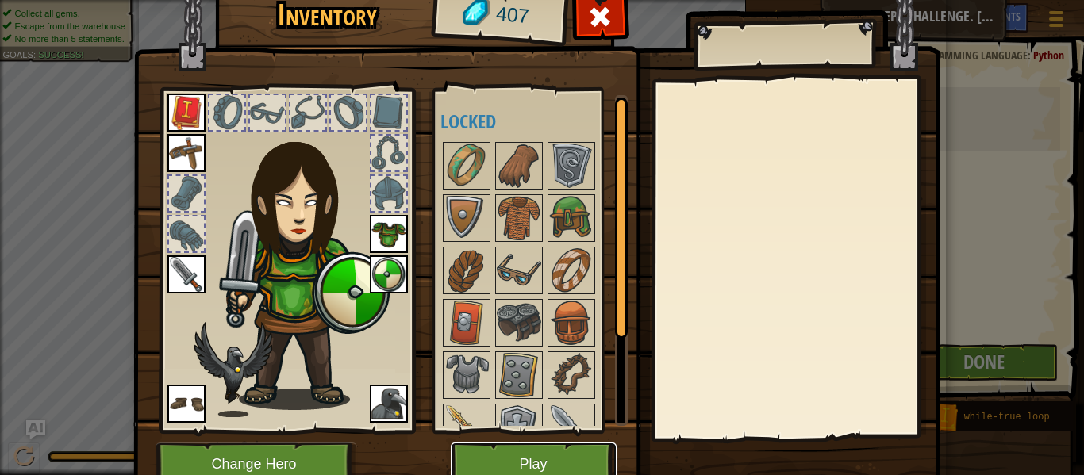
click at [560, 468] on button "Play" at bounding box center [534, 465] width 166 height 44
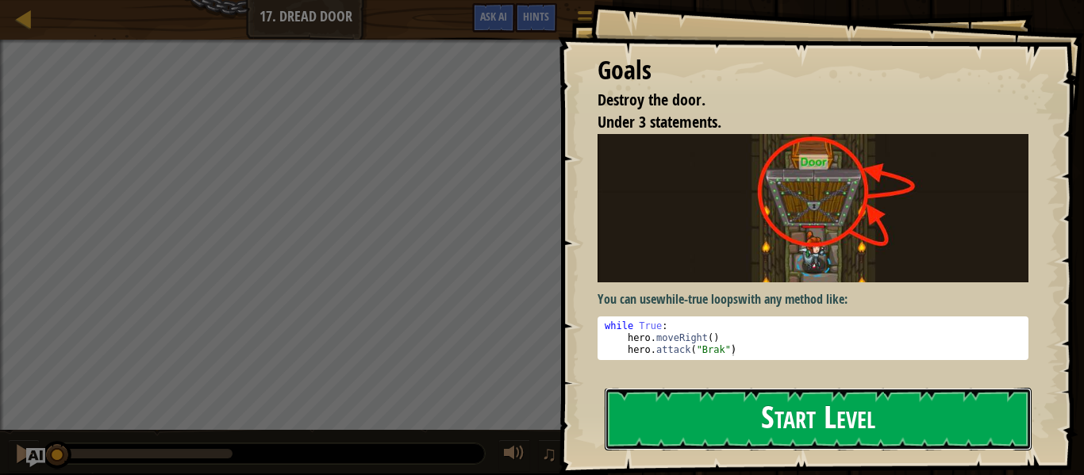
click at [849, 437] on button "Start Level" at bounding box center [818, 419] width 427 height 63
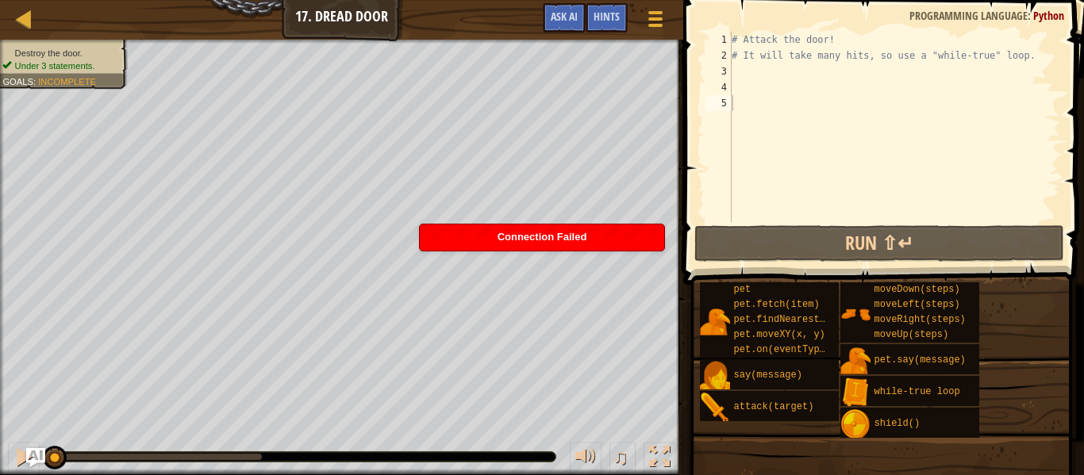
click at [741, 40] on div "# Attack the door! # It will take many hits, so use a "while-true" loop." at bounding box center [895, 143] width 332 height 222
click at [845, 44] on div "# Attack the door! # It will take many hits, so use a "while-true" loop." at bounding box center [895, 143] width 332 height 222
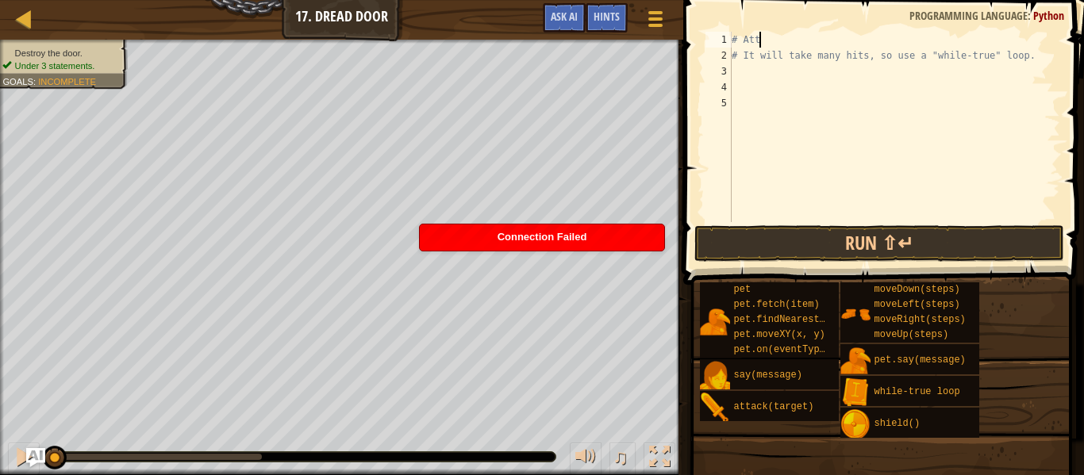
scroll to position [7, 1]
type textarea "#"
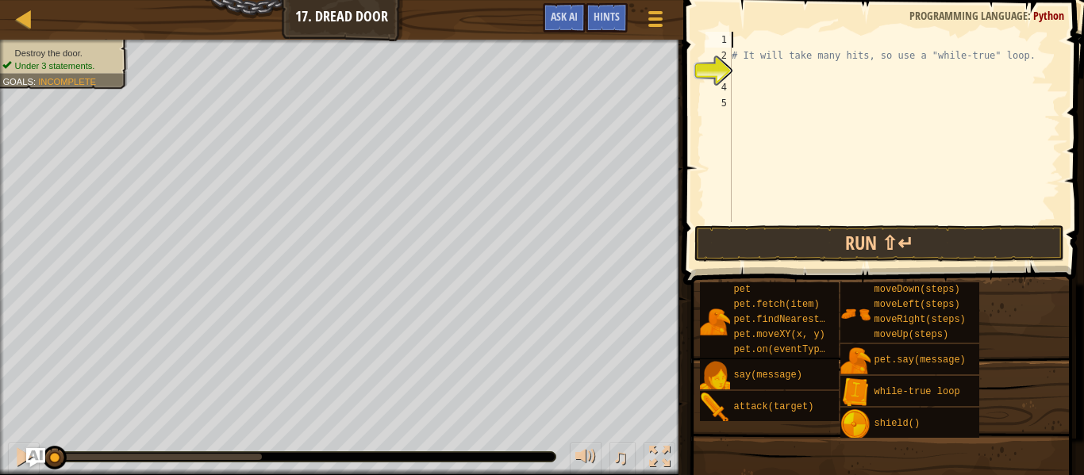
click at [1028, 47] on div "# It will take many hits, so use a "while-true" loop." at bounding box center [895, 143] width 332 height 222
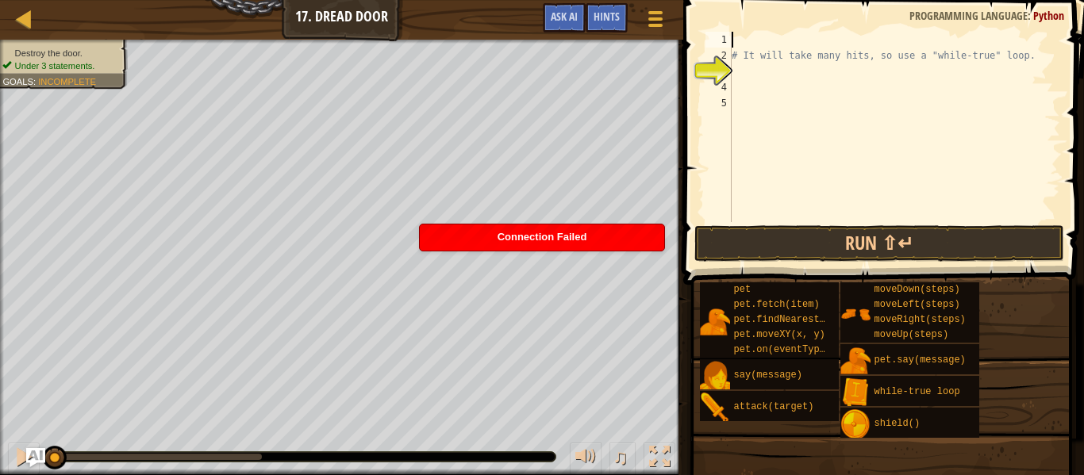
click at [1027, 56] on div "# It will take many hits, so use a "while-true" loop." at bounding box center [895, 143] width 332 height 222
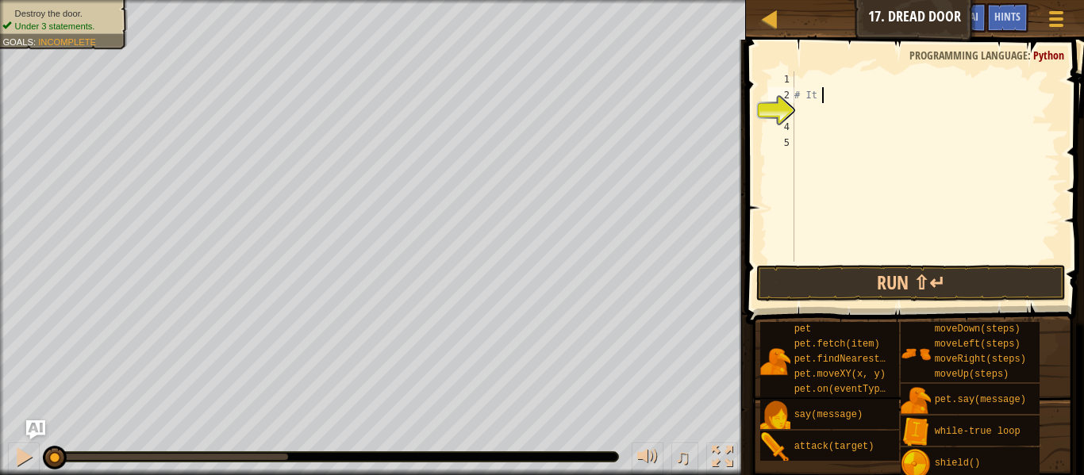
type textarea "#"
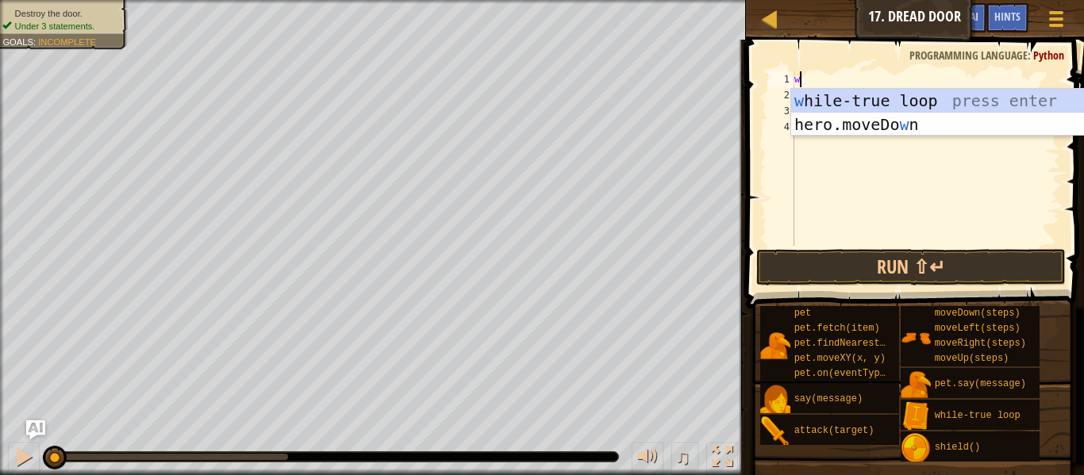
type textarea "wh"
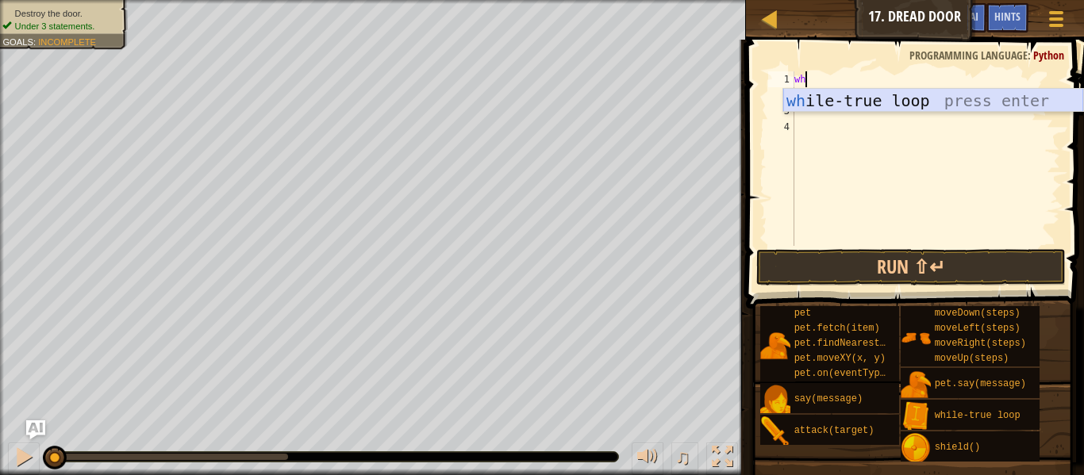
click at [959, 105] on div "wh ile-true loop press enter" at bounding box center [933, 124] width 300 height 71
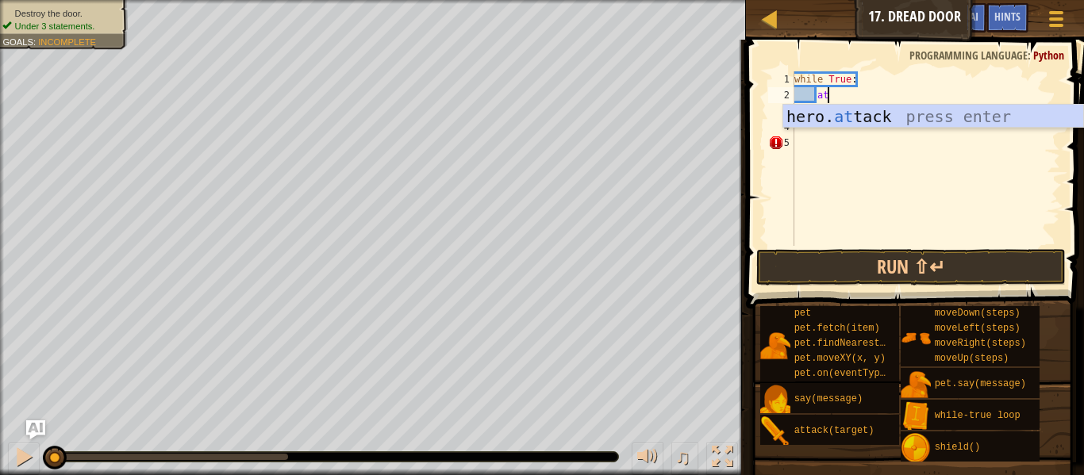
scroll to position [7, 4]
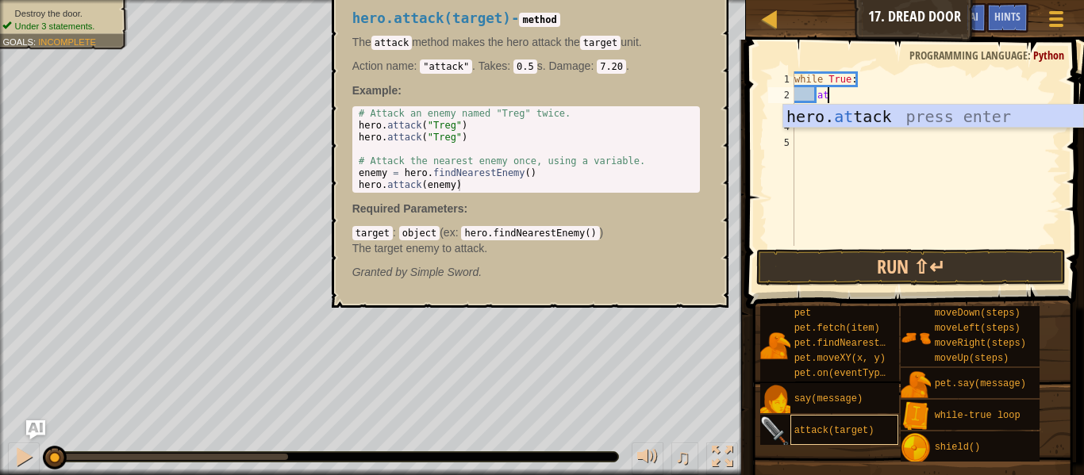
click at [822, 440] on div "attack(target)" at bounding box center [845, 430] width 109 height 30
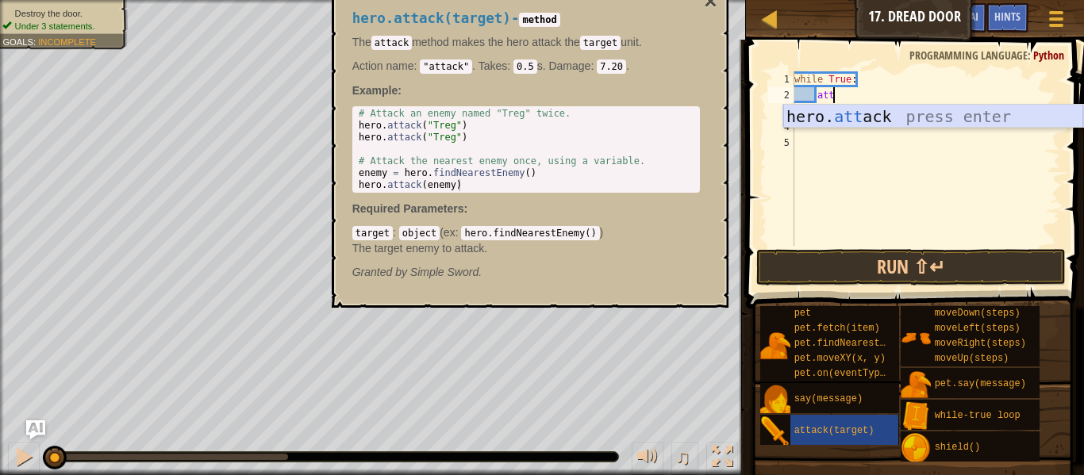
click at [960, 121] on div "hero. att ack press enter" at bounding box center [933, 140] width 300 height 71
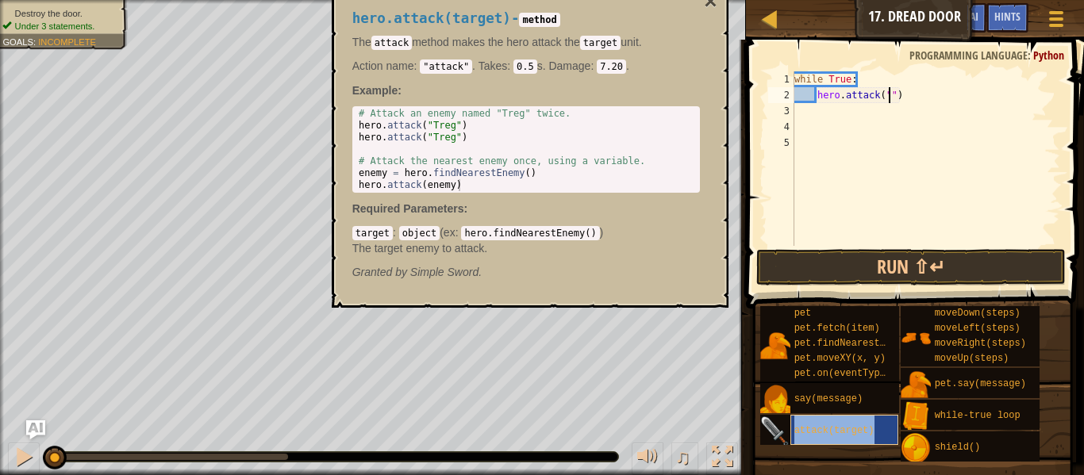
click at [869, 433] on span "attack(target)" at bounding box center [835, 430] width 80 height 11
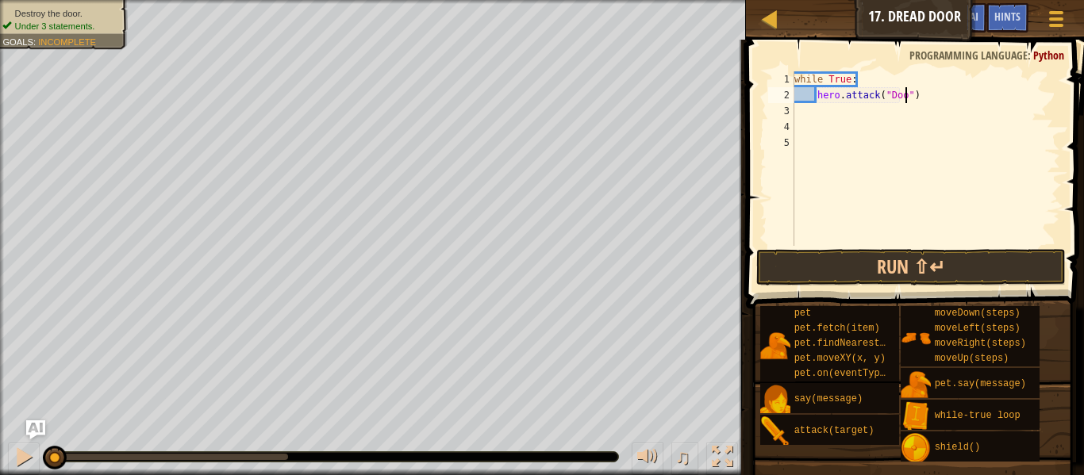
scroll to position [7, 17]
type textarea "hero.attack("Door")"
click at [930, 260] on button "Run ⇧↵" at bounding box center [911, 267] width 310 height 37
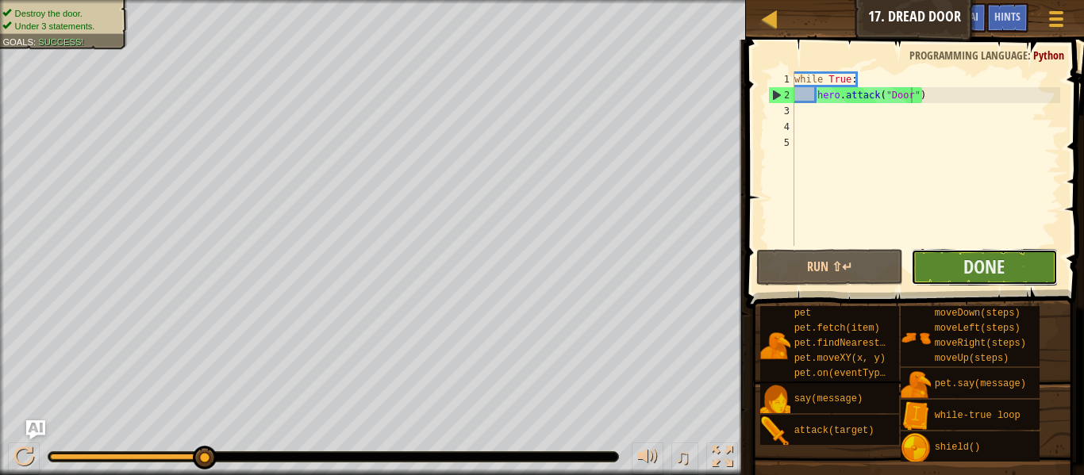
click at [958, 271] on button "Done" at bounding box center [984, 267] width 147 height 37
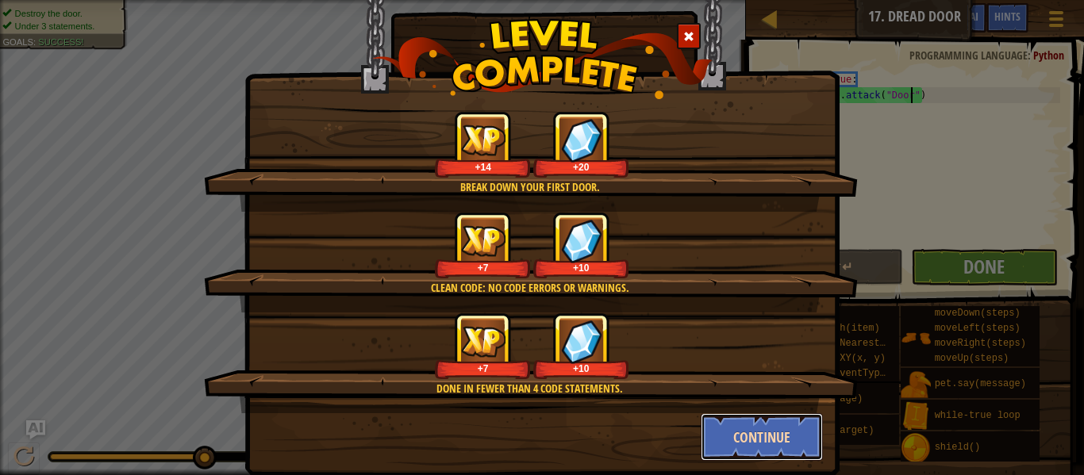
click at [776, 442] on button "Continue" at bounding box center [762, 438] width 123 height 48
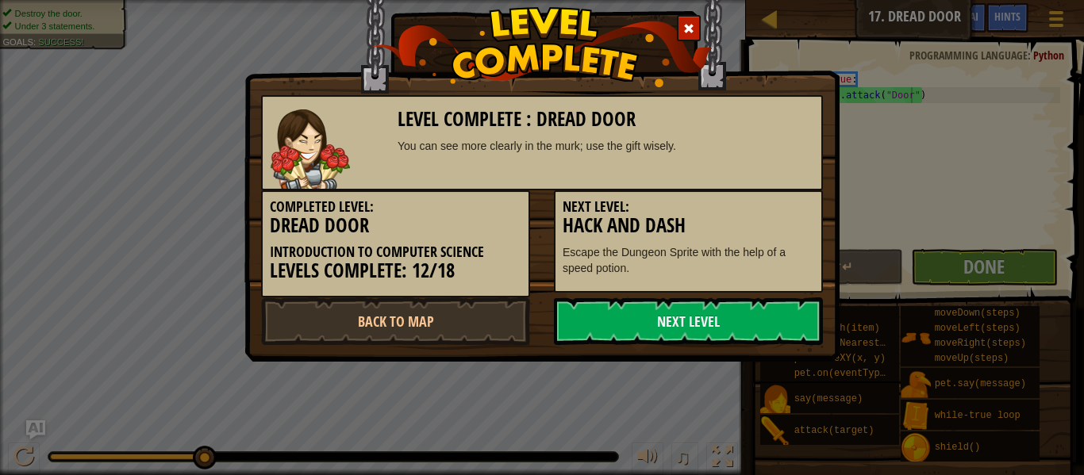
click at [769, 436] on div "Level Complete : Dread Door You can see more clearly in the murk; use the gift …" at bounding box center [542, 237] width 1084 height 475
click at [752, 319] on link "Next Level" at bounding box center [688, 322] width 269 height 48
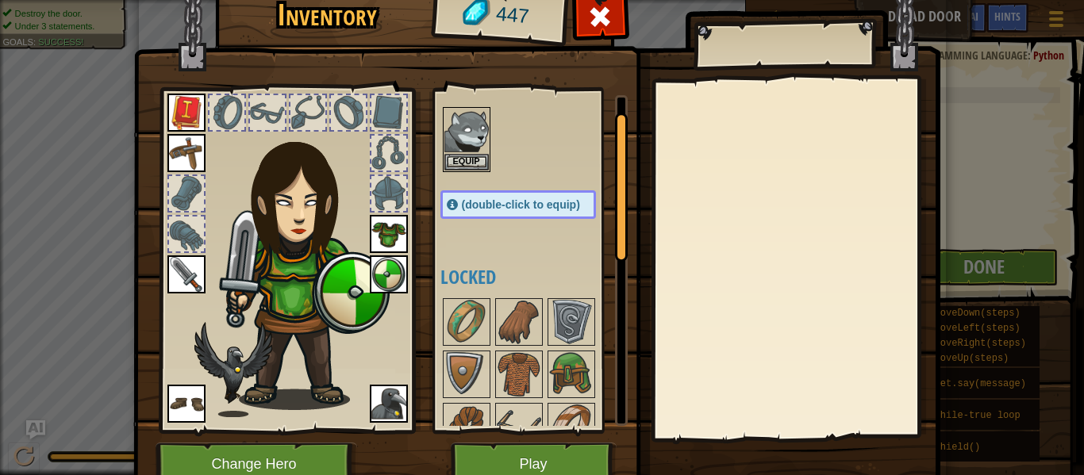
scroll to position [21, 0]
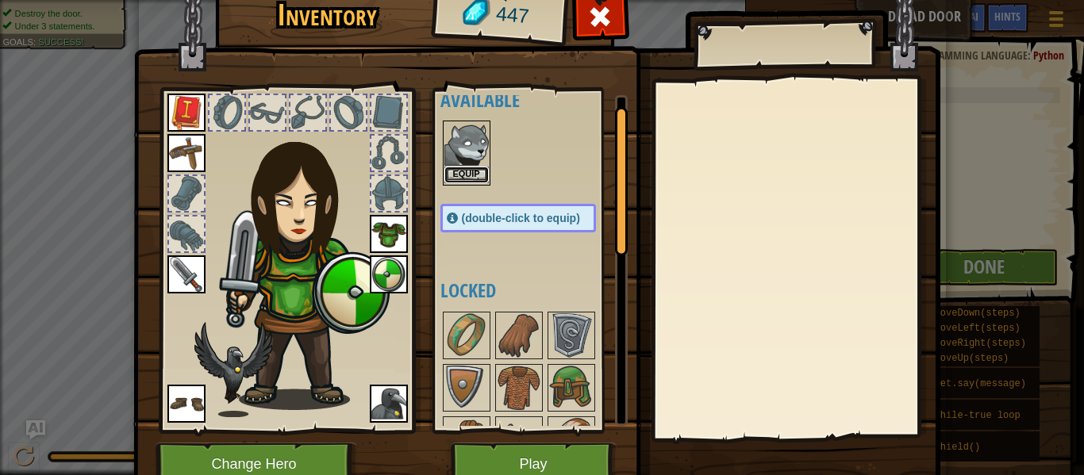
click at [468, 172] on button "Equip" at bounding box center [467, 175] width 44 height 17
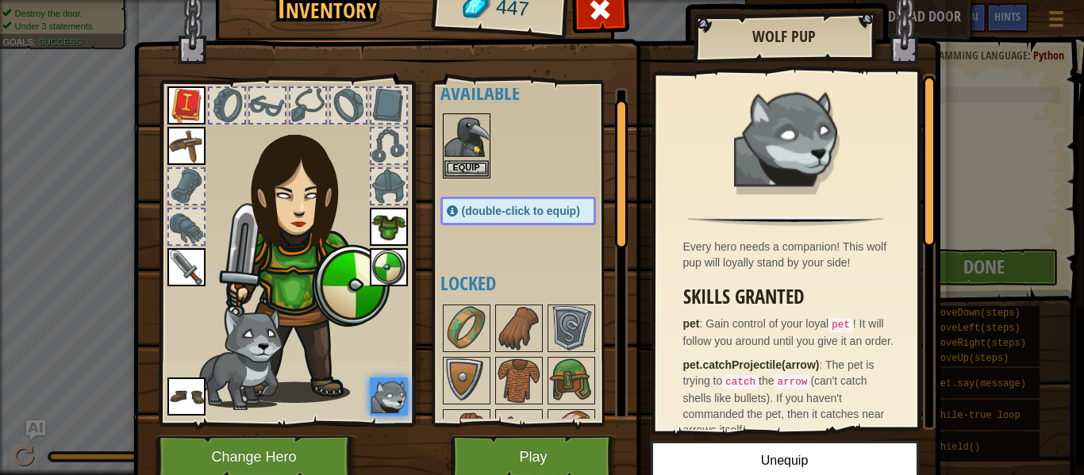
scroll to position [6, 0]
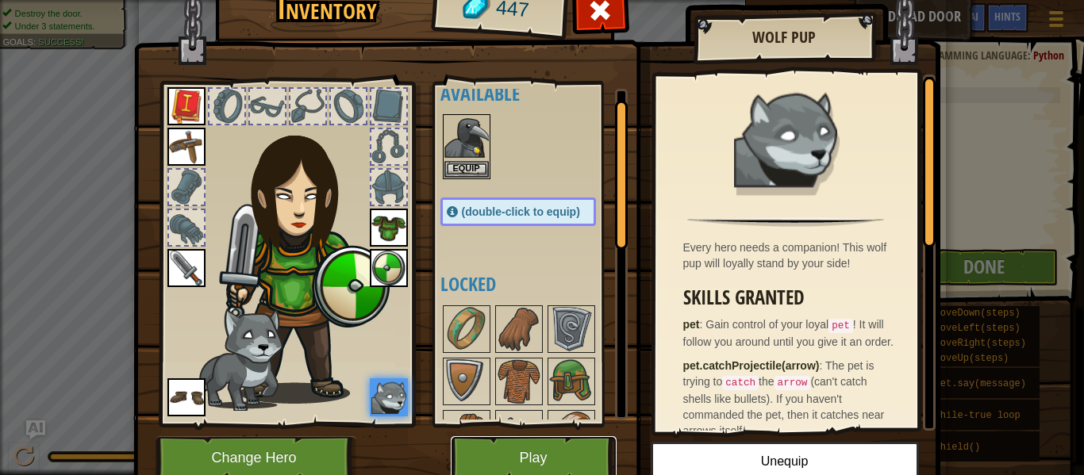
click at [559, 455] on button "Play" at bounding box center [534, 459] width 166 height 44
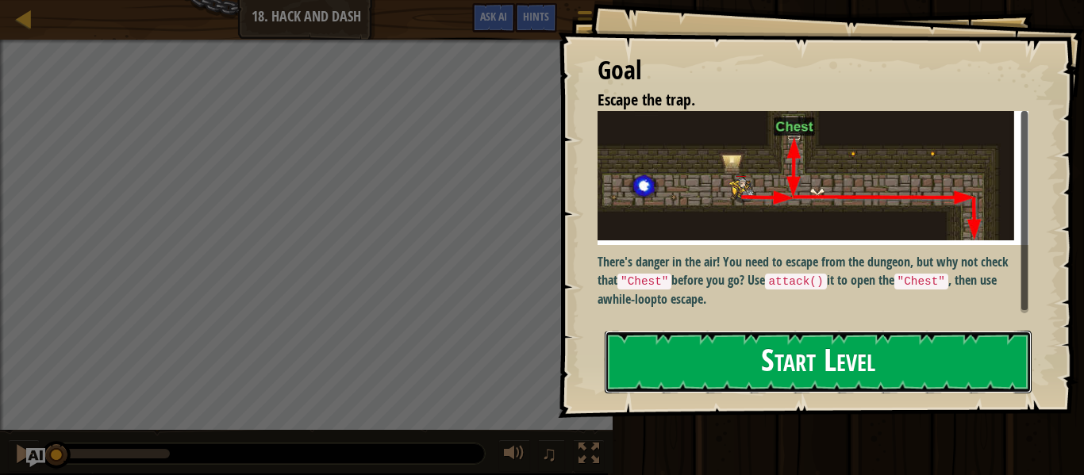
click at [965, 358] on button "Start Level" at bounding box center [818, 362] width 427 height 63
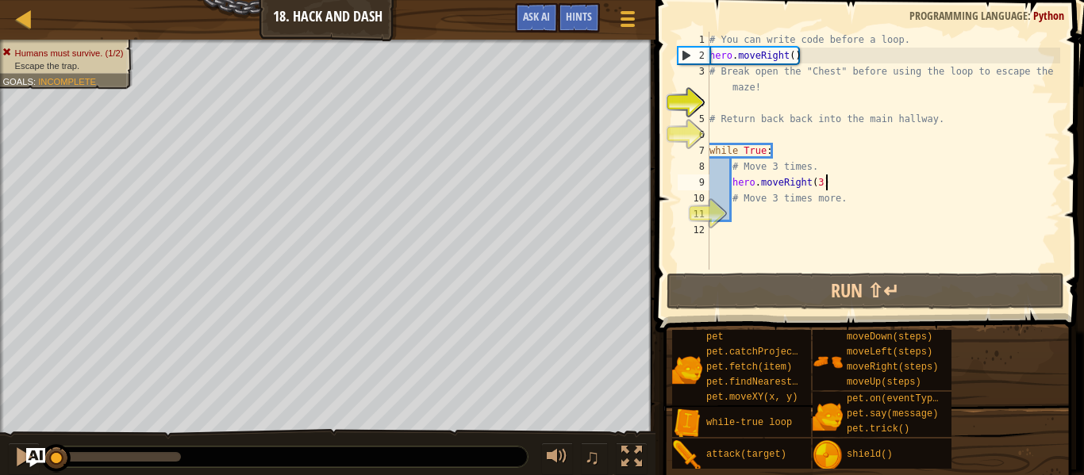
click at [838, 188] on div "# You can write code before a loop. hero . moveRight ( ) # Break open the "Ches…" at bounding box center [883, 167] width 354 height 270
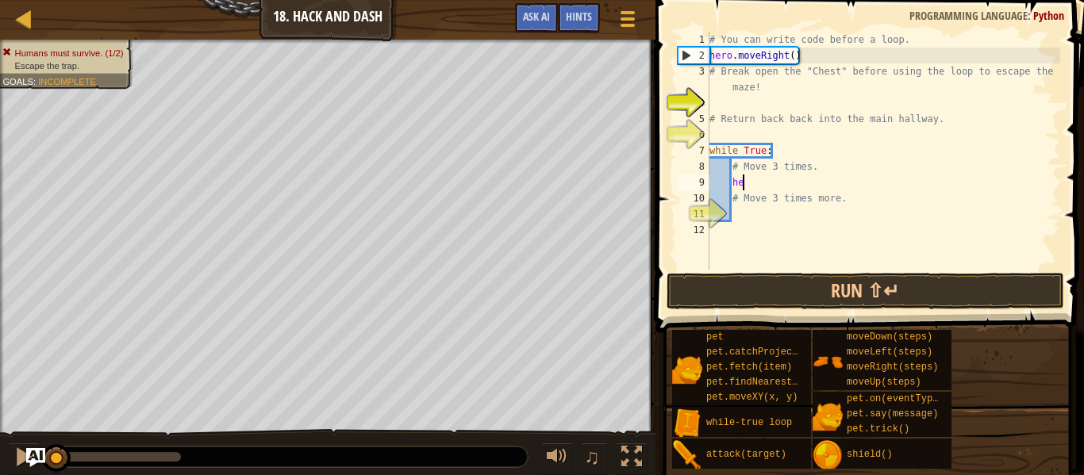
type textarea "h"
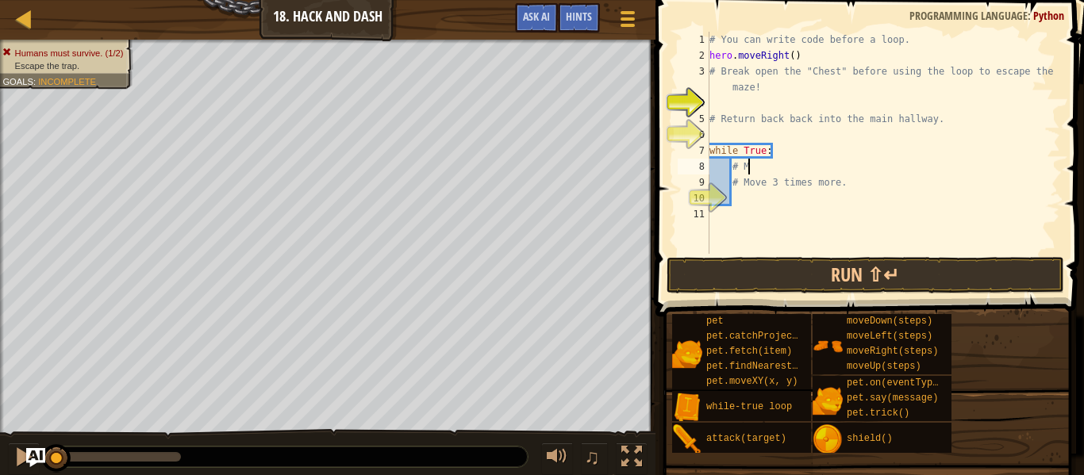
type textarea "#"
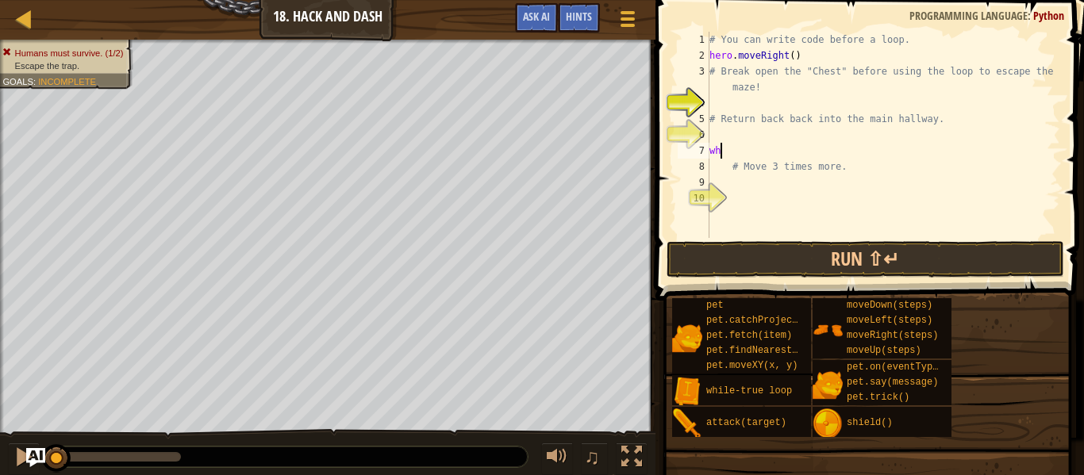
type textarea "w"
click at [847, 165] on div "# You can write code before a loop. hero . moveRight ( ) # Break open the "Ches…" at bounding box center [883, 151] width 354 height 238
type textarea "#"
click at [937, 117] on div "# You can write code before a loop. hero . moveRight ( ) # Break open the "Ches…" at bounding box center [883, 151] width 354 height 238
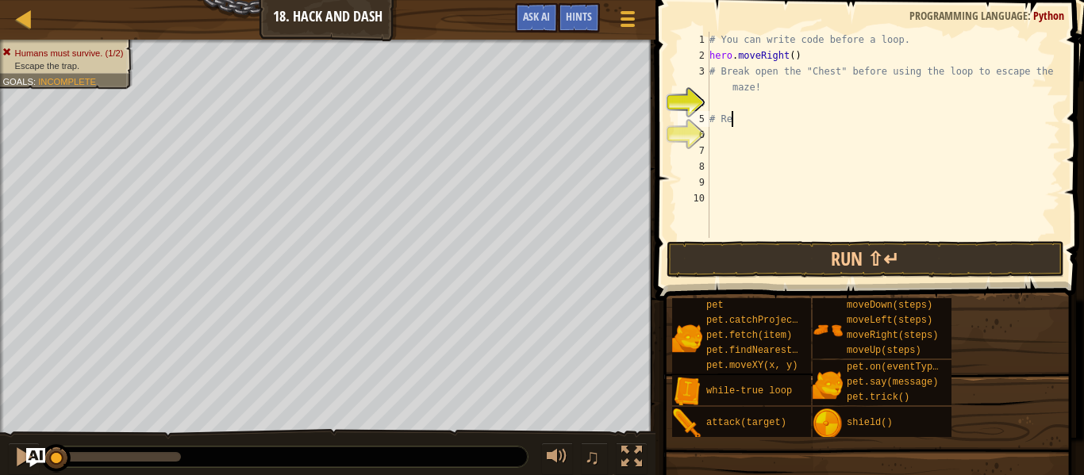
type textarea "#"
click at [1053, 66] on div "# You can write code before a loop. hero . moveRight ( ) # Break open the "Ches…" at bounding box center [883, 151] width 354 height 238
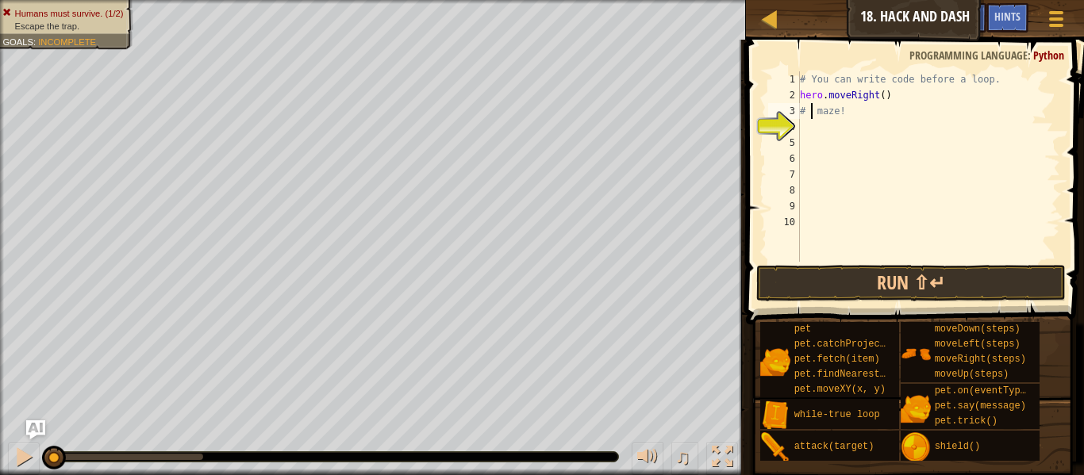
type textarea "maze!"
click at [839, 122] on div "# You can write code before a loop. hero . moveRight ( ) maze !" at bounding box center [929, 182] width 264 height 222
click at [838, 113] on div "# You can write code before a loop. hero . moveRight ( ) maze !" at bounding box center [929, 182] width 264 height 222
type textarea "m"
click at [1000, 75] on div "# You can write code before a loop. hero . moveRight ( )" at bounding box center [929, 182] width 264 height 222
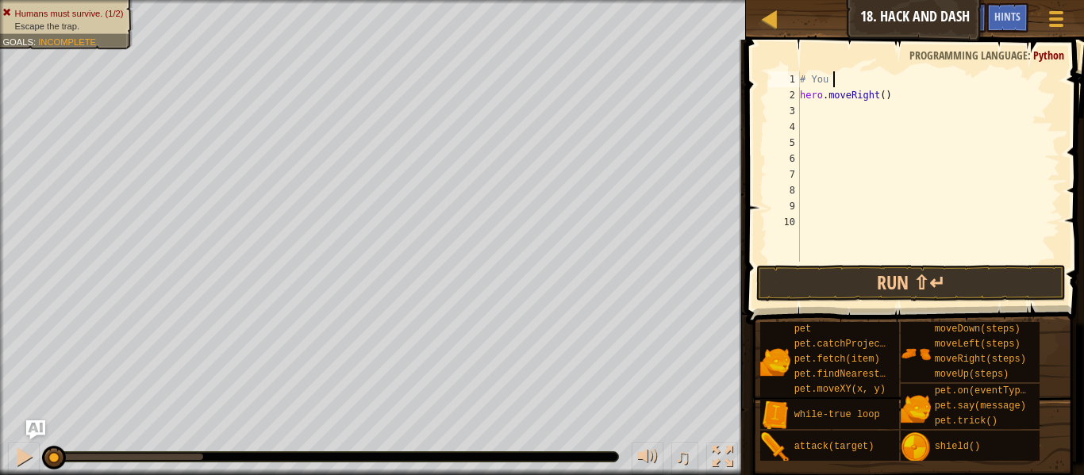
type textarea "#"
click at [983, 257] on div "hero . moveRight ( )" at bounding box center [929, 182] width 264 height 222
click at [991, 274] on button "Run ⇧↵" at bounding box center [911, 283] width 310 height 37
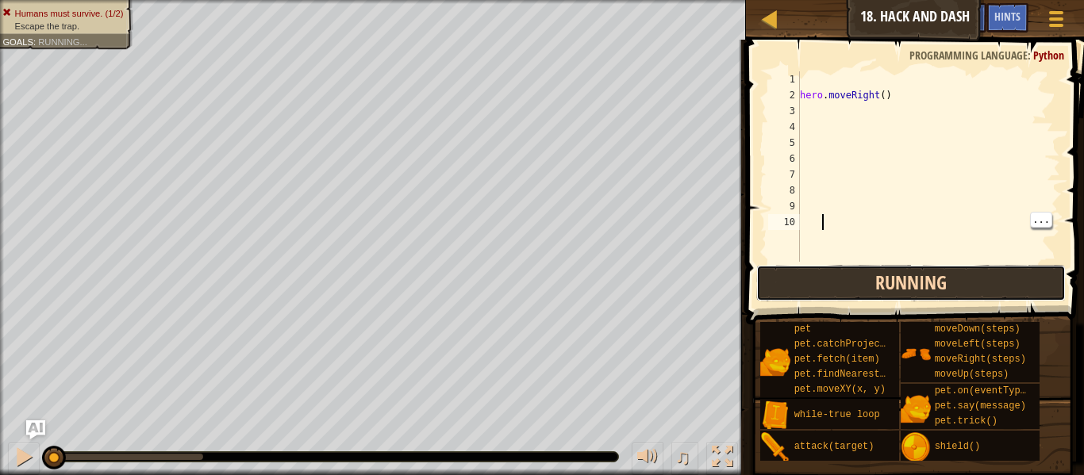
click at [953, 295] on button "Running" at bounding box center [911, 283] width 310 height 37
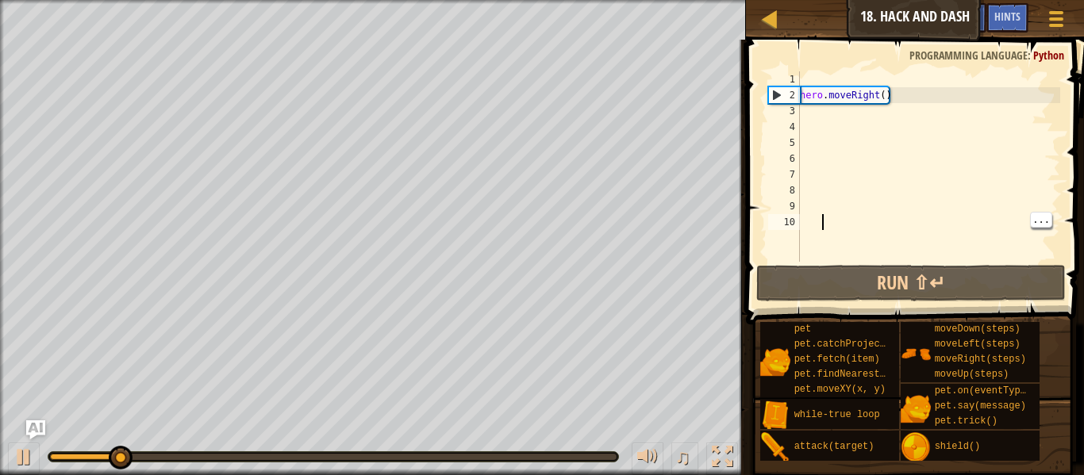
click at [820, 111] on div "hero . moveRight ( )" at bounding box center [929, 182] width 264 height 222
type textarea "e"
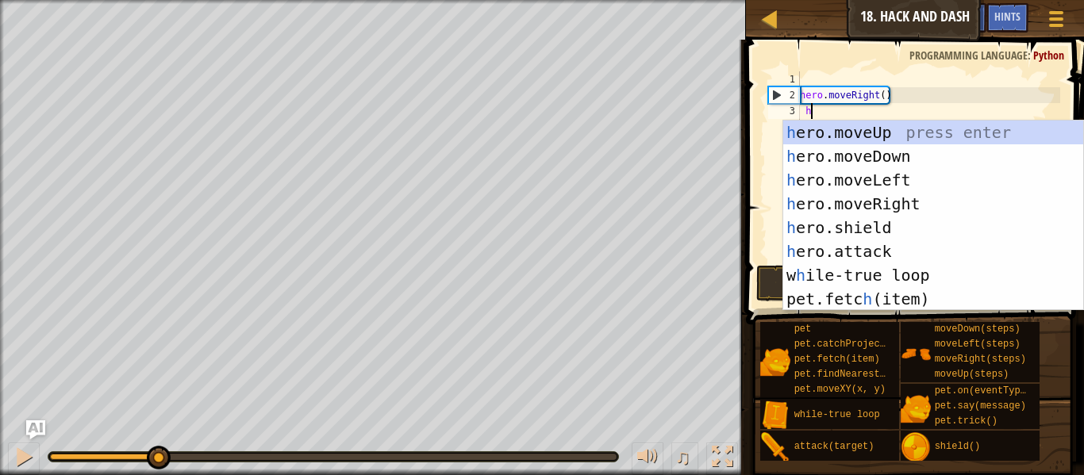
type textarea "her"
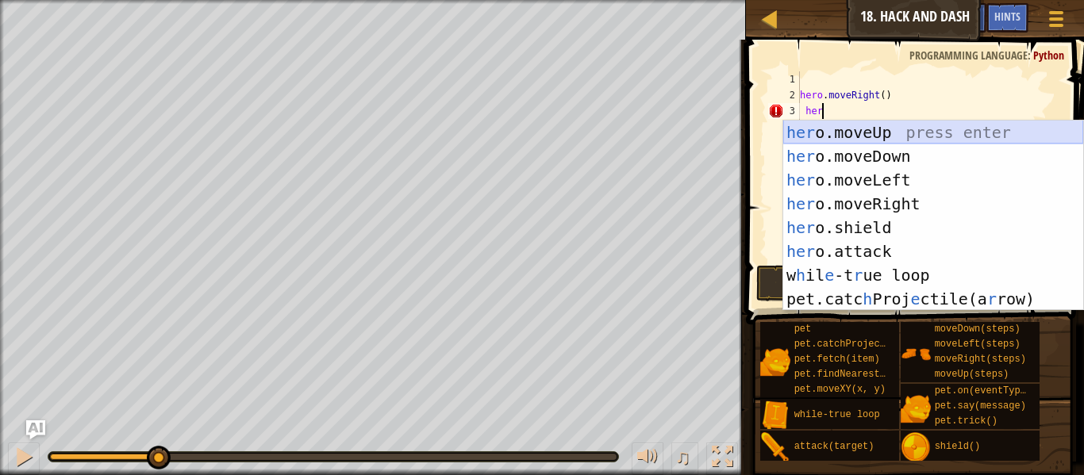
click at [877, 135] on div "her o.moveUp press enter her o.moveDown press enter her o.moveLeft press enter …" at bounding box center [933, 240] width 300 height 238
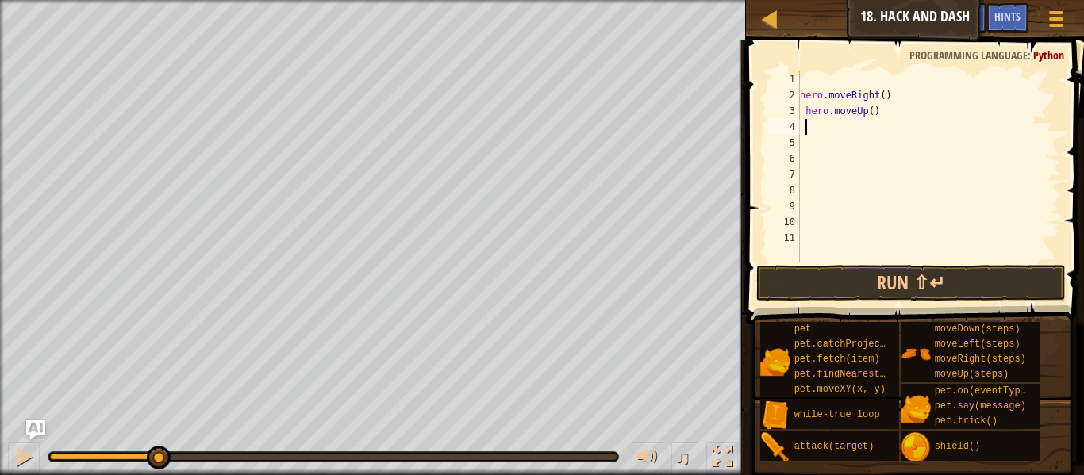
scroll to position [7, 0]
click at [927, 275] on button "Run ⇧↵" at bounding box center [911, 283] width 310 height 37
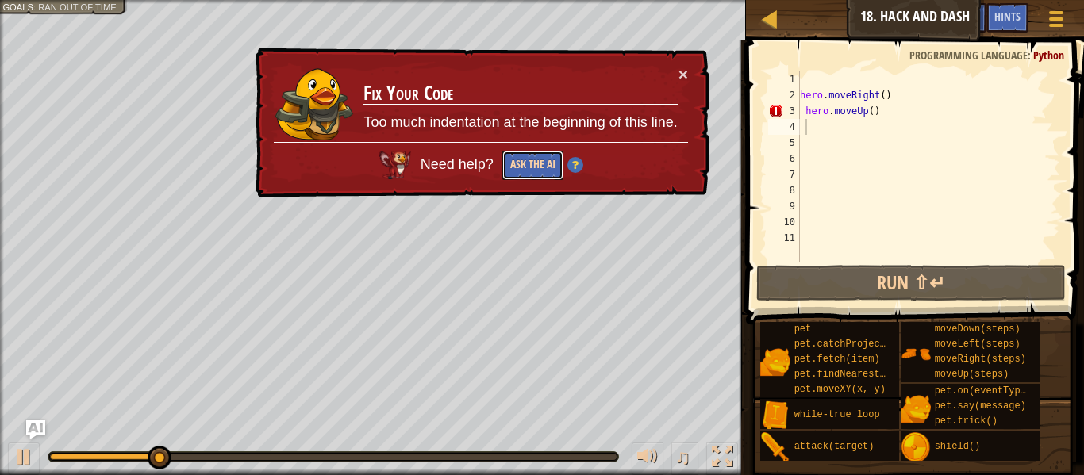
click at [541, 162] on button "Ask the AI" at bounding box center [532, 165] width 61 height 29
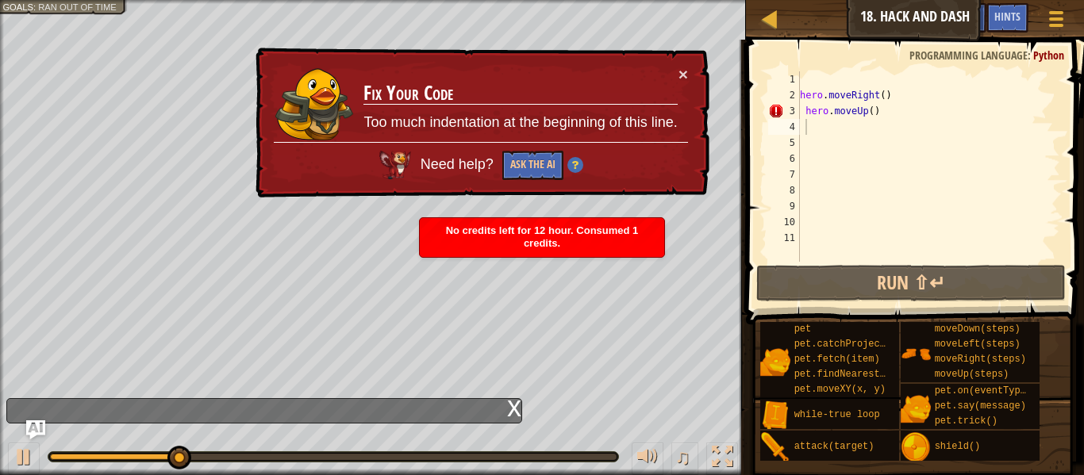
click at [677, 75] on td "Fix Your Code Too much indentation at the beginning of this line." at bounding box center [520, 104] width 315 height 76
click at [684, 66] on button "×" at bounding box center [684, 74] width 10 height 17
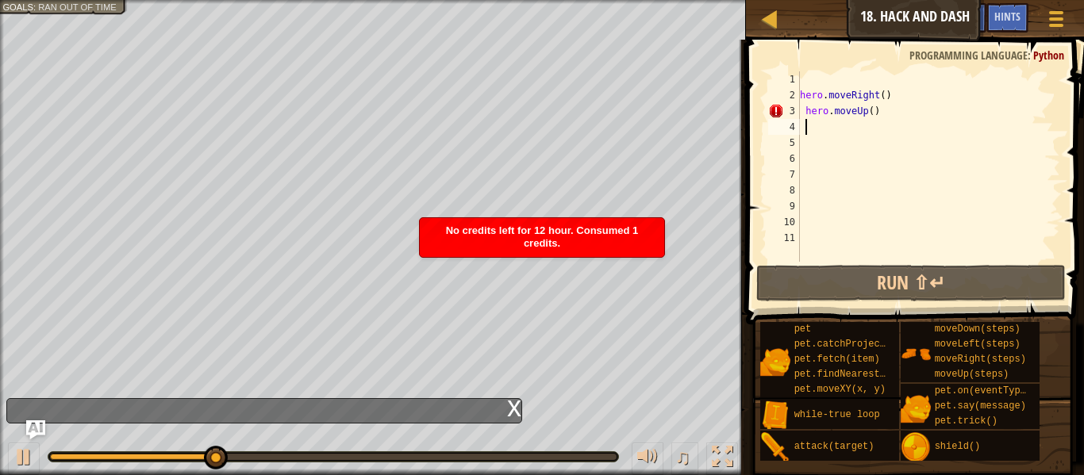
click at [806, 107] on div "hero . moveRight ( ) hero . moveUp ( )" at bounding box center [929, 182] width 264 height 222
type textarea "hero.moveUp()"
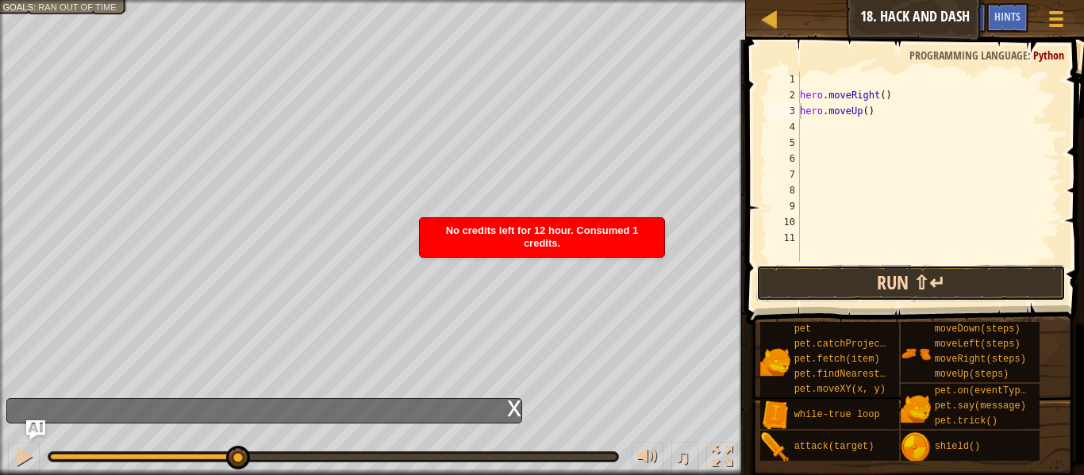
click at [852, 290] on button "Run ⇧↵" at bounding box center [911, 283] width 310 height 37
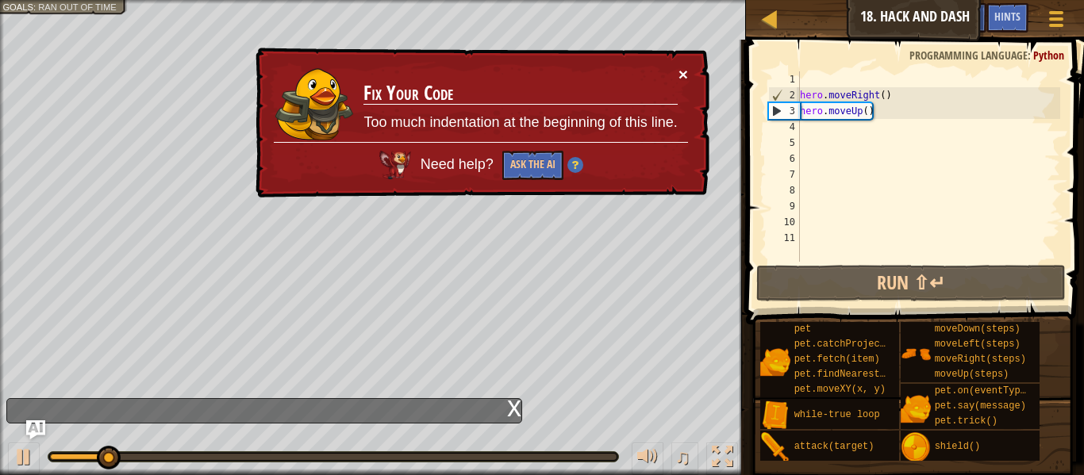
click at [686, 72] on button "×" at bounding box center [684, 74] width 10 height 17
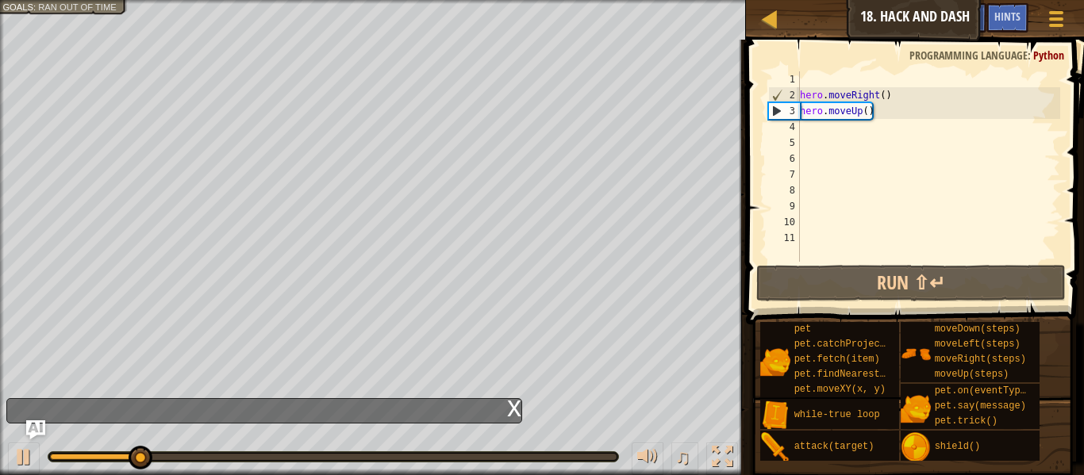
click at [806, 129] on div "hero . moveRight ( ) hero . moveUp ( )" at bounding box center [929, 182] width 264 height 222
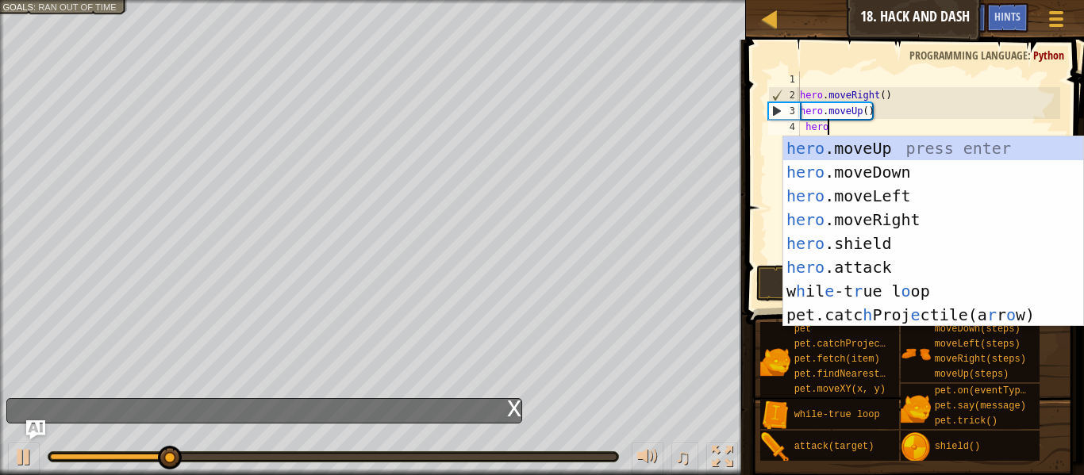
scroll to position [7, 3]
click at [922, 313] on div "hero .moveUp press enter hero .moveDown press enter hero .moveLeft press enter …" at bounding box center [933, 256] width 300 height 238
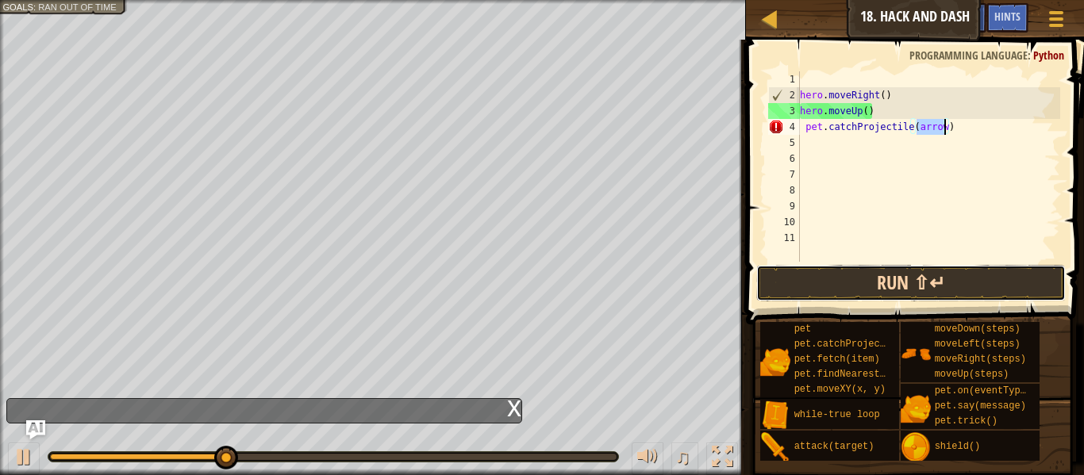
click at [922, 283] on button "Run ⇧↵" at bounding box center [911, 283] width 310 height 37
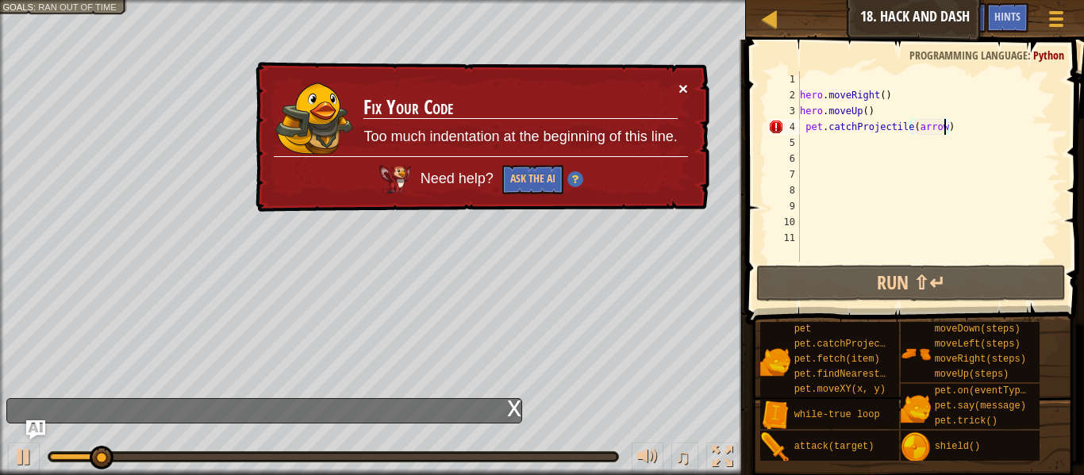
click at [679, 87] on button "×" at bounding box center [684, 88] width 10 height 17
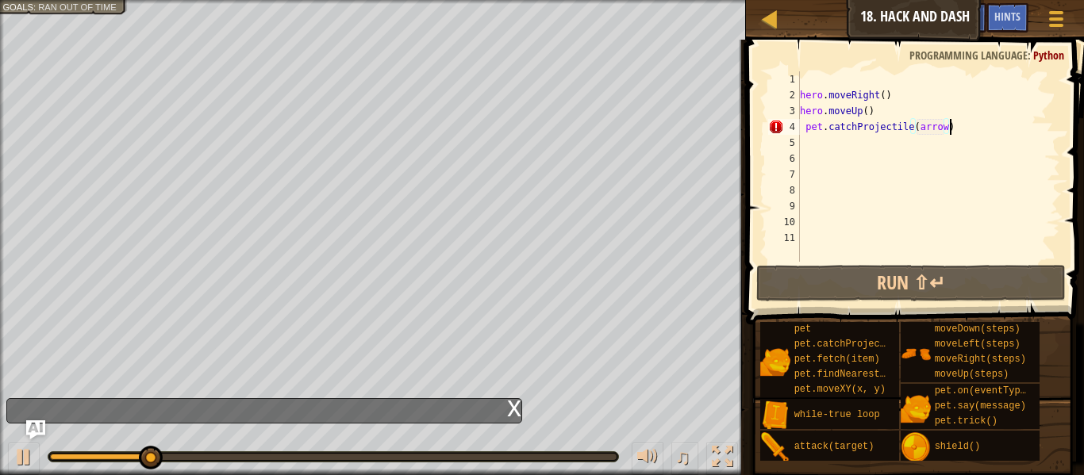
click at [964, 121] on div "hero . moveRight ( ) hero . moveUp ( ) pet . catchProjectile ( arrow )" at bounding box center [929, 182] width 264 height 222
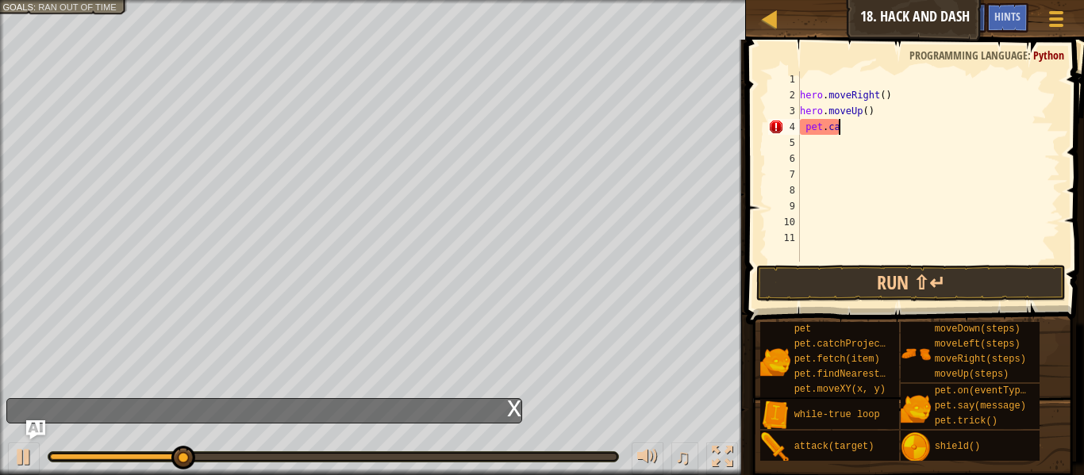
type textarea "p"
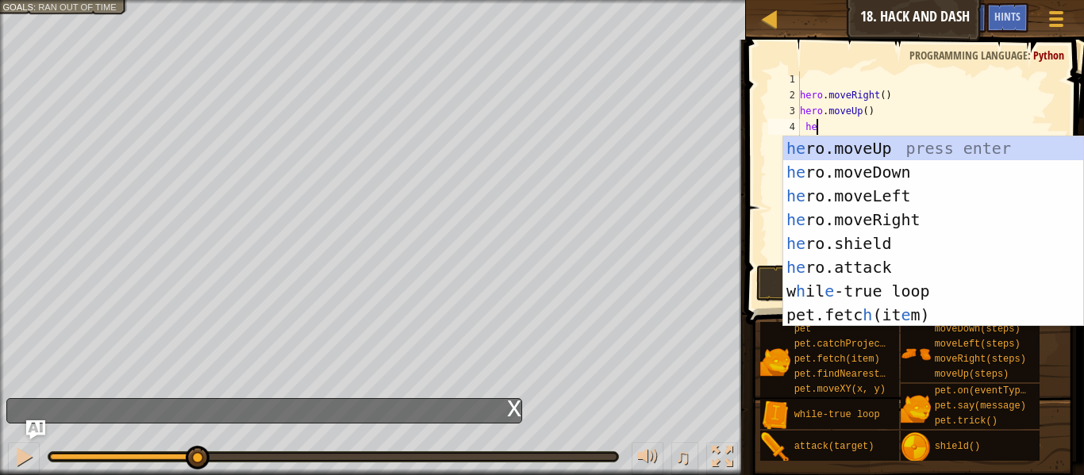
scroll to position [7, 2]
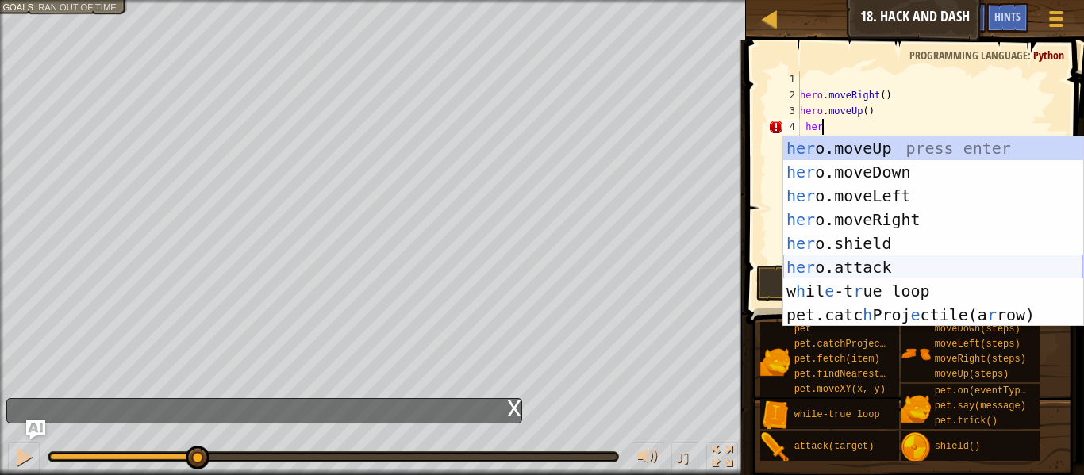
click at [948, 259] on div "her o.moveUp press enter her o.moveDown press enter her o.moveLeft press enter …" at bounding box center [933, 256] width 300 height 238
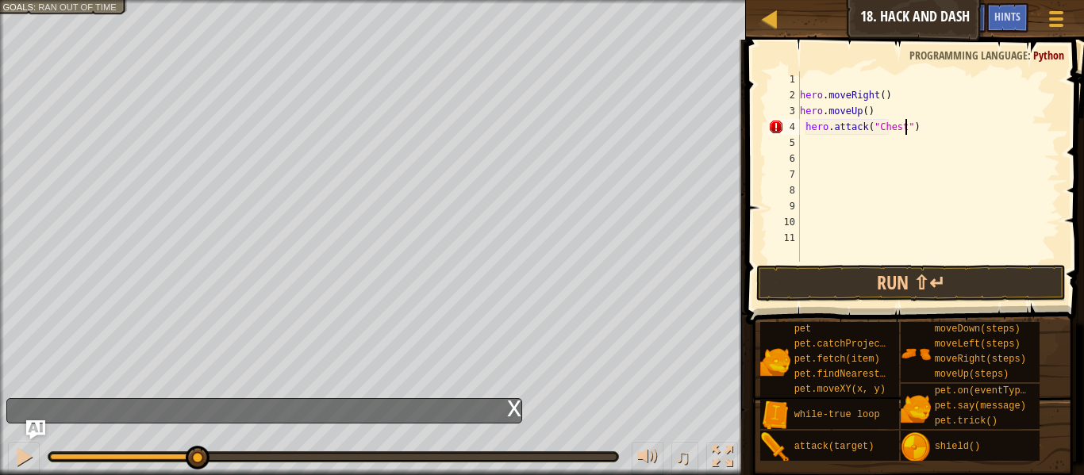
scroll to position [7, 15]
click at [809, 126] on div "hero . moveRight ( ) hero . moveUp ( ) hero . attack ( "Chest" )" at bounding box center [929, 182] width 264 height 222
click at [806, 126] on div "hero . moveRight ( ) hero . moveUp ( ) hero . attack ( "Chest" )" at bounding box center [929, 182] width 264 height 222
type textarea "hero.attack("Chest")"
click at [991, 290] on button "Run ⇧↵" at bounding box center [911, 283] width 310 height 37
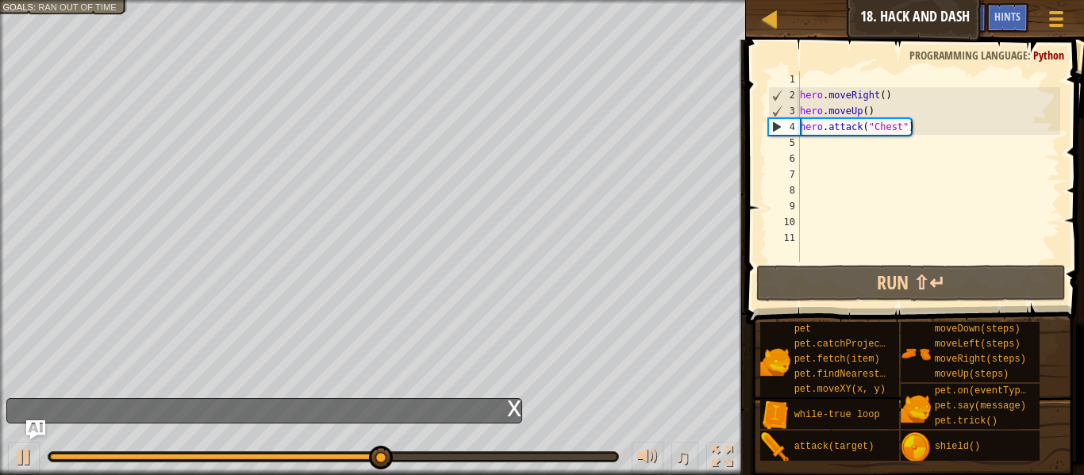
click at [820, 148] on div "hero . moveRight ( ) hero . moveUp ( ) hero . attack ( "Chest" )" at bounding box center [929, 182] width 264 height 222
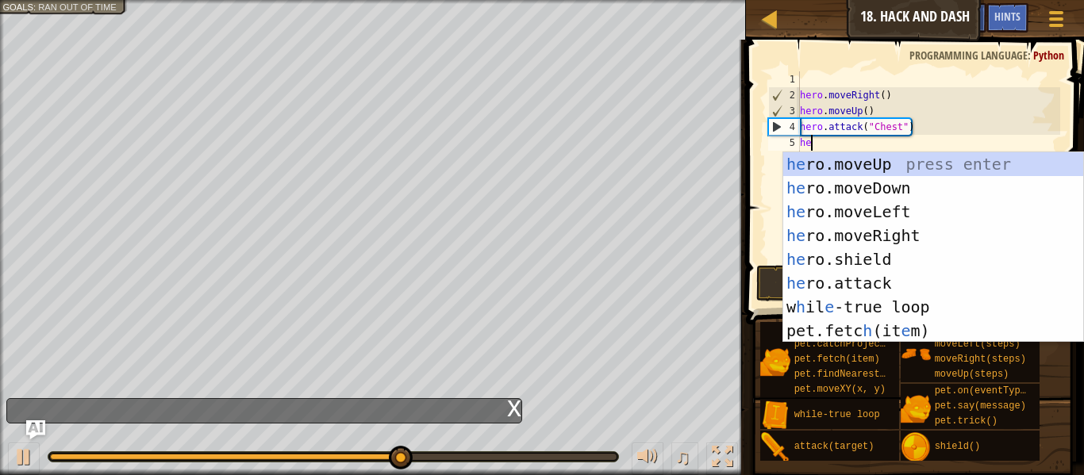
type textarea "her"
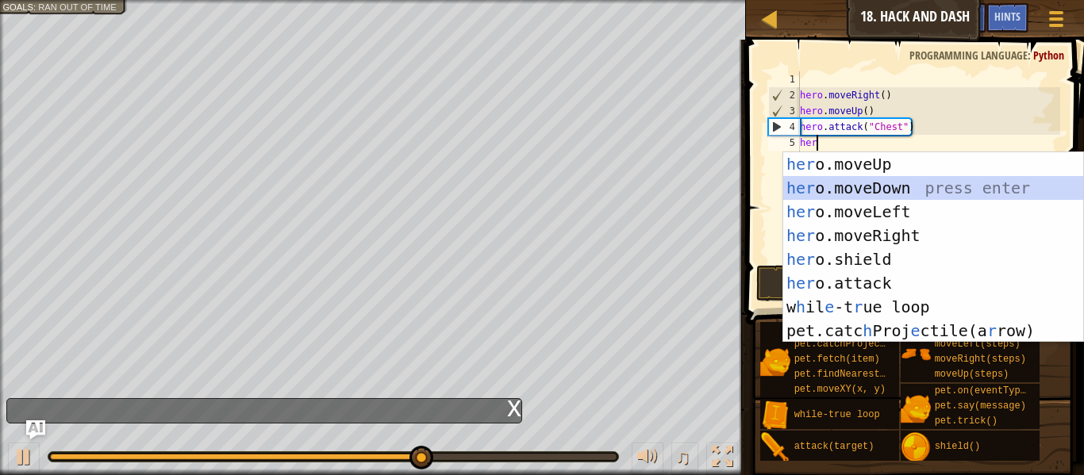
click at [922, 192] on div "her o.moveUp press enter her o.moveDown press enter her o.moveLeft press enter …" at bounding box center [933, 271] width 300 height 238
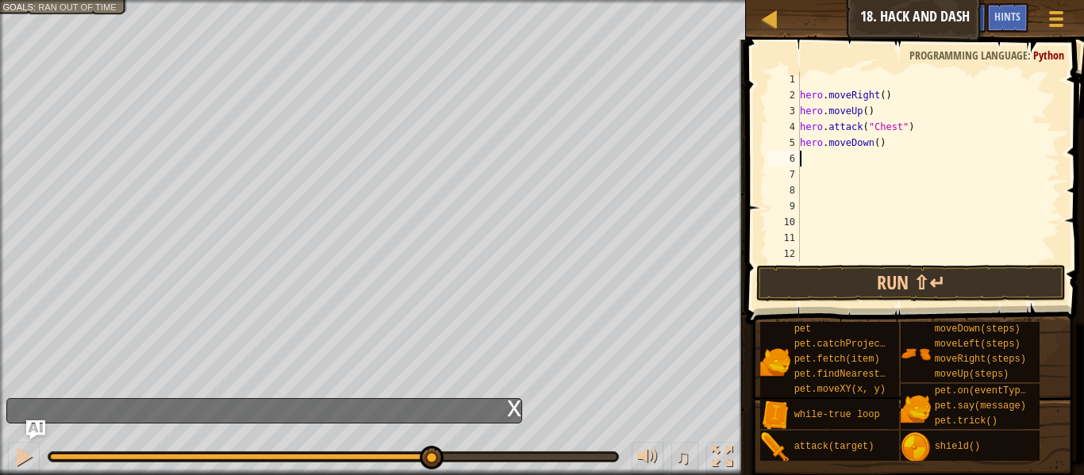
click at [819, 164] on div "hero . moveRight ( ) hero . moveUp ( ) hero . attack ( "Chest" ) hero . moveDow…" at bounding box center [929, 182] width 264 height 222
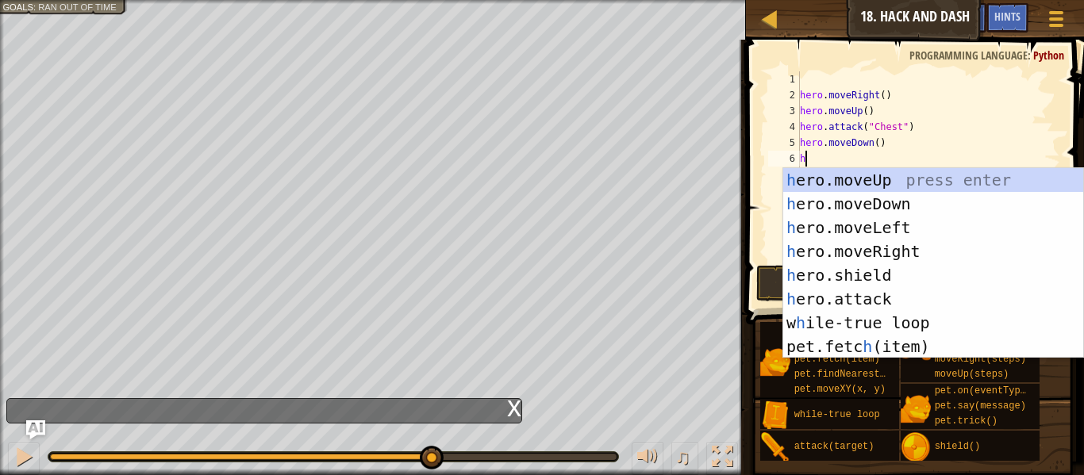
type textarea "he"
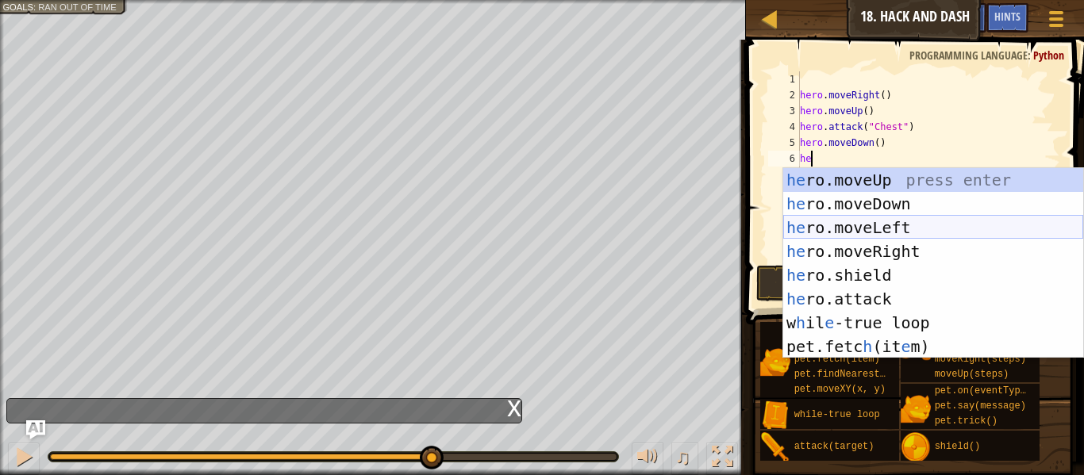
click at [874, 235] on div "he ro.moveUp press enter he ro.moveDown press enter he ro.moveLeft press enter …" at bounding box center [933, 287] width 300 height 238
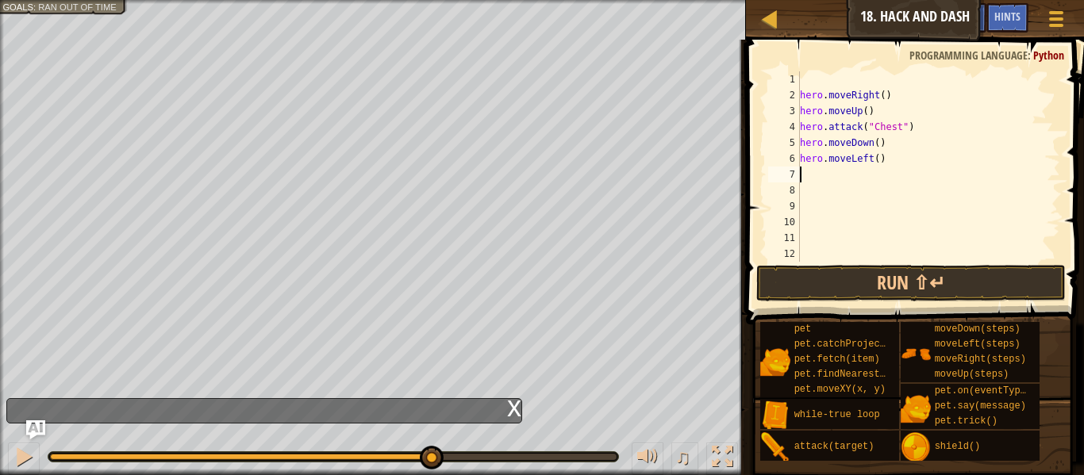
scroll to position [7, 0]
click at [873, 157] on div "hero . moveRight ( ) hero . moveUp ( ) hero . attack ( "Chest" ) hero . moveDow…" at bounding box center [929, 182] width 264 height 222
type textarea "hero.moveRight()"
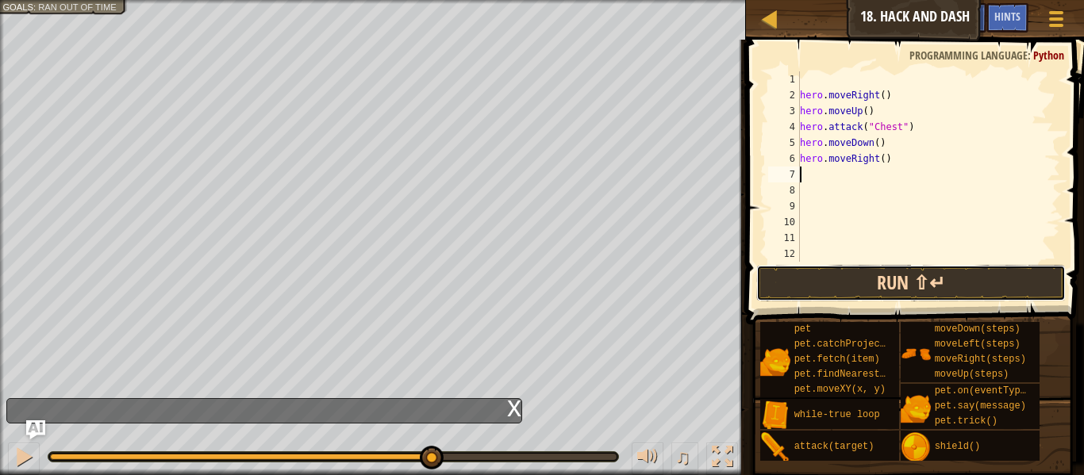
click at [862, 269] on button "Run ⇧↵" at bounding box center [911, 283] width 310 height 37
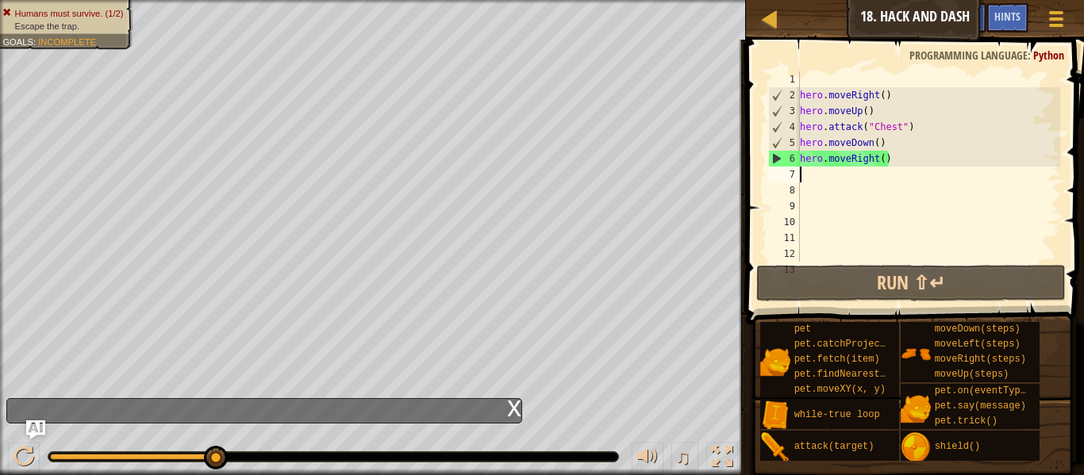
click at [0, 298] on div at bounding box center [2, 249] width 4 height 499
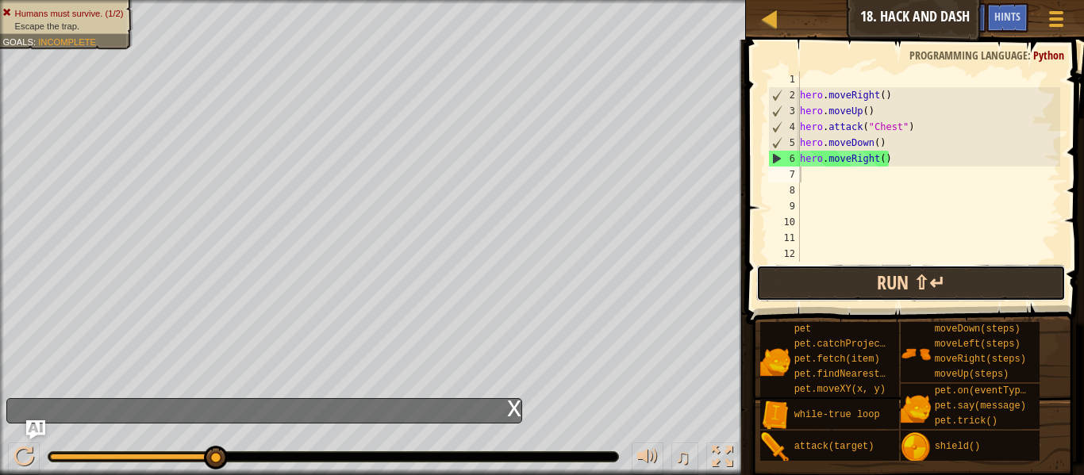
click at [953, 283] on button "Run ⇧↵" at bounding box center [911, 283] width 310 height 37
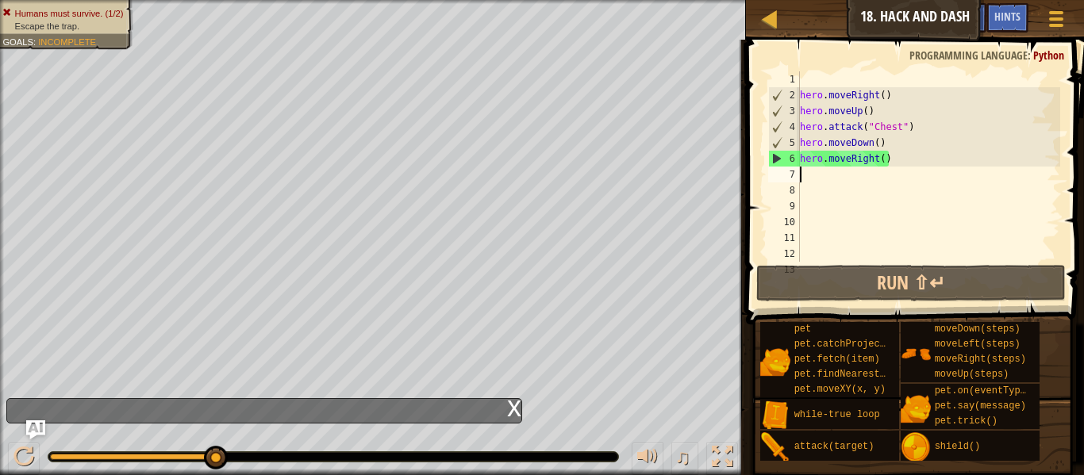
click at [902, 167] on div "hero . moveRight ( ) hero . moveUp ( ) hero . attack ( "Chest" ) hero . moveDow…" at bounding box center [929, 182] width 264 height 222
click at [896, 172] on div "hero . moveRight ( ) hero . moveUp ( ) hero . attack ( "Chest" ) hero . moveDow…" at bounding box center [929, 182] width 264 height 222
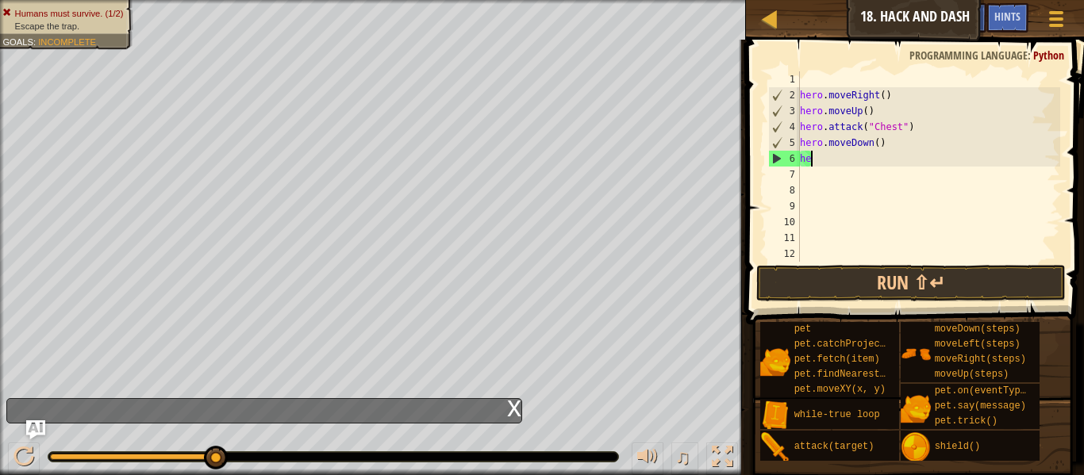
type textarea "h"
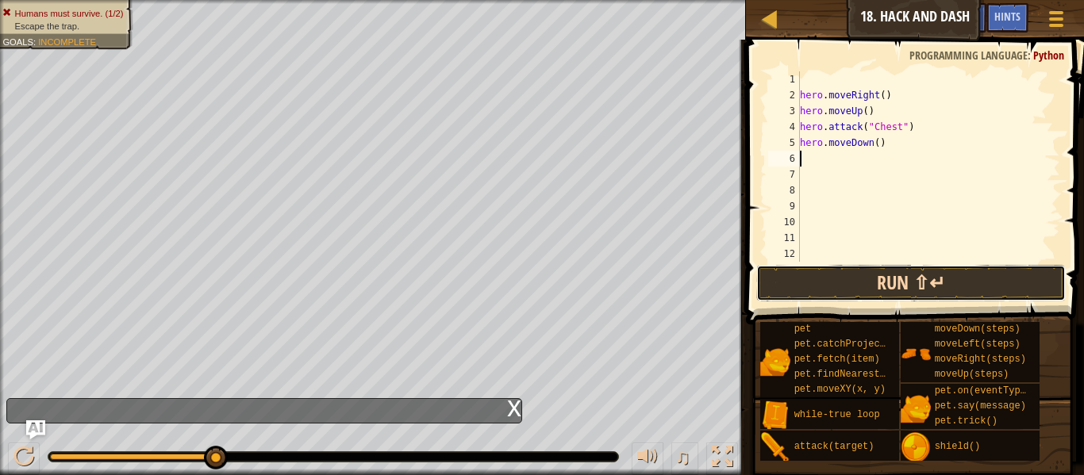
click at [979, 277] on button "Run ⇧↵" at bounding box center [911, 283] width 310 height 37
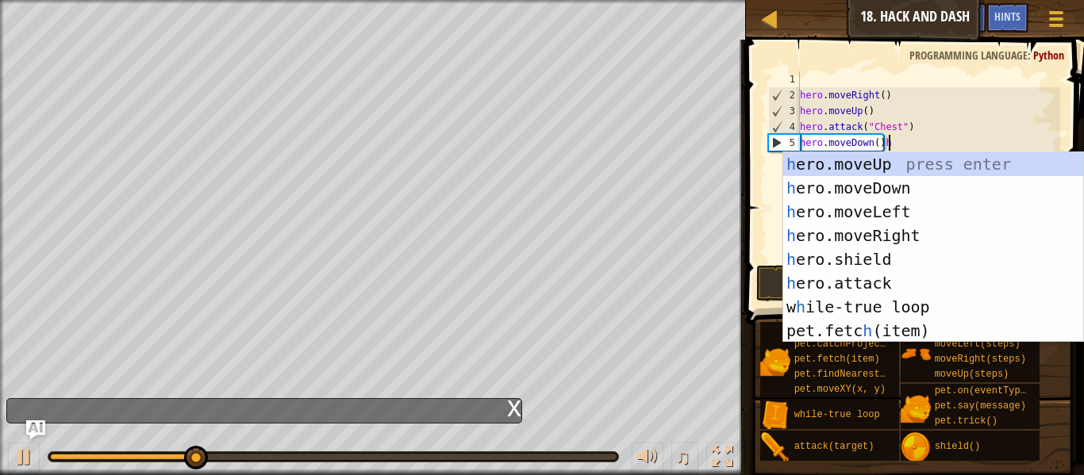
scroll to position [7, 13]
type textarea "hero.moveDown()"
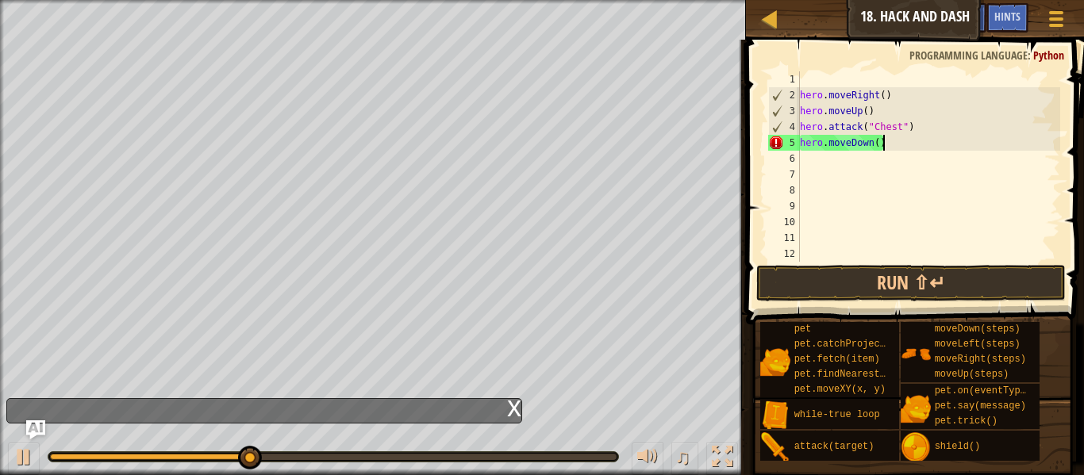
scroll to position [7, 11]
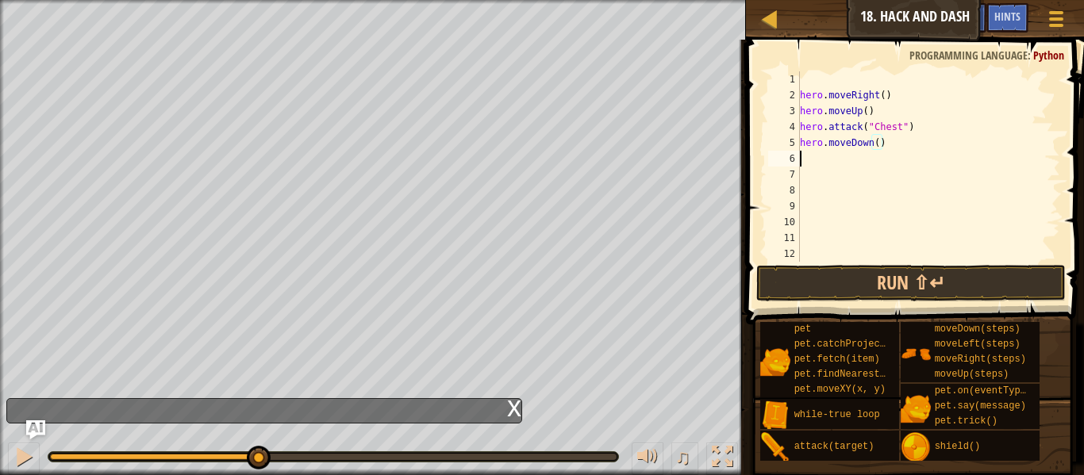
click at [807, 156] on div "hero . moveRight ( ) hero . moveUp ( ) hero . attack ( "Chest" ) hero . moveDow…" at bounding box center [929, 182] width 264 height 222
type textarea "h"
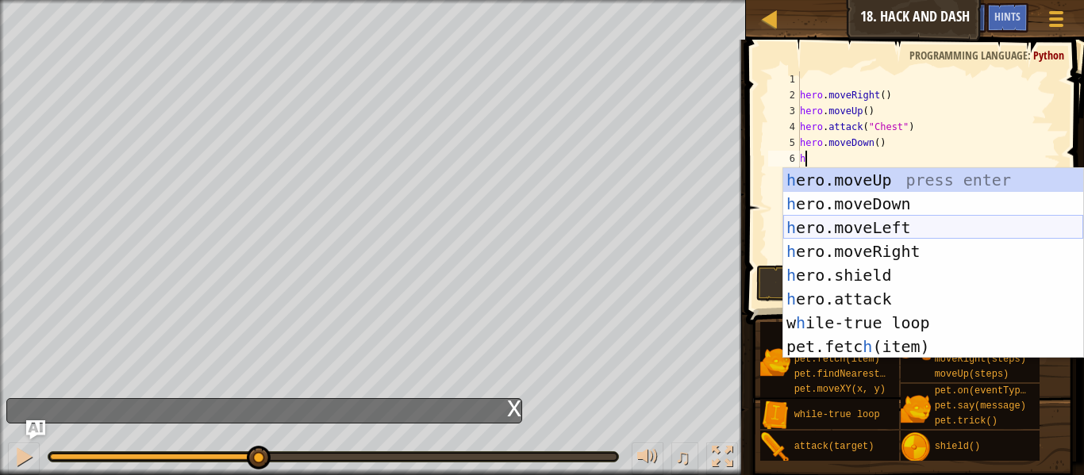
click at [883, 230] on div "h ero.moveUp press enter h ero.moveDown press enter h ero.moveLeft press enter …" at bounding box center [933, 287] width 300 height 238
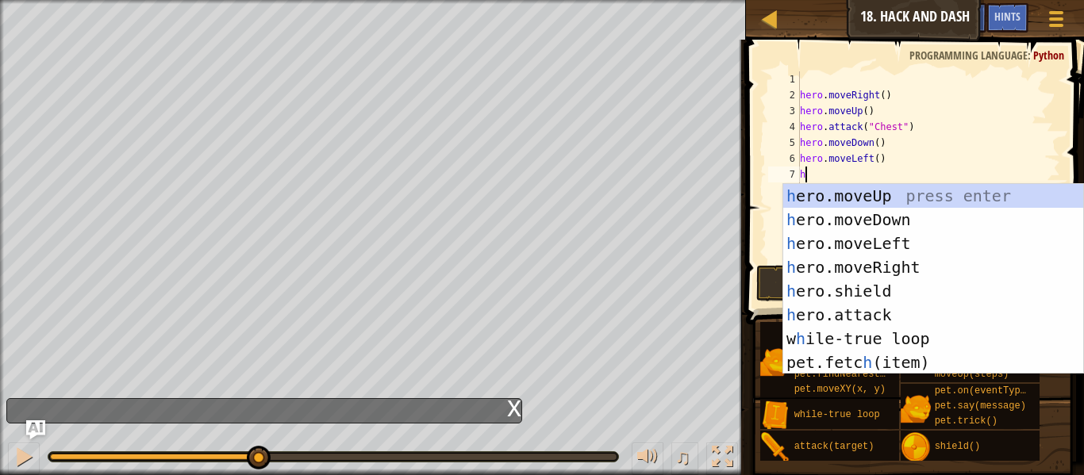
type textarea "hr"
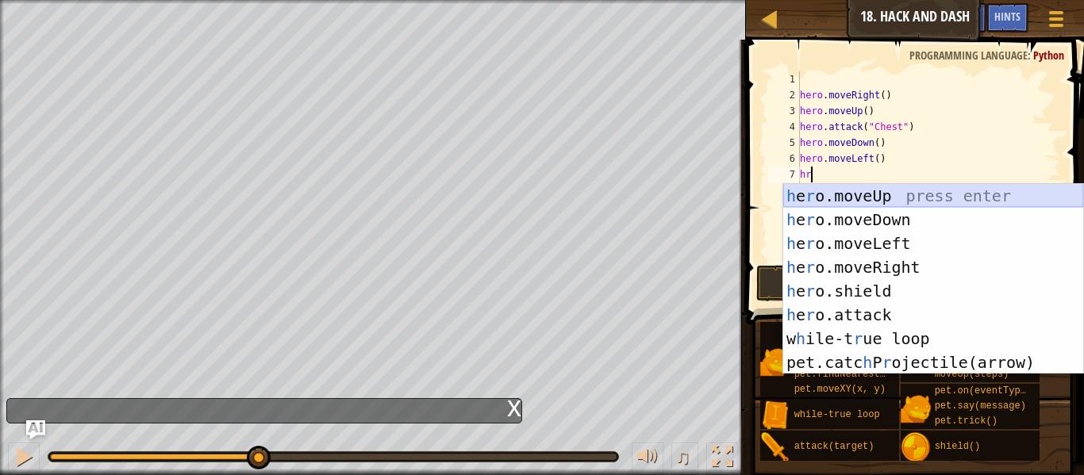
click at [883, 192] on div "h e r o.moveUp press enter h e r o.moveDown press enter h e r o.moveLeft press …" at bounding box center [933, 303] width 300 height 238
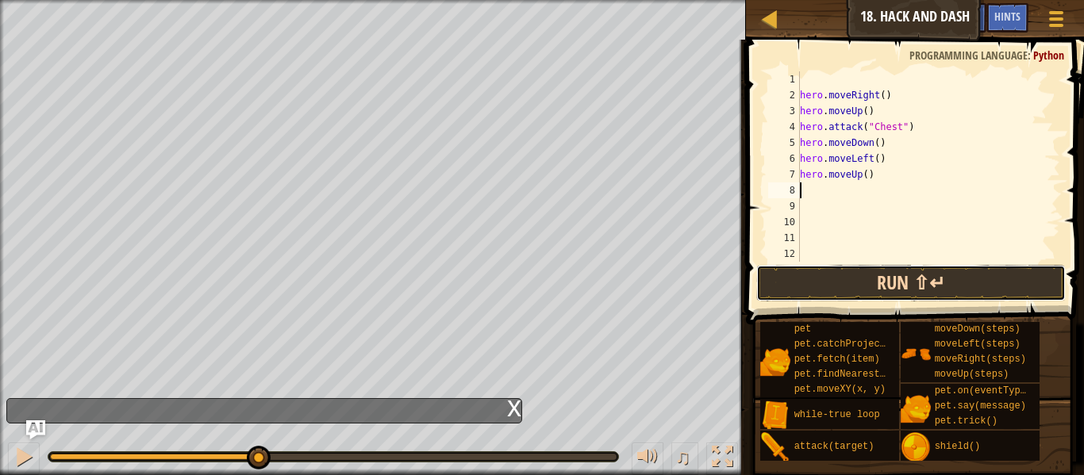
click at [924, 279] on button "Run ⇧↵" at bounding box center [911, 283] width 310 height 37
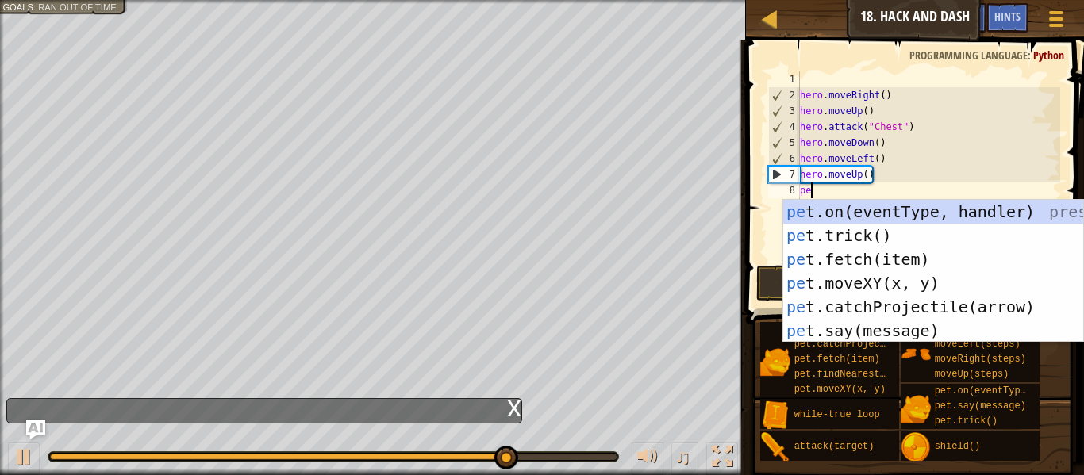
type textarea "pet"
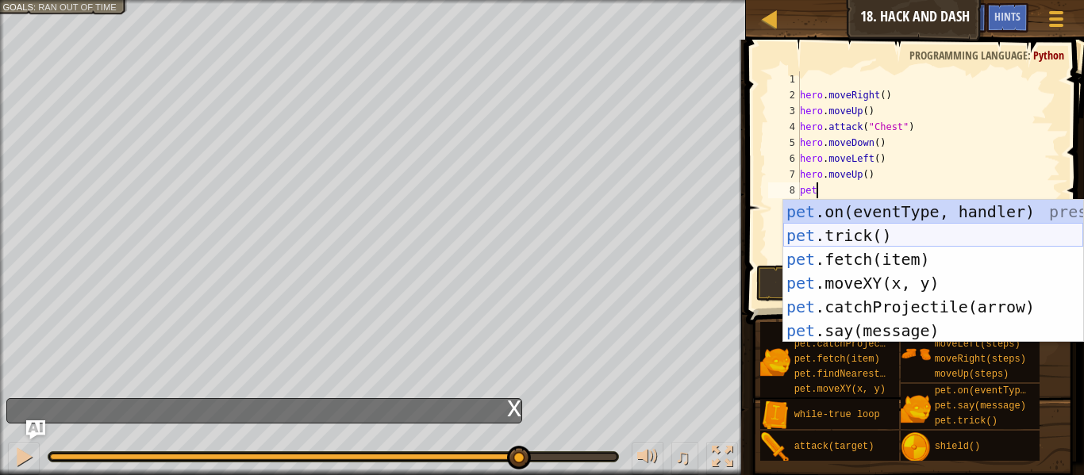
click at [860, 238] on div "pet .on(eventType, handler) press enter pet .trick() press enter pet .fetch(ite…" at bounding box center [933, 295] width 300 height 191
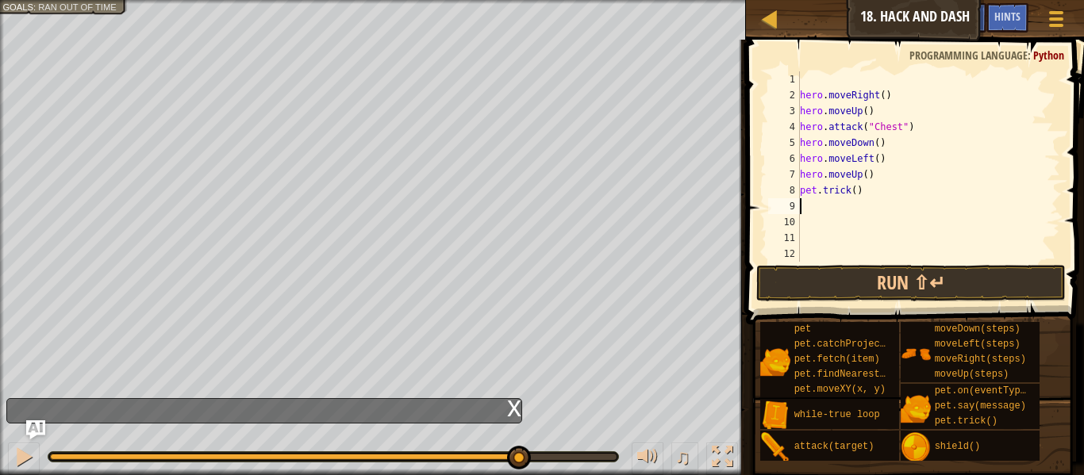
scroll to position [7, 0]
click at [872, 283] on button "Run ⇧↵" at bounding box center [911, 283] width 310 height 37
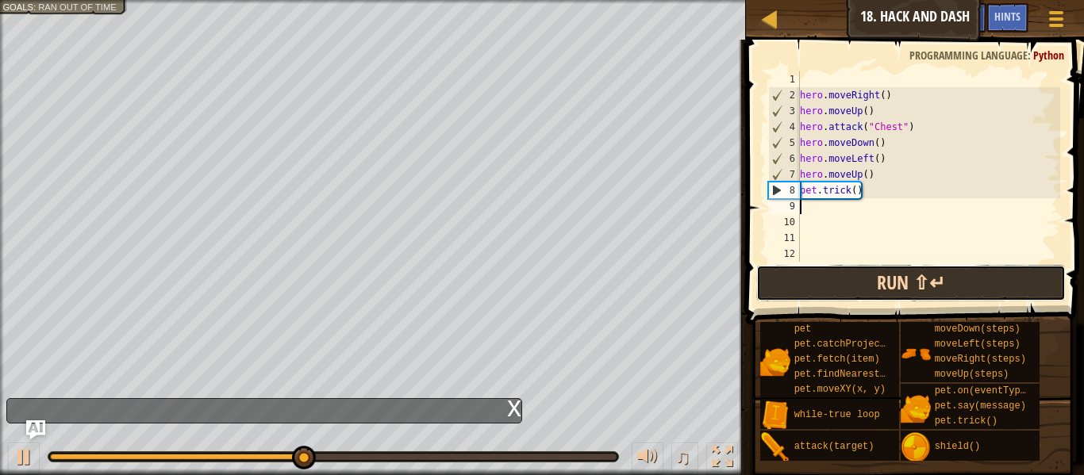
click at [847, 294] on button "Run ⇧↵" at bounding box center [911, 283] width 310 height 37
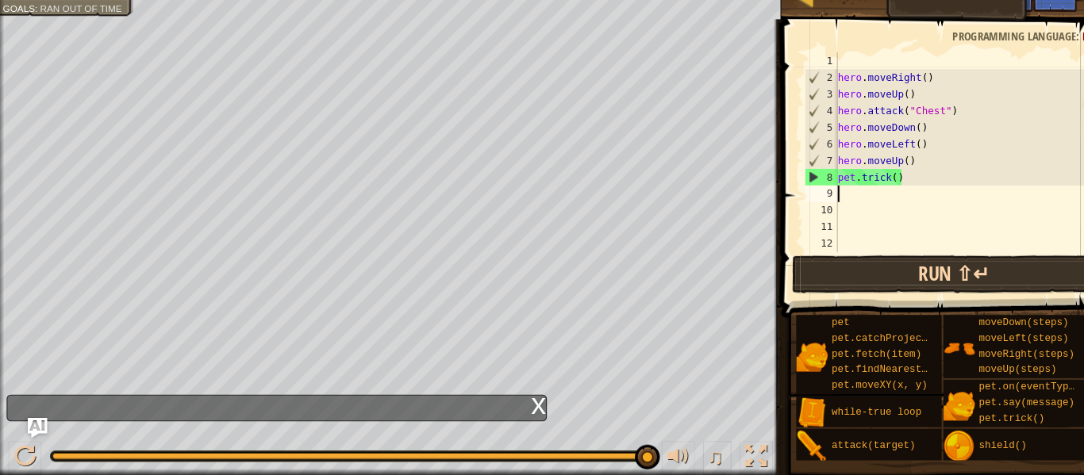
scroll to position [0, 0]
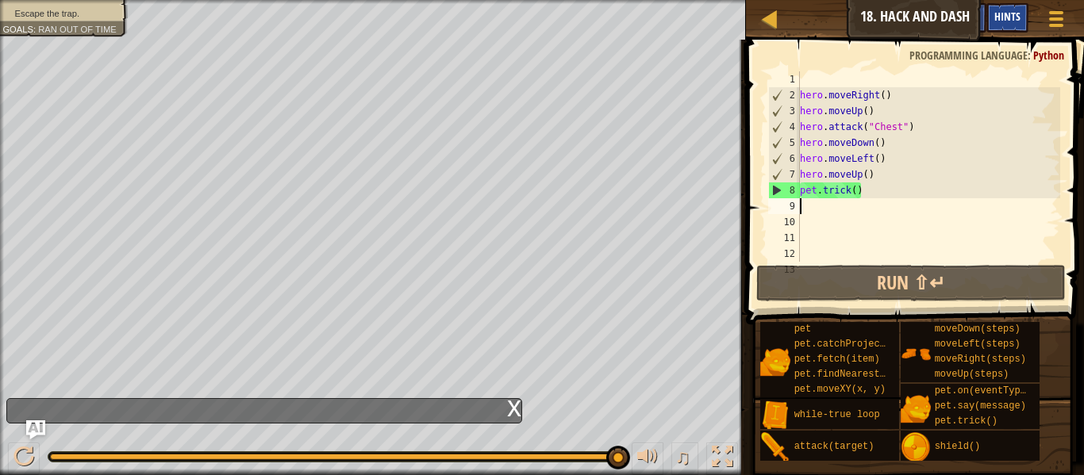
click at [1009, 20] on span "Hints" at bounding box center [1008, 16] width 26 height 15
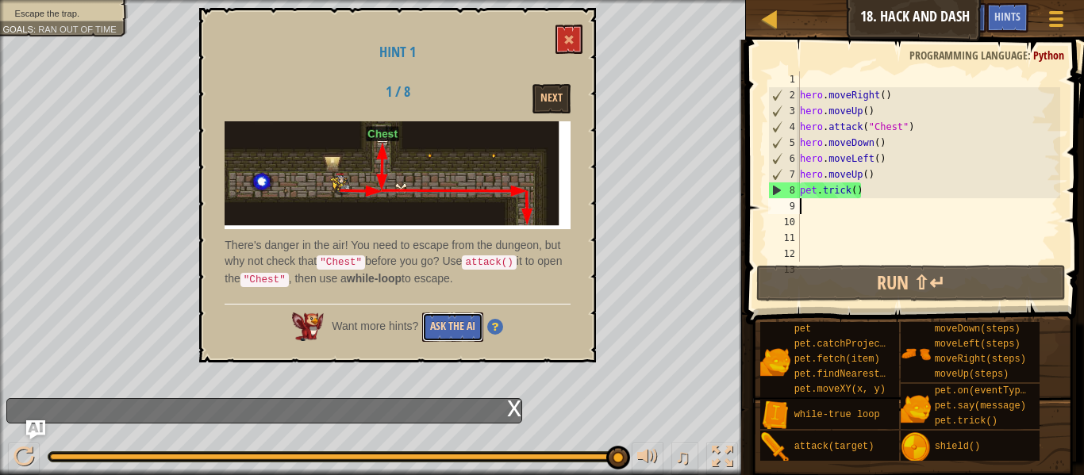
click at [447, 337] on button "Ask the AI" at bounding box center [452, 327] width 61 height 29
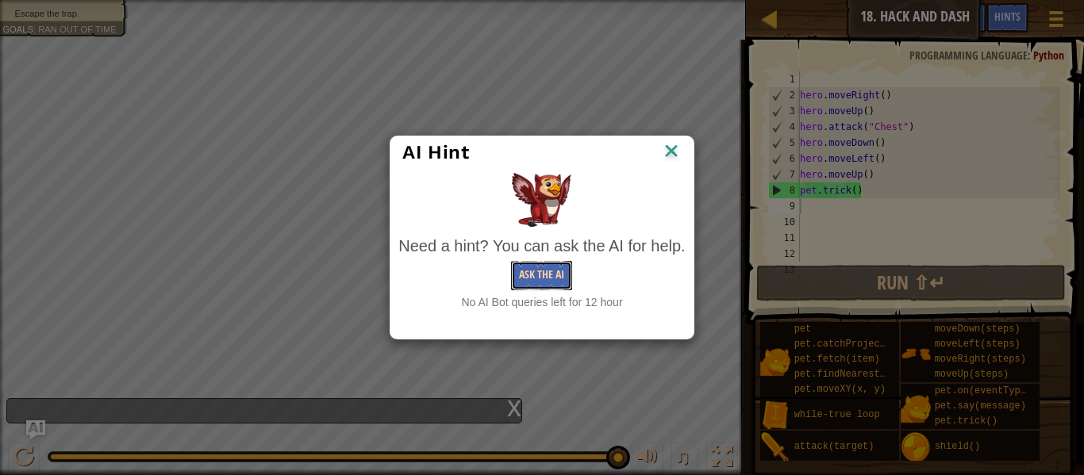
click at [560, 286] on button "Ask the AI" at bounding box center [541, 275] width 61 height 29
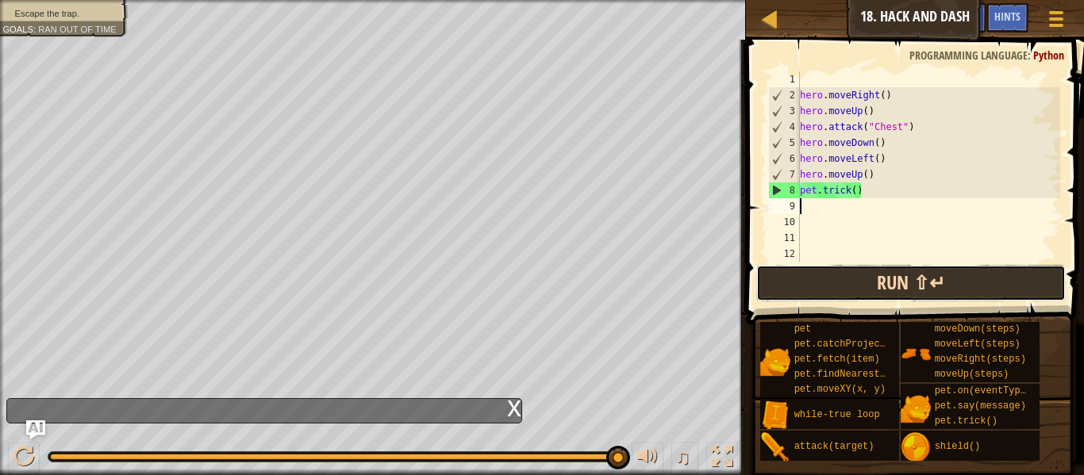
click at [1008, 298] on button "Run ⇧↵" at bounding box center [911, 283] width 310 height 37
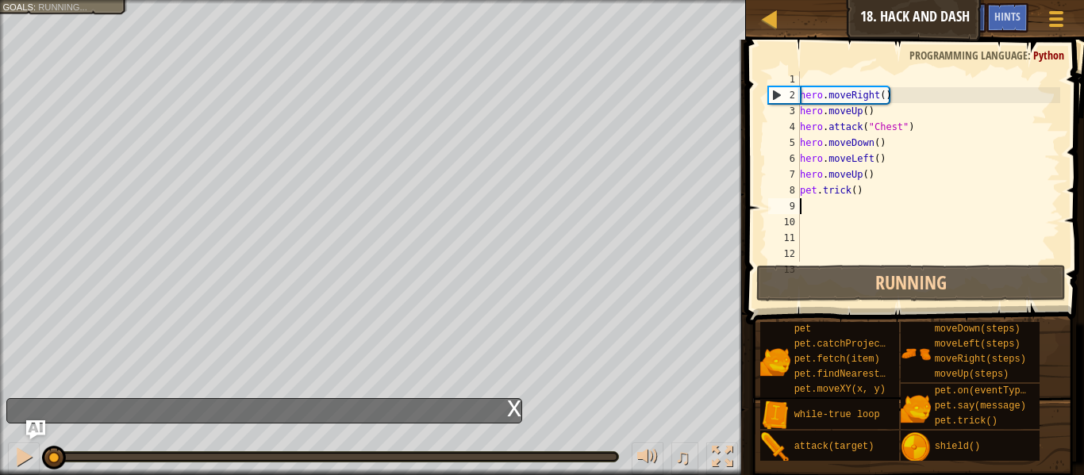
click at [1008, 223] on div "hero . moveRight ( ) hero . moveUp ( ) hero . attack ( "Chest" ) hero . moveDow…" at bounding box center [929, 182] width 264 height 222
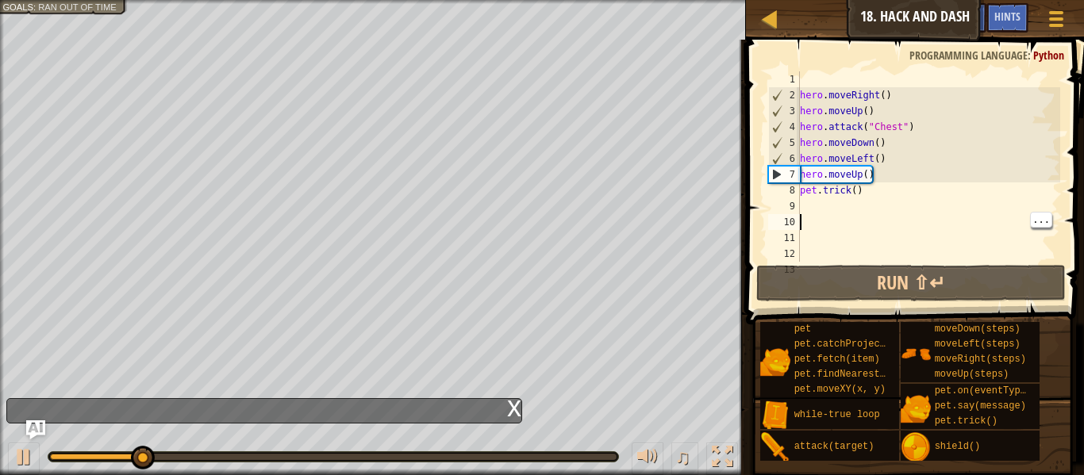
click at [872, 191] on div "hero . moveRight ( ) hero . moveUp ( ) hero . attack ( "Chest" ) hero . moveDow…" at bounding box center [929, 182] width 264 height 222
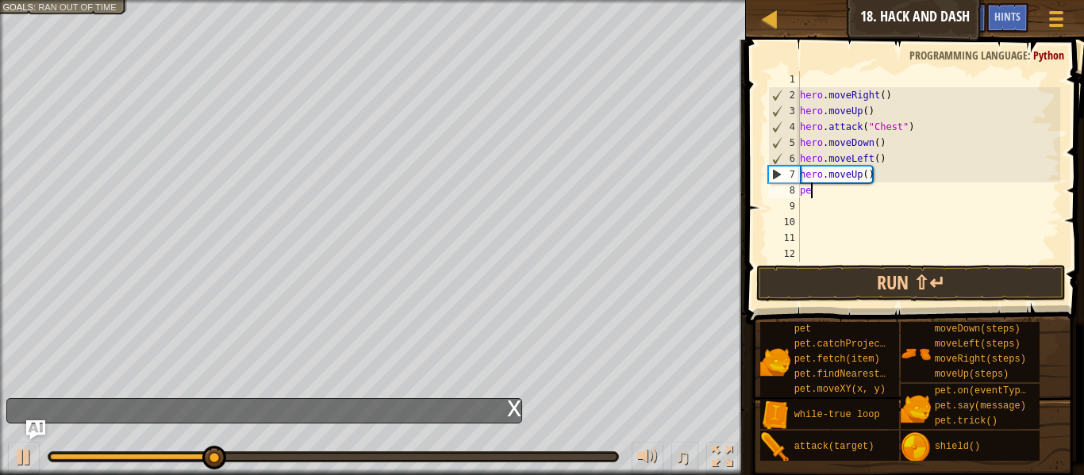
type textarea "p"
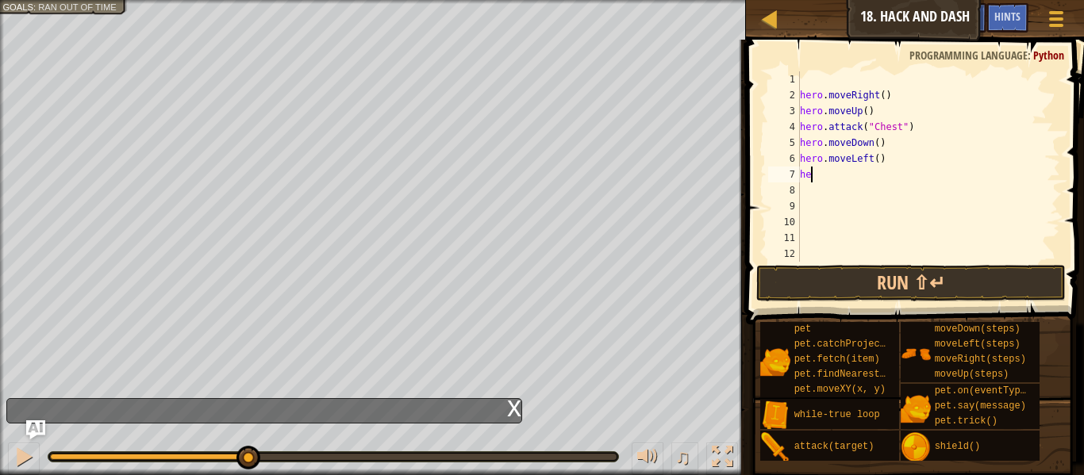
type textarea "h"
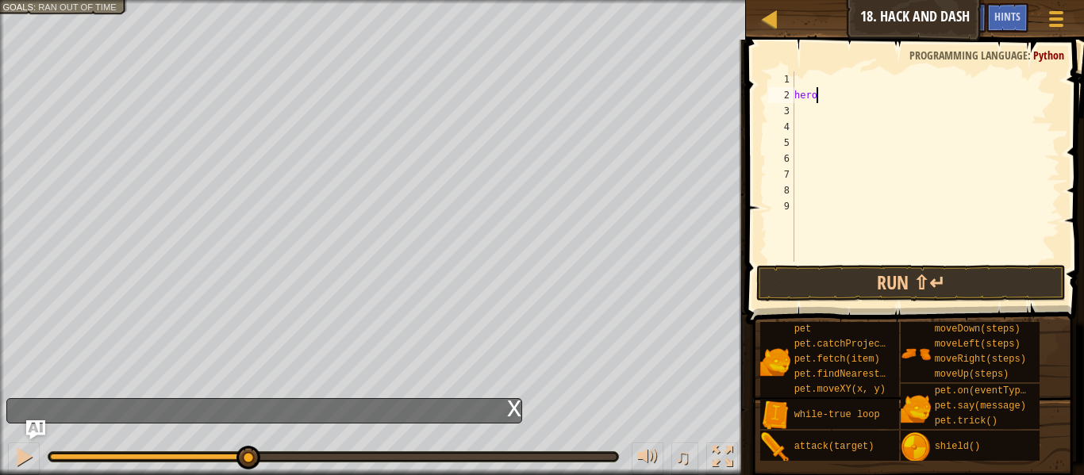
type textarea "h"
click at [1047, 37] on button "Game Menu" at bounding box center [1057, 21] width 42 height 39
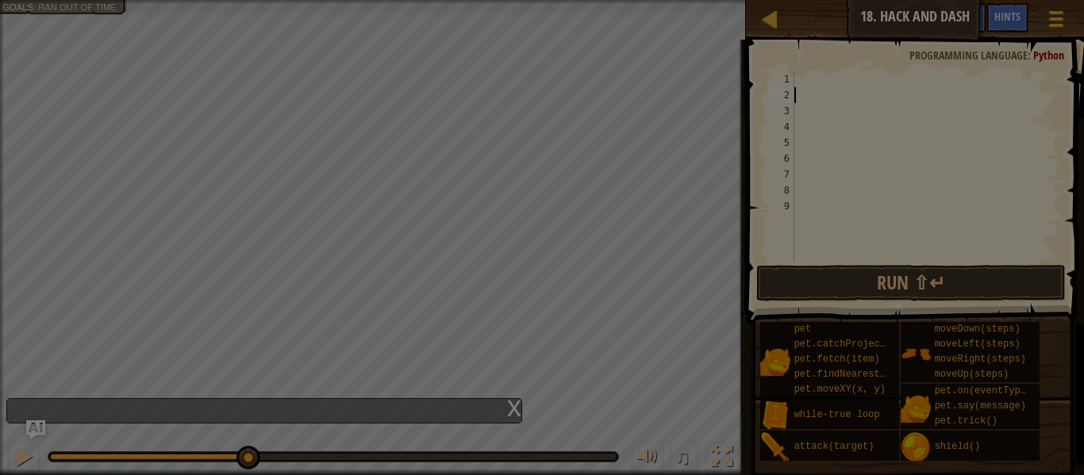
click at [0, 0] on div "My Code Options Hints Videos Change Hero Code Language / Code Format Quick Code…" at bounding box center [0, 0] width 0 height 0
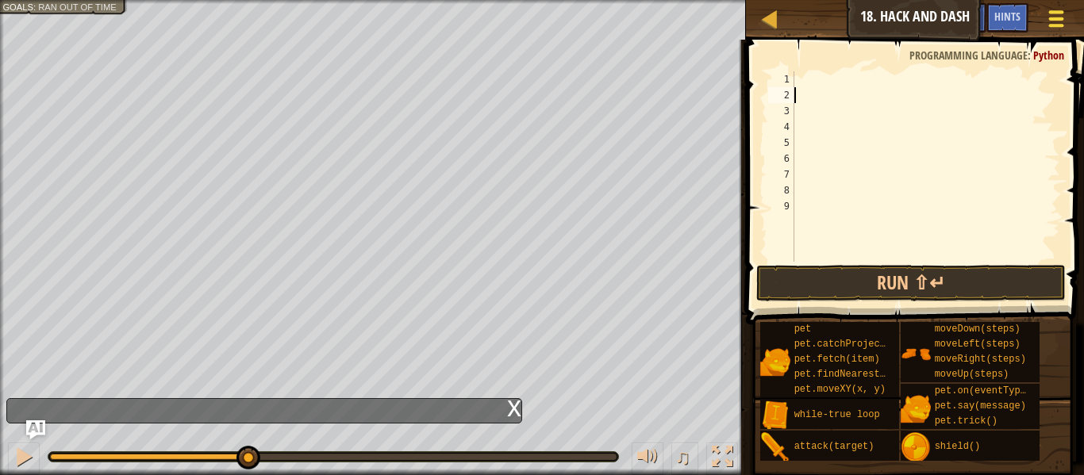
click at [1041, 17] on button "Game Menu" at bounding box center [1057, 21] width 42 height 39
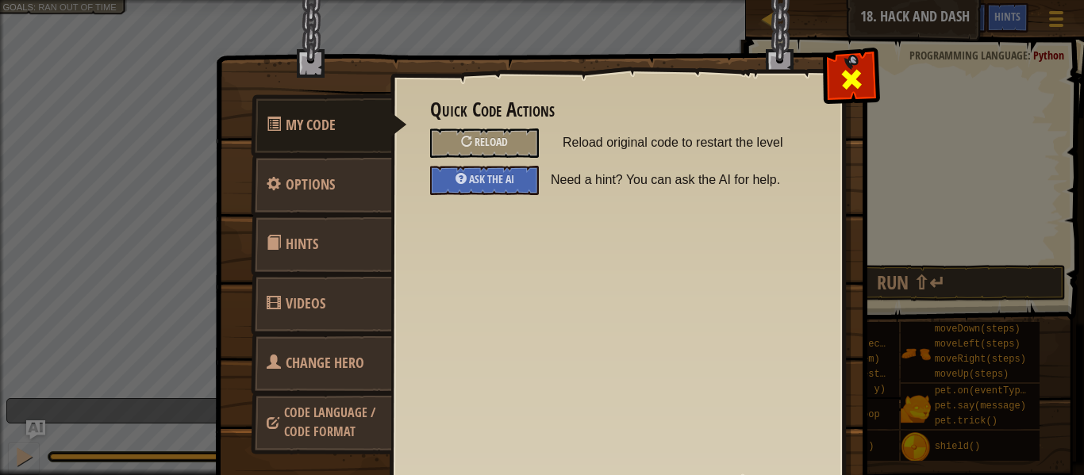
click at [843, 71] on span at bounding box center [851, 79] width 25 height 25
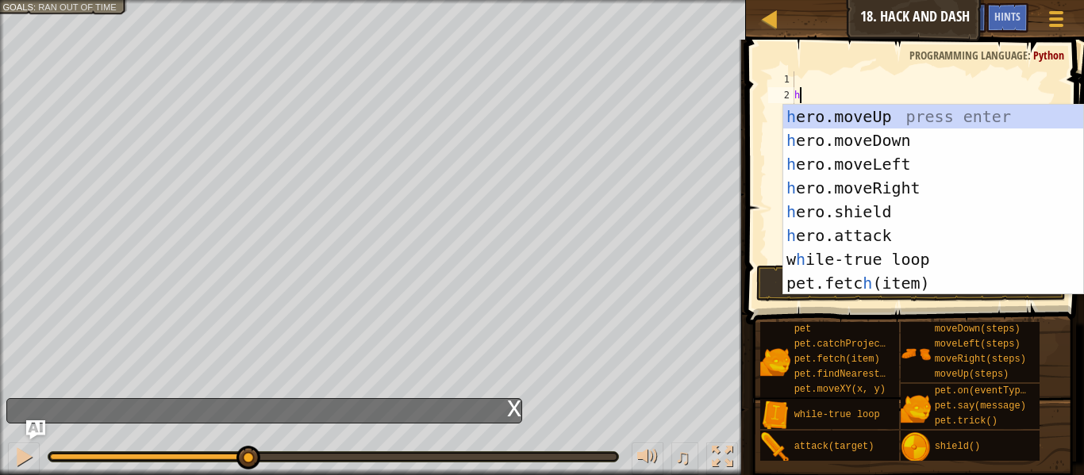
type textarea "her"
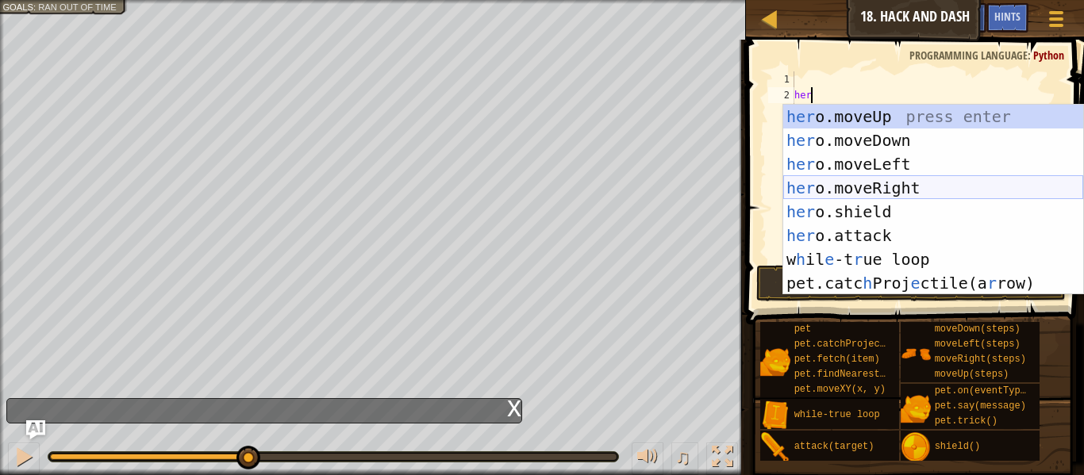
click at [842, 188] on div "her o.moveUp press enter her o.moveDown press enter her o.moveLeft press enter …" at bounding box center [933, 224] width 300 height 238
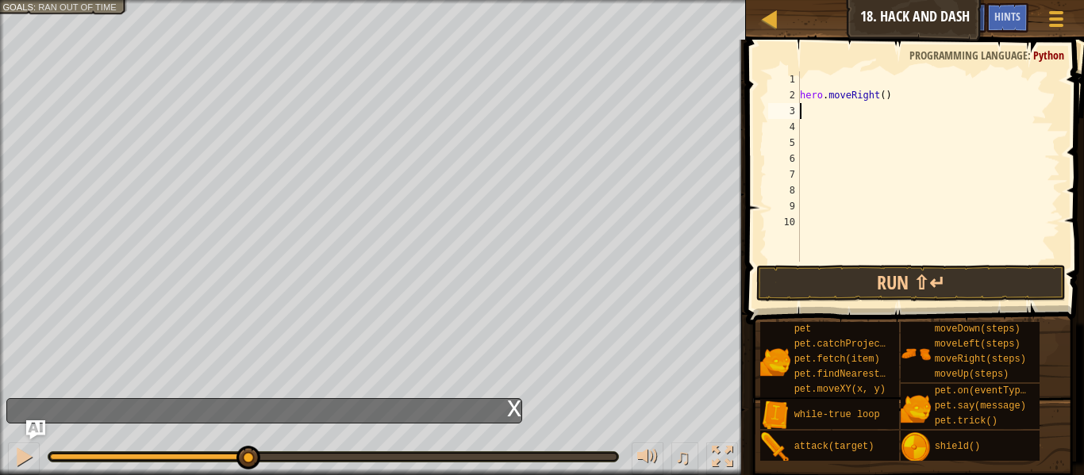
click at [804, 117] on div "hero . moveRight ( )" at bounding box center [929, 182] width 264 height 222
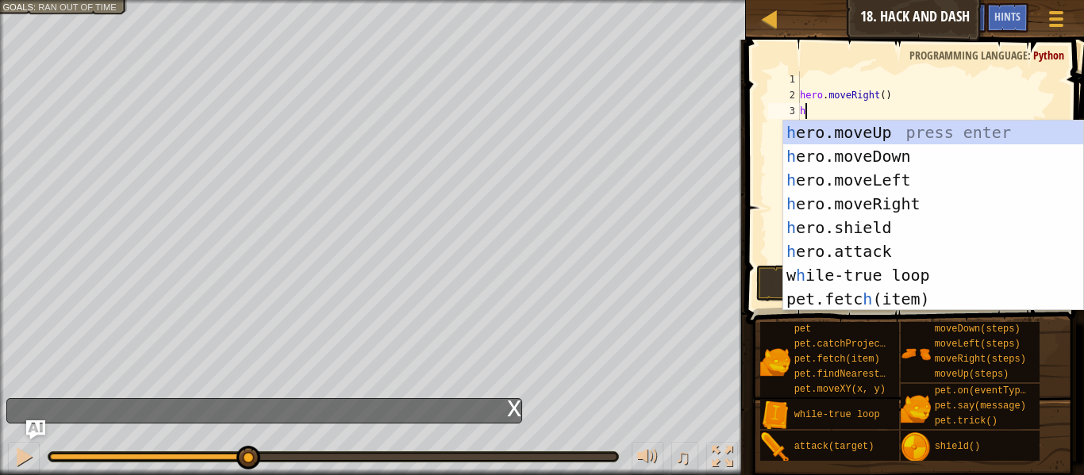
type textarea "her"
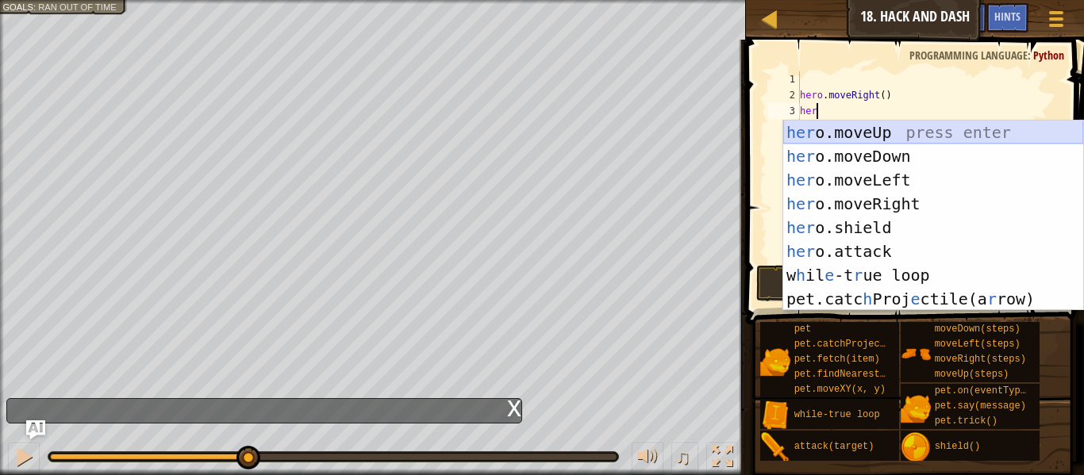
click at [852, 132] on div "her o.moveUp press enter her o.moveDown press enter her o.moveLeft press enter …" at bounding box center [933, 240] width 300 height 238
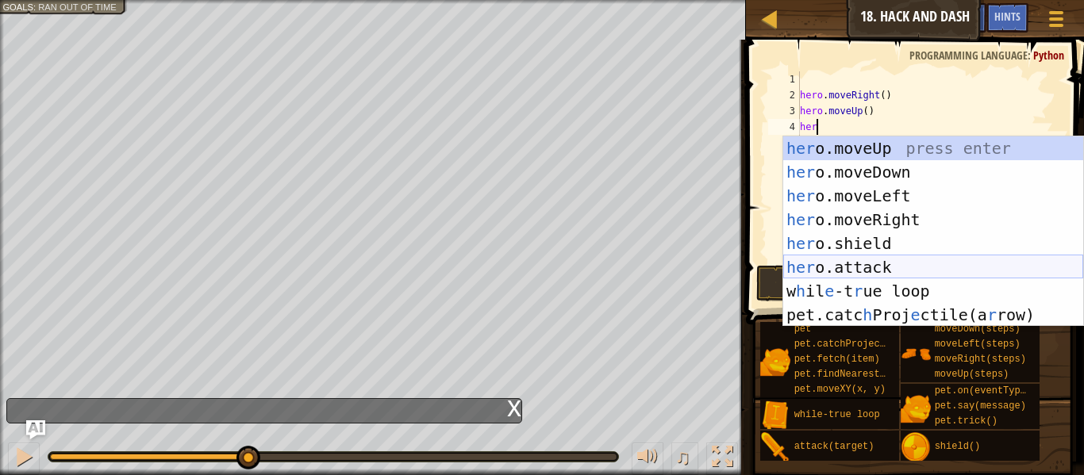
click at [899, 269] on div "her o.moveUp press enter her o.moveDown press enter her o.moveLeft press enter …" at bounding box center [933, 256] width 300 height 238
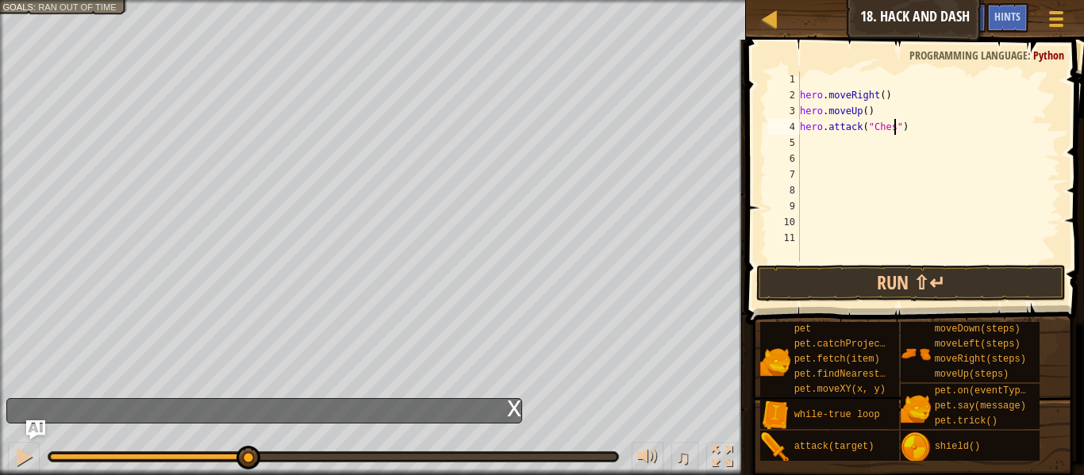
type textarea "hero.attack("Chest")"
click at [813, 144] on div "hero . moveRight ( ) hero . moveUp ( ) hero . attack ( "Chest" )" at bounding box center [929, 182] width 264 height 222
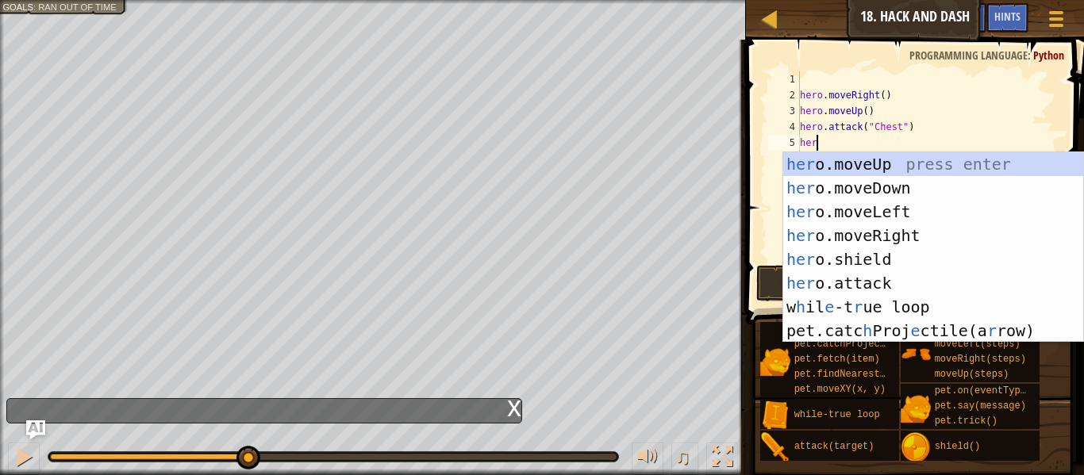
type textarea "hero"
click at [876, 193] on div "hero .moveUp press enter hero .moveDown press enter hero .moveLeft press enter …" at bounding box center [933, 271] width 300 height 238
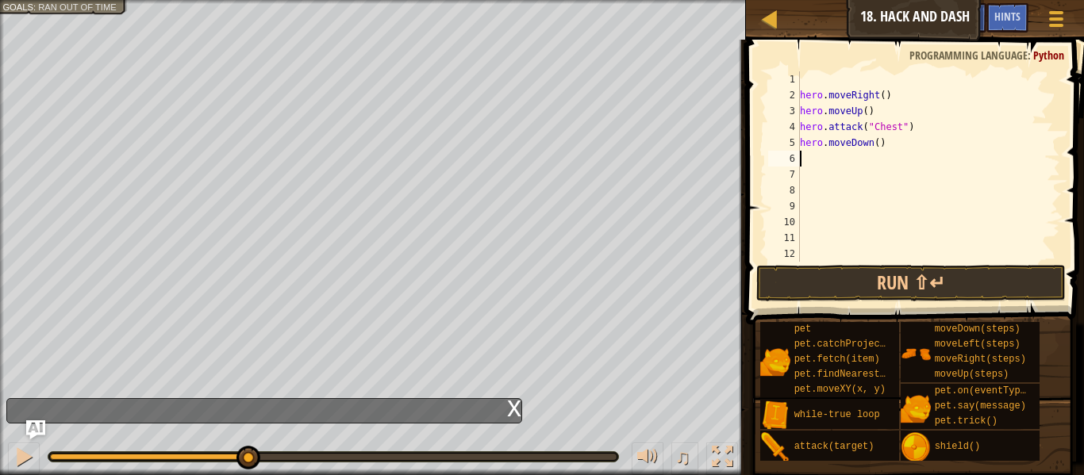
click at [811, 161] on div "hero . moveRight ( ) hero . moveUp ( ) hero . attack ( "Chest" ) hero . moveDow…" at bounding box center [929, 182] width 264 height 222
type textarea "wh"
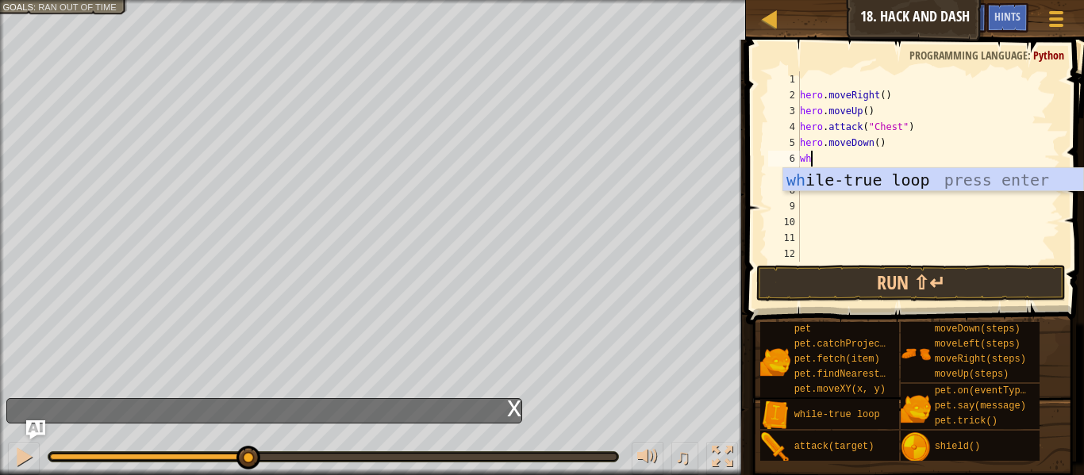
scroll to position [7, 1]
click at [935, 187] on div "wh ile-true loop press enter" at bounding box center [933, 203] width 300 height 71
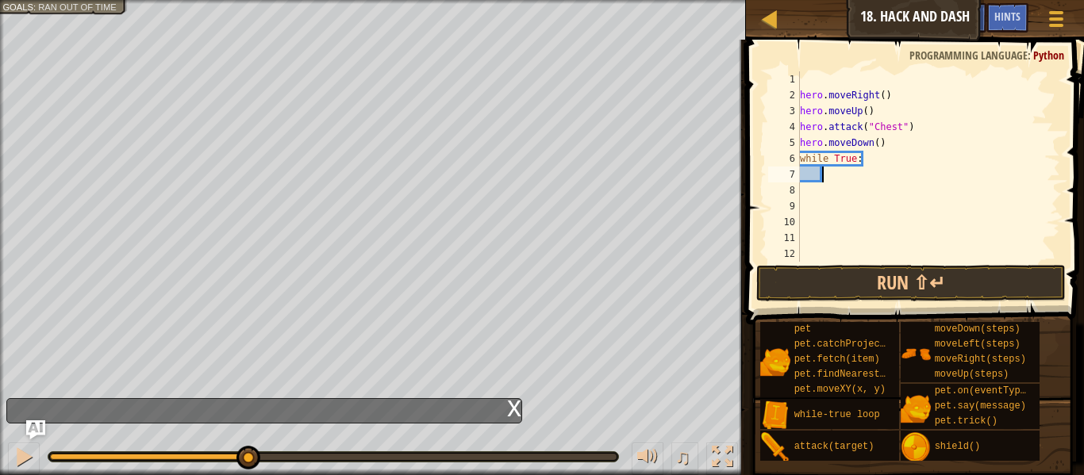
click at [828, 178] on div "hero . moveRight ( ) hero . moveUp ( ) hero . attack ( "Chest" ) hero . moveDow…" at bounding box center [929, 182] width 264 height 222
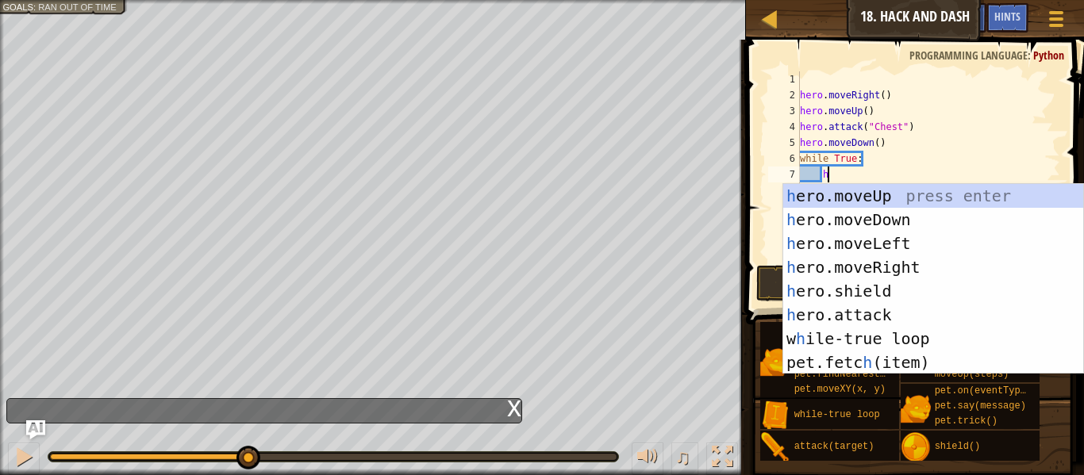
type textarea "he"
click at [891, 260] on div "he ro.moveUp press enter he ro.moveDown press enter he ro.moveLeft press enter …" at bounding box center [933, 303] width 300 height 238
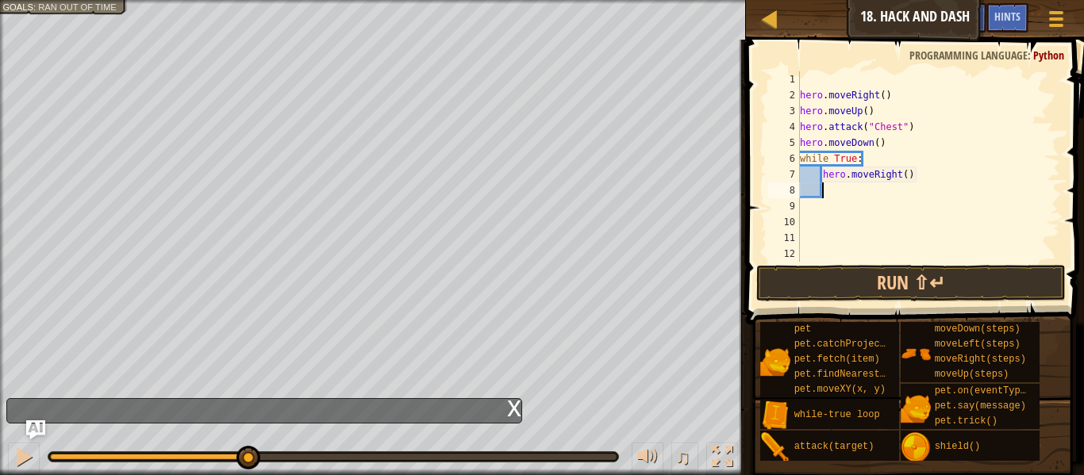
scroll to position [7, 2]
click at [906, 172] on div "hero . moveRight ( ) hero . moveUp ( ) hero . attack ( "Chest" ) hero . moveDow…" at bounding box center [929, 182] width 264 height 222
type textarea "hero.moveRight(3)"
click at [835, 188] on div "hero . moveRight ( ) hero . moveUp ( ) hero . attack ( "Chest" ) hero . moveDow…" at bounding box center [929, 182] width 264 height 222
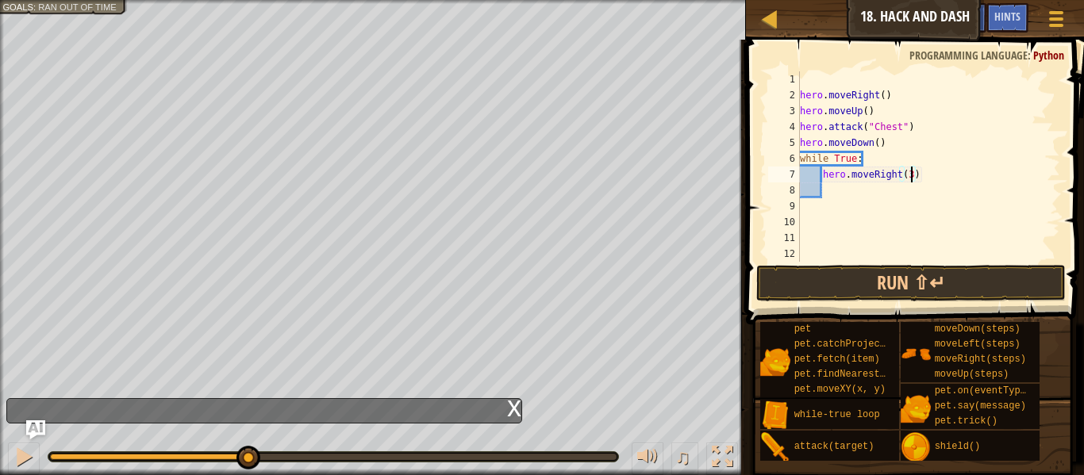
scroll to position [7, 2]
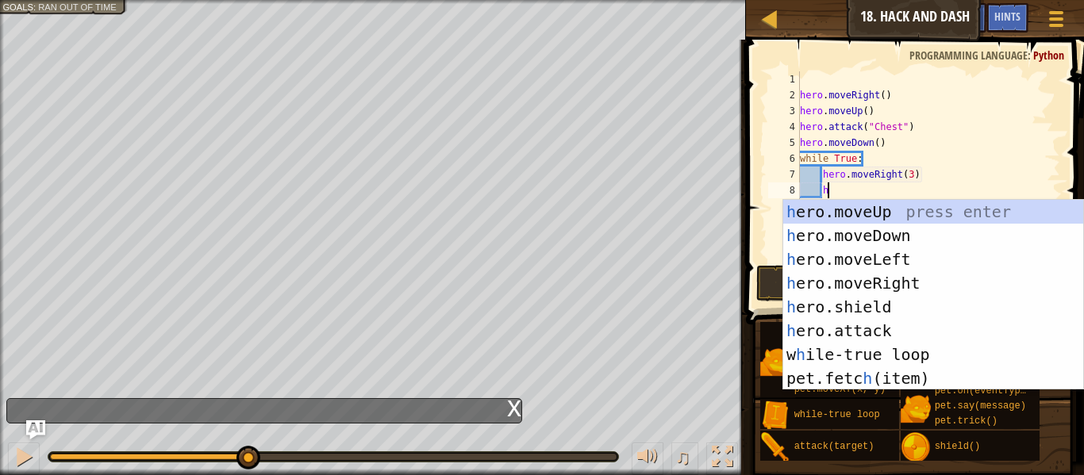
type textarea "her"
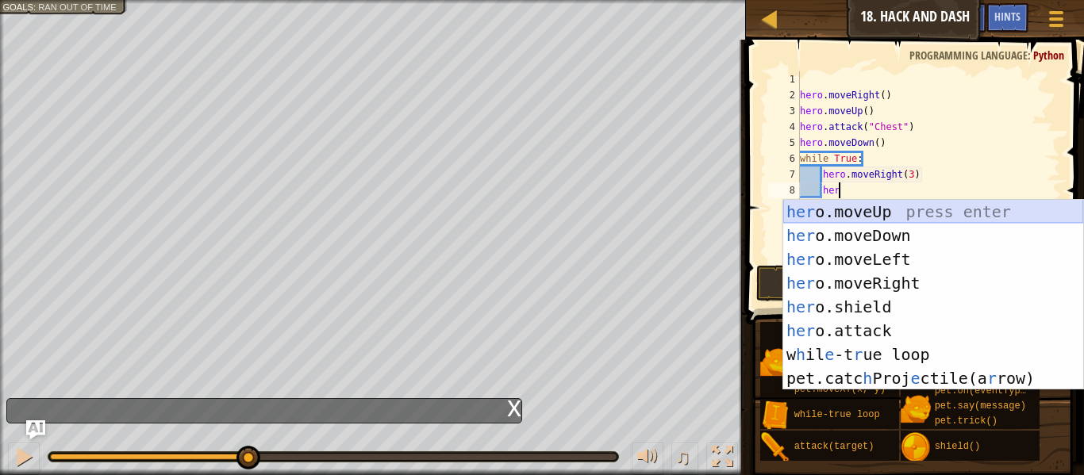
click at [856, 229] on div "her o.moveUp press enter her o.moveDown press enter her o.moveLeft press enter …" at bounding box center [933, 319] width 300 height 238
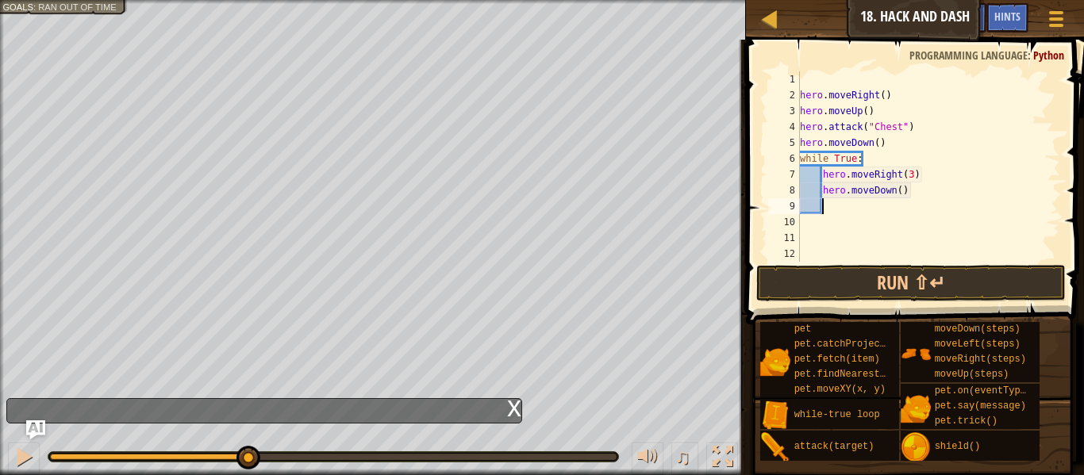
scroll to position [7, 2]
click at [903, 187] on div "hero . moveRight ( ) hero . moveUp ( ) hero . attack ( "Chest" ) hero . moveDow…" at bounding box center [929, 182] width 264 height 222
click at [918, 271] on button "Run ⇧↵" at bounding box center [911, 283] width 310 height 37
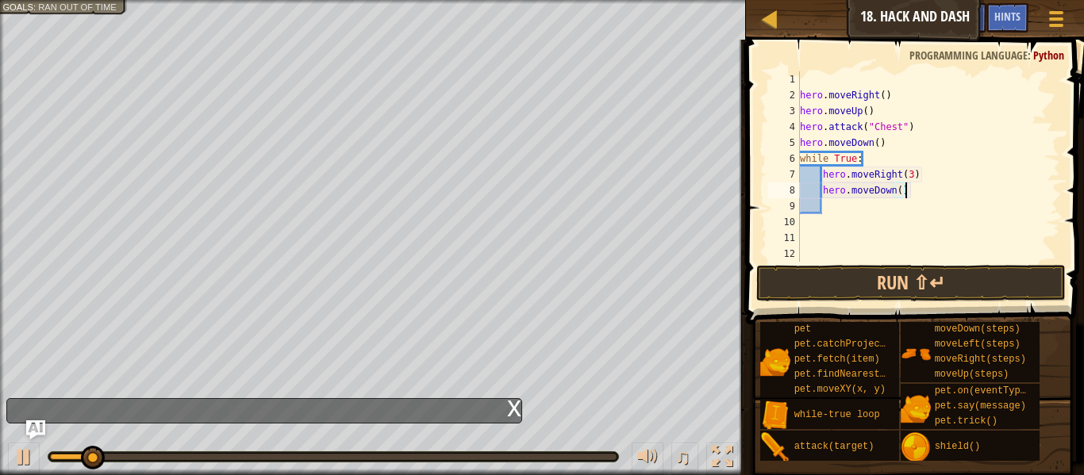
click at [903, 191] on div "hero . moveRight ( ) hero . moveUp ( ) hero . attack ( "Chest" ) hero . moveDow…" at bounding box center [929, 182] width 264 height 222
click at [902, 187] on div "hero . moveRight ( ) hero . moveUp ( ) hero . attack ( "Chest" ) hero . moveDow…" at bounding box center [929, 182] width 264 height 222
type textarea "hero.moveDown(3)"
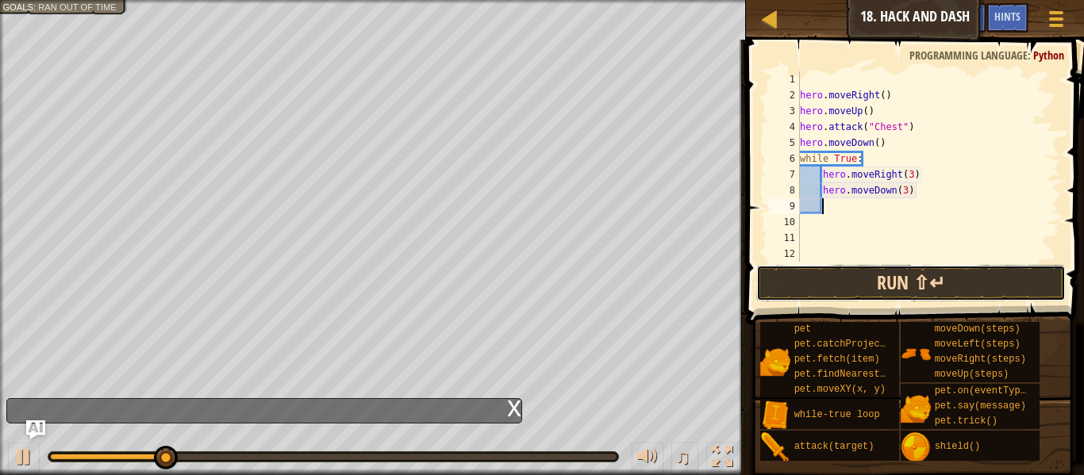
click at [1001, 281] on button "Run ⇧↵" at bounding box center [911, 283] width 310 height 37
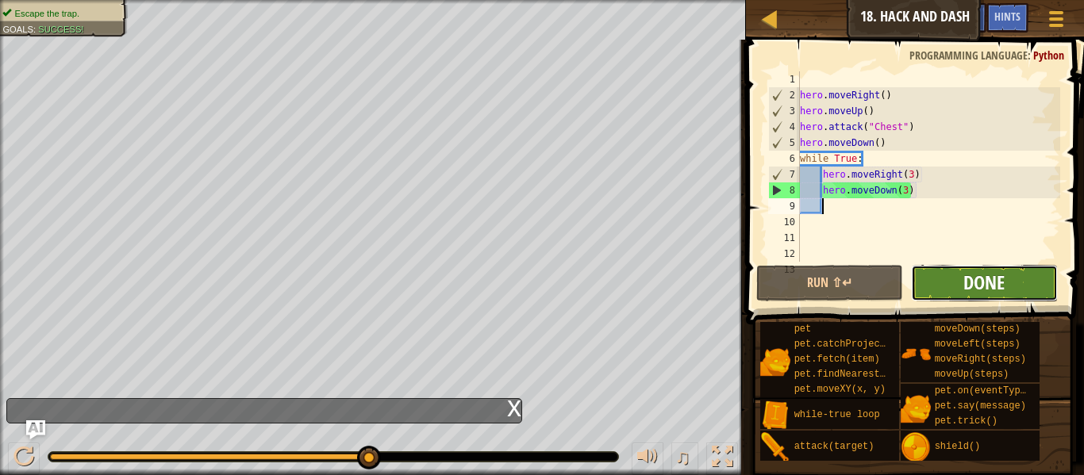
click at [995, 290] on span "Done" at bounding box center [984, 282] width 41 height 25
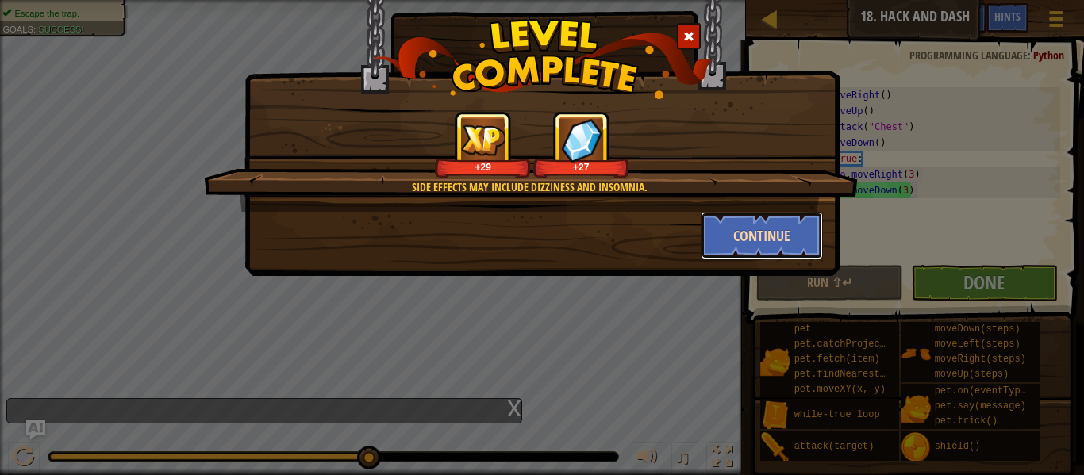
click at [768, 248] on button "Continue" at bounding box center [762, 236] width 123 height 48
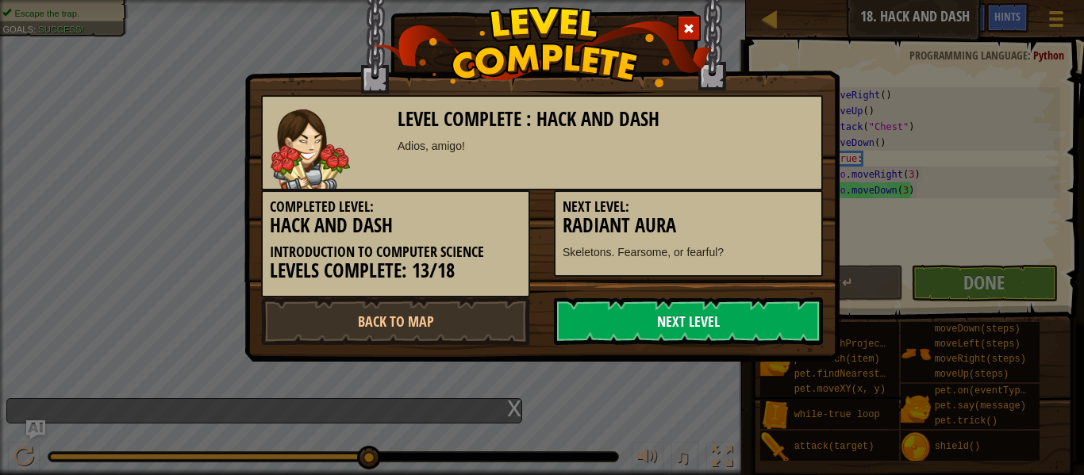
click at [724, 319] on link "Next Level" at bounding box center [688, 322] width 269 height 48
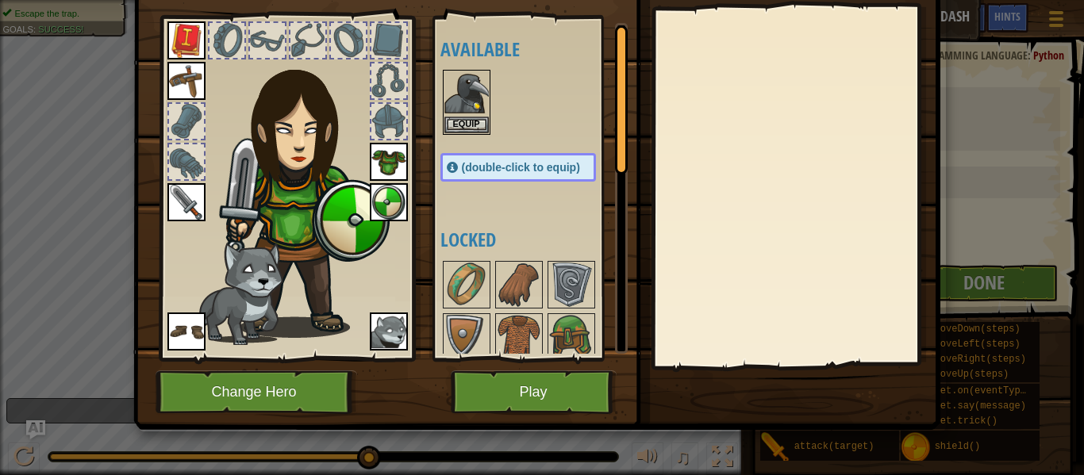
scroll to position [67, 0]
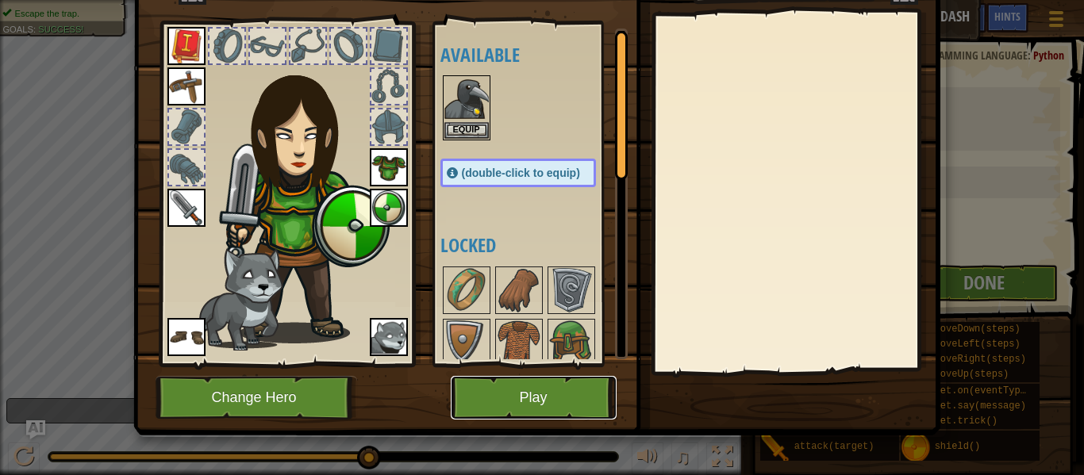
click at [534, 417] on button "Play" at bounding box center [534, 398] width 166 height 44
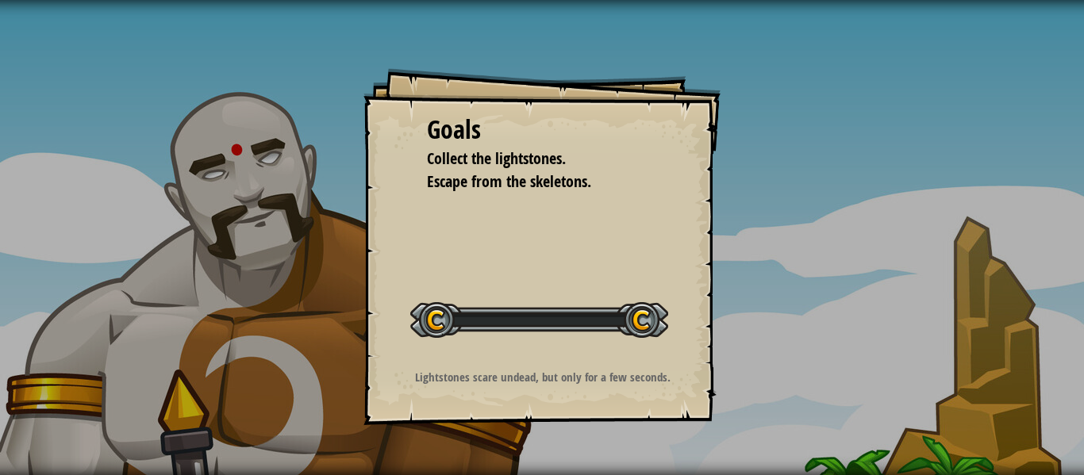
click at [563, 395] on div "Goals Collect the lightstones. Escape from the skeletons. Start Level Error loa…" at bounding box center [542, 246] width 357 height 357
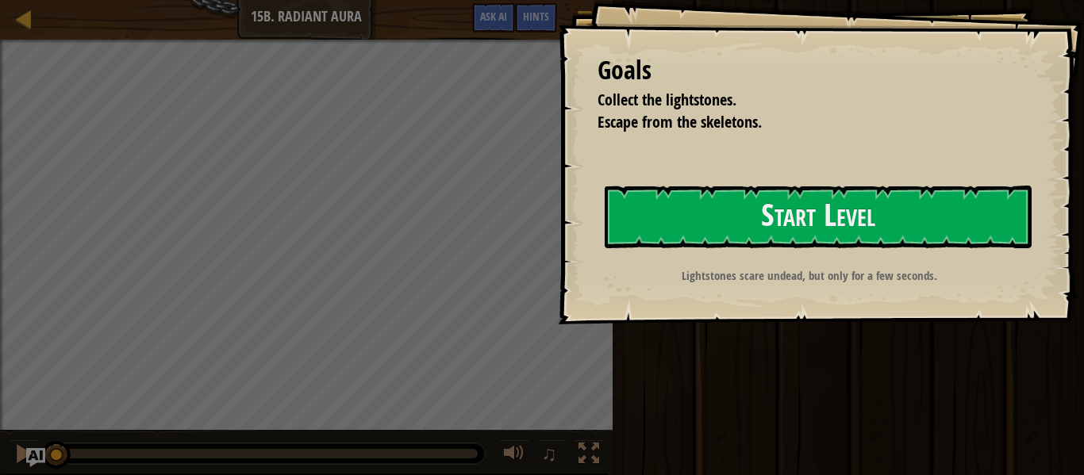
click at [652, 174] on div "Goals Collect the lightstones. Escape from the skeletons. Start Level Error loa…" at bounding box center [821, 162] width 526 height 325
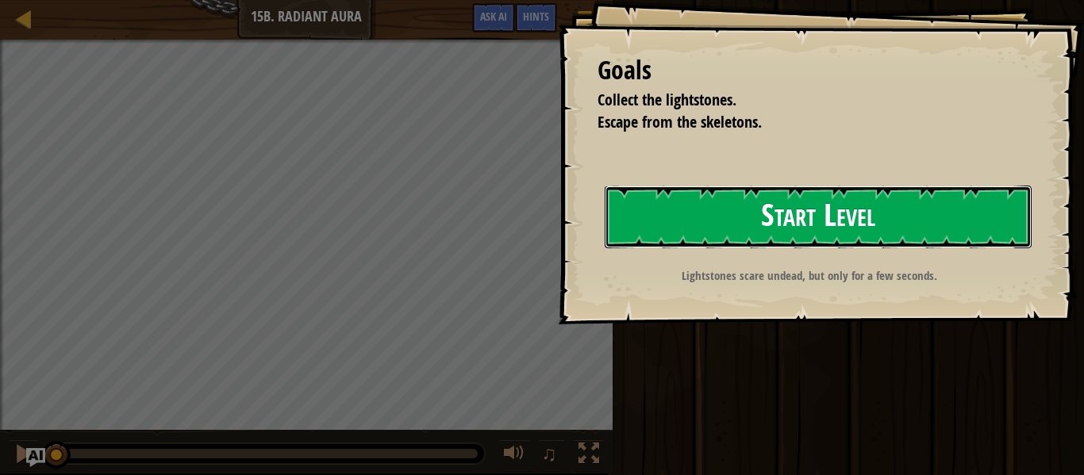
click at [660, 186] on button "Start Level" at bounding box center [818, 217] width 427 height 63
click at [644, 210] on button "Start Level" at bounding box center [818, 217] width 427 height 63
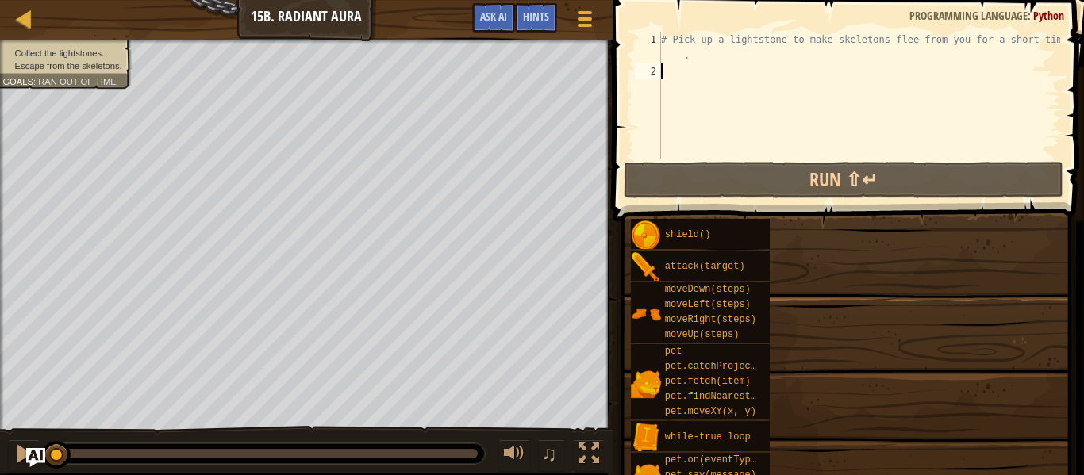
click at [651, 214] on span at bounding box center [846, 437] width 460 height 470
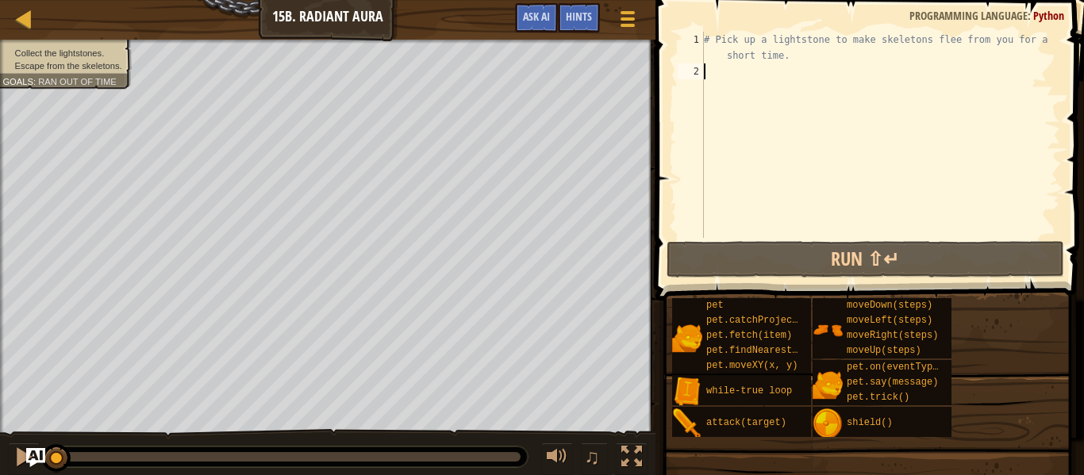
click at [713, 66] on div "# Pick up a lightstone to make skeletons flee from you for a short time." at bounding box center [881, 159] width 360 height 254
click at [823, 62] on div "# Pick up a lightstone to make skeletons flee from you for a short time." at bounding box center [881, 159] width 360 height 254
type textarea "# Pick up a lightstone to make skeletons flee from you for a short time."
click at [705, 73] on div "# Pick up a lightstone to make skeletons flee from you for a short time." at bounding box center [881, 159] width 360 height 254
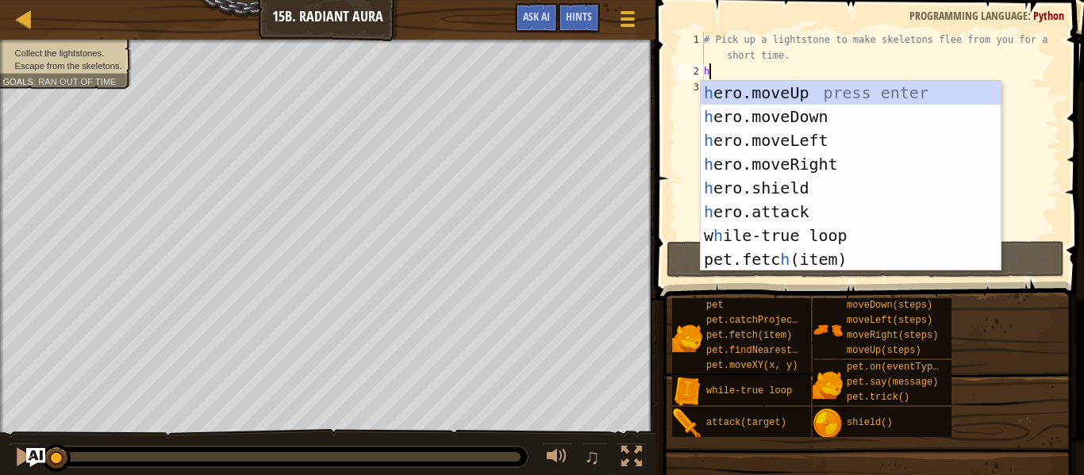
scroll to position [7, 0]
type textarea "her"
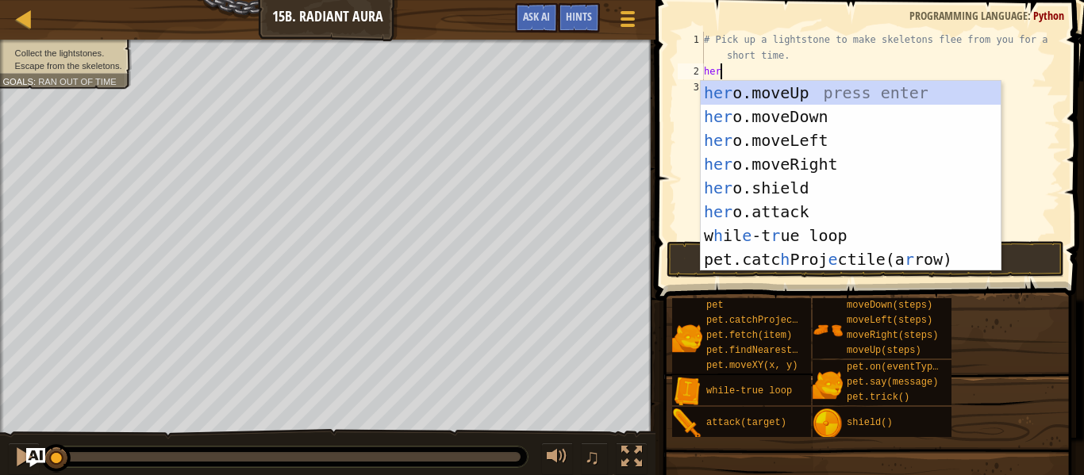
scroll to position [7, 2]
click at [796, 88] on div "her o.moveUp press enter her o.moveDown press enter her o.moveLeft press enter …" at bounding box center [851, 200] width 300 height 238
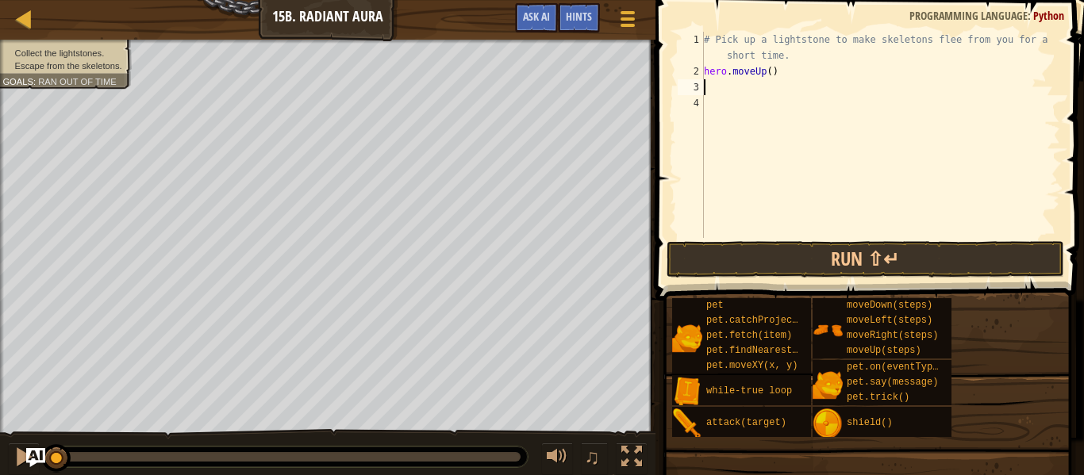
scroll to position [7, 0]
click at [810, 267] on button "Run ⇧↵" at bounding box center [866, 259] width 398 height 37
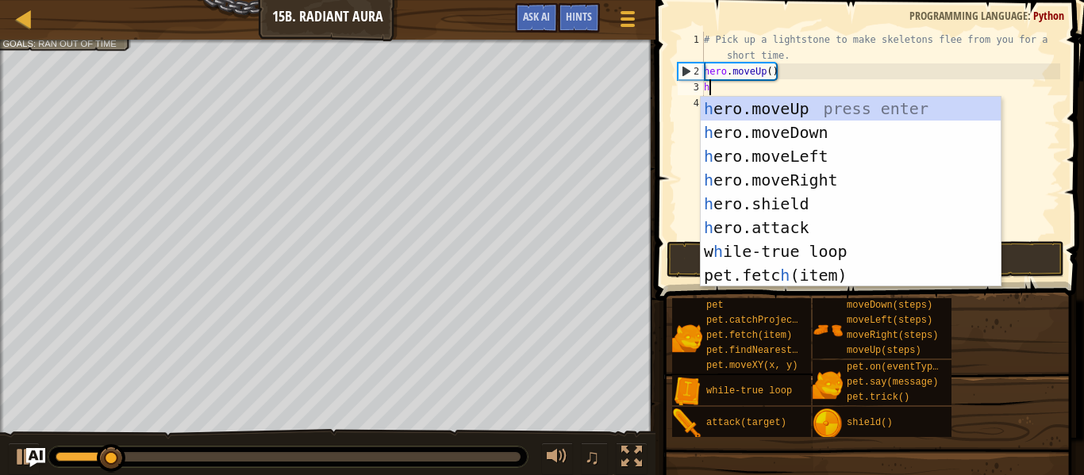
type textarea "her"
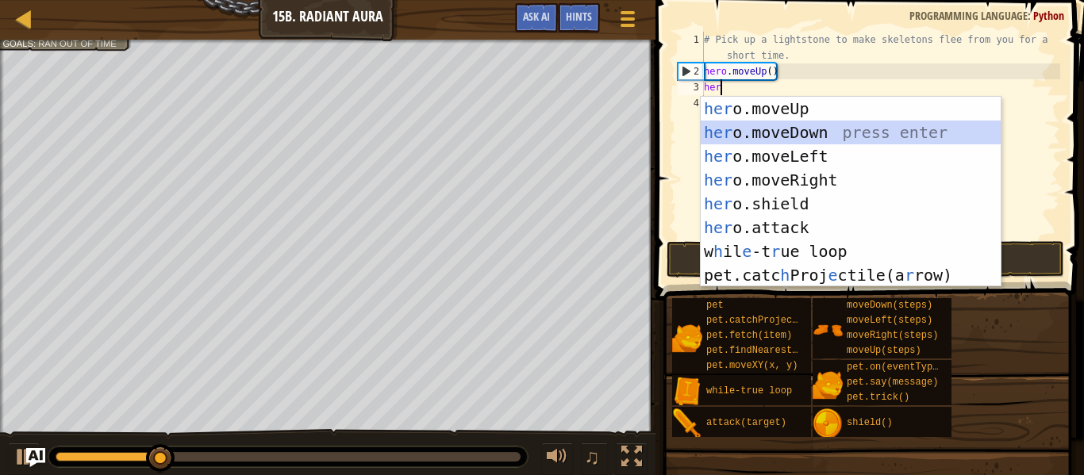
click at [828, 130] on div "her o.moveUp press enter her o.moveDown press enter her o.moveLeft press enter …" at bounding box center [851, 216] width 300 height 238
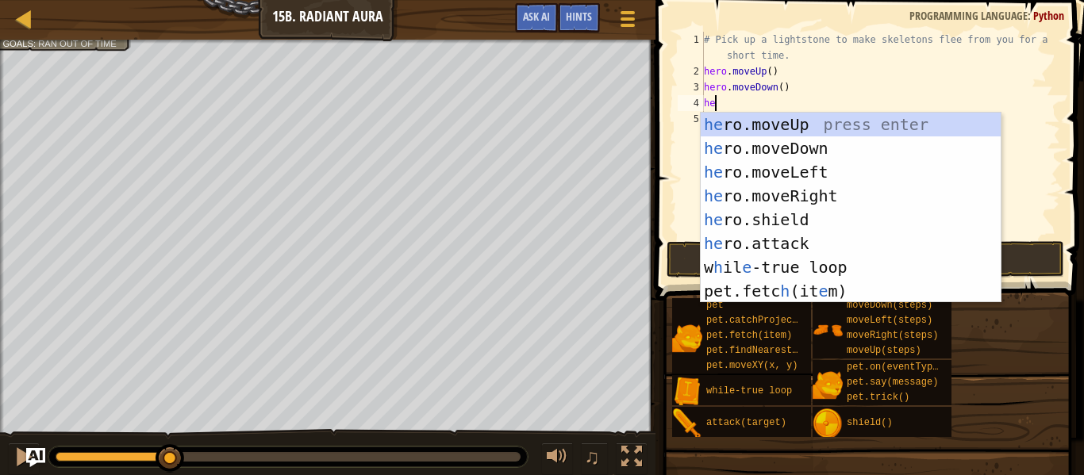
type textarea "her"
click at [837, 197] on div "her o.moveUp press enter her o.moveDown press enter her o.moveLeft press enter …" at bounding box center [851, 232] width 300 height 238
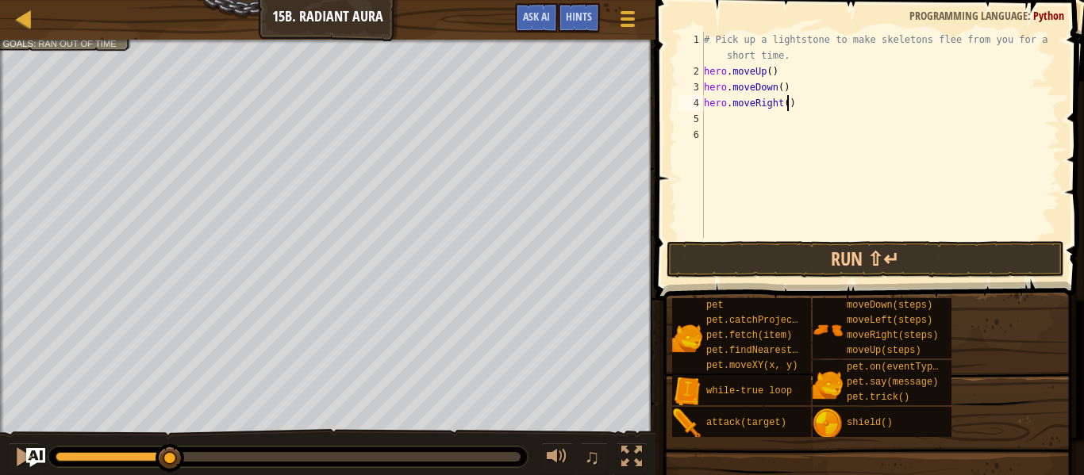
click at [789, 102] on div "# Pick up a lightstone to make skeletons flee from you for a short time. hero .…" at bounding box center [881, 159] width 360 height 254
click at [794, 258] on button "Run ⇧↵" at bounding box center [866, 259] width 398 height 37
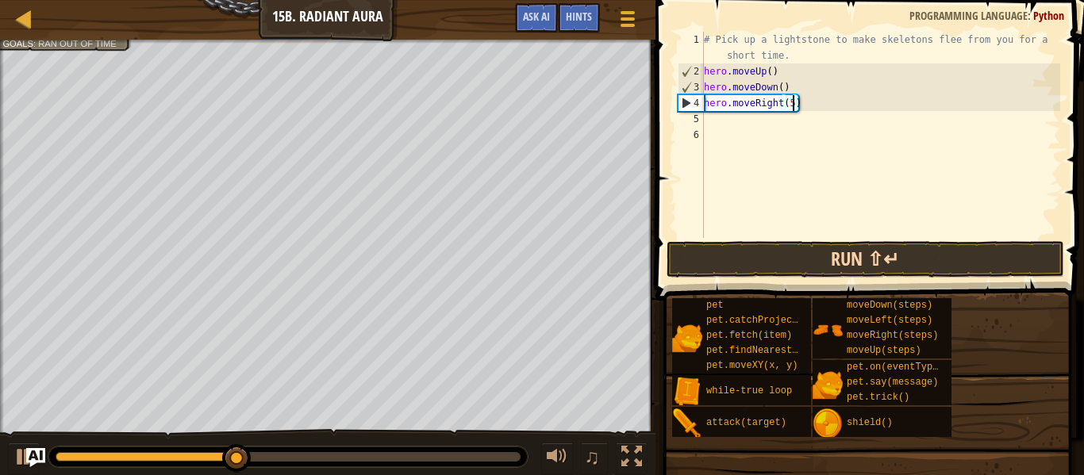
type textarea "hero.moveRight(5)"
click at [961, 269] on button "Run ⇧↵" at bounding box center [866, 259] width 398 height 37
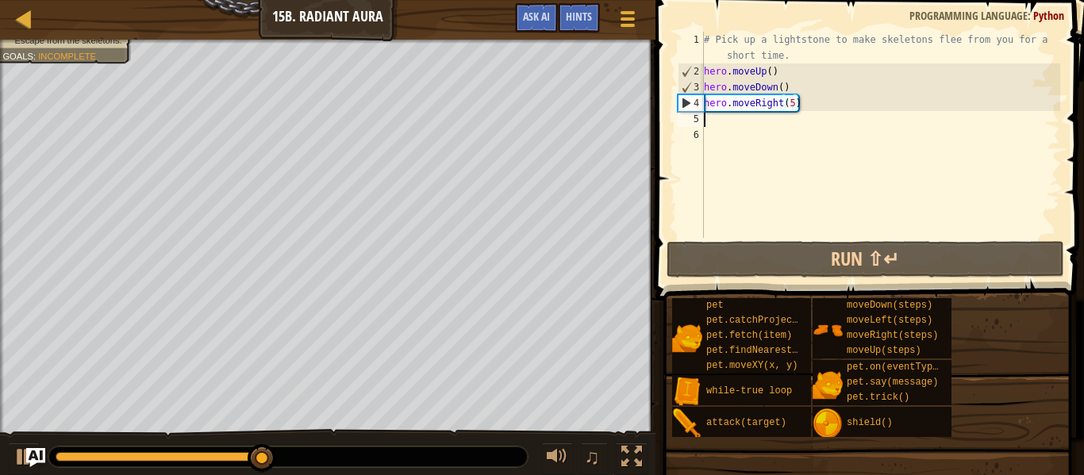
click at [722, 122] on div "# Pick up a lightstone to make skeletons flee from you for a short time. hero .…" at bounding box center [881, 159] width 360 height 254
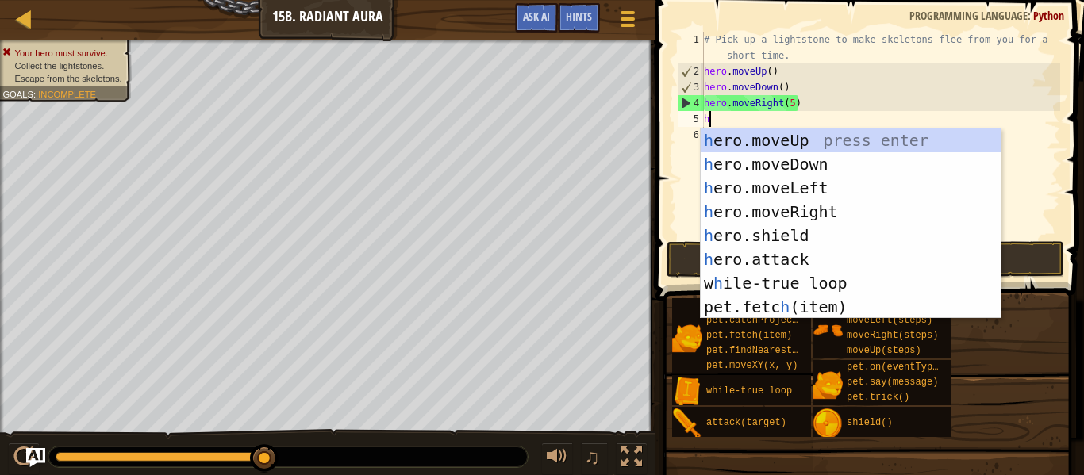
scroll to position [7, 2]
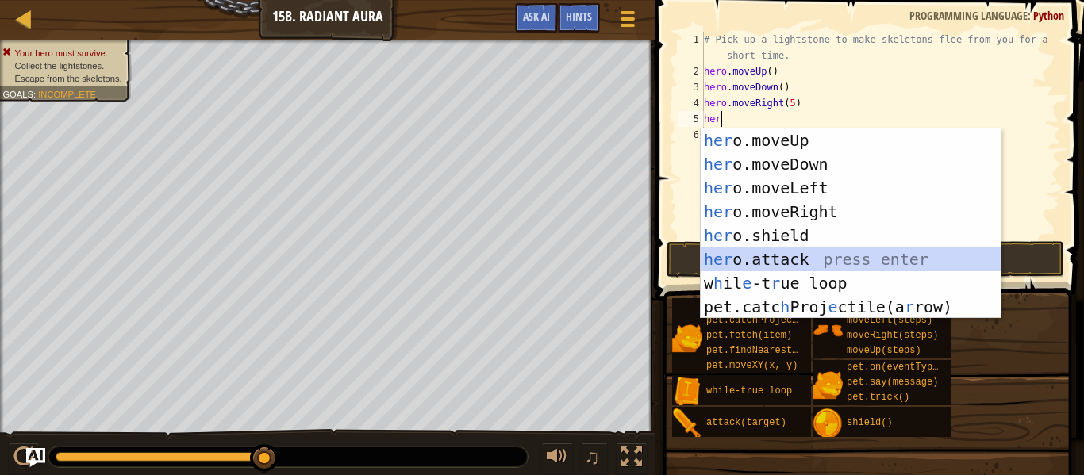
click at [775, 252] on div "her o.moveUp press enter her o.moveDown press enter her o.moveLeft press enter …" at bounding box center [851, 248] width 300 height 238
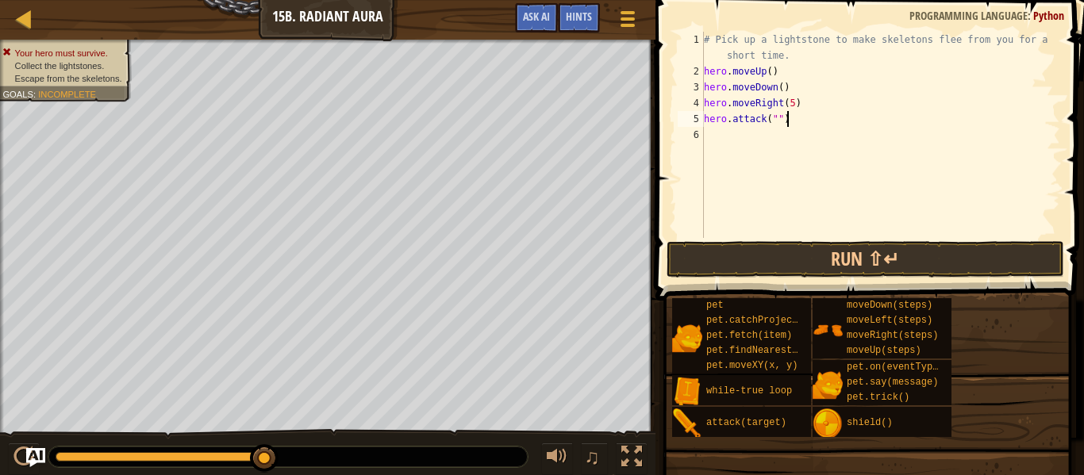
click at [796, 119] on div "# Pick up a lightstone to make skeletons flee from you for a short time. hero .…" at bounding box center [881, 159] width 360 height 254
type textarea "h"
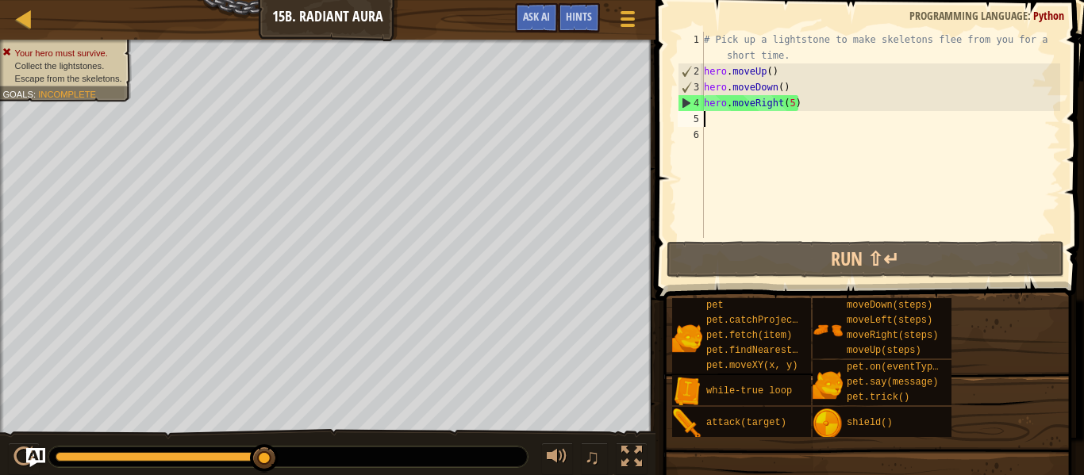
click at [796, 102] on div "# Pick up a lightstone to make skeletons flee from you for a short time. hero .…" at bounding box center [881, 159] width 360 height 254
type textarea "hero.moveRight(5)"
click at [793, 101] on div "# Pick up a lightstone to make skeletons flee from you for a short time. hero .…" at bounding box center [881, 159] width 360 height 254
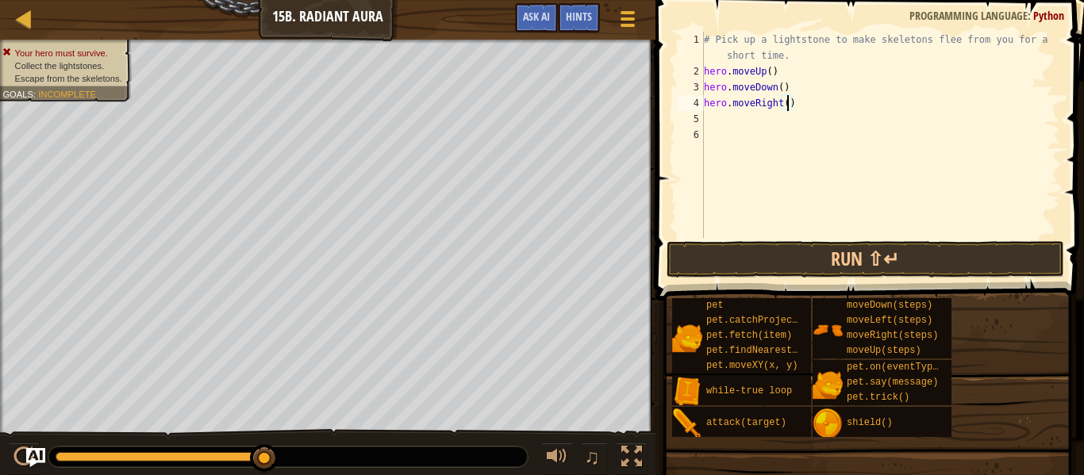
type textarea "hero.moveRight(4)"
click at [715, 119] on div "# Pick up a lightstone to make skeletons flee from you for a short time. hero .…" at bounding box center [881, 159] width 360 height 254
click at [710, 129] on div "# Pick up a lightstone to make skeletons flee from you for a short time. hero .…" at bounding box center [881, 159] width 360 height 254
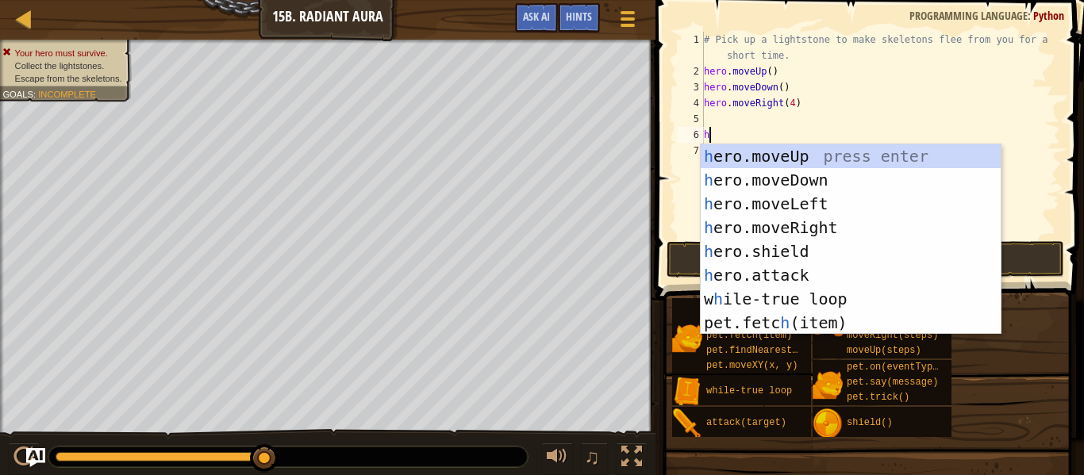
type textarea "he"
click at [803, 152] on div "he ro.moveUp press enter he ro.moveDown press enter he ro.moveLeft press enter …" at bounding box center [851, 263] width 300 height 238
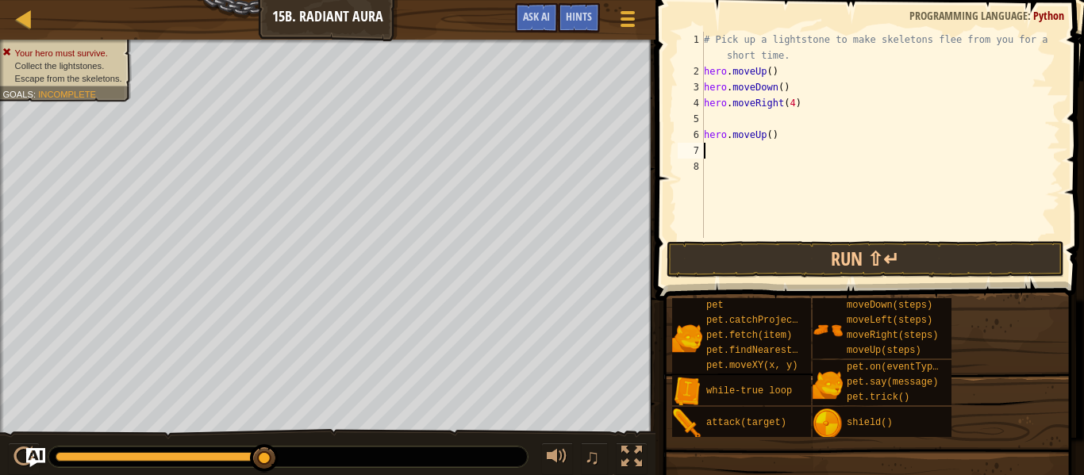
scroll to position [7, 0]
click at [719, 149] on div "# Pick up a lightstone to make skeletons flee from you for a short time. hero .…" at bounding box center [881, 159] width 360 height 254
type textarea "her"
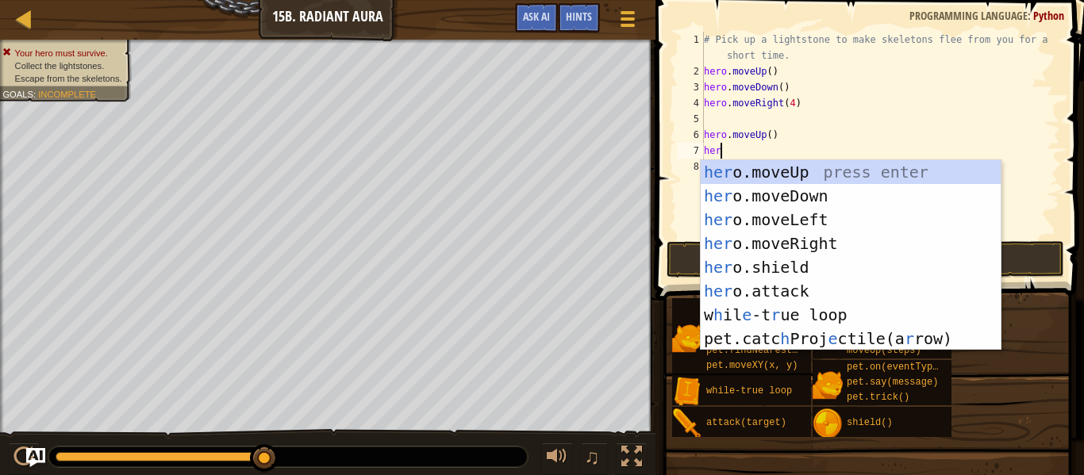
scroll to position [7, 2]
click at [798, 198] on div "her o.moveUp press enter her o.moveDown press enter her o.moveLeft press enter …" at bounding box center [851, 279] width 300 height 238
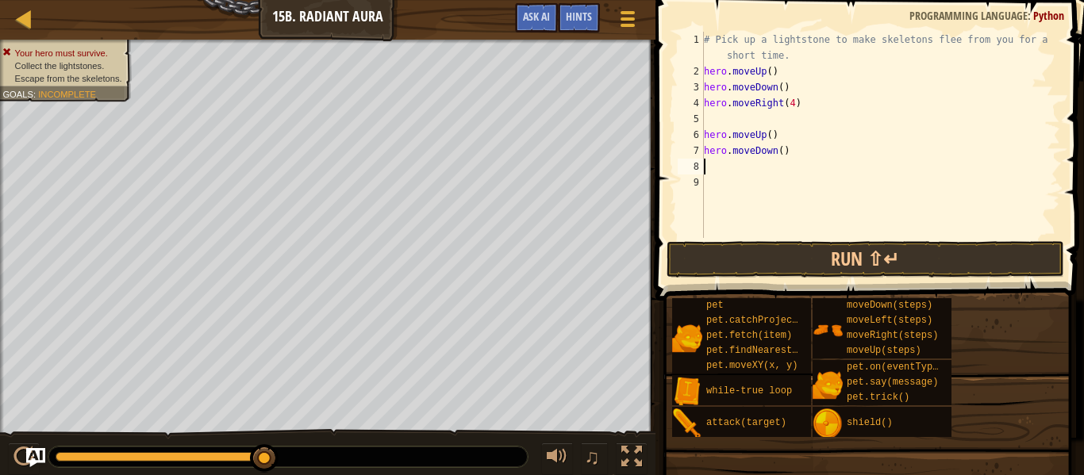
scroll to position [7, 0]
click at [730, 185] on div "# Pick up a lightstone to make skeletons flee from you for a short time. hero .…" at bounding box center [881, 159] width 360 height 254
click at [704, 274] on button "Run ⇧↵" at bounding box center [866, 259] width 398 height 37
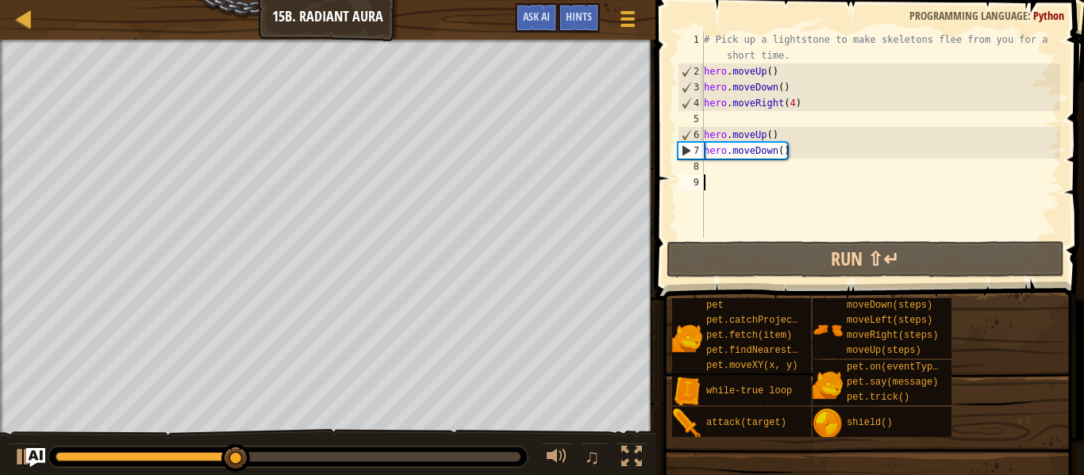
click at [710, 183] on div "# Pick up a lightstone to make skeletons flee from you for a short time. hero .…" at bounding box center [881, 159] width 360 height 254
click at [706, 166] on div "# Pick up a lightstone to make skeletons flee from you for a short time. hero .…" at bounding box center [881, 159] width 360 height 254
click at [807, 155] on div "# Pick up a lightstone to make skeletons flee from you for a short time. hero .…" at bounding box center [881, 159] width 360 height 254
type textarea "hero.moveDown()"
click at [707, 167] on div "# Pick up a lightstone to make skeletons flee from you for a short time. hero .…" at bounding box center [881, 159] width 360 height 254
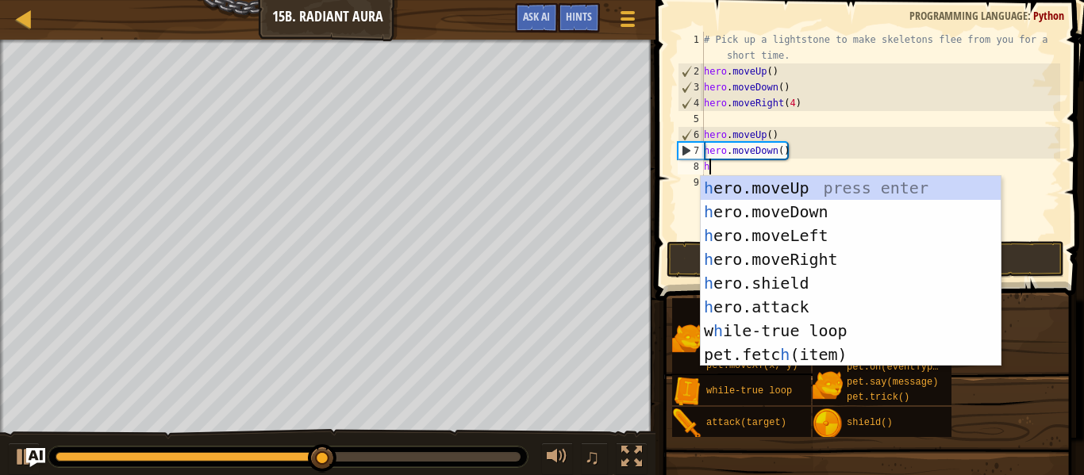
type textarea "he"
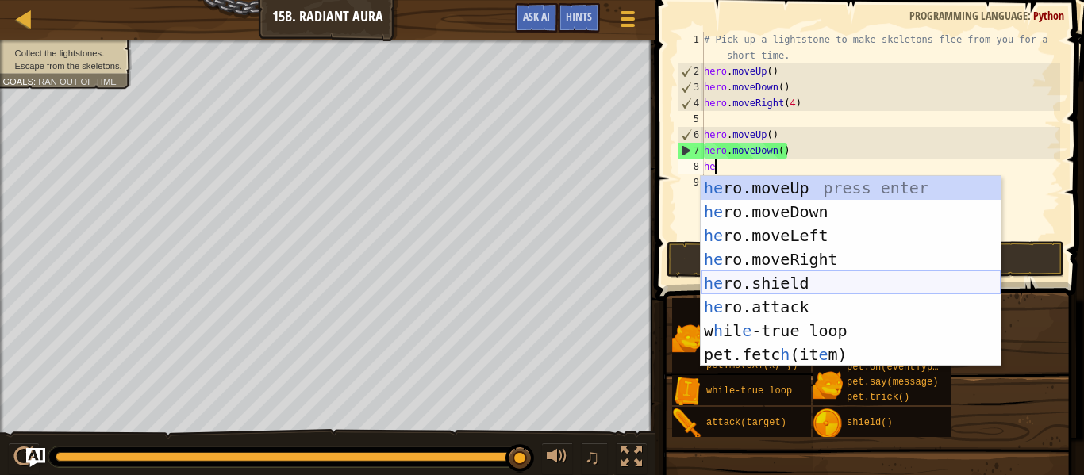
click at [815, 256] on div "he ro.moveUp press enter he ro.moveDown press enter he ro.moveLeft press enter …" at bounding box center [851, 295] width 300 height 238
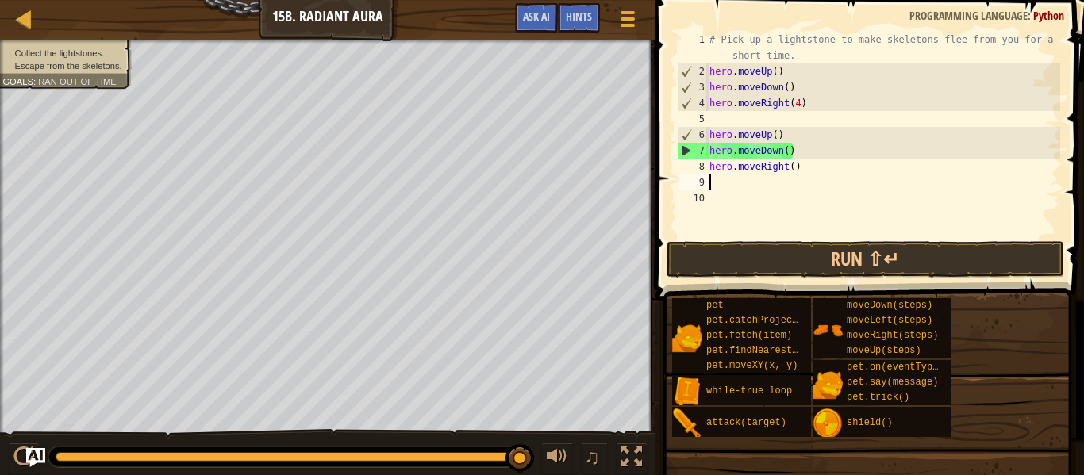
scroll to position [7, 0]
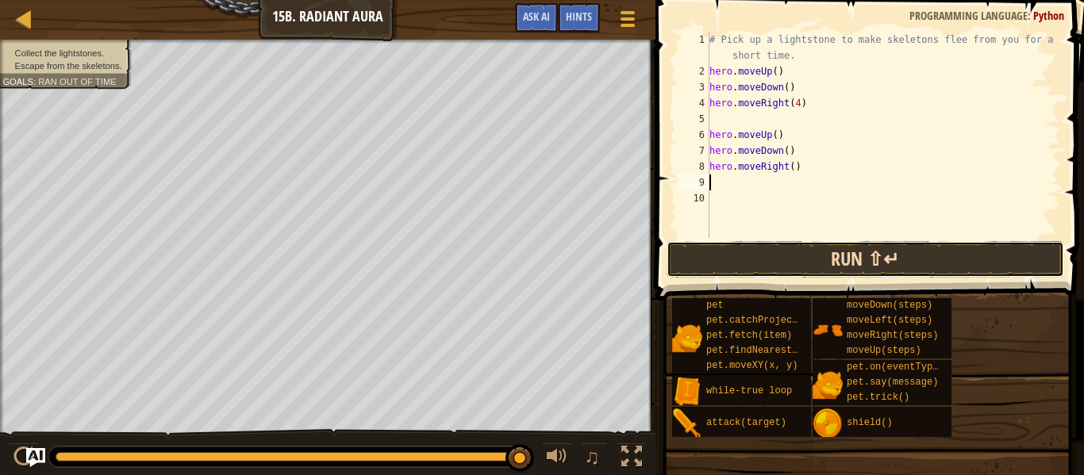
click at [994, 265] on button "Run ⇧↵" at bounding box center [866, 259] width 398 height 37
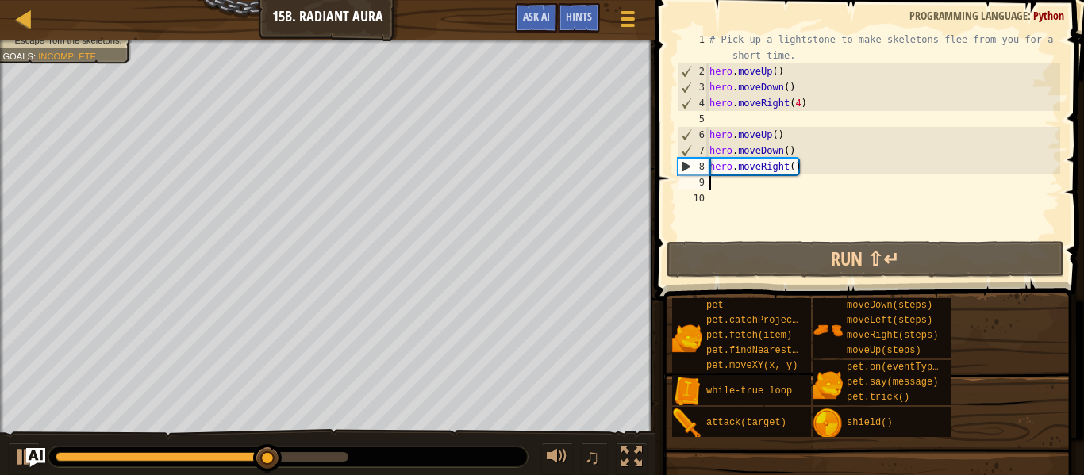
click at [716, 186] on div "# Pick up a lightstone to make skeletons flee from you for a short time. hero .…" at bounding box center [883, 159] width 354 height 254
click at [836, 160] on div "# Pick up a lightstone to make skeletons flee from you for a short time. hero .…" at bounding box center [883, 159] width 354 height 254
type textarea "hero.moveRight()"
click at [713, 187] on div "# Pick up a lightstone to make skeletons flee from you for a short time. hero .…" at bounding box center [883, 159] width 354 height 254
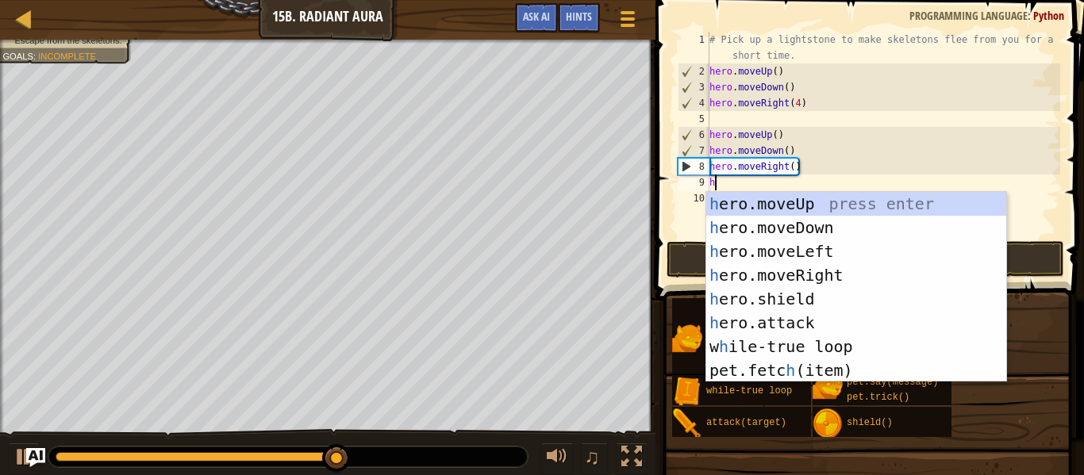
type textarea "her"
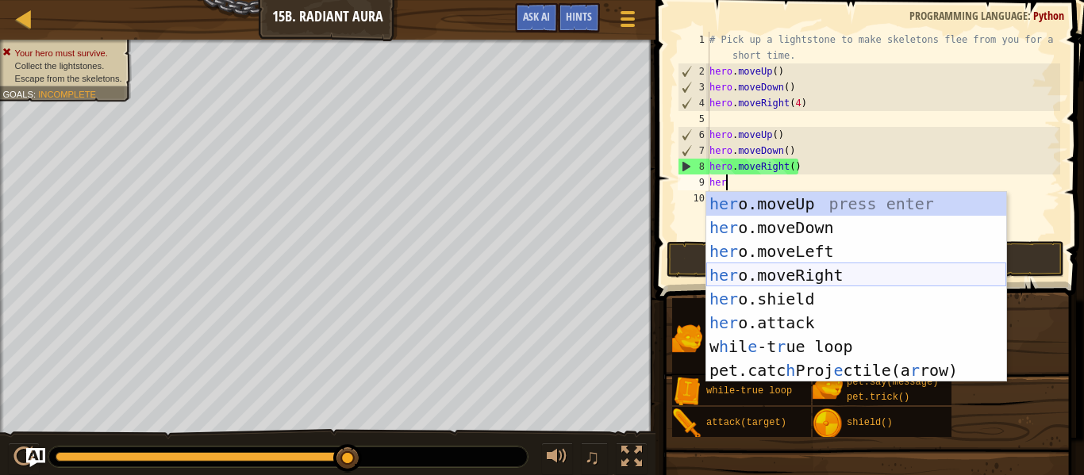
click at [802, 268] on div "her o.moveUp press enter her o.moveDown press enter her o.moveLeft press enter …" at bounding box center [856, 311] width 300 height 238
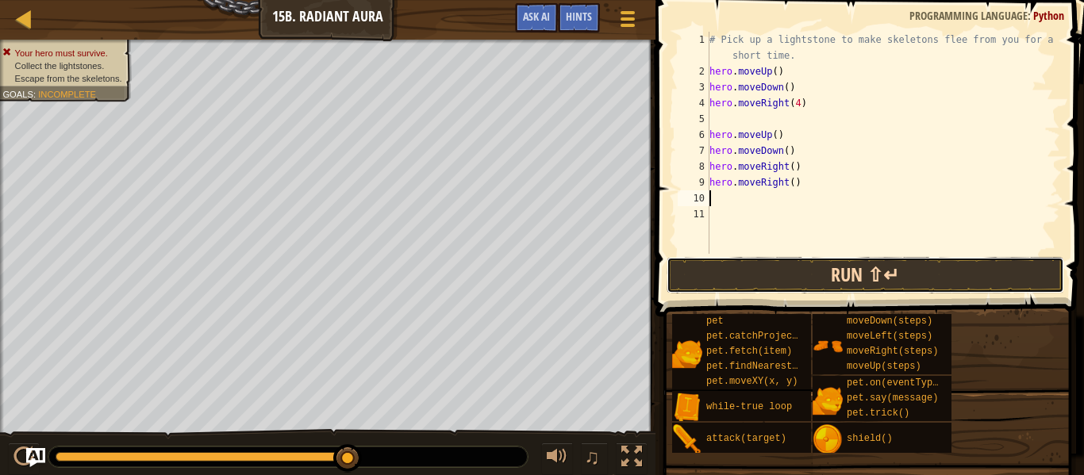
click at [795, 276] on button "Run ⇧↵" at bounding box center [866, 275] width 398 height 37
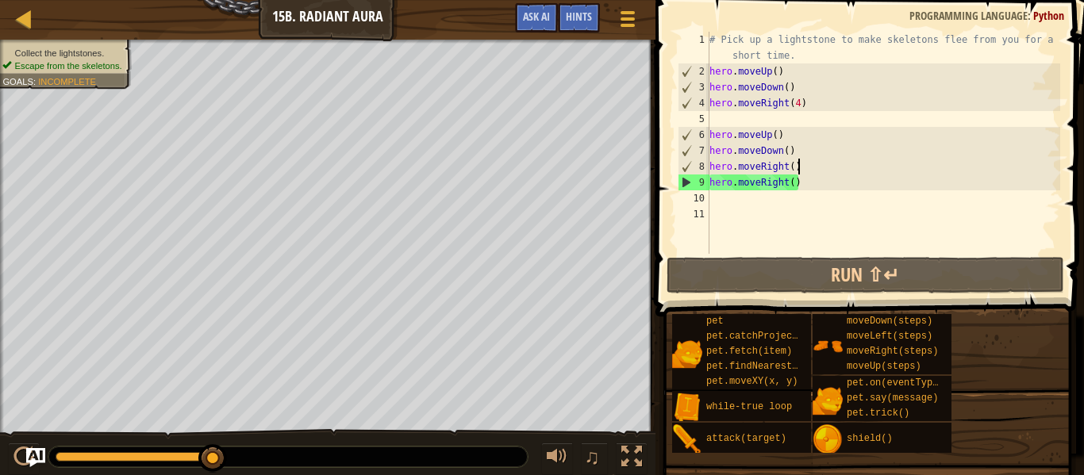
click at [802, 165] on div "# Pick up a lightstone to make skeletons flee from you for a short time. hero .…" at bounding box center [883, 167] width 354 height 270
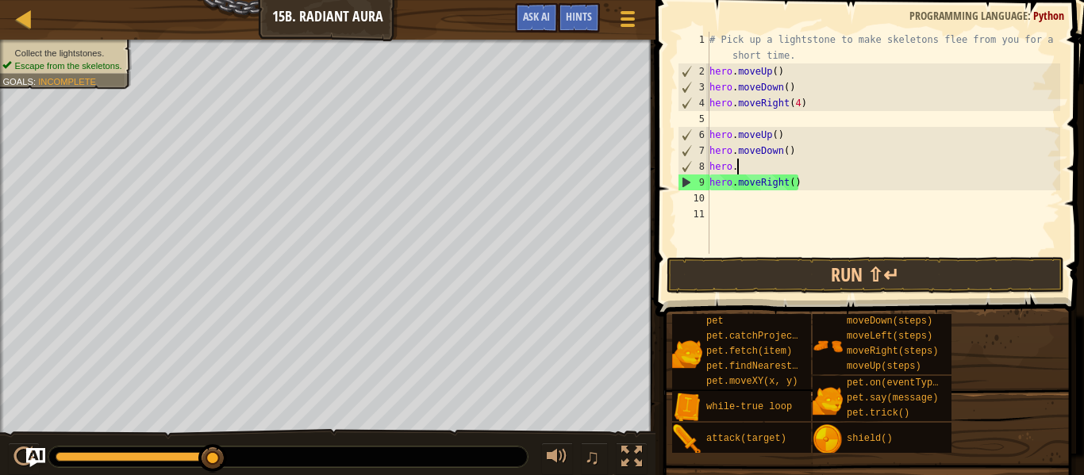
type textarea "h"
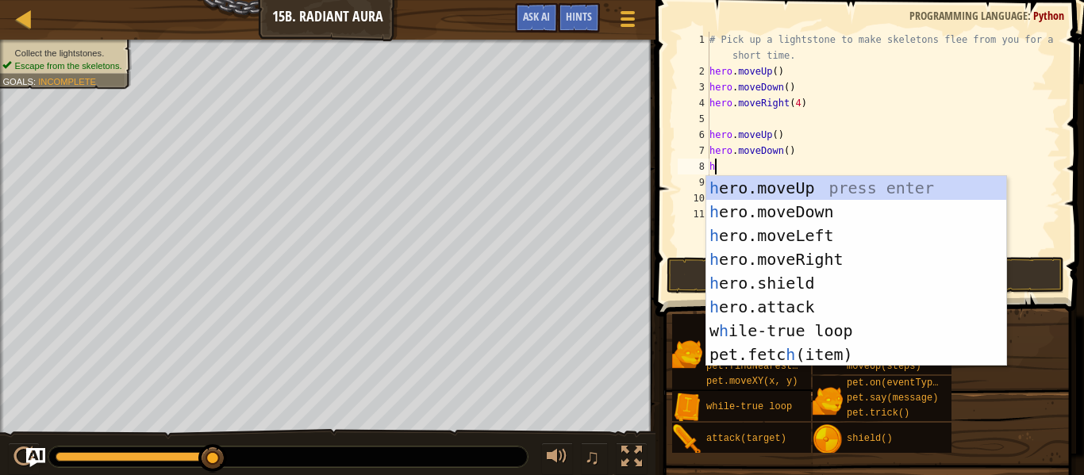
type textarea "hre"
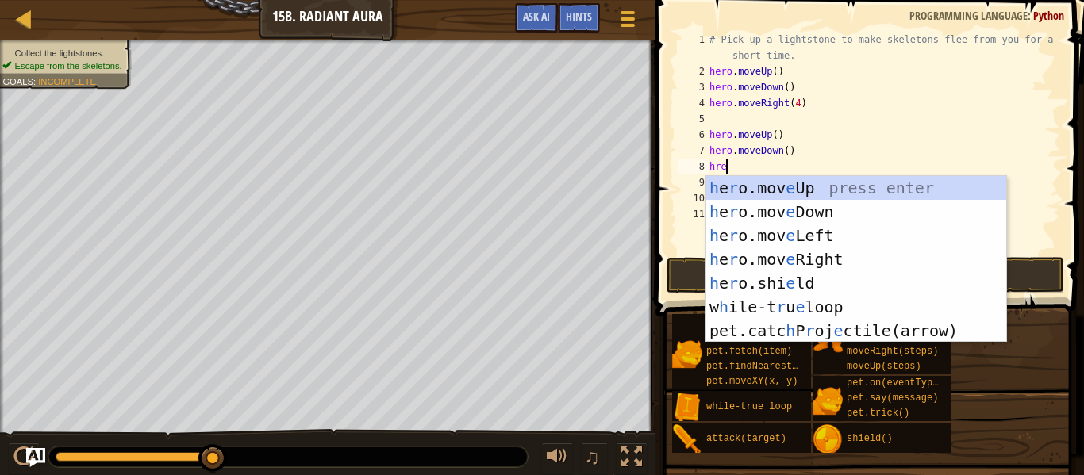
scroll to position [7, 2]
click at [834, 193] on div "h e r o.mov e Up press enter h e r o.mov e Down press enter h e r o.mov e Left …" at bounding box center [856, 283] width 300 height 214
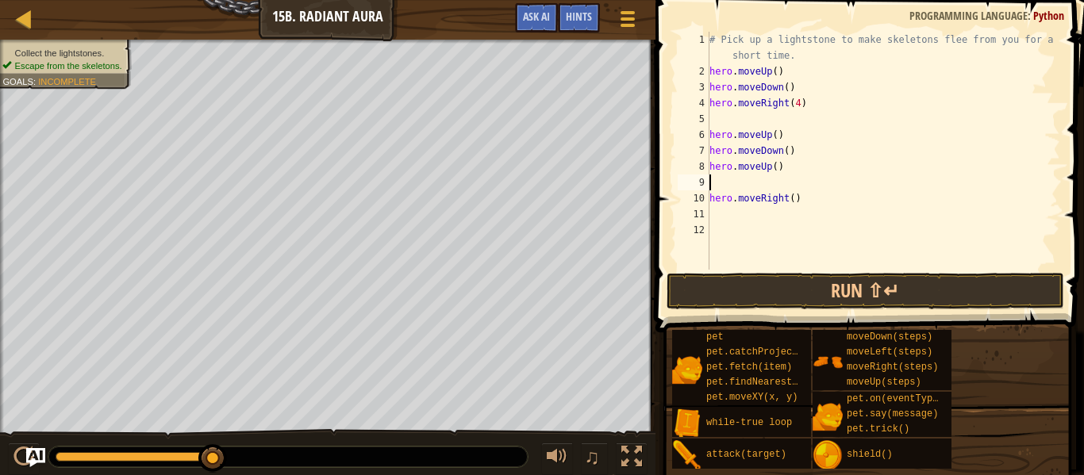
scroll to position [7, 0]
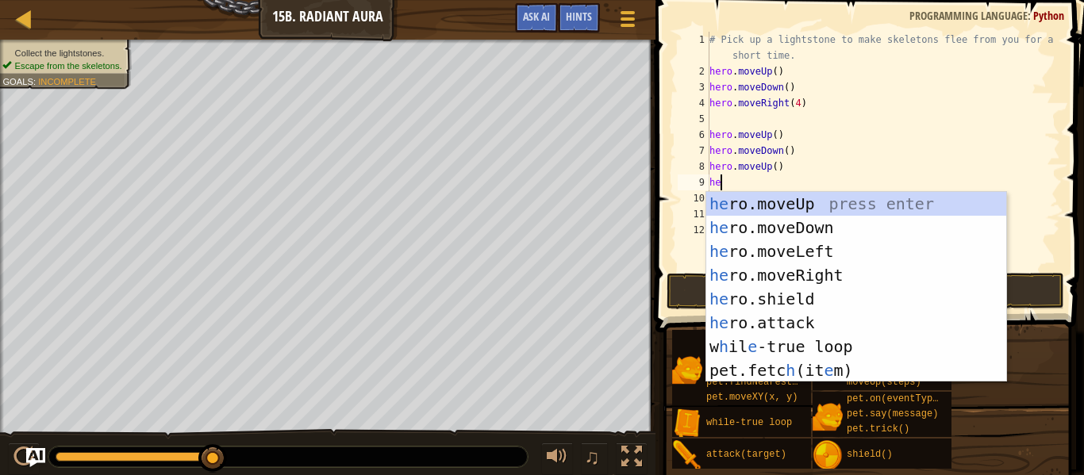
type textarea "her"
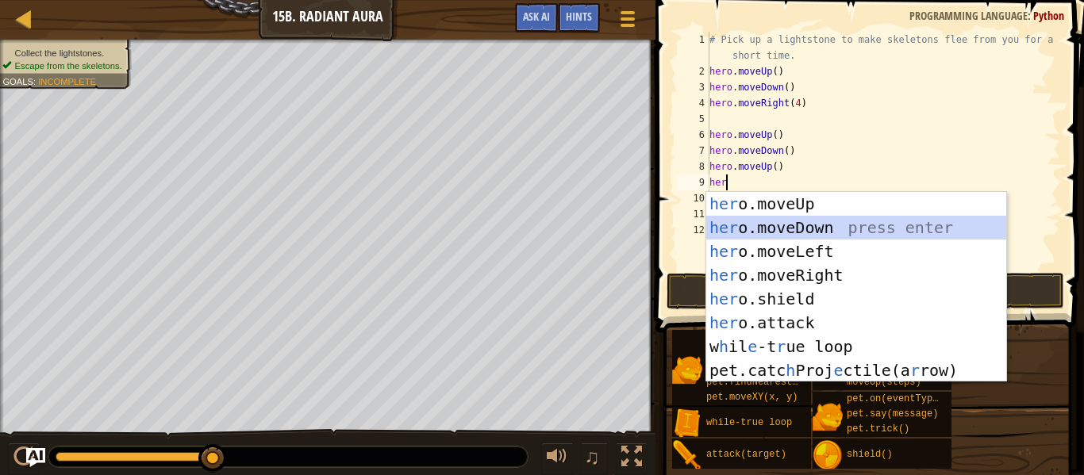
click at [786, 217] on div "her o.moveUp press enter her o.moveDown press enter her o.moveLeft press enter …" at bounding box center [856, 311] width 300 height 238
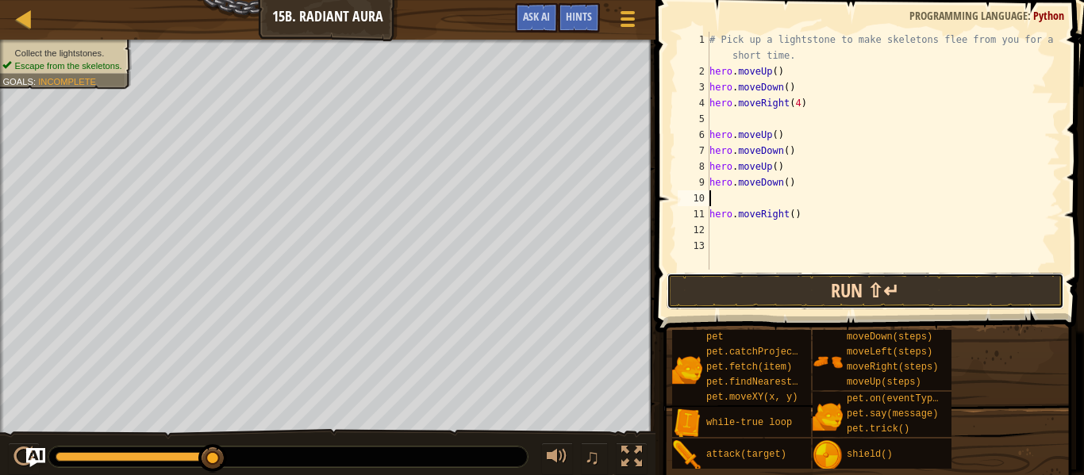
click at [843, 301] on button "Run ⇧↵" at bounding box center [866, 291] width 398 height 37
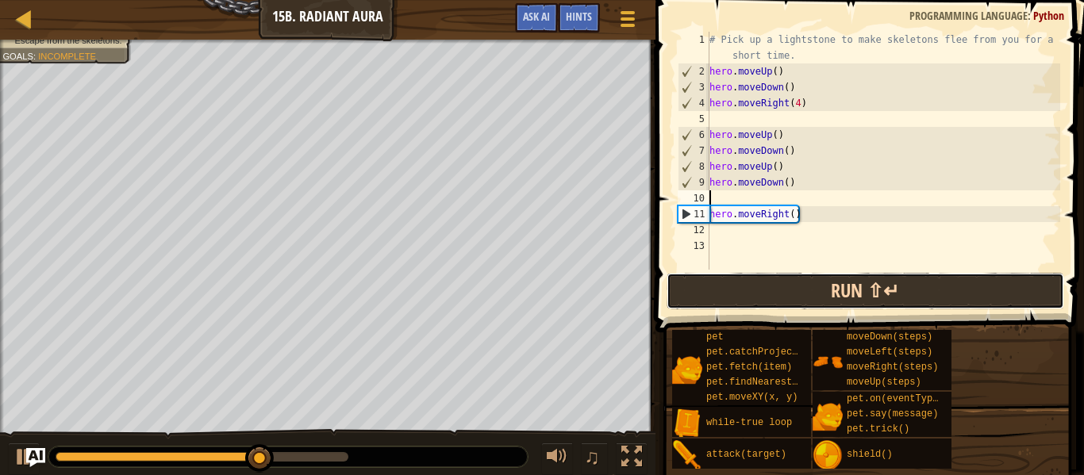
click at [879, 275] on button "Run ⇧↵" at bounding box center [866, 291] width 398 height 37
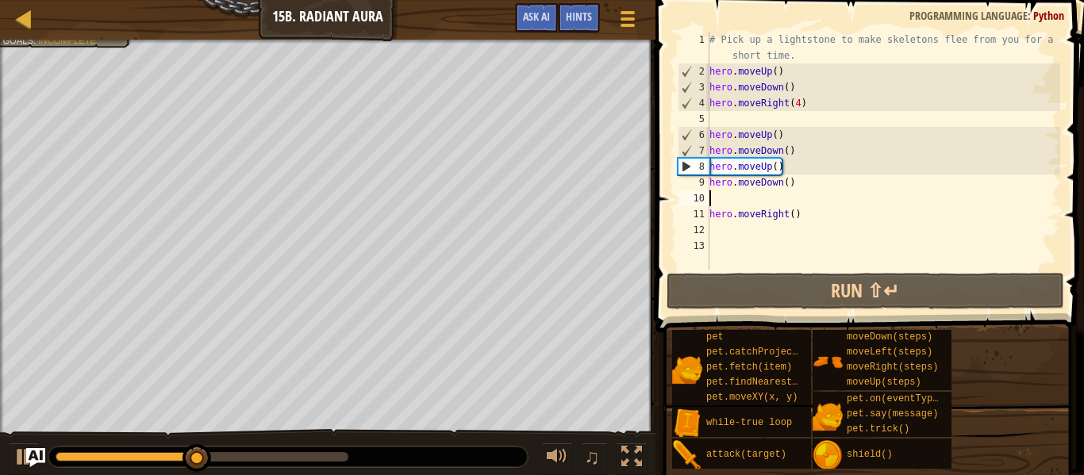
click at [801, 106] on div "# Pick up a lightstone to make skeletons flee from you for a short time. hero .…" at bounding box center [883, 175] width 354 height 286
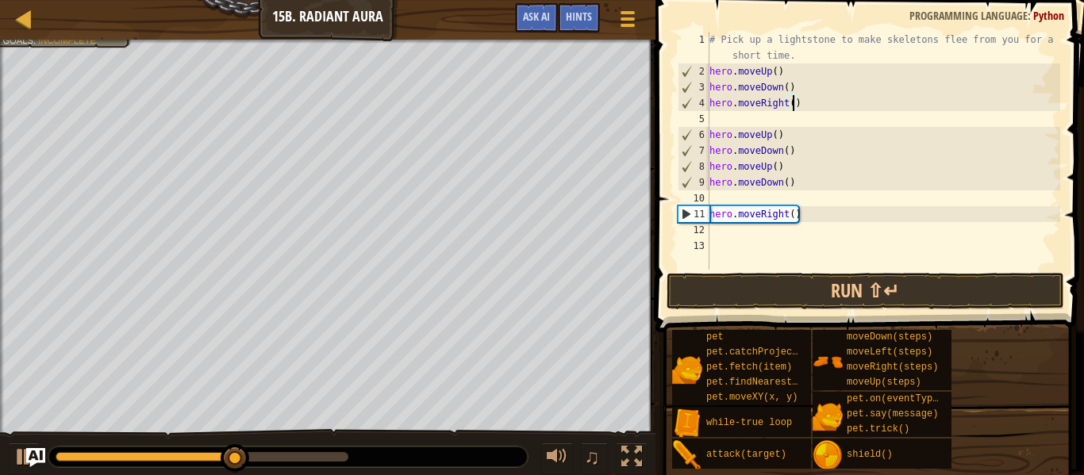
type textarea "hero.moveRight(3)"
click at [722, 119] on div "# Pick up a lightstone to make skeletons flee from you for a short time. hero .…" at bounding box center [883, 175] width 354 height 286
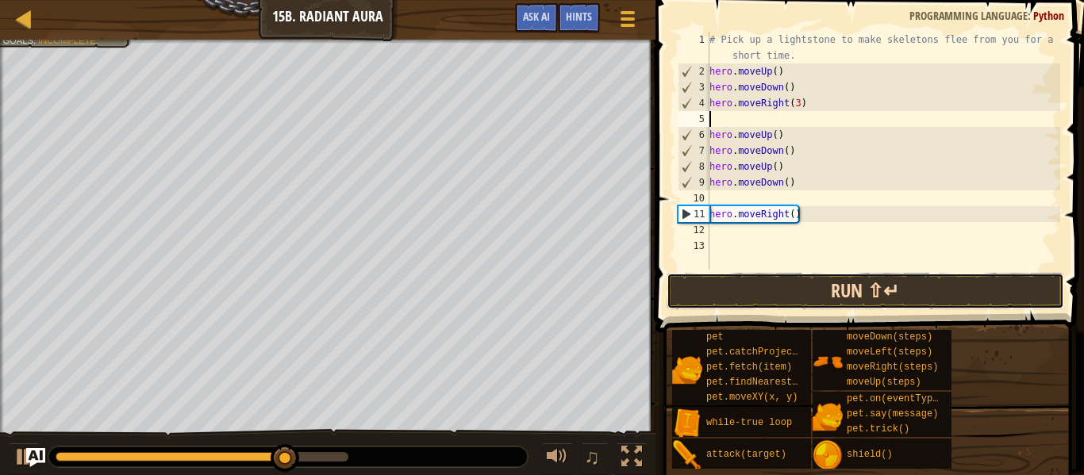
click at [849, 283] on button "Run ⇧↵" at bounding box center [866, 291] width 398 height 37
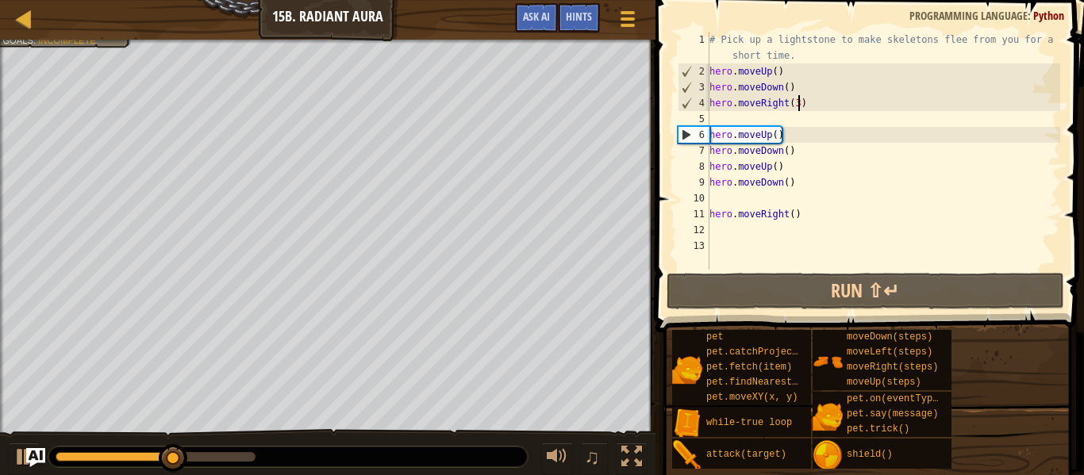
click at [800, 100] on div "# Pick up a lightstone to make skeletons flee from you for a short time. hero .…" at bounding box center [883, 175] width 354 height 286
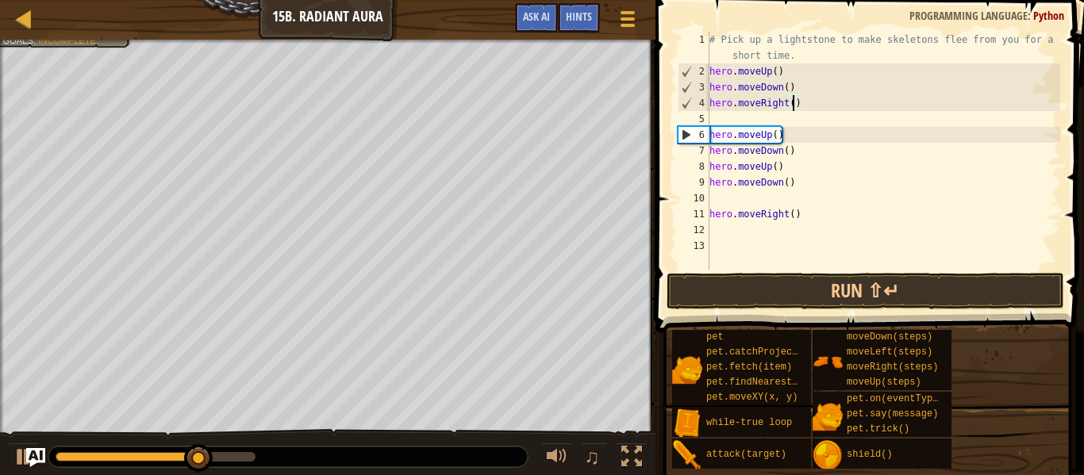
scroll to position [7, 13]
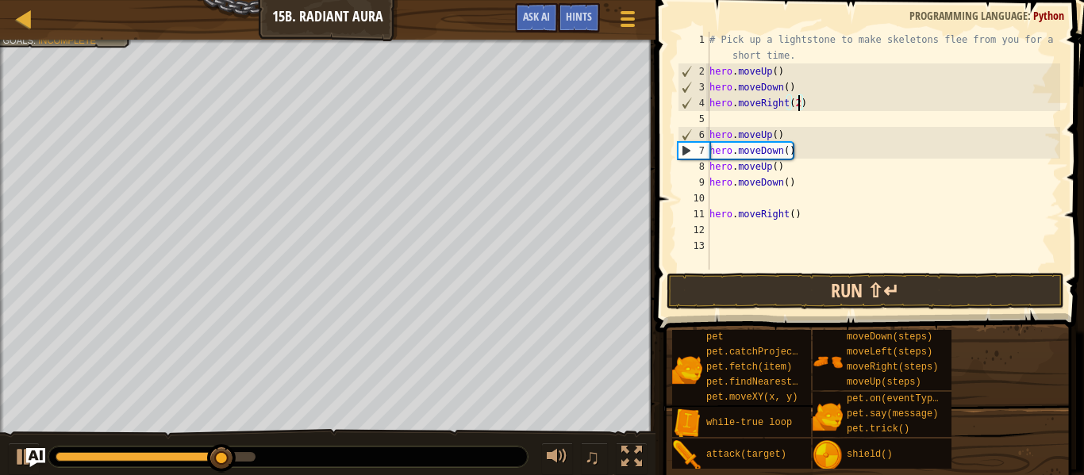
type textarea "hero.moveRight(2)"
click at [783, 291] on button "Run ⇧↵" at bounding box center [866, 291] width 398 height 37
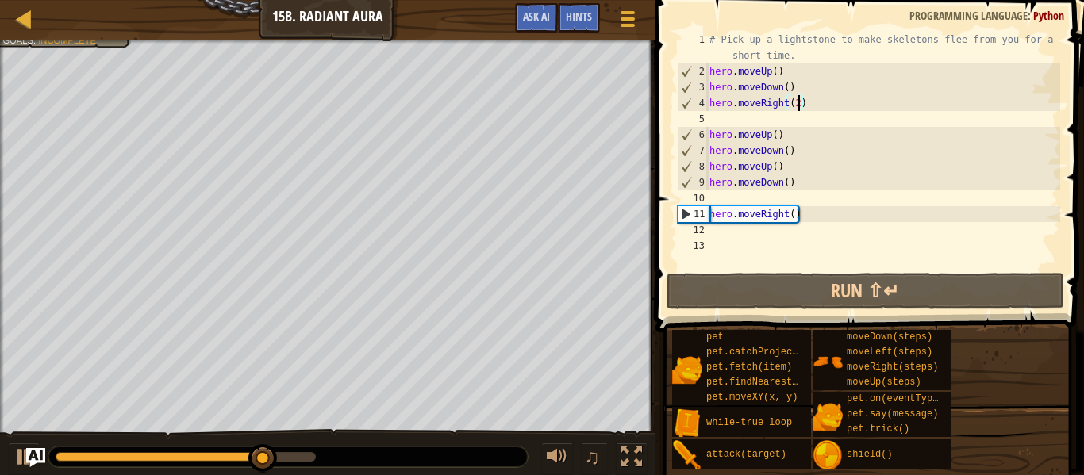
click at [718, 228] on div "# Pick up a lightstone to make skeletons flee from you for a short time. hero .…" at bounding box center [883, 175] width 354 height 286
click at [791, 210] on div "# Pick up a lightstone to make skeletons flee from you for a short time. hero .…" at bounding box center [883, 175] width 354 height 286
type textarea "hero.moveRight(2)"
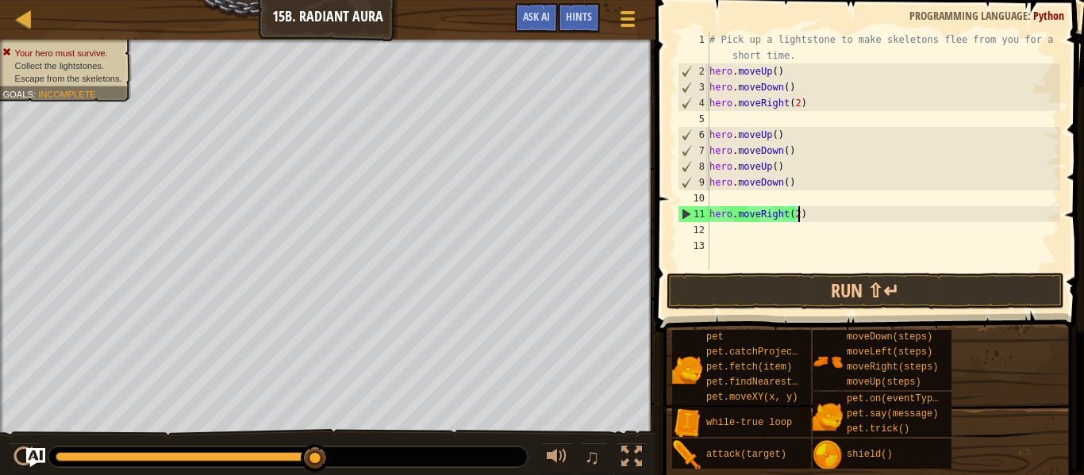
scroll to position [7, 13]
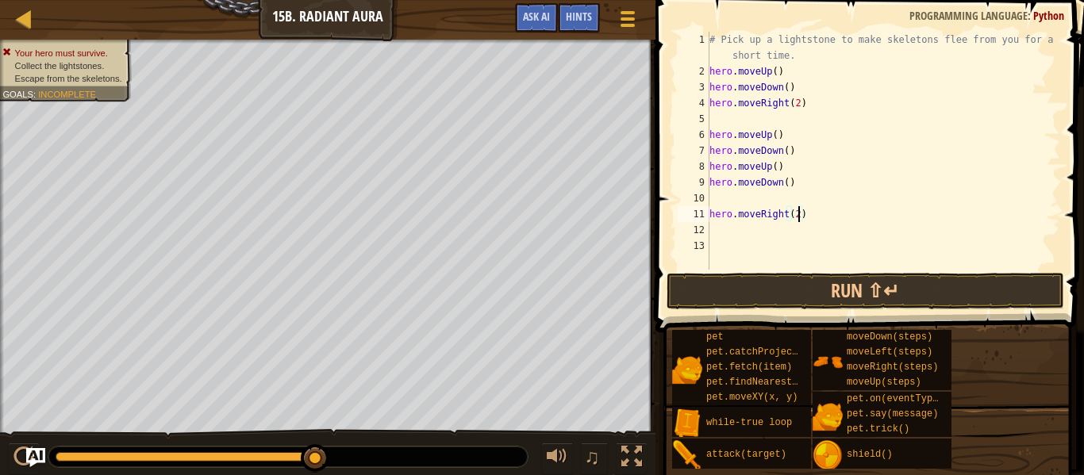
click at [718, 227] on div "# Pick up a lightstone to make skeletons flee from you for a short time. hero .…" at bounding box center [883, 175] width 354 height 286
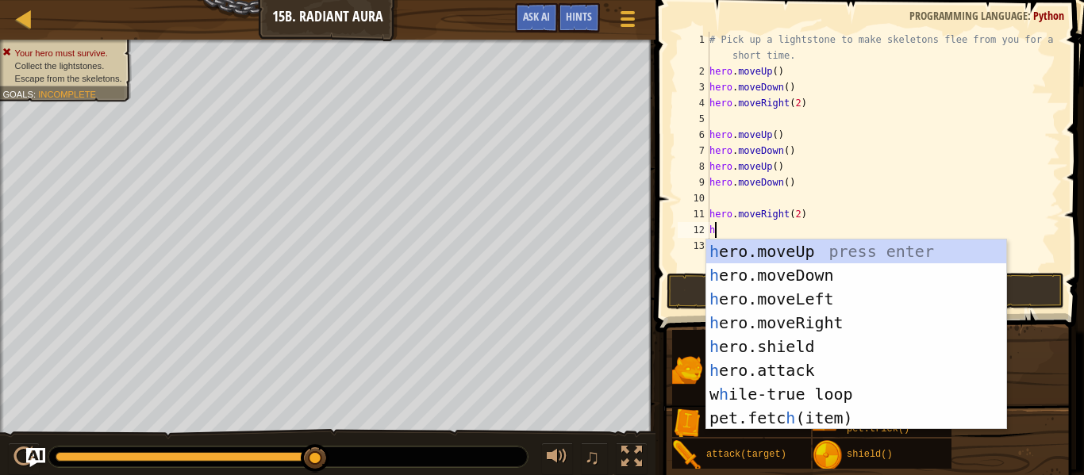
scroll to position [7, 2]
type textarea "her"
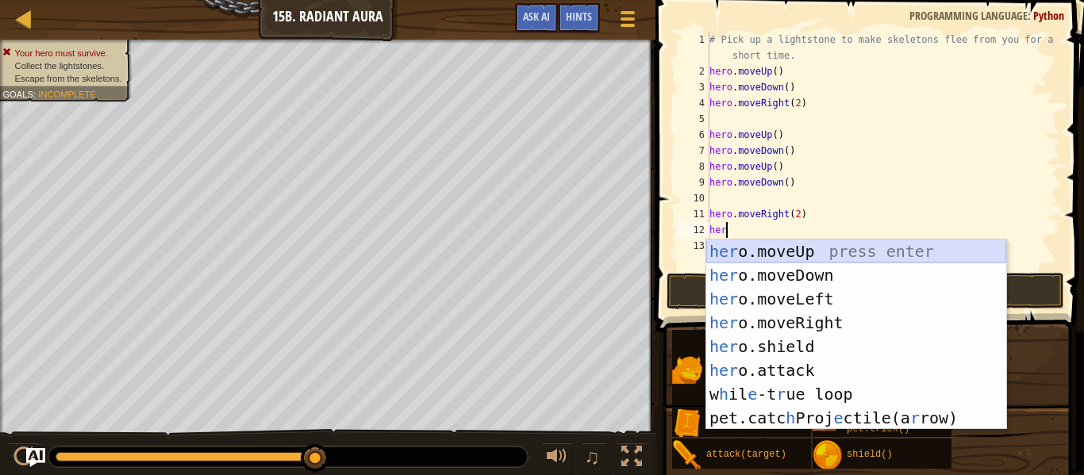
click at [802, 244] on div "her o.moveUp press enter her o.moveDown press enter her o.moveLeft press enter …" at bounding box center [856, 359] width 300 height 238
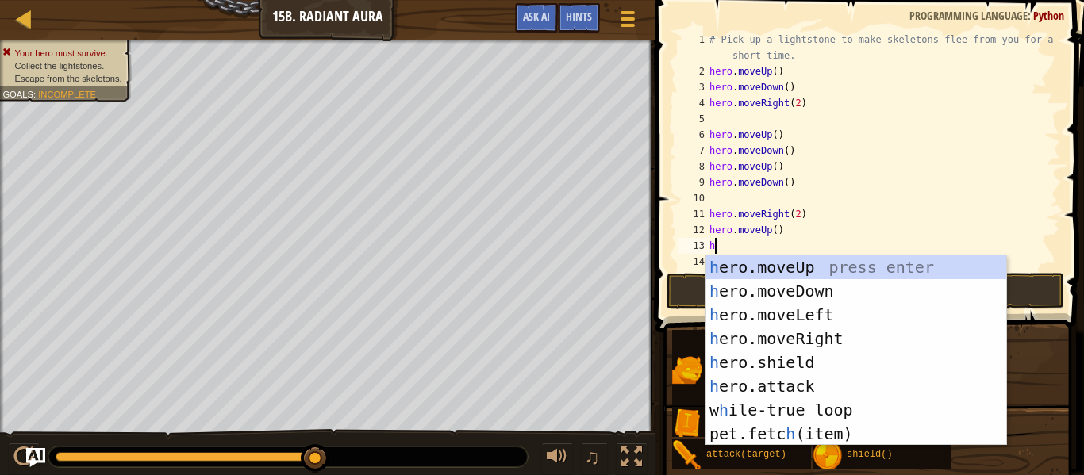
type textarea "her"
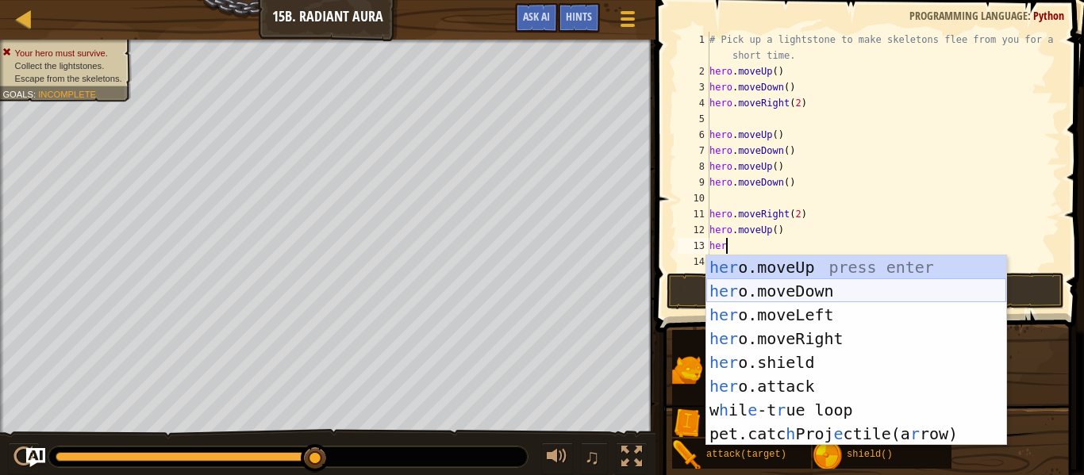
click at [773, 287] on div "her o.moveUp press enter her o.moveDown press enter her o.moveLeft press enter …" at bounding box center [856, 375] width 300 height 238
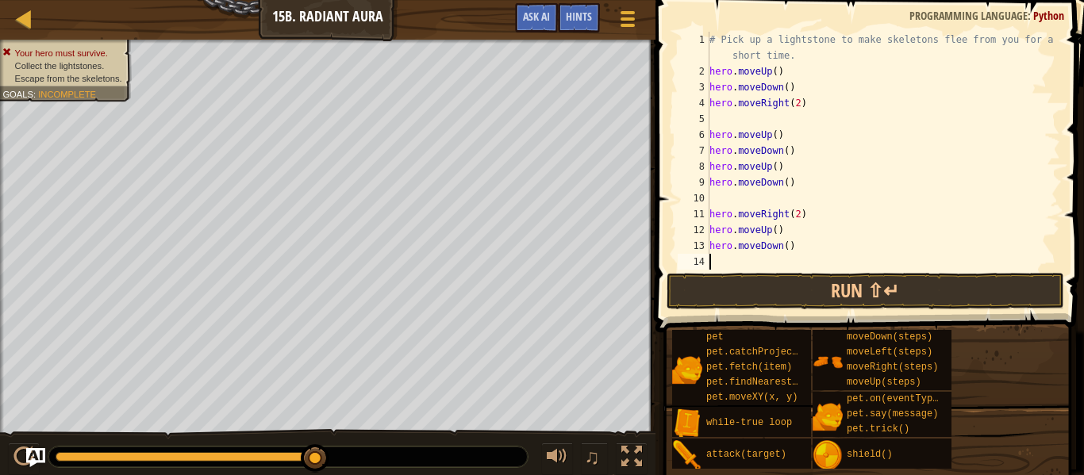
scroll to position [7, 0]
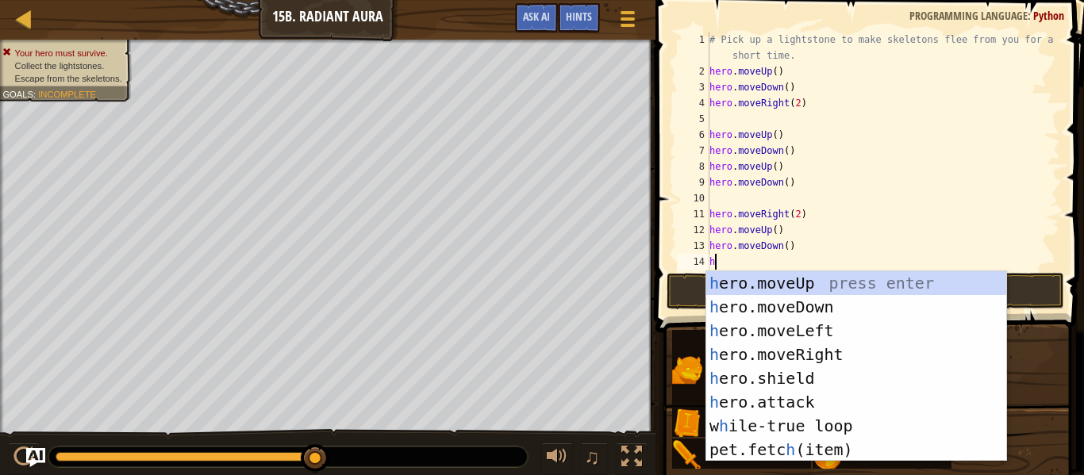
type textarea "her"
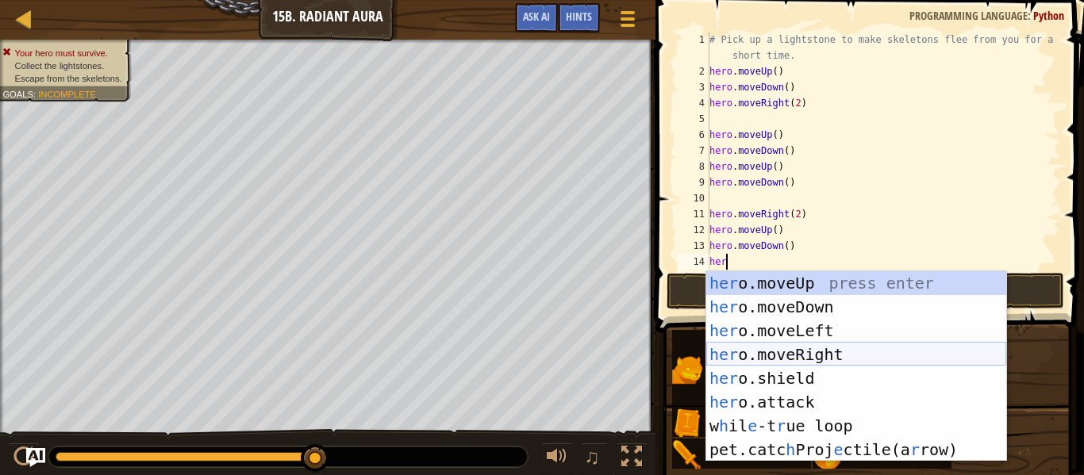
click at [812, 352] on div "her o.moveUp press enter her o.moveDown press enter her o.moveLeft press enter …" at bounding box center [856, 390] width 300 height 238
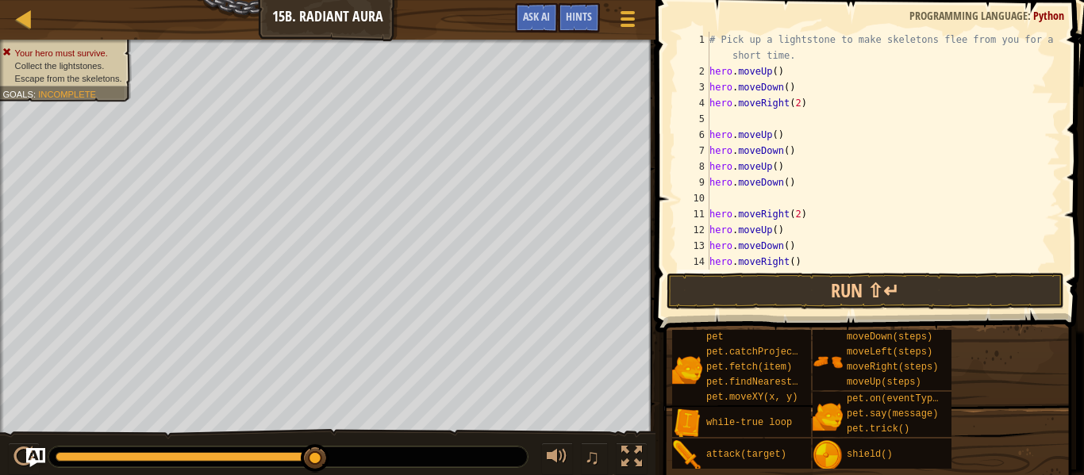
scroll to position [7, 0]
click at [795, 261] on div "# Pick up a lightstone to make skeletons flee from you for a short time. hero .…" at bounding box center [883, 175] width 354 height 286
type textarea "hero.moveRight(3)"
click at [807, 289] on button "Run ⇧↵" at bounding box center [866, 291] width 398 height 37
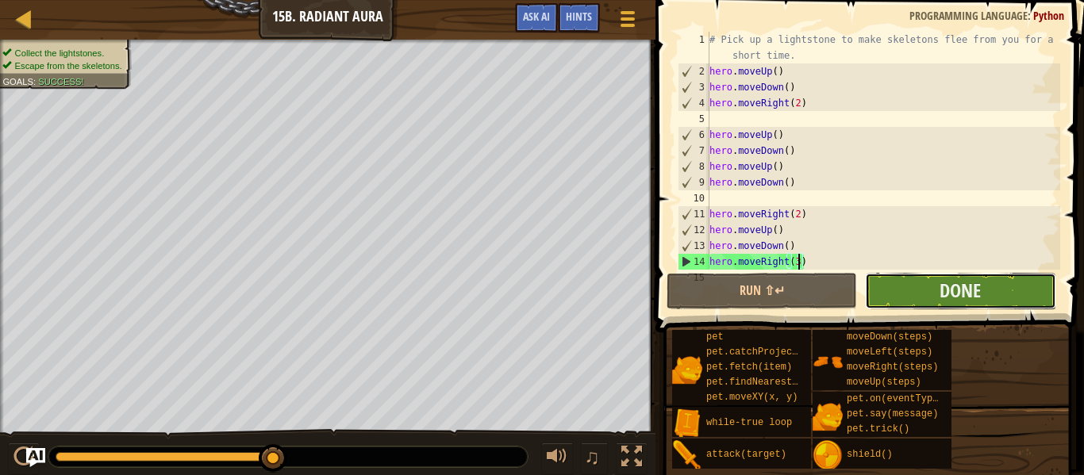
click at [1019, 296] on button "Done" at bounding box center [960, 291] width 191 height 37
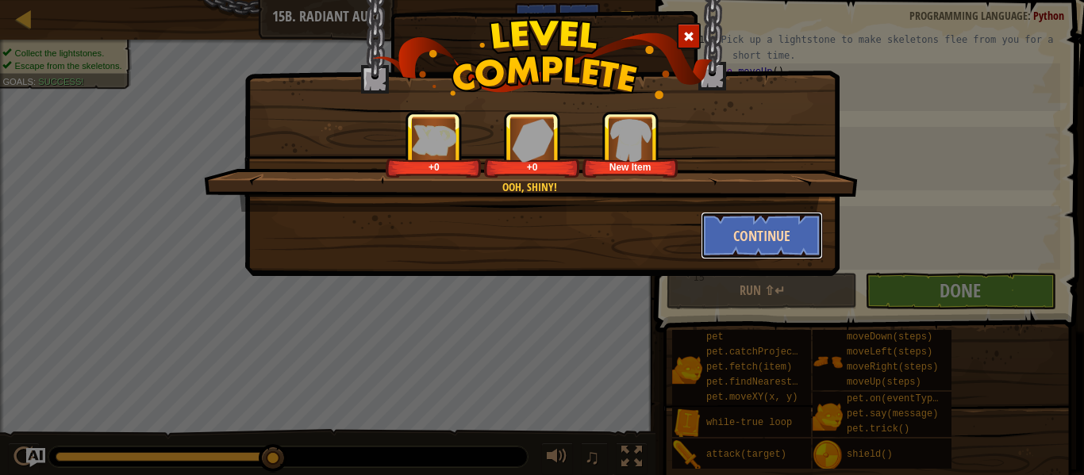
click at [770, 250] on button "Continue" at bounding box center [762, 236] width 123 height 48
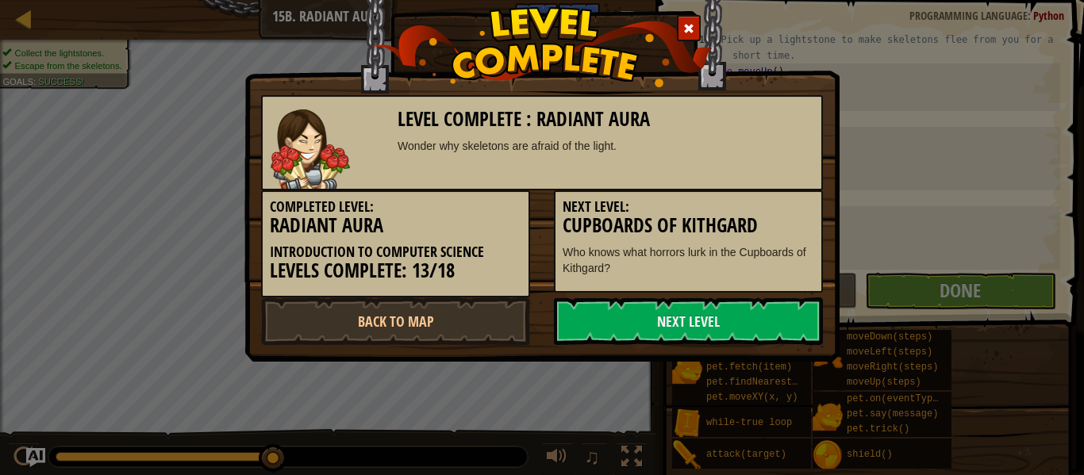
click at [760, 241] on div "Next Level: Cupboards of Kithgard Who knows what horrors lurk in the Cupboards …" at bounding box center [688, 242] width 269 height 102
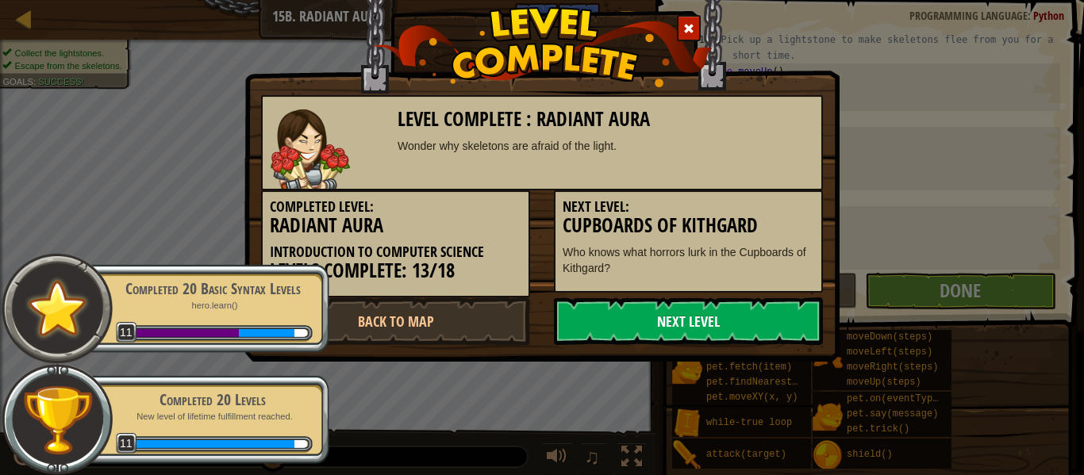
click at [722, 323] on link "Next Level" at bounding box center [688, 322] width 269 height 48
click at [746, 320] on link "Next Level" at bounding box center [688, 322] width 269 height 48
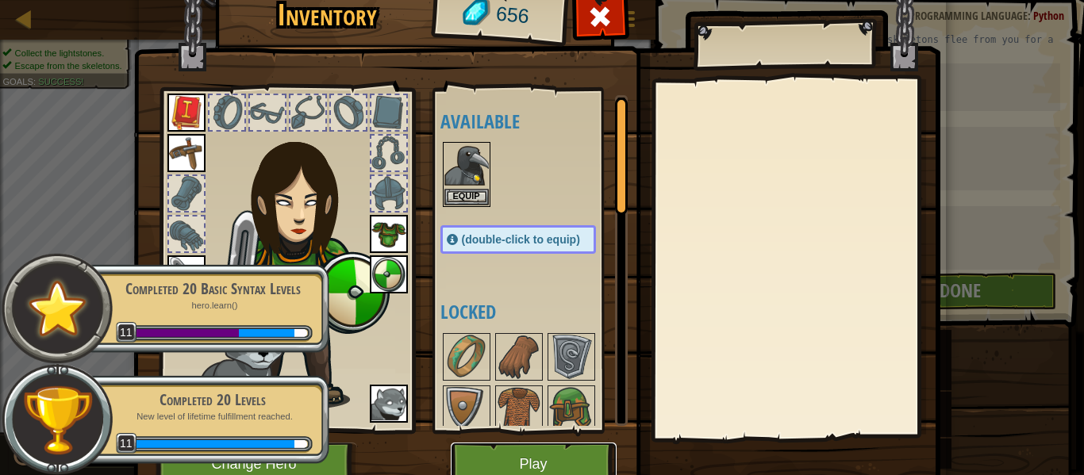
click at [564, 465] on button "Play" at bounding box center [534, 465] width 166 height 44
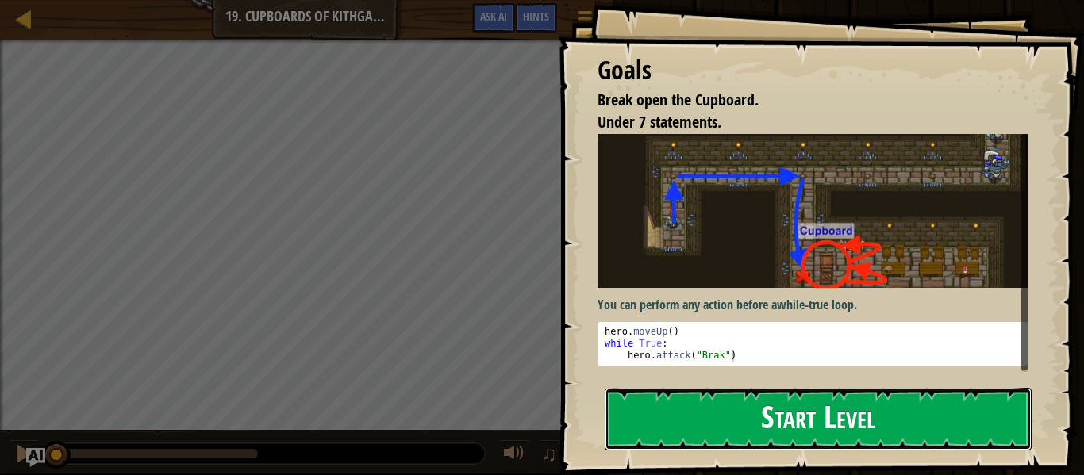
click at [945, 409] on button "Start Level" at bounding box center [818, 419] width 427 height 63
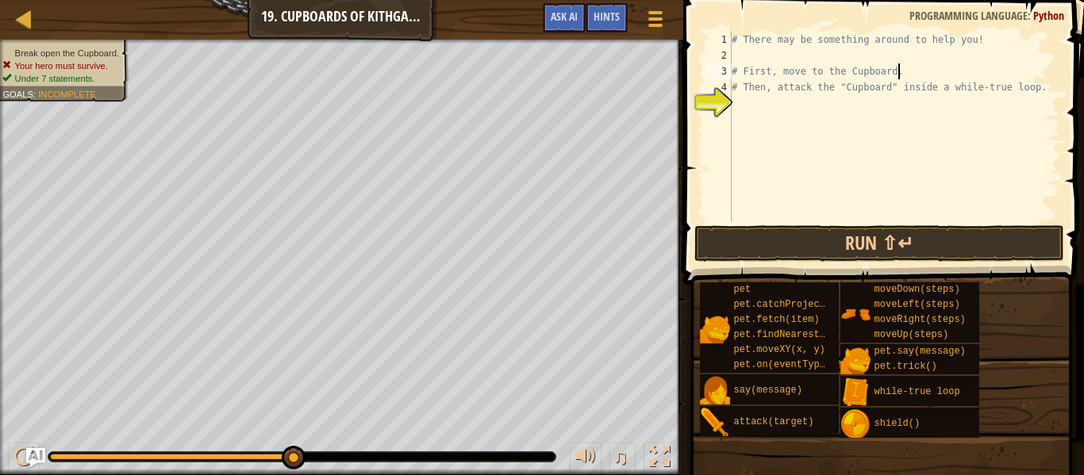
click at [1044, 84] on div "# There may be something around to help you! # First, move to the Cupboard. # T…" at bounding box center [895, 143] width 332 height 222
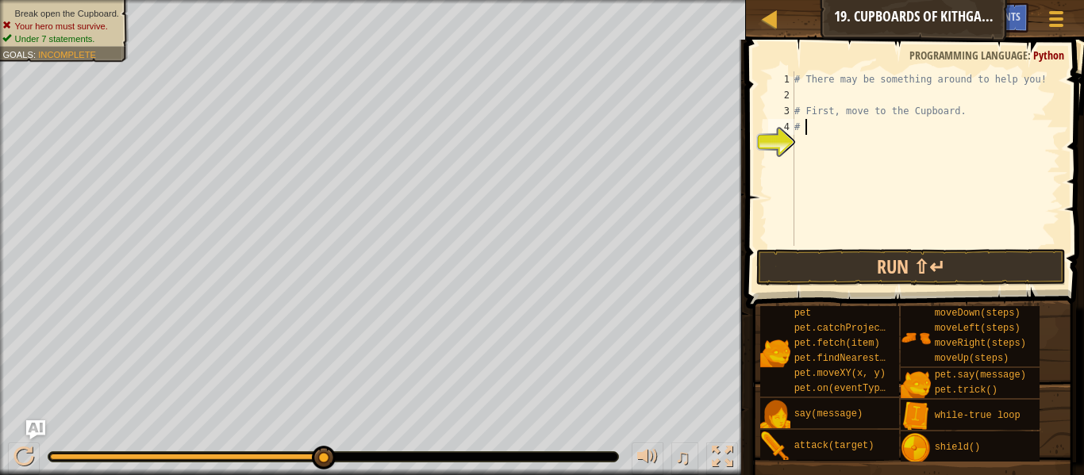
type textarea "#"
click at [980, 115] on div "# There may be something around to help you! # First, move to the Cupboard." at bounding box center [925, 174] width 269 height 206
type textarea "#"
click at [1019, 87] on div "# There may be something around to help you!" at bounding box center [925, 174] width 269 height 206
type textarea "# There may be something around to help you!"
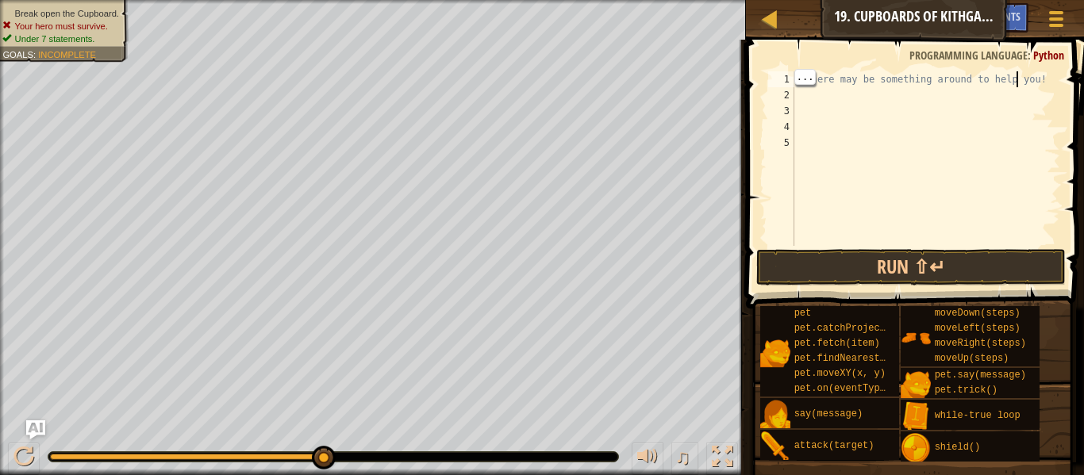
click at [1073, 101] on span at bounding box center [916, 152] width 351 height 316
click at [1041, 86] on span "..." at bounding box center [1041, 93] width 21 height 14
type textarea "# There may be something around to help you!"
click at [1015, 154] on div "# There may be something around to help you!" at bounding box center [925, 174] width 269 height 206
click at [1054, 80] on div "# There may be something around to help you!" at bounding box center [925, 174] width 269 height 206
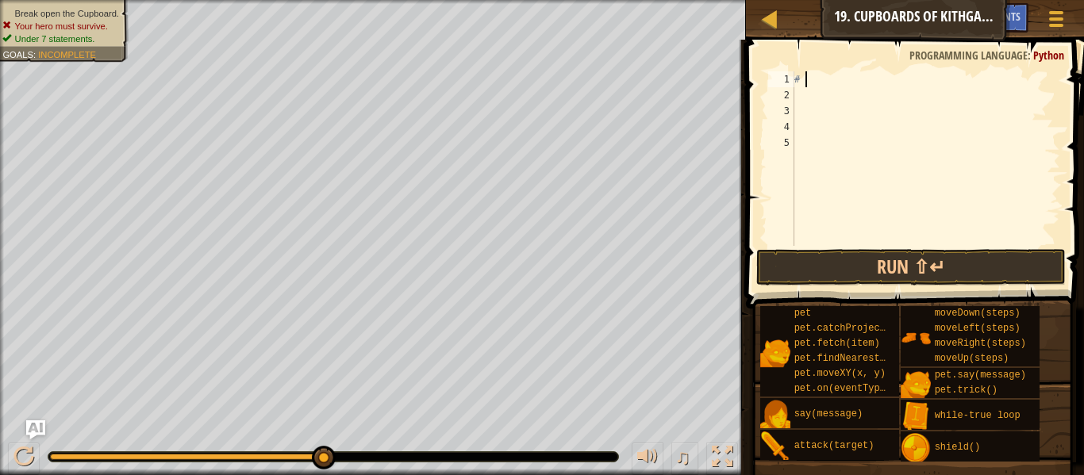
type textarea "#"
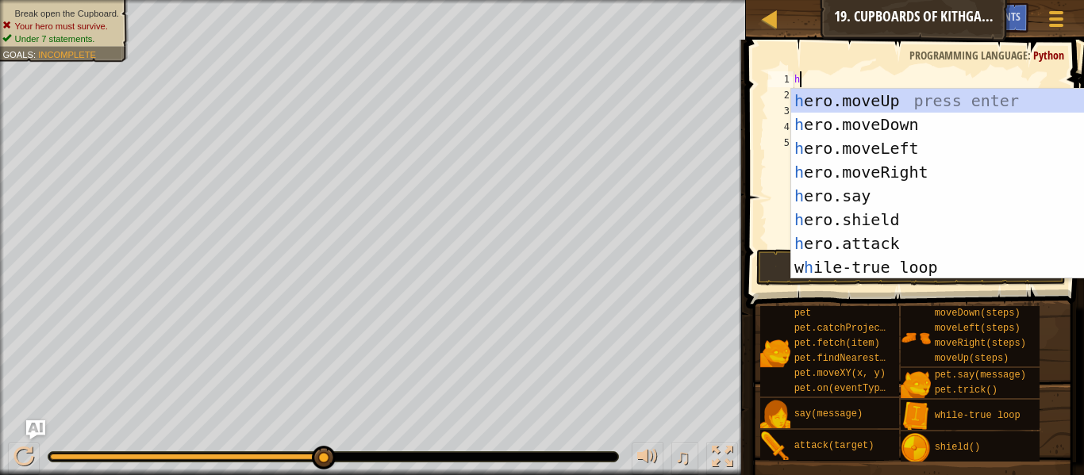
type textarea "her"
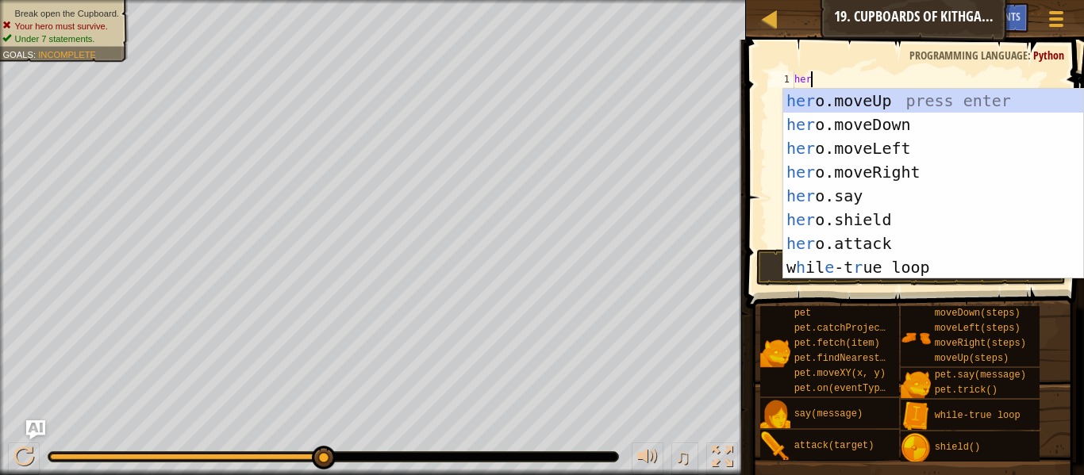
scroll to position [7, 2]
click at [963, 98] on div "her o.moveUp press enter her o.moveDown press enter her o.moveLeft press enter …" at bounding box center [933, 208] width 300 height 238
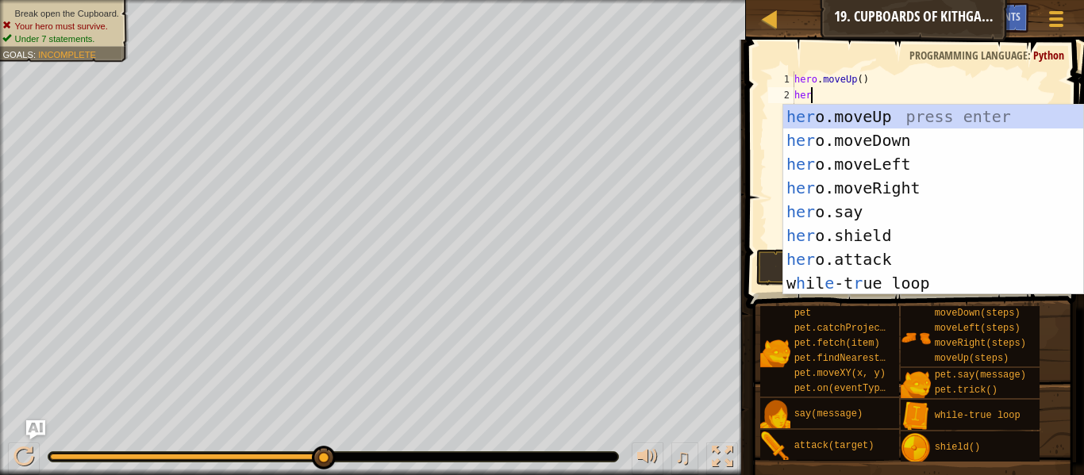
type textarea "hero"
click at [882, 199] on div "hero .moveUp press enter hero .moveDown press enter hero .moveLeft press enter …" at bounding box center [933, 224] width 300 height 238
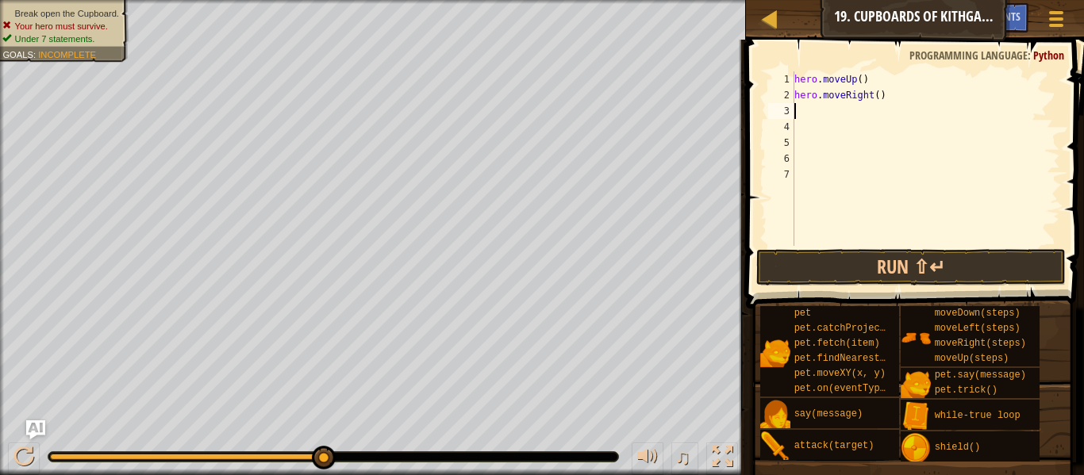
click at [877, 96] on div "hero . moveUp ( ) hero . moveRight ( )" at bounding box center [925, 174] width 269 height 206
type textarea "hero.moveRight(2)"
click at [806, 112] on div "hero . moveUp ( ) hero . moveRight ( 2 )" at bounding box center [925, 174] width 269 height 206
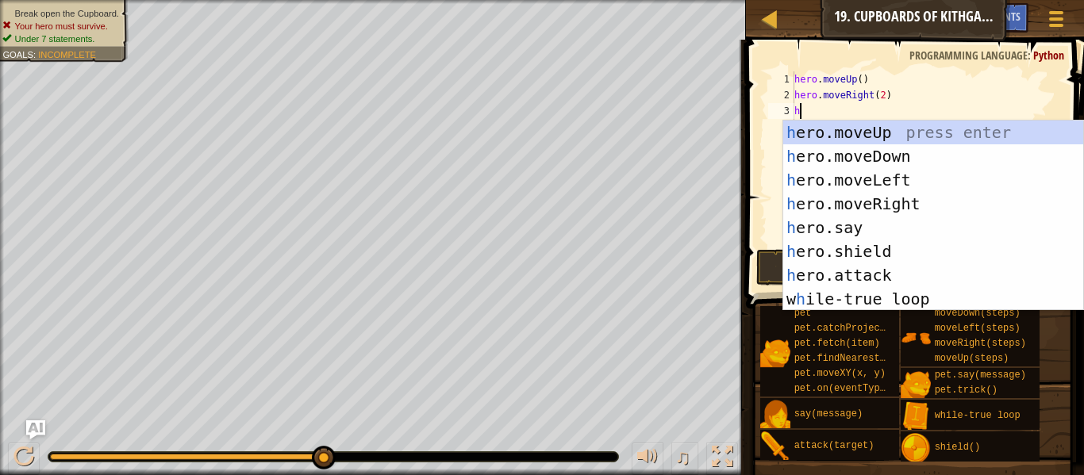
type textarea "her"
click at [868, 152] on div "her o.moveUp press enter her o.moveDown press enter her o.moveLeft press enter …" at bounding box center [933, 240] width 300 height 238
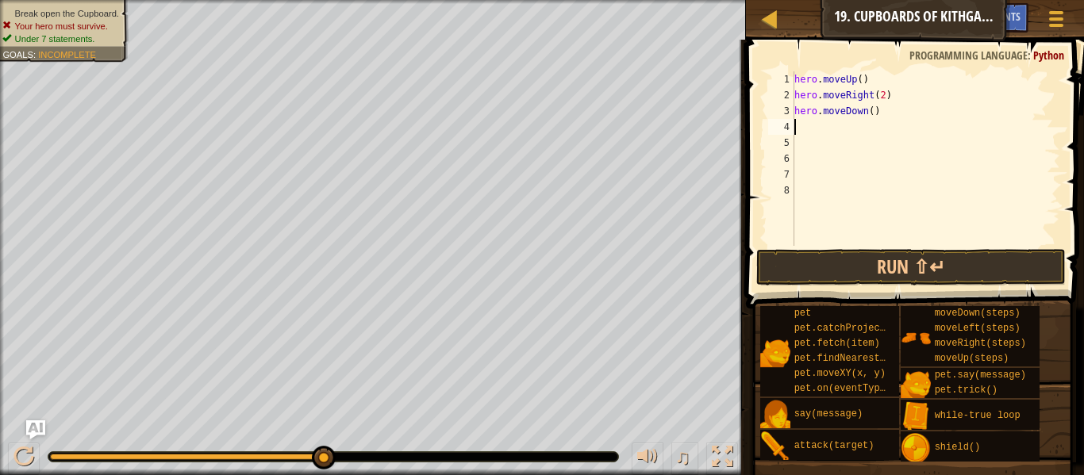
click at [874, 114] on div "hero . moveUp ( ) hero . moveRight ( 2 ) hero . moveDown ( )" at bounding box center [925, 174] width 269 height 206
type textarea "hero.moveDown(2)"
click at [805, 125] on div "hero . moveUp ( ) hero . moveRight ( 2 ) hero . moveDown ( 2 )" at bounding box center [925, 174] width 269 height 206
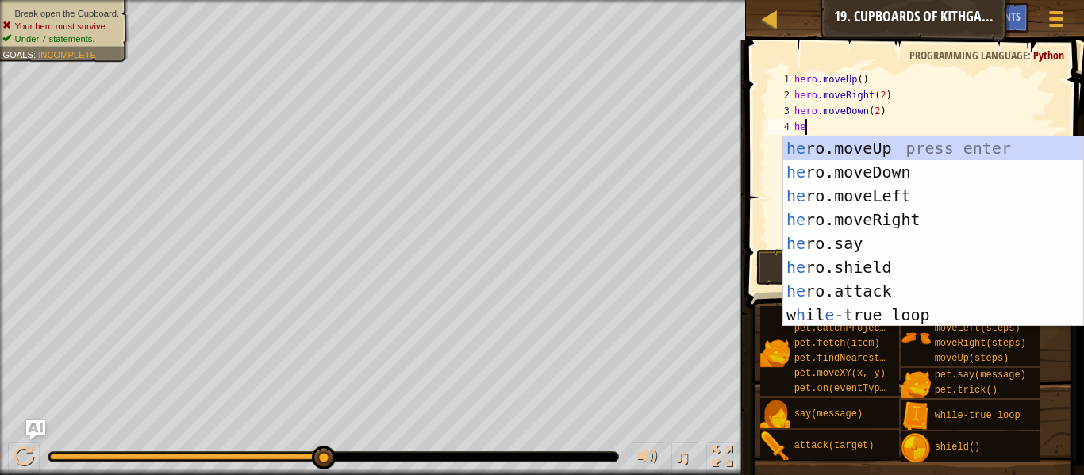
scroll to position [7, 1]
type textarea "h"
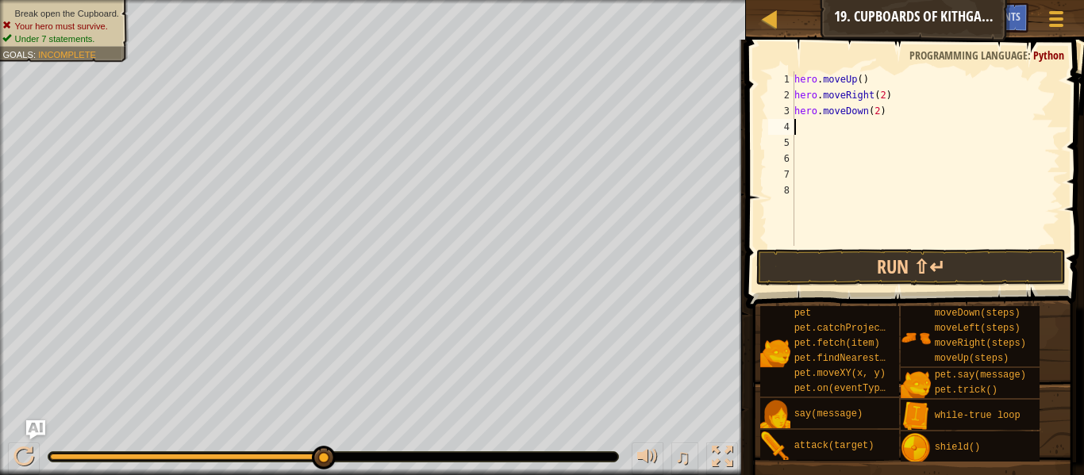
click at [805, 126] on div "hero . moveUp ( ) hero . moveRight ( 2 ) hero . moveDown ( 2 )" at bounding box center [925, 174] width 269 height 206
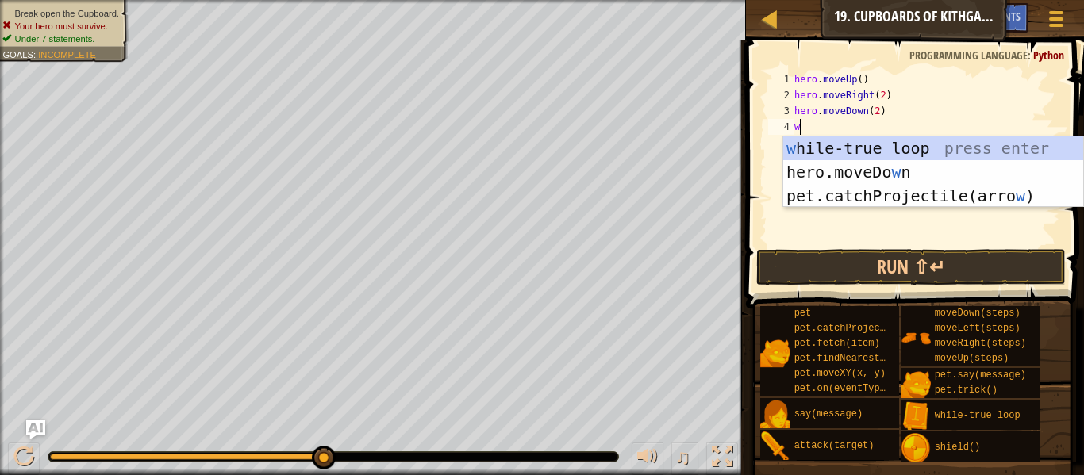
type textarea "wh"
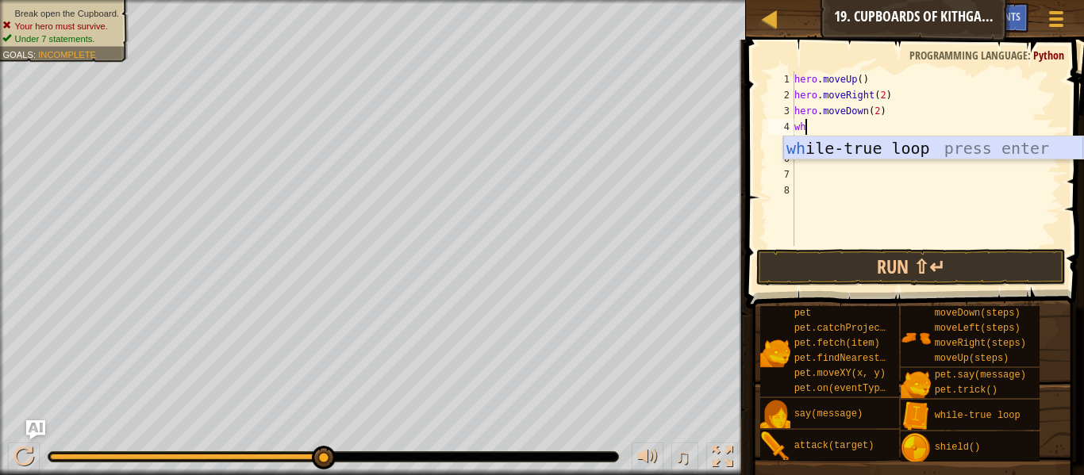
click at [852, 152] on div "wh ile-true loop press enter" at bounding box center [933, 172] width 300 height 71
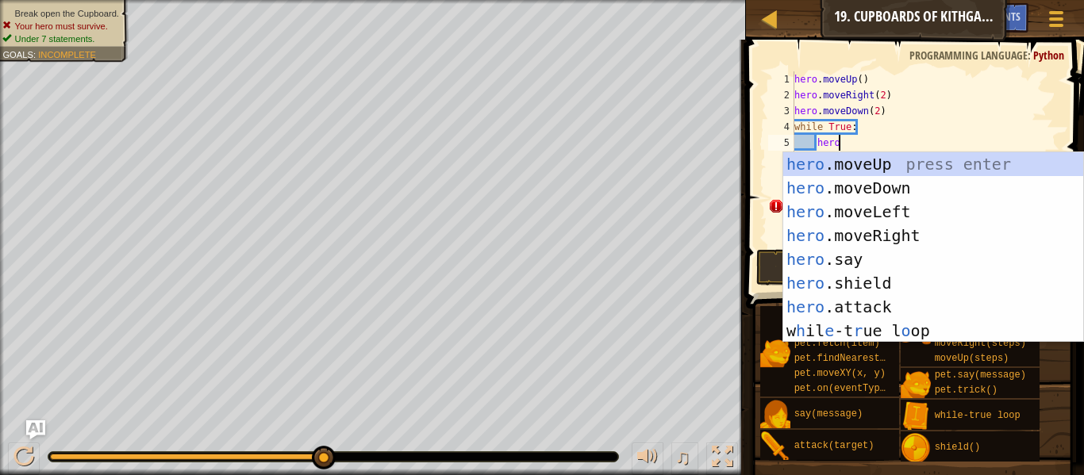
scroll to position [7, 6]
click at [858, 306] on div "hero .moveUp press enter hero .moveDown press enter hero .moveLeft press enter …" at bounding box center [933, 271] width 300 height 238
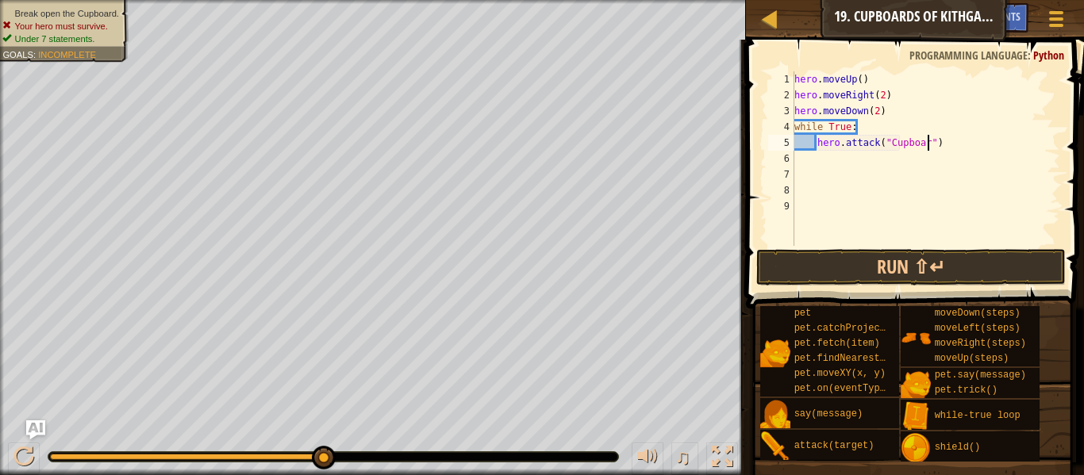
scroll to position [7, 20]
type textarea "hero.attack("Cupboard")"
click at [906, 252] on button "Run ⇧↵" at bounding box center [911, 267] width 310 height 37
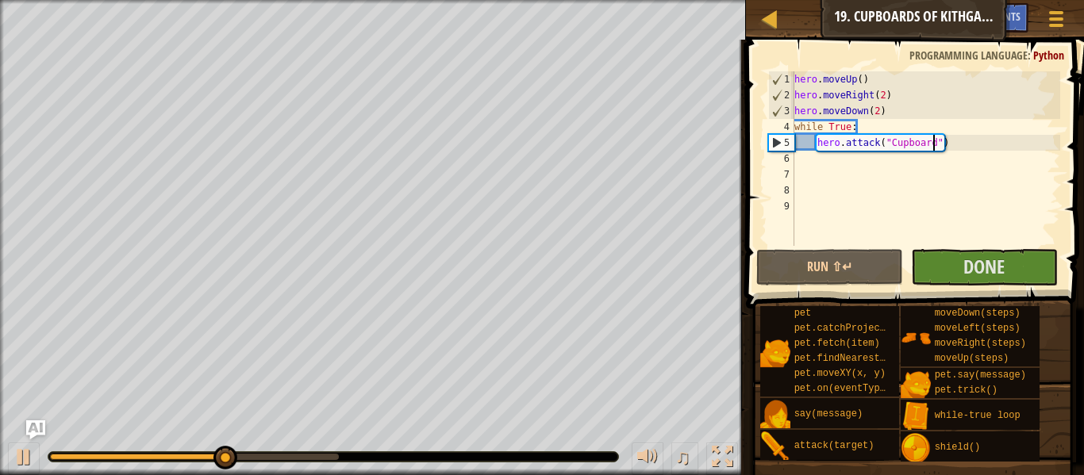
click at [966, 236] on div "hero . moveUp ( ) hero . moveRight ( 2 ) hero . moveDown ( 2 ) while True : her…" at bounding box center [925, 174] width 269 height 206
click at [983, 267] on span "Done" at bounding box center [984, 266] width 41 height 25
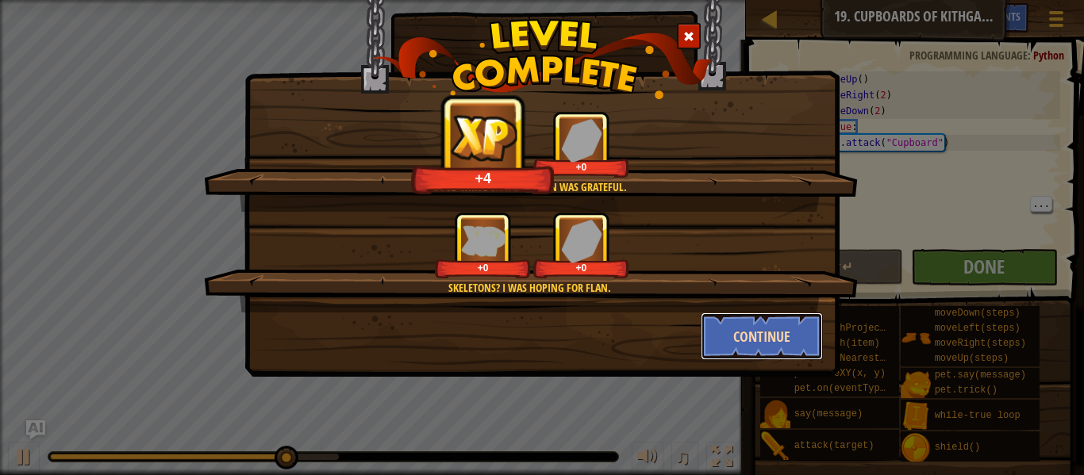
click at [779, 355] on button "Continue" at bounding box center [762, 337] width 123 height 48
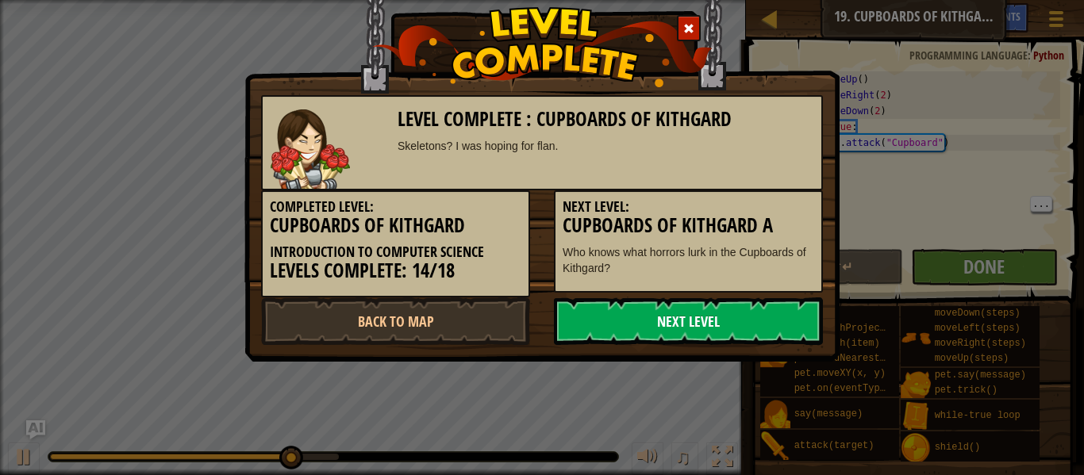
click at [759, 344] on link "Next Level" at bounding box center [688, 322] width 269 height 48
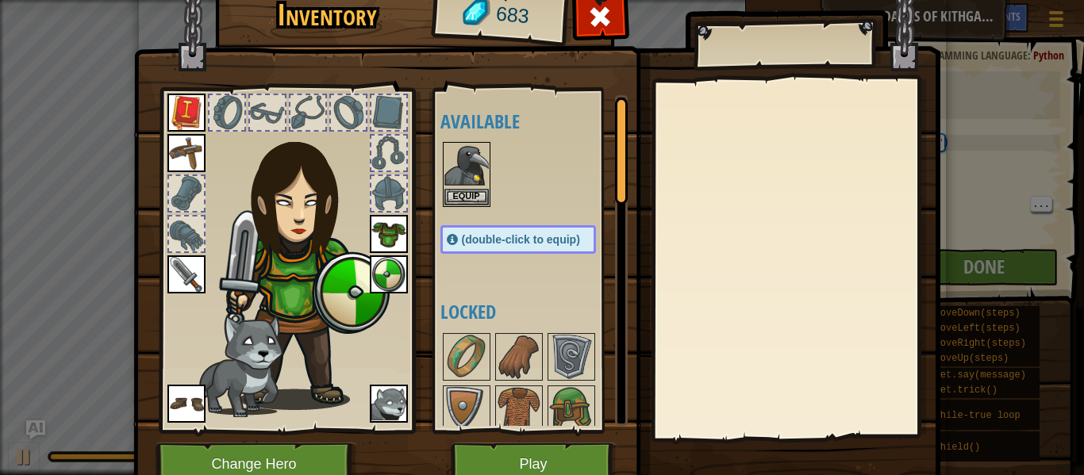
scroll to position [72, 0]
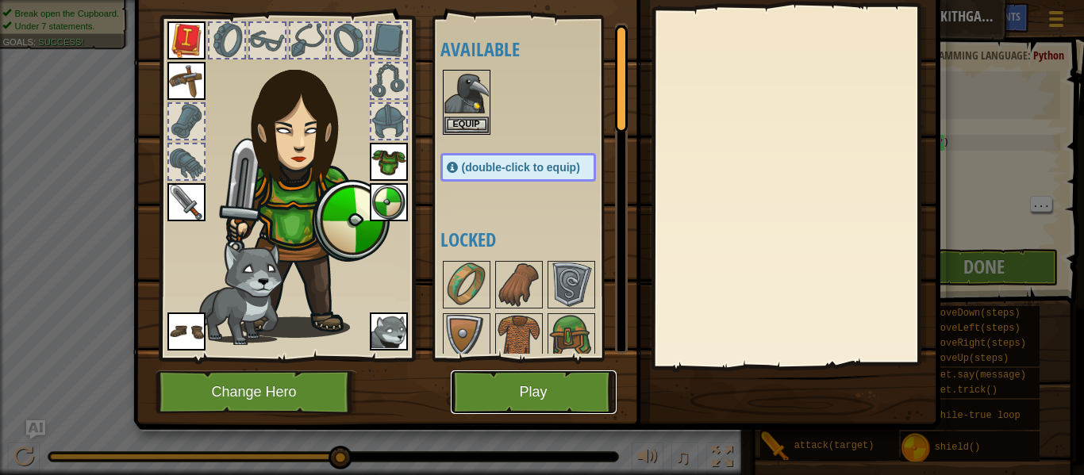
click at [567, 408] on button "Play" at bounding box center [534, 393] width 166 height 44
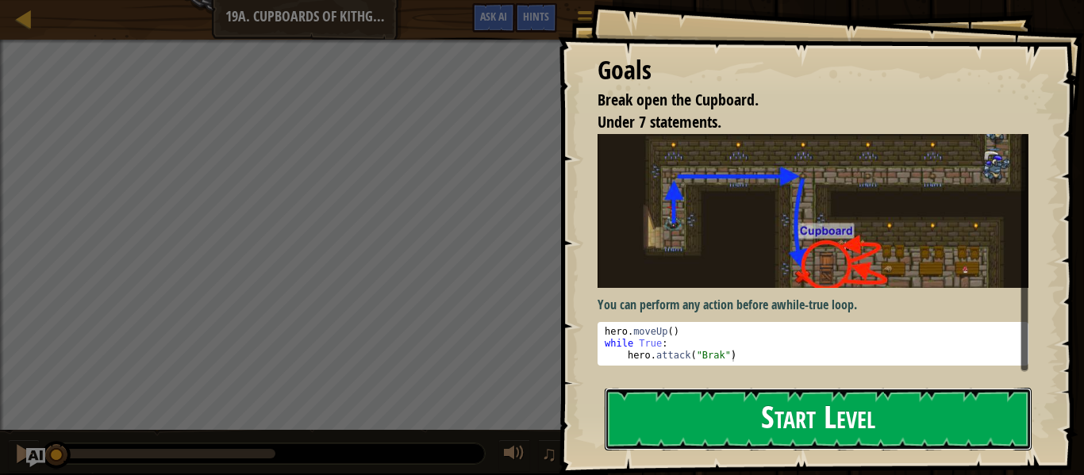
click at [985, 436] on button "Start Level" at bounding box center [818, 419] width 427 height 63
